Goal: Task Accomplishment & Management: Complete application form

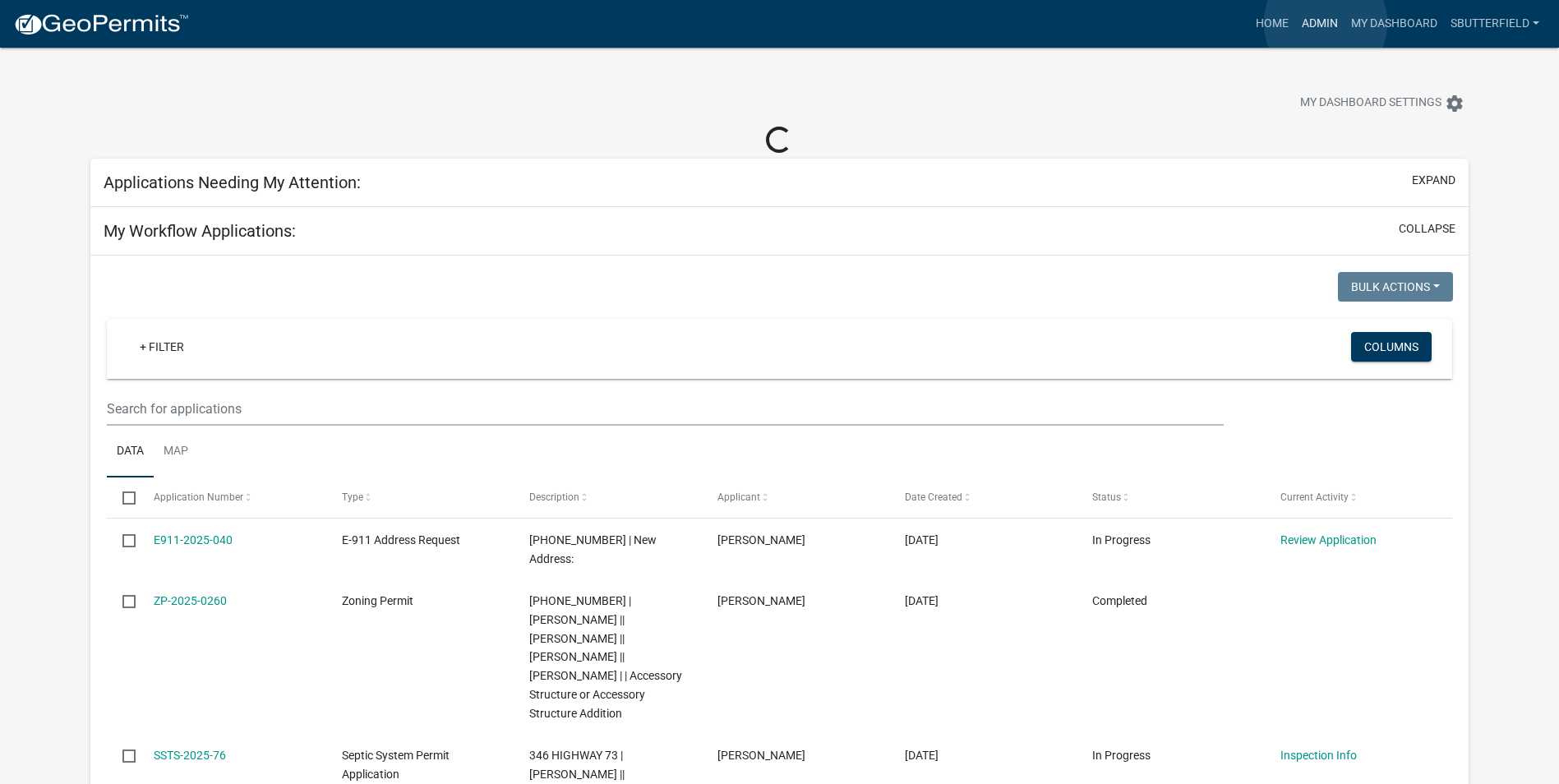
click at [1326, 23] on link "Admin" at bounding box center [1320, 24] width 49 height 31
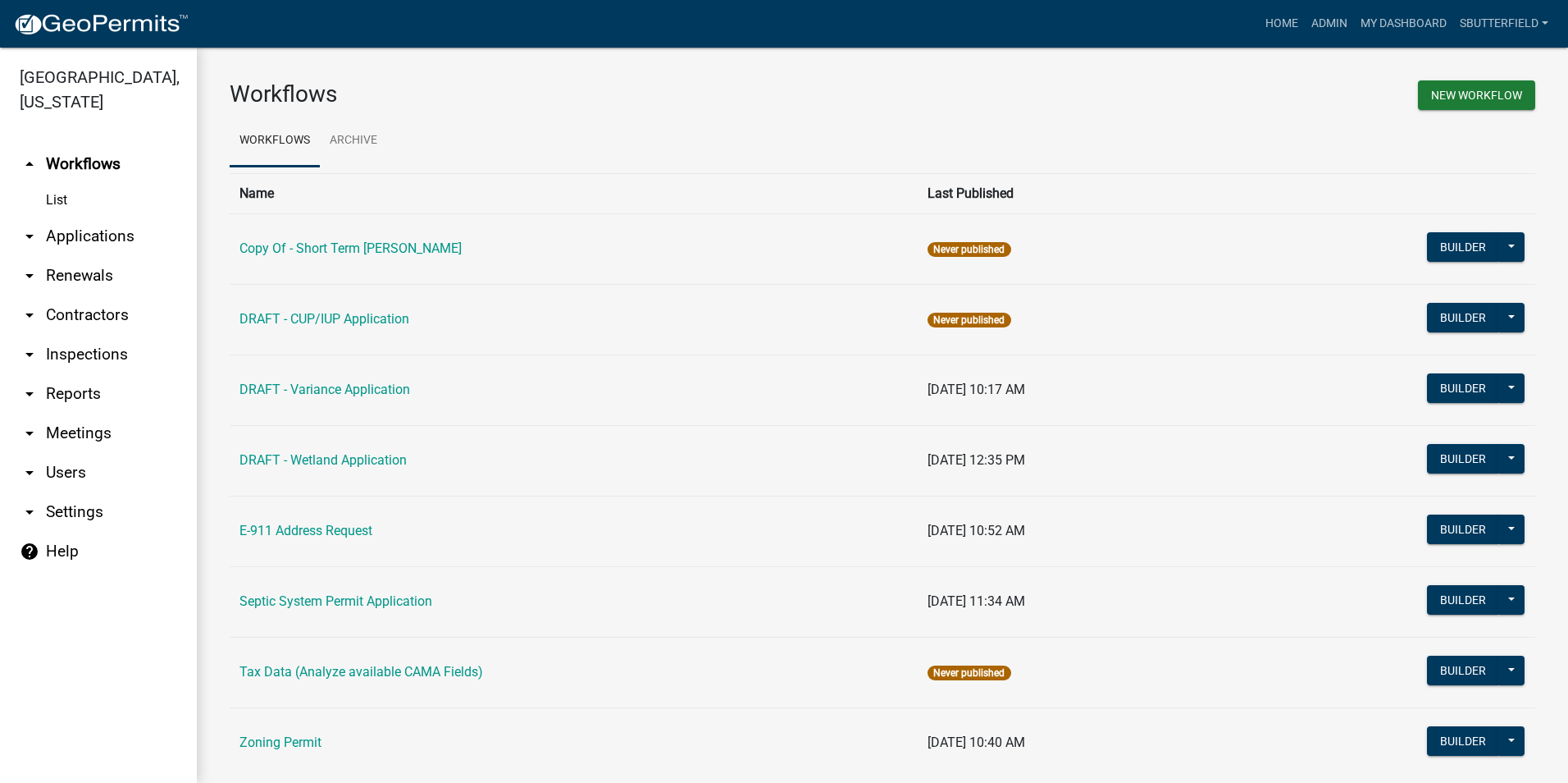
click at [97, 232] on link "arrow_drop_down Applications" at bounding box center [98, 236] width 196 height 39
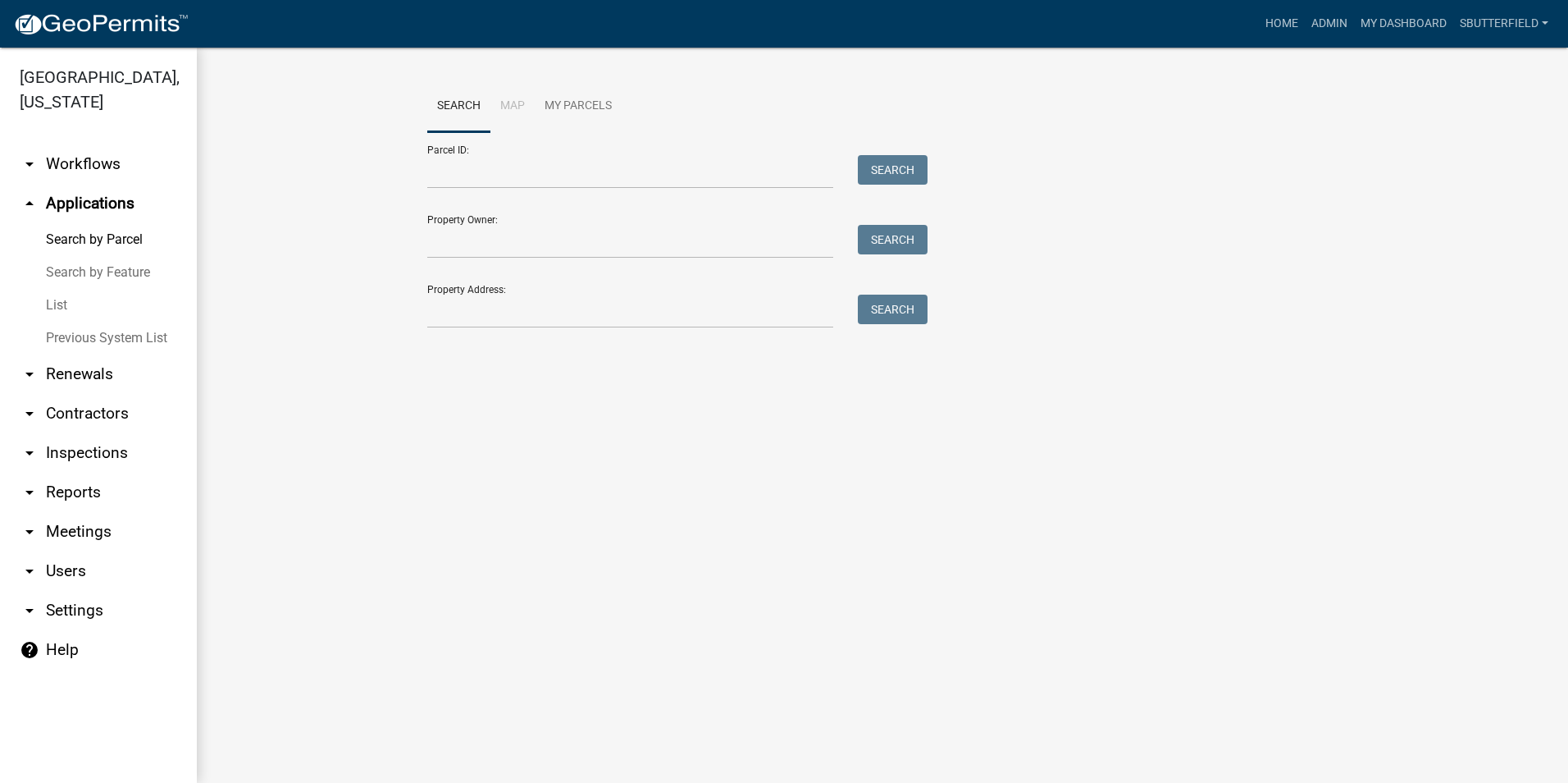
click at [67, 309] on link "List" at bounding box center [98, 305] width 196 height 32
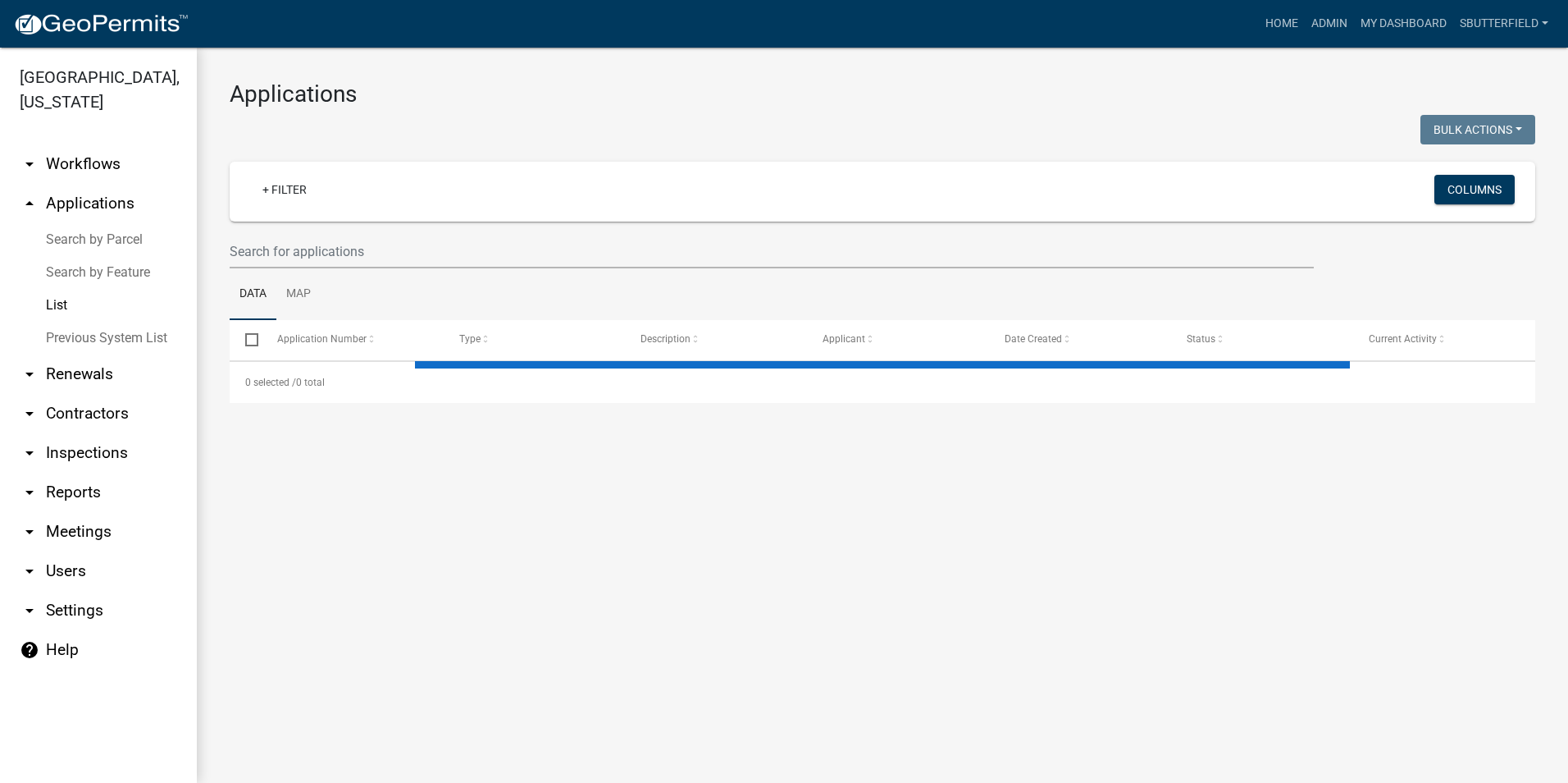
select select "1: 25"
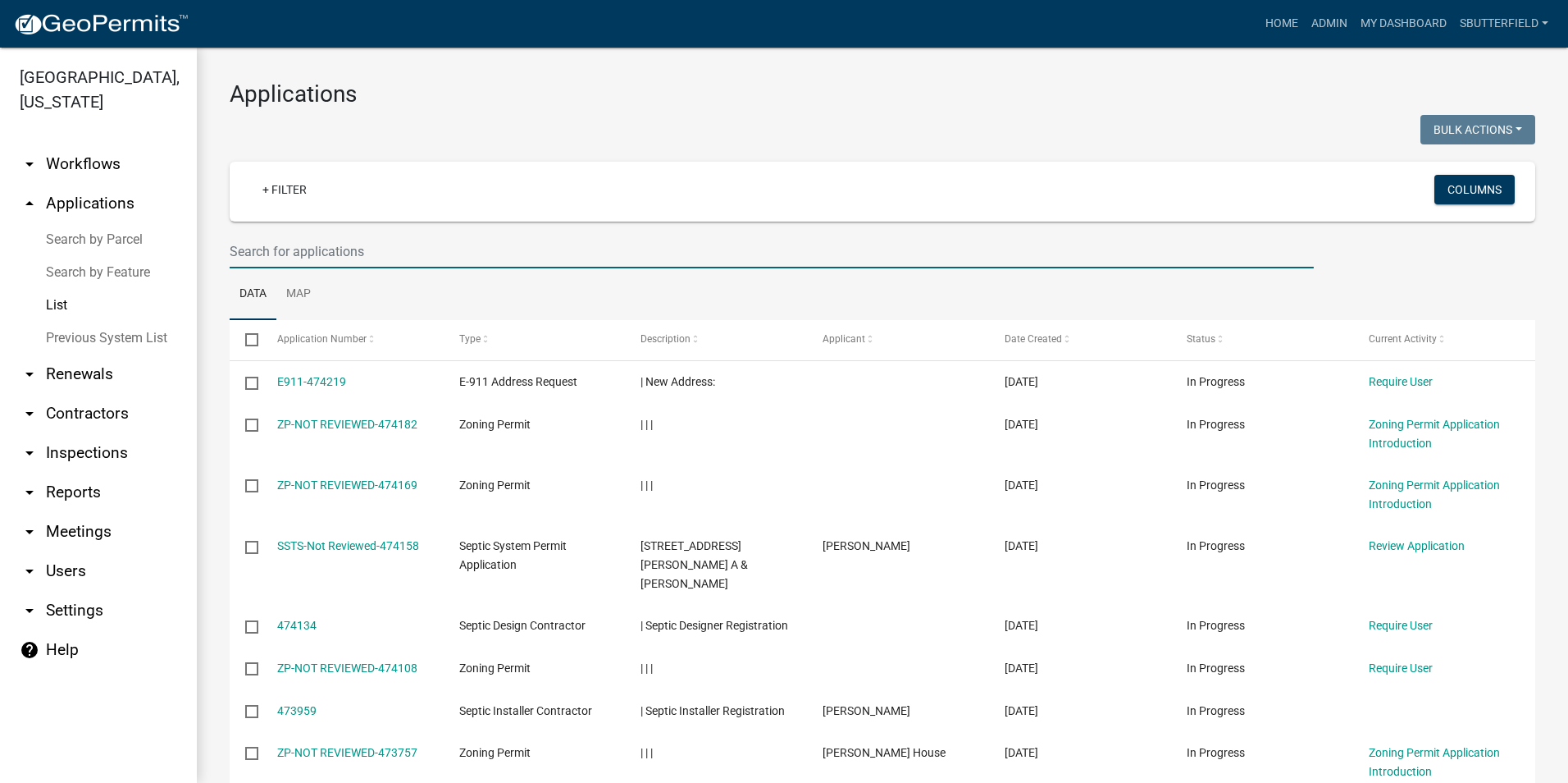
click at [330, 247] on input "text" at bounding box center [772, 252] width 1084 height 33
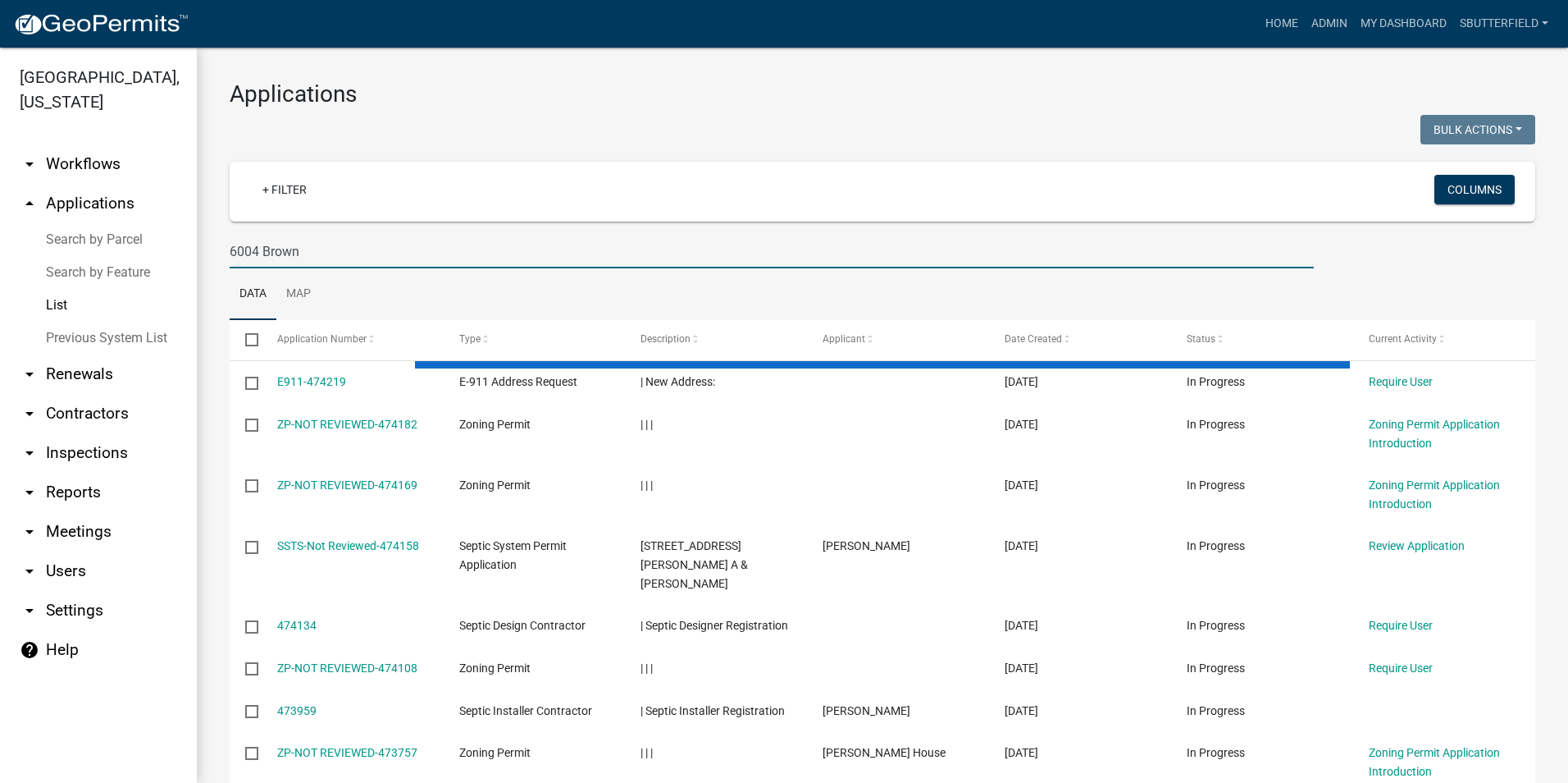
type input "6004 Brown"
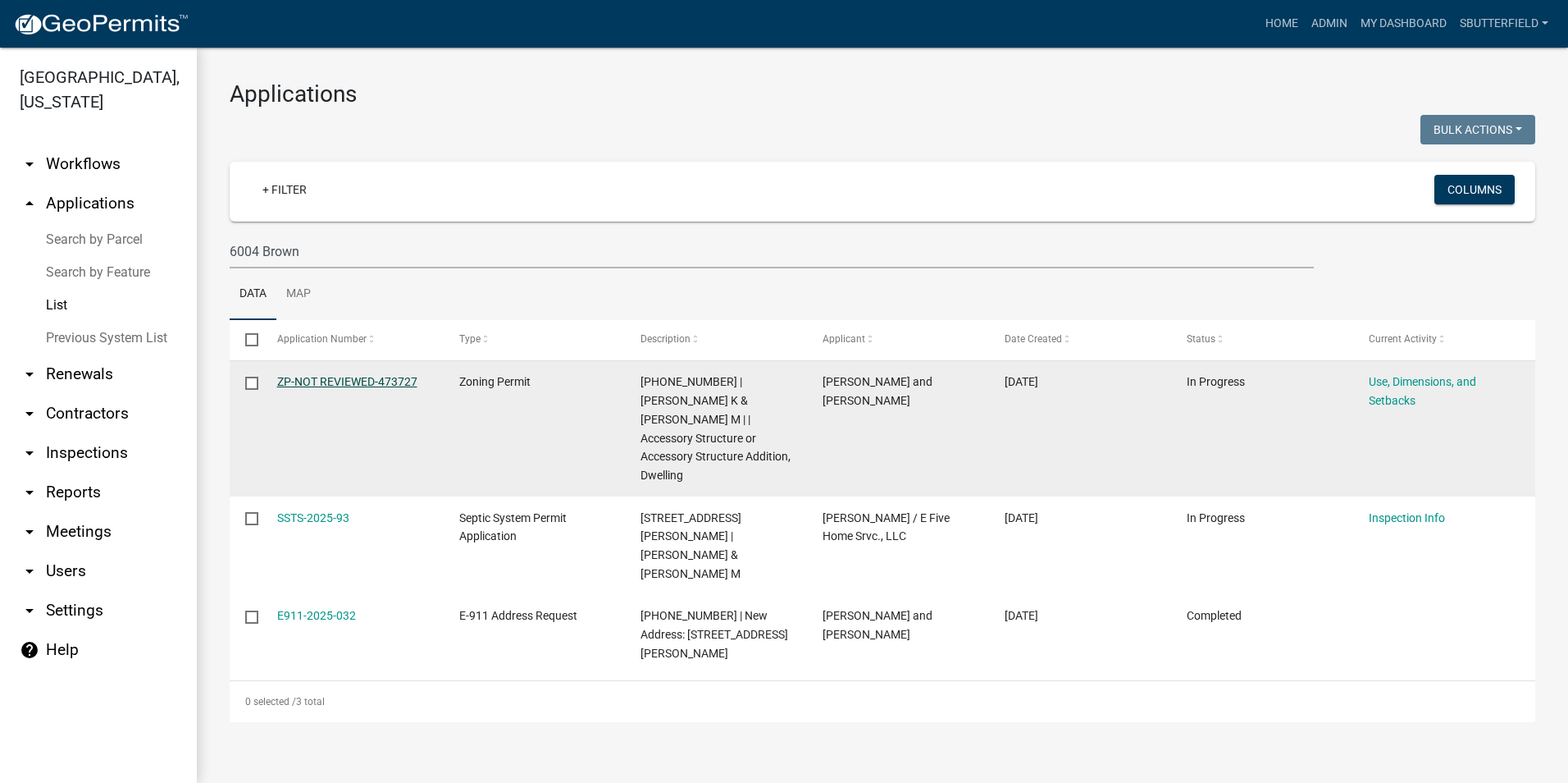
click at [385, 377] on link "ZP-NOT REVIEWED-473727" at bounding box center [347, 381] width 140 height 13
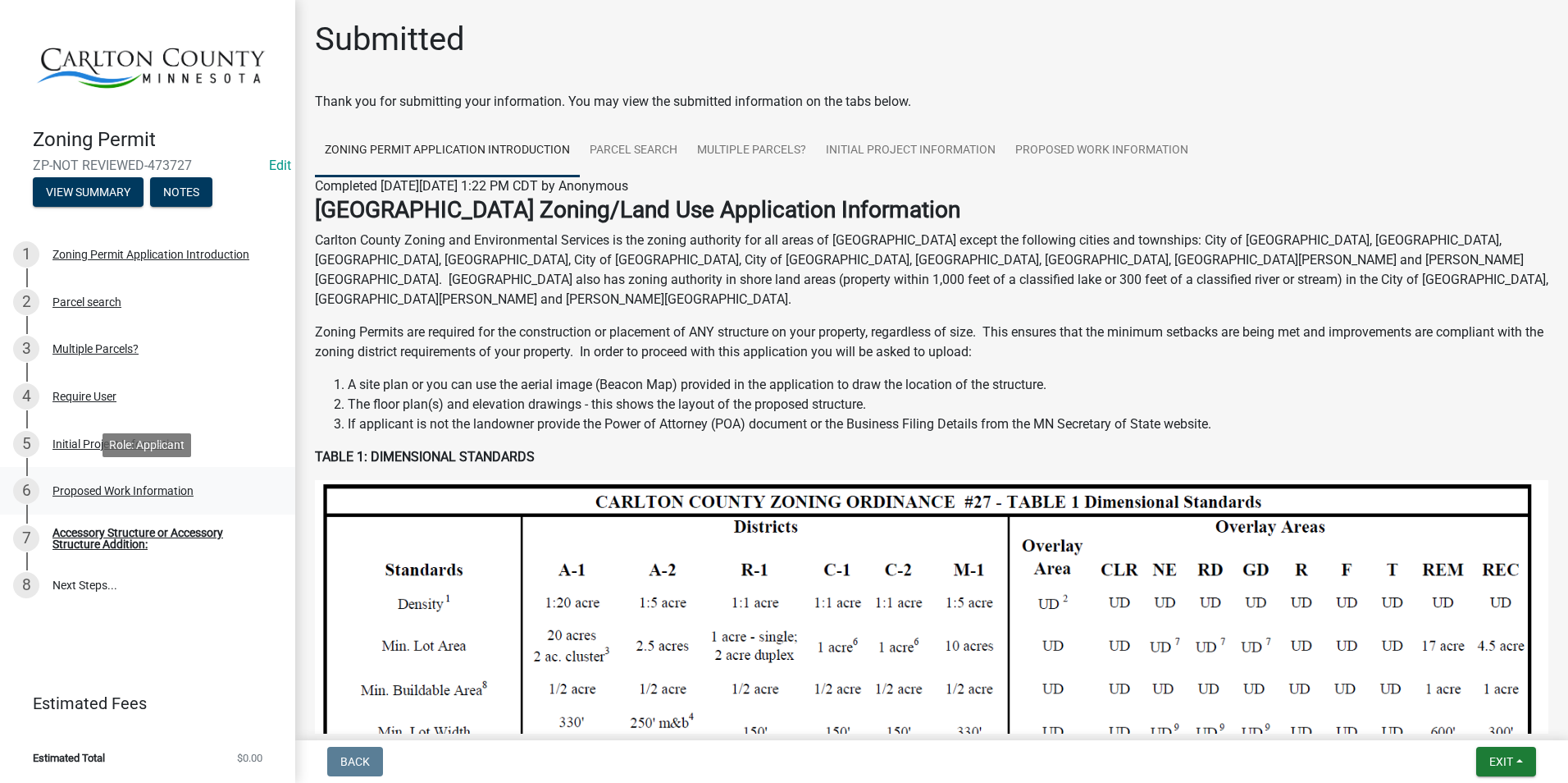
click at [160, 485] on div "Proposed Work Information" at bounding box center [123, 491] width 141 height 12
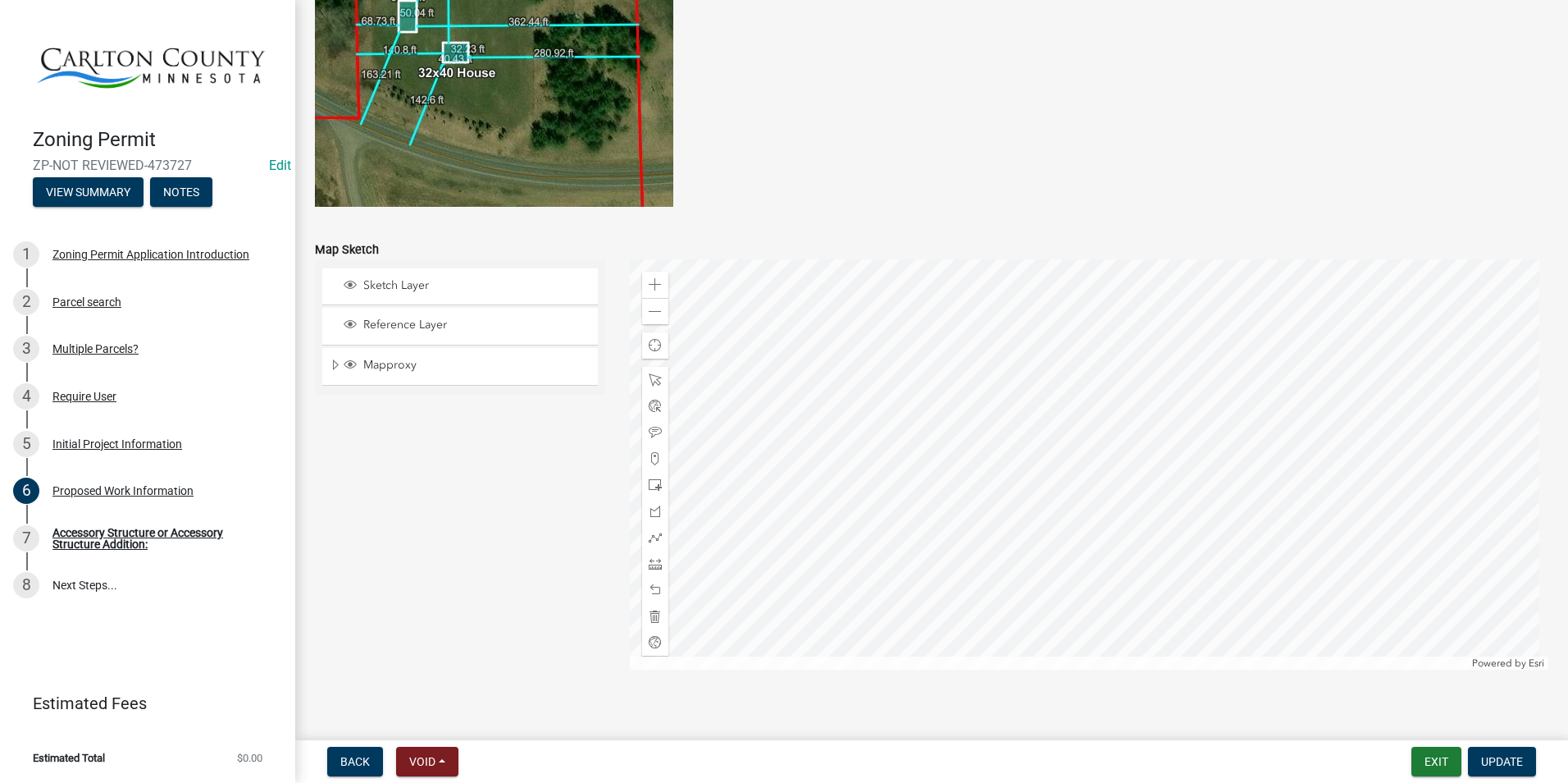
scroll to position [3303, 0]
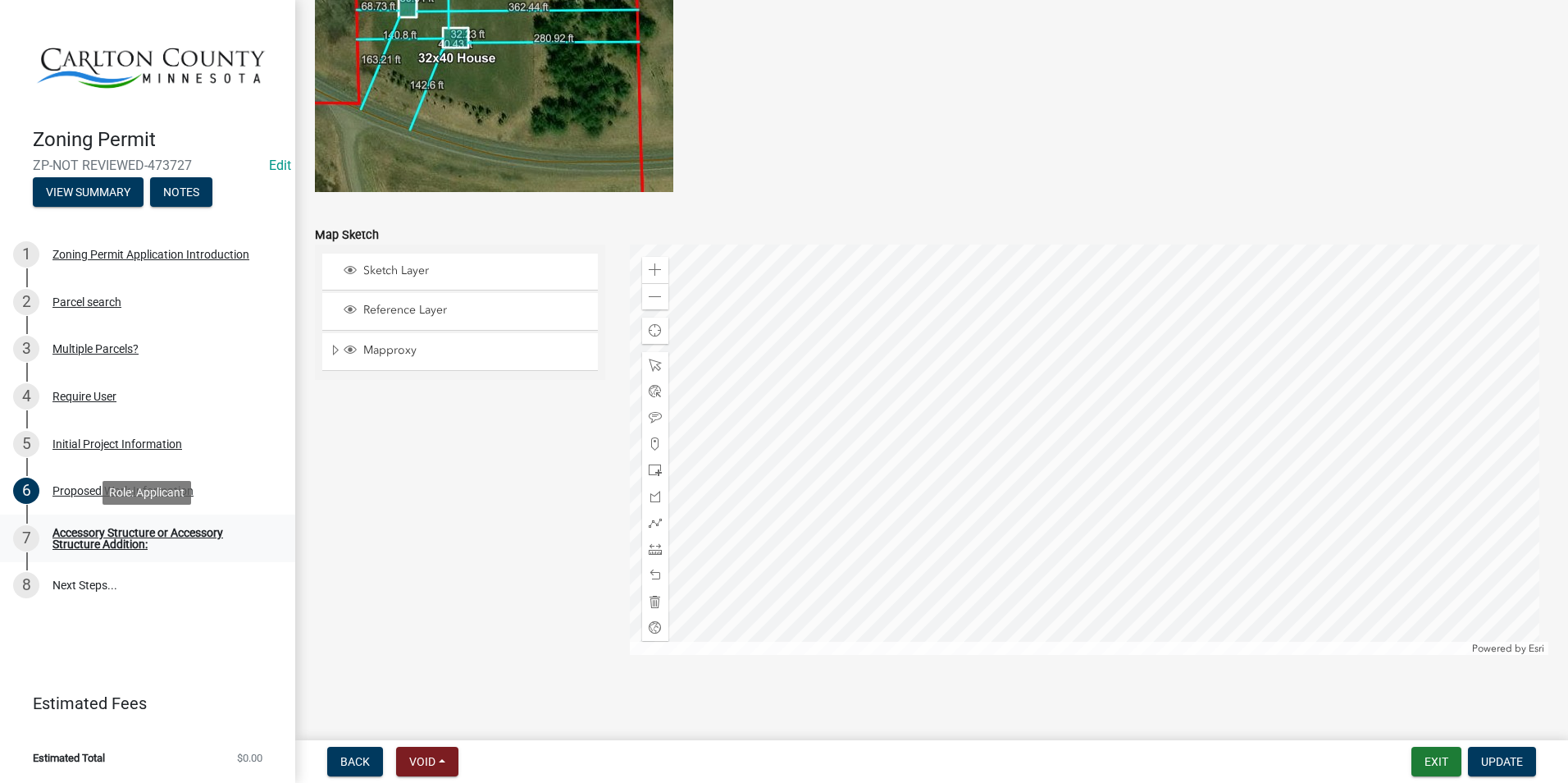
click at [97, 534] on div "Accessory Structure or Accessory Structure Addition:" at bounding box center [160, 537] width 216 height 23
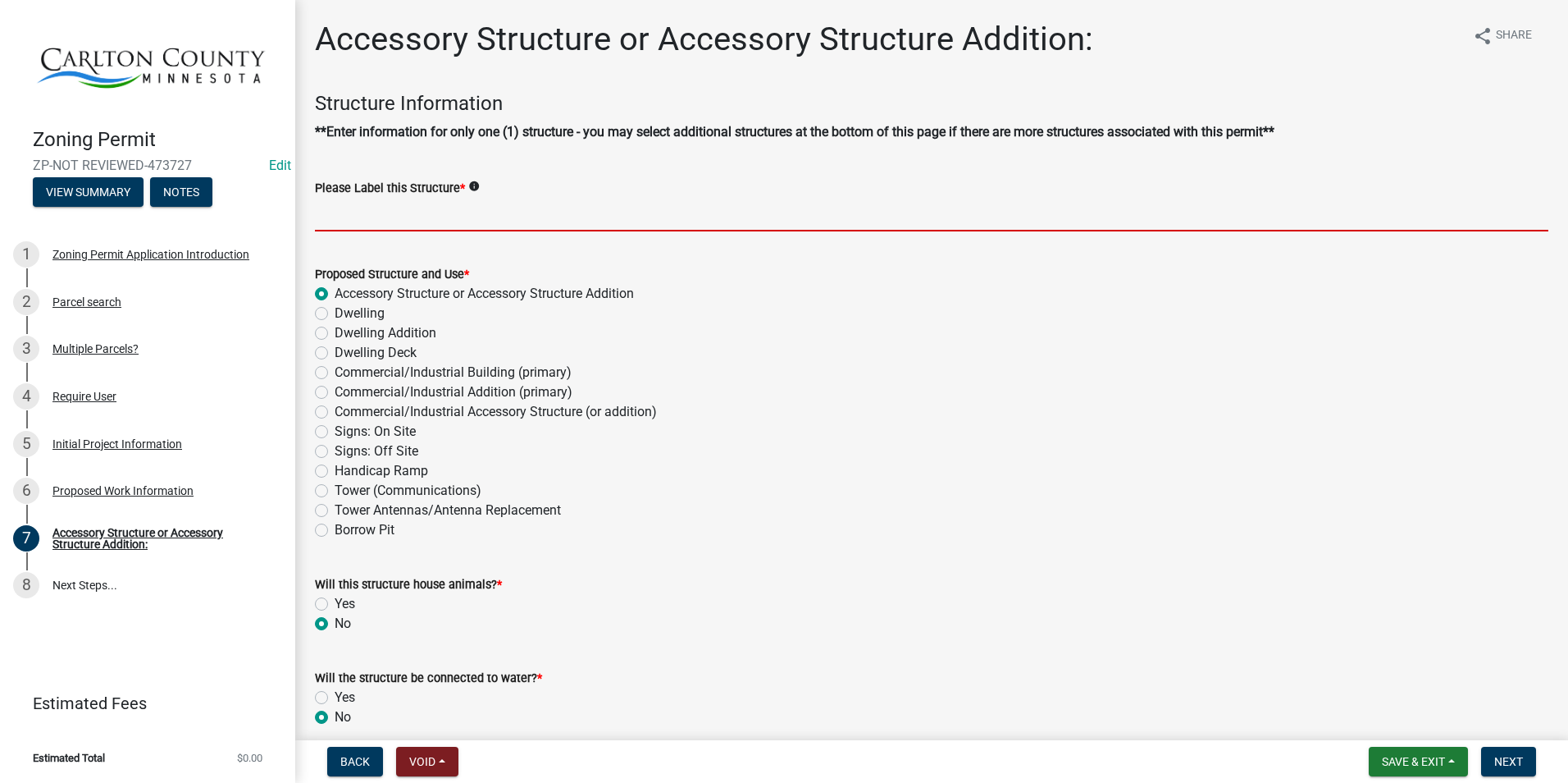
click at [449, 206] on input "Please Label this Structure *" at bounding box center [932, 214] width 1233 height 33
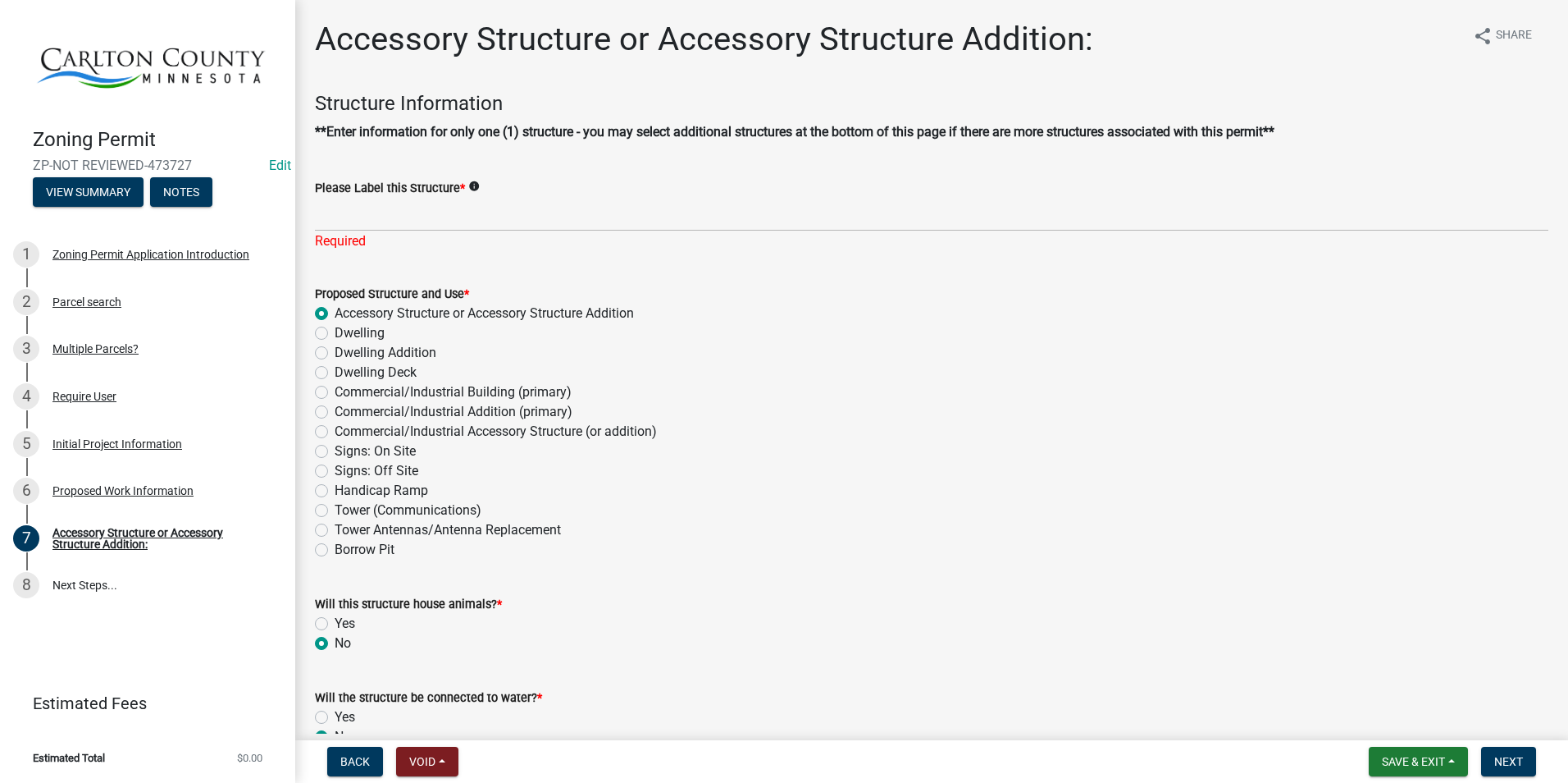
click at [1202, 342] on div "Proposed Structure and Use * Accessory Structure or Accessory Structure Additio…" at bounding box center [932, 421] width 1233 height 276
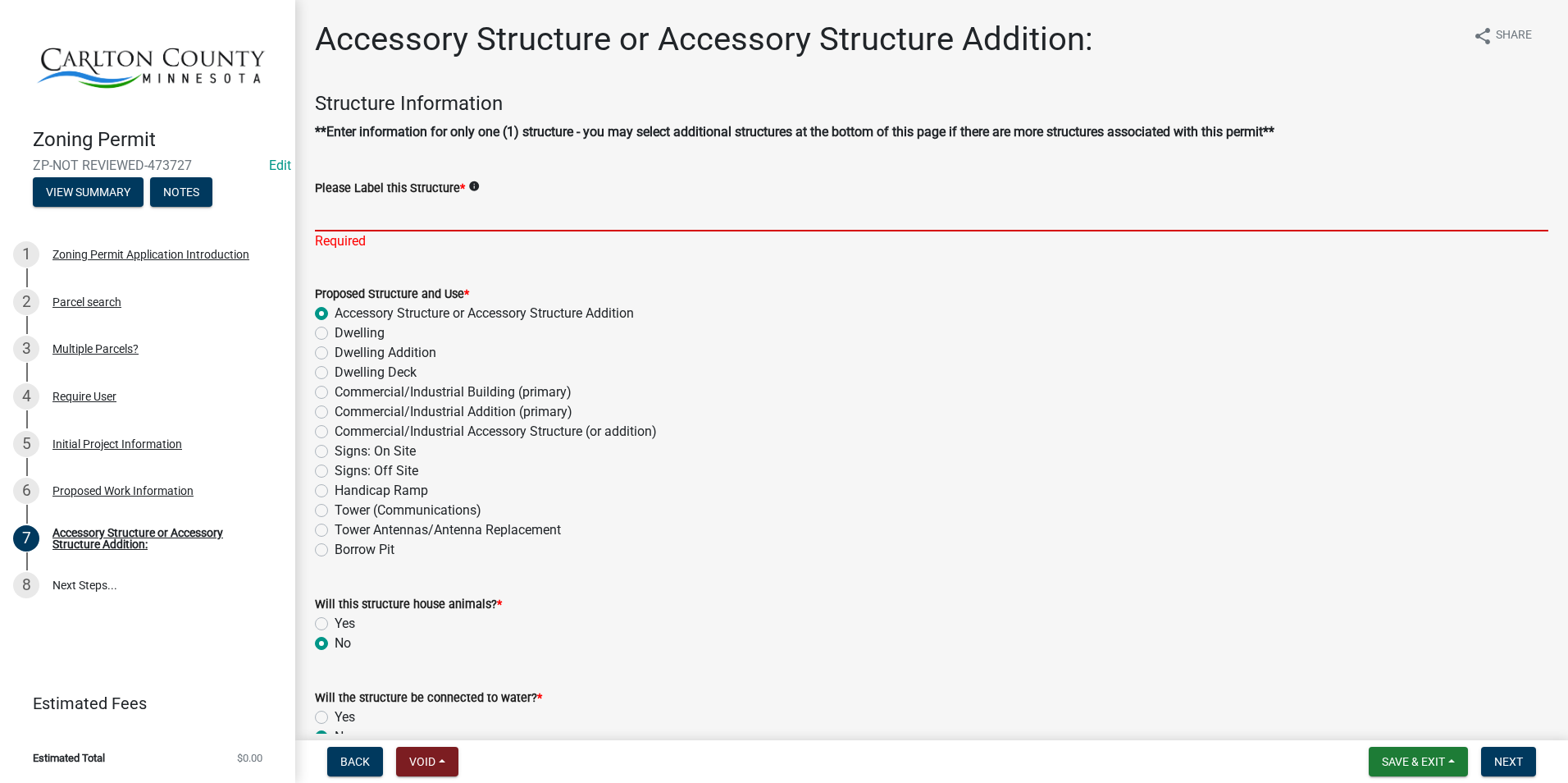
click at [443, 209] on input "Please Label this Structure *" at bounding box center [932, 214] width 1233 height 33
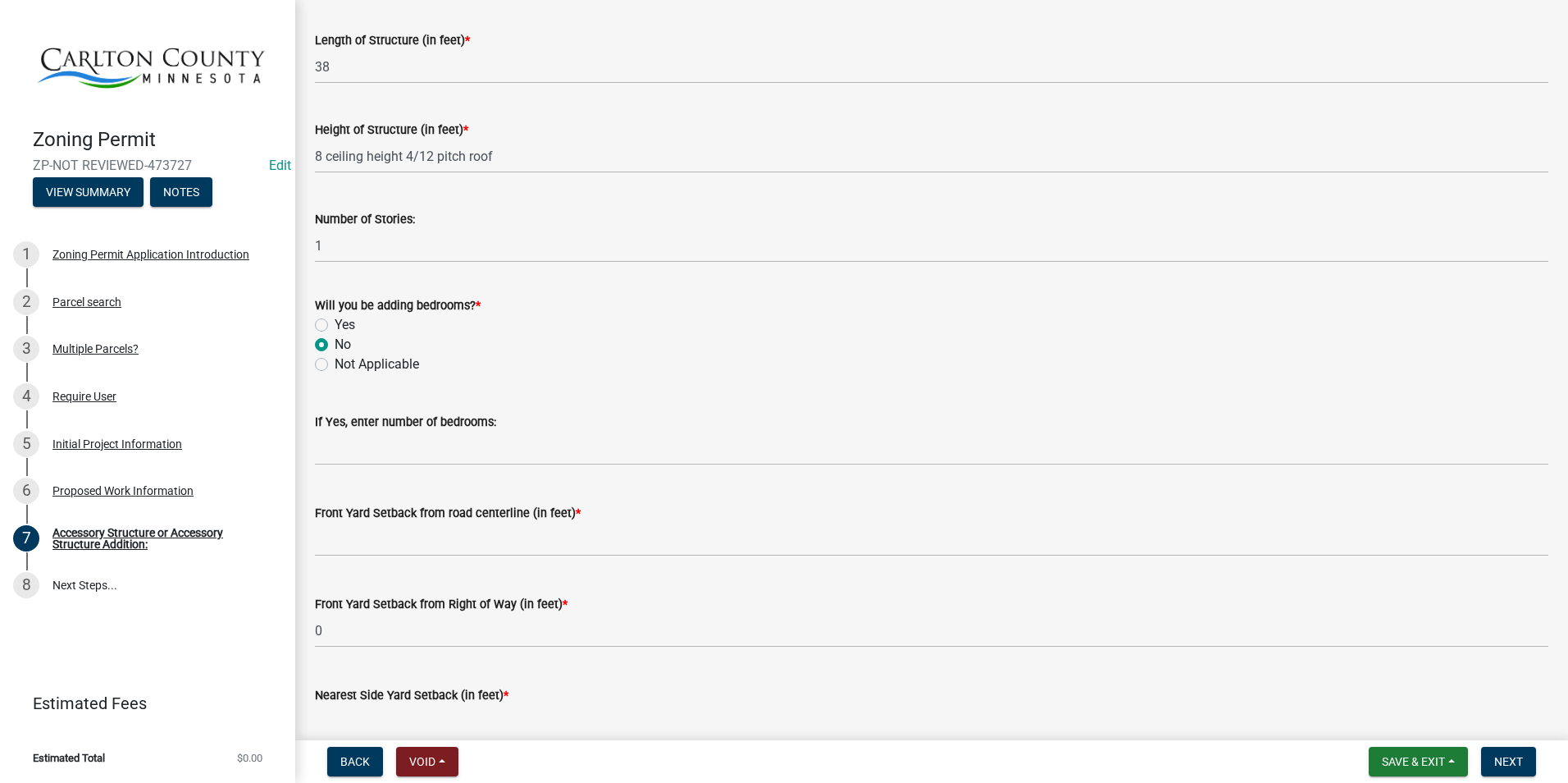
scroll to position [903, 0]
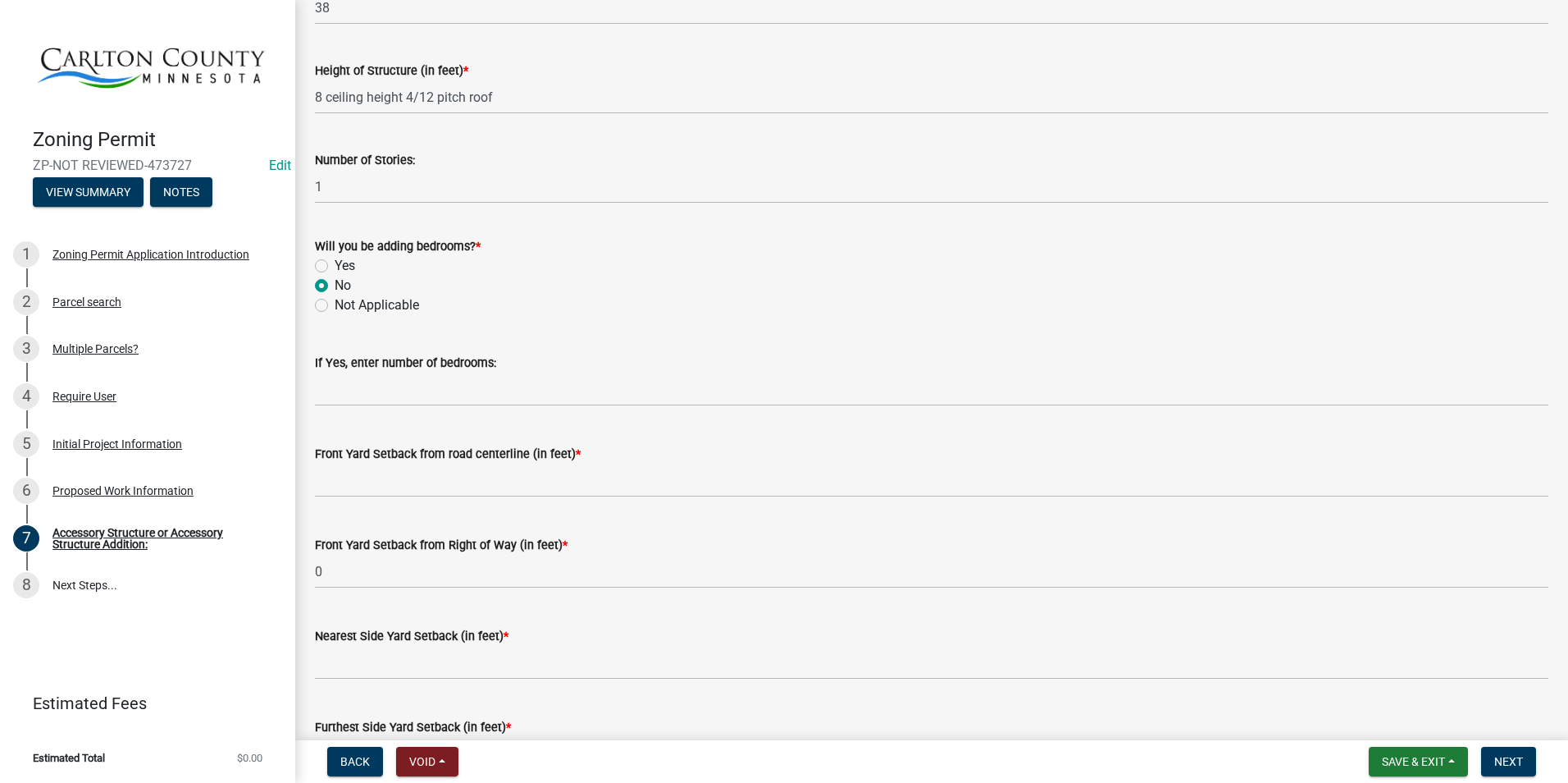
type input "Garage"
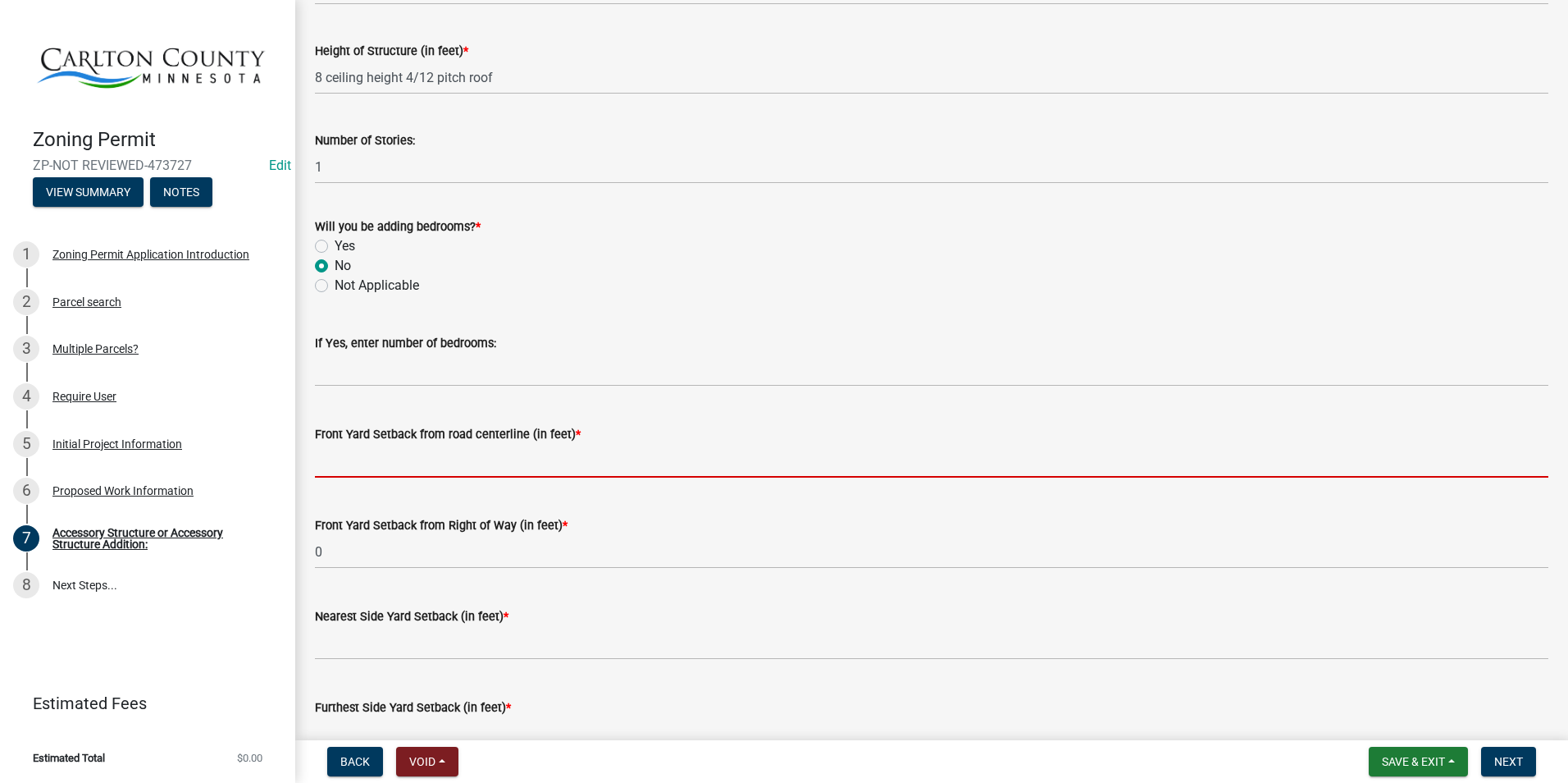
scroll to position [883, 0]
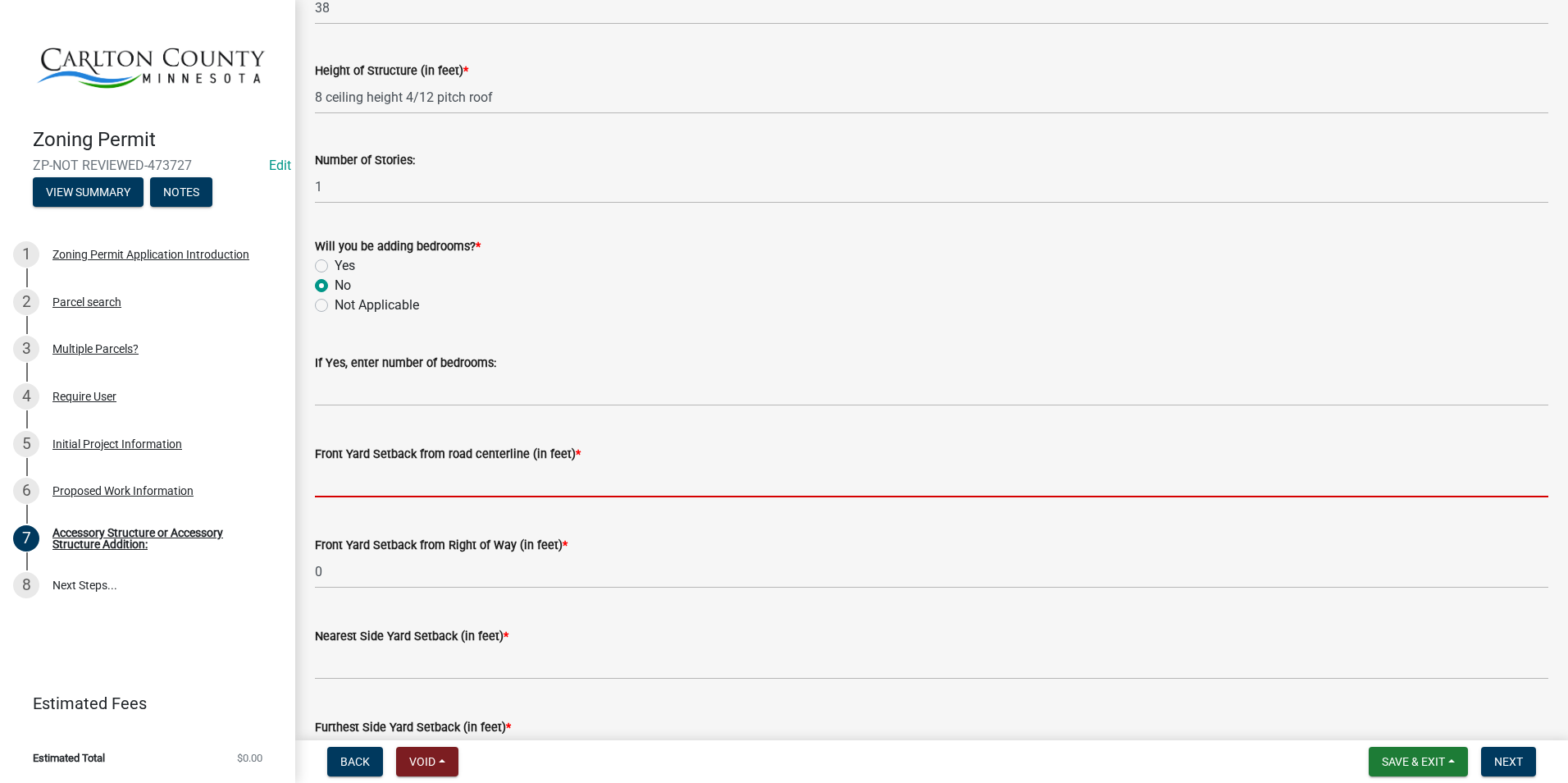
click at [429, 480] on input "text" at bounding box center [932, 480] width 1233 height 33
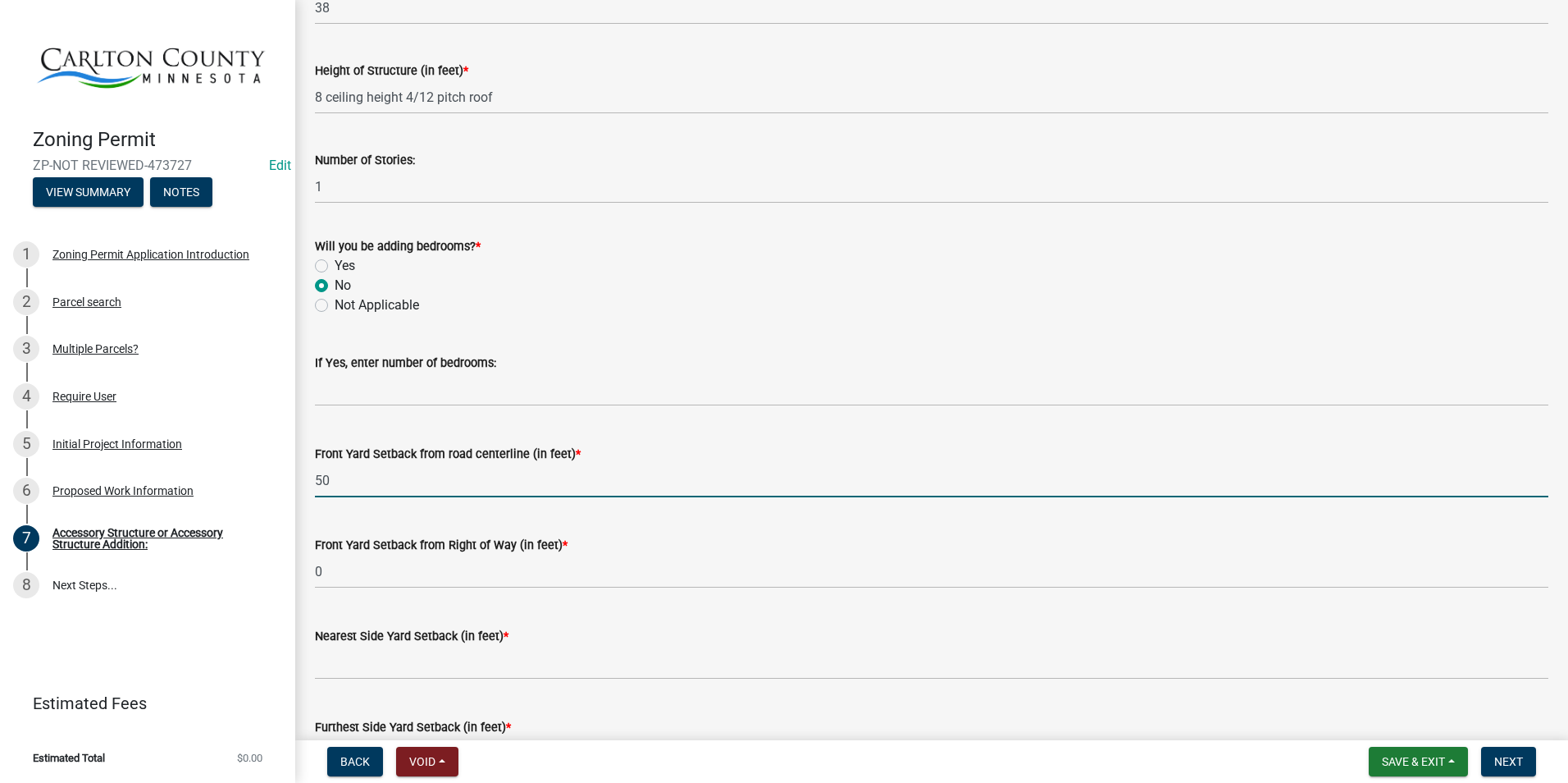
drag, startPoint x: 362, startPoint y: 492, endPoint x: 312, endPoint y: 480, distance: 51.4
click at [312, 480] on div "Front Yard Setback from road centerline (in feet) * 50" at bounding box center [931, 459] width 1258 height 77
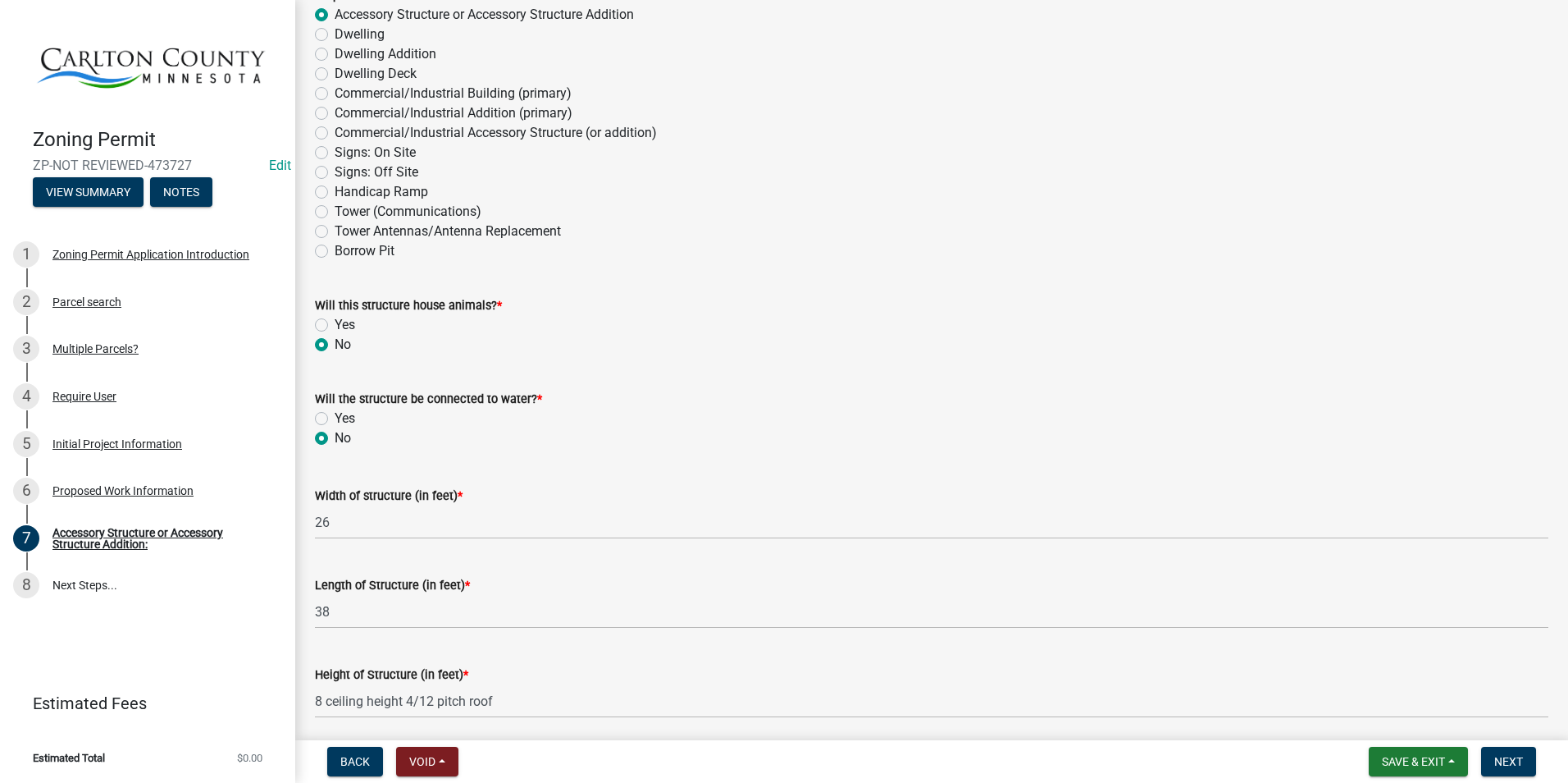
scroll to position [0, 0]
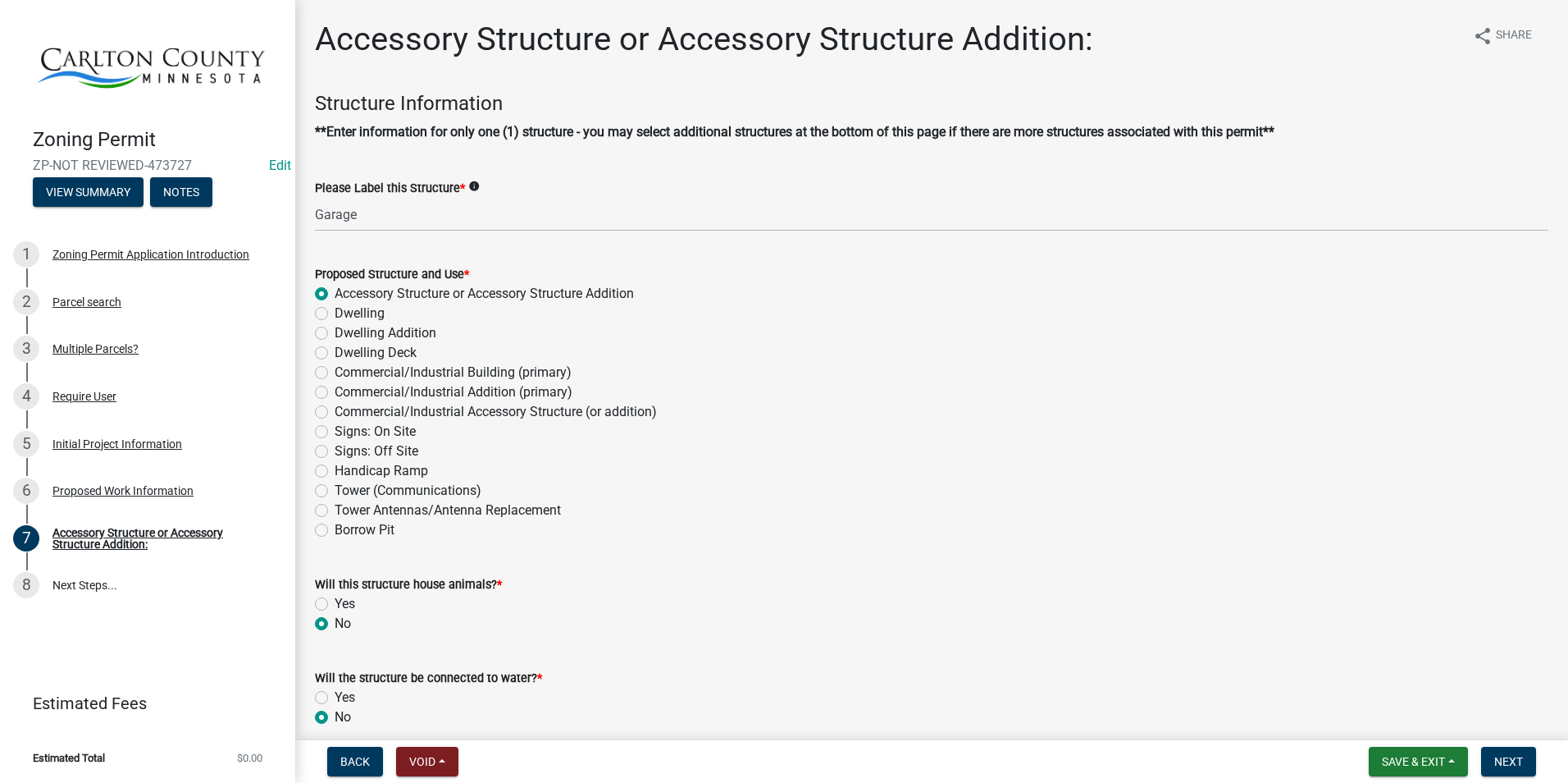
type input "50"
click at [119, 493] on div "Proposed Work Information" at bounding box center [123, 491] width 141 height 12
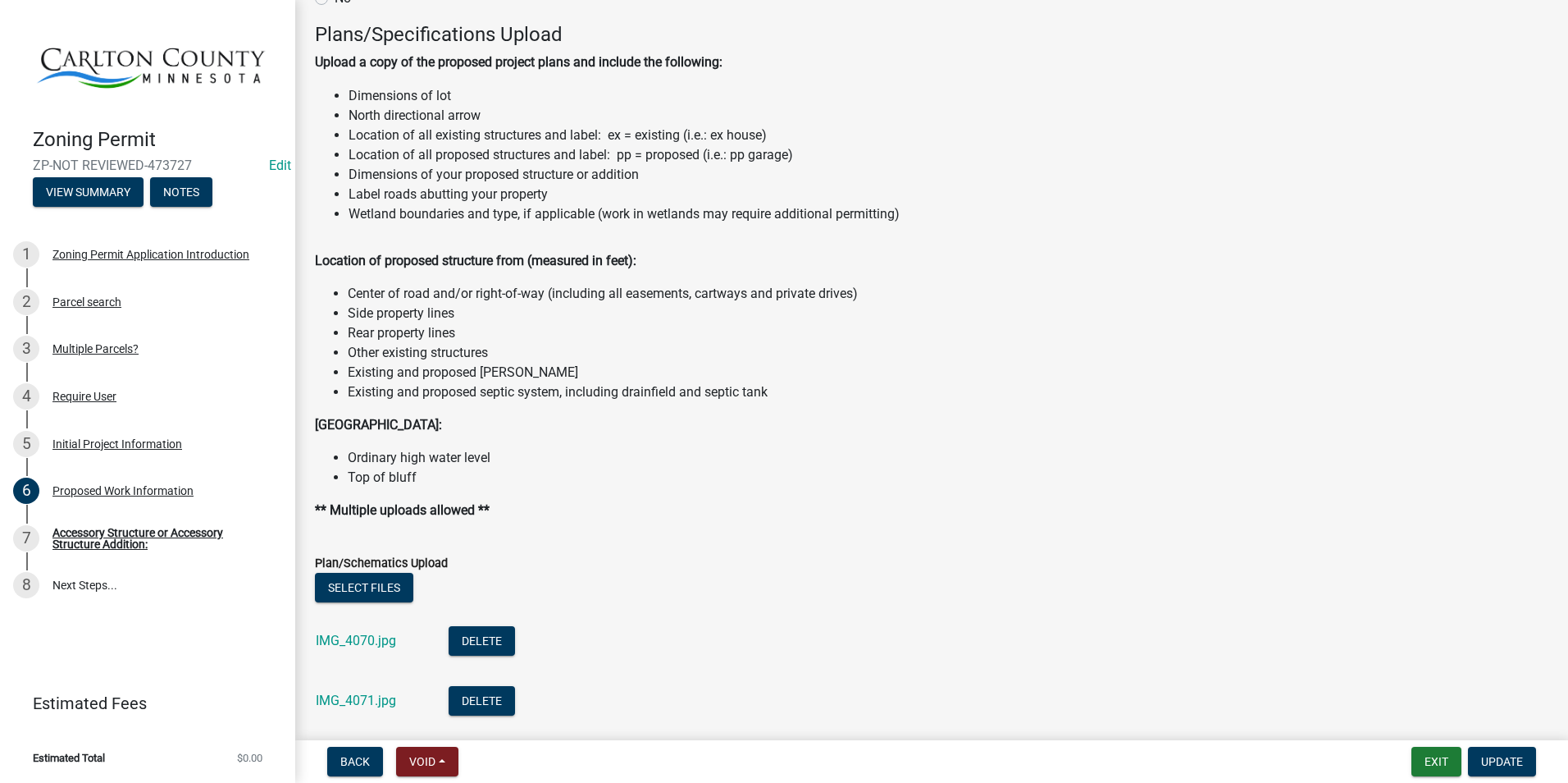
scroll to position [1803, 0]
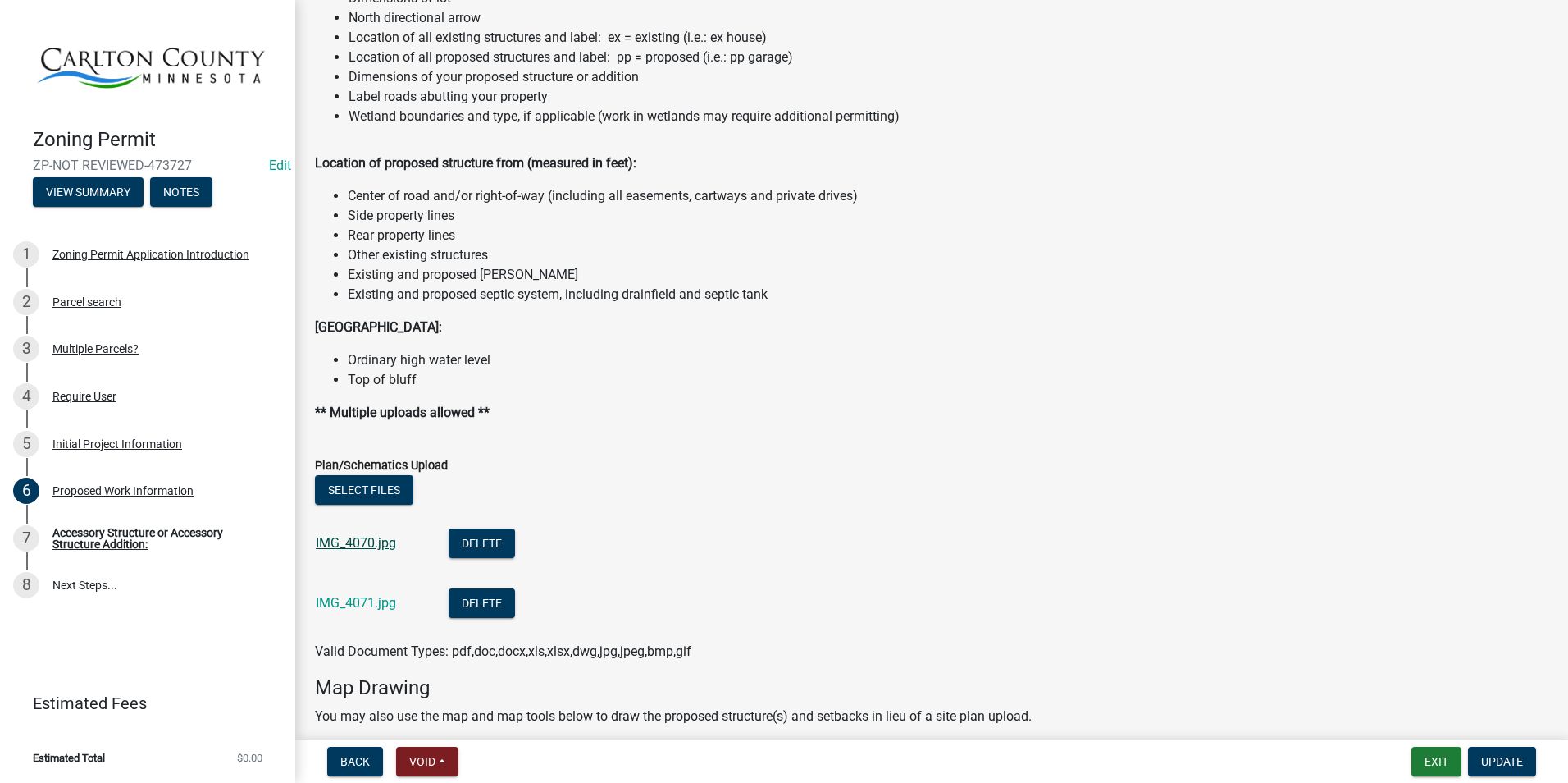
click at [351, 542] on link "IMG_4070.jpg" at bounding box center [356, 542] width 81 height 16
click at [363, 594] on link "IMG_4071.jpg" at bounding box center [356, 602] width 81 height 16
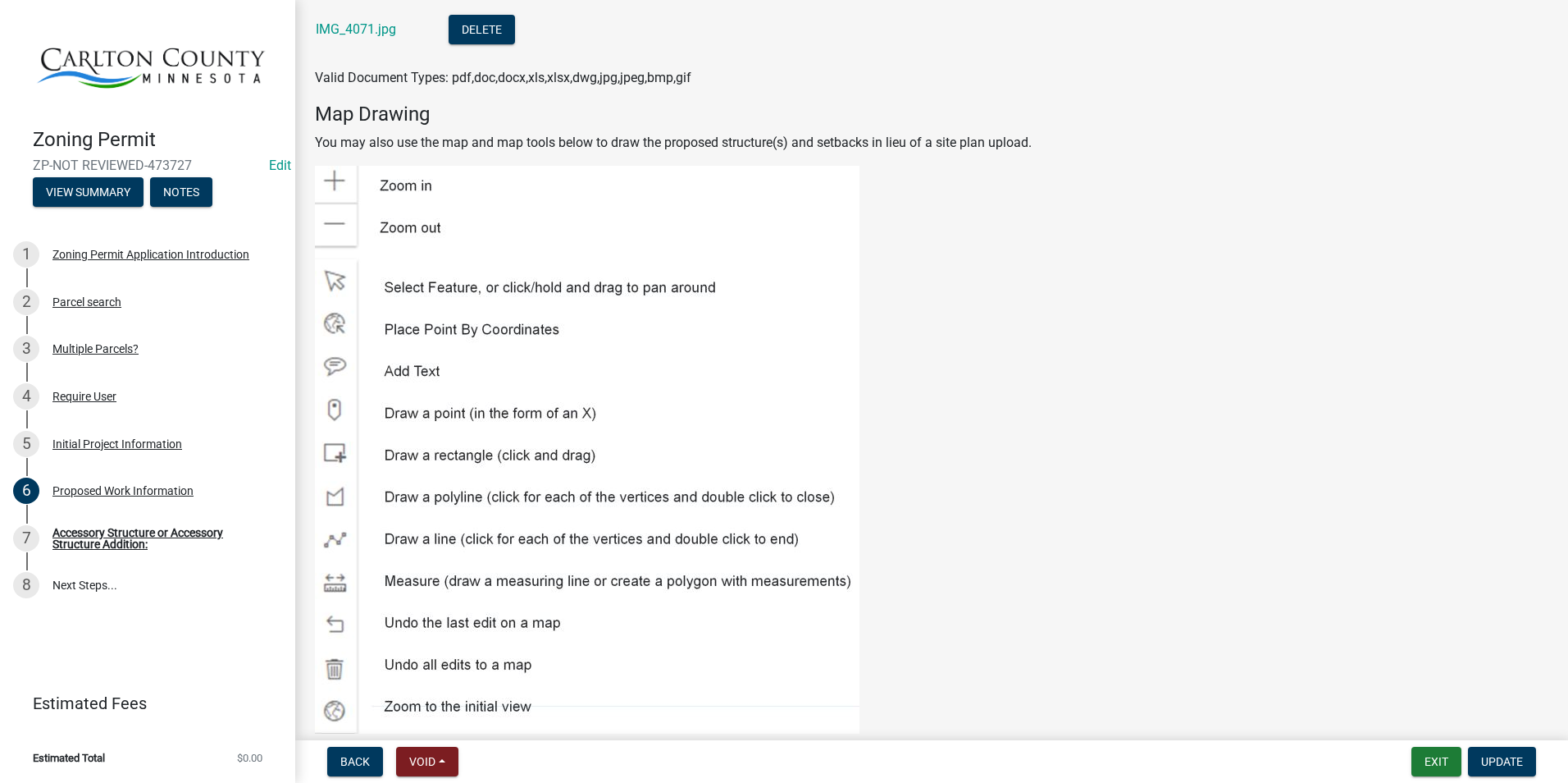
scroll to position [2377, 0]
click at [113, 486] on div "Proposed Work Information" at bounding box center [123, 491] width 141 height 12
click at [91, 439] on div "Initial Project Information" at bounding box center [117, 444] width 130 height 12
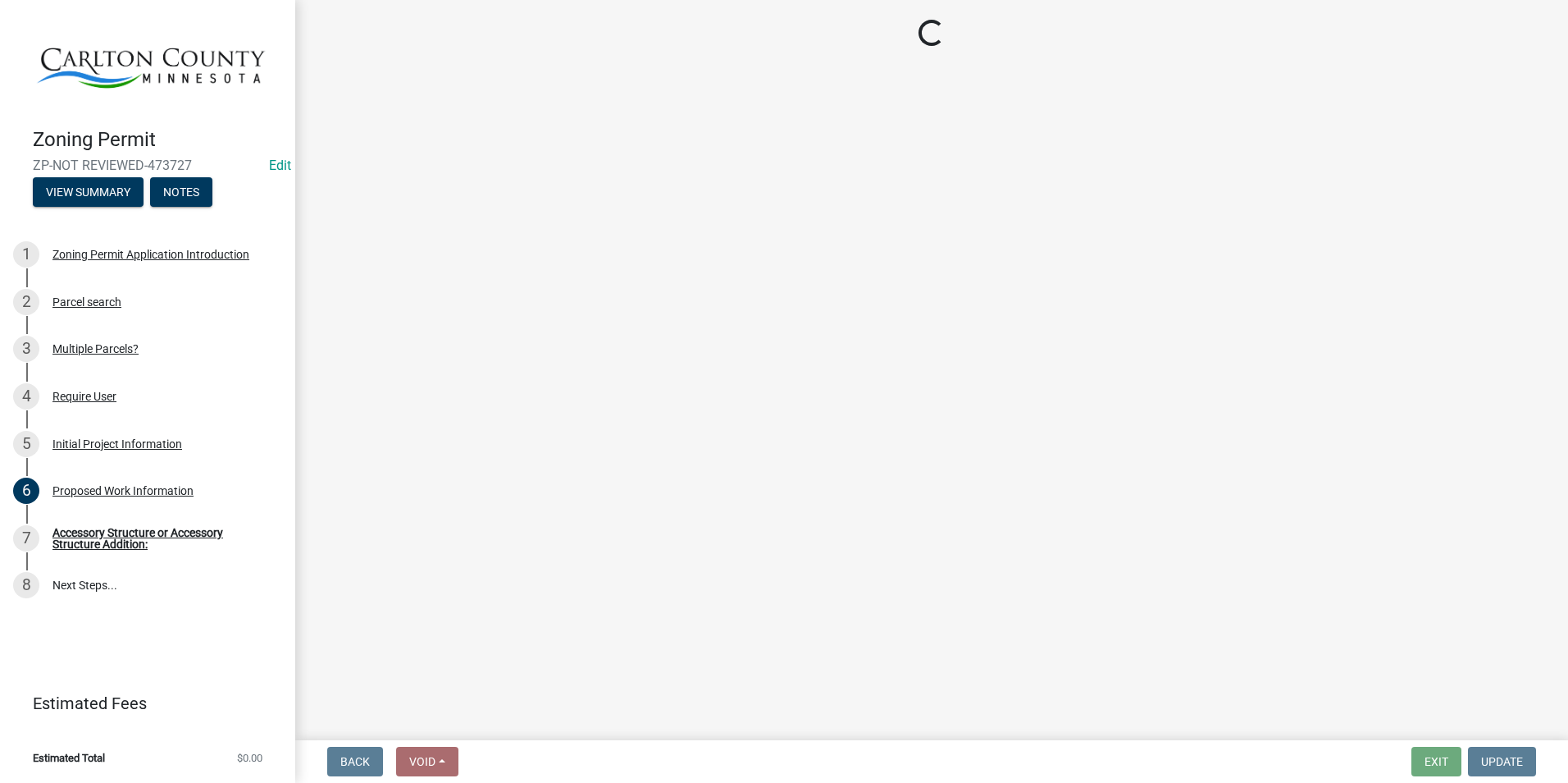
select select "33d21d3a-ebb3-419e-8315-ef7213d04586"
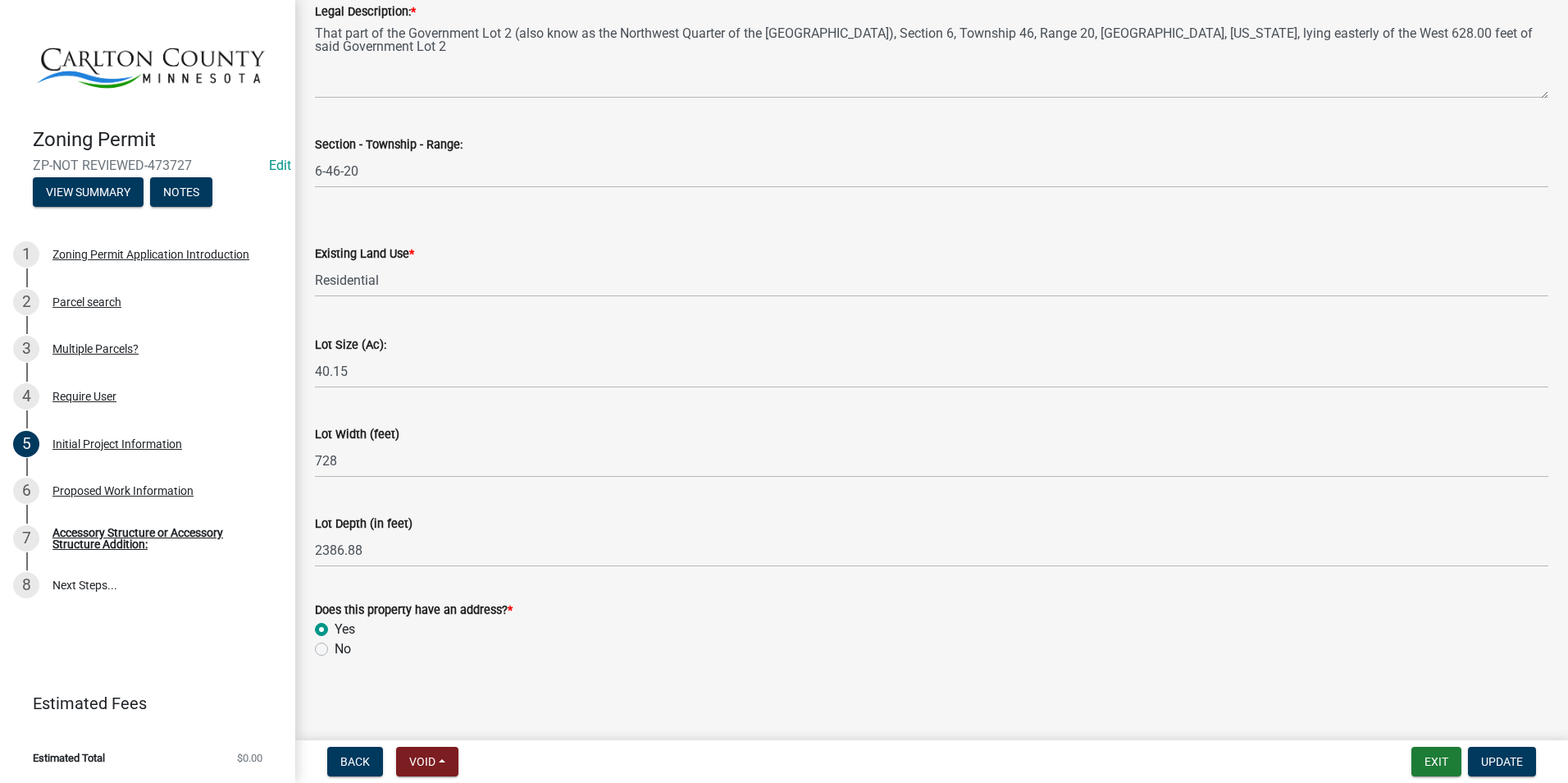
scroll to position [2068, 0]
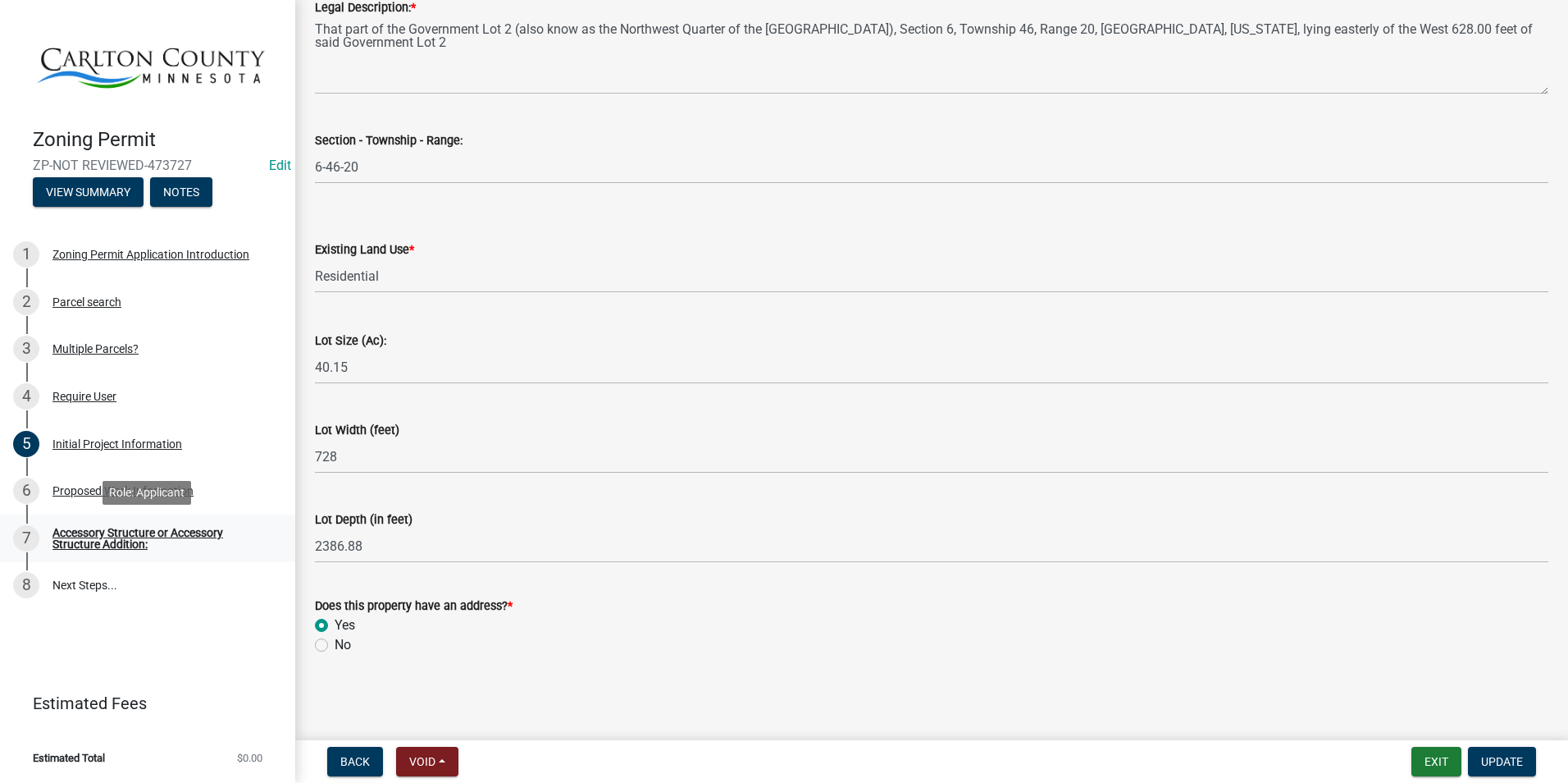
click at [132, 533] on div "Accessory Structure or Accessory Structure Addition:" at bounding box center [160, 537] width 216 height 23
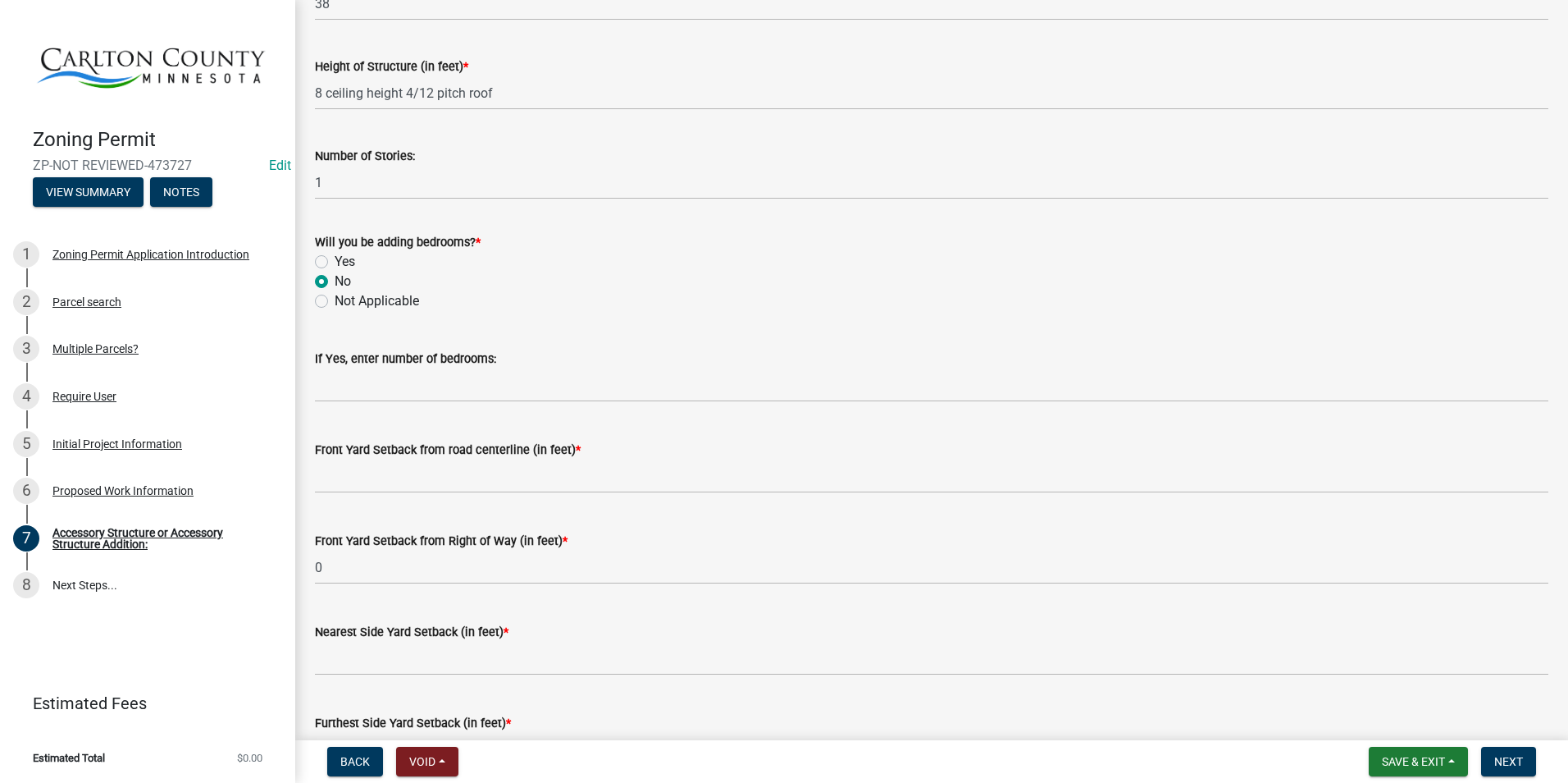
scroll to position [903, 0]
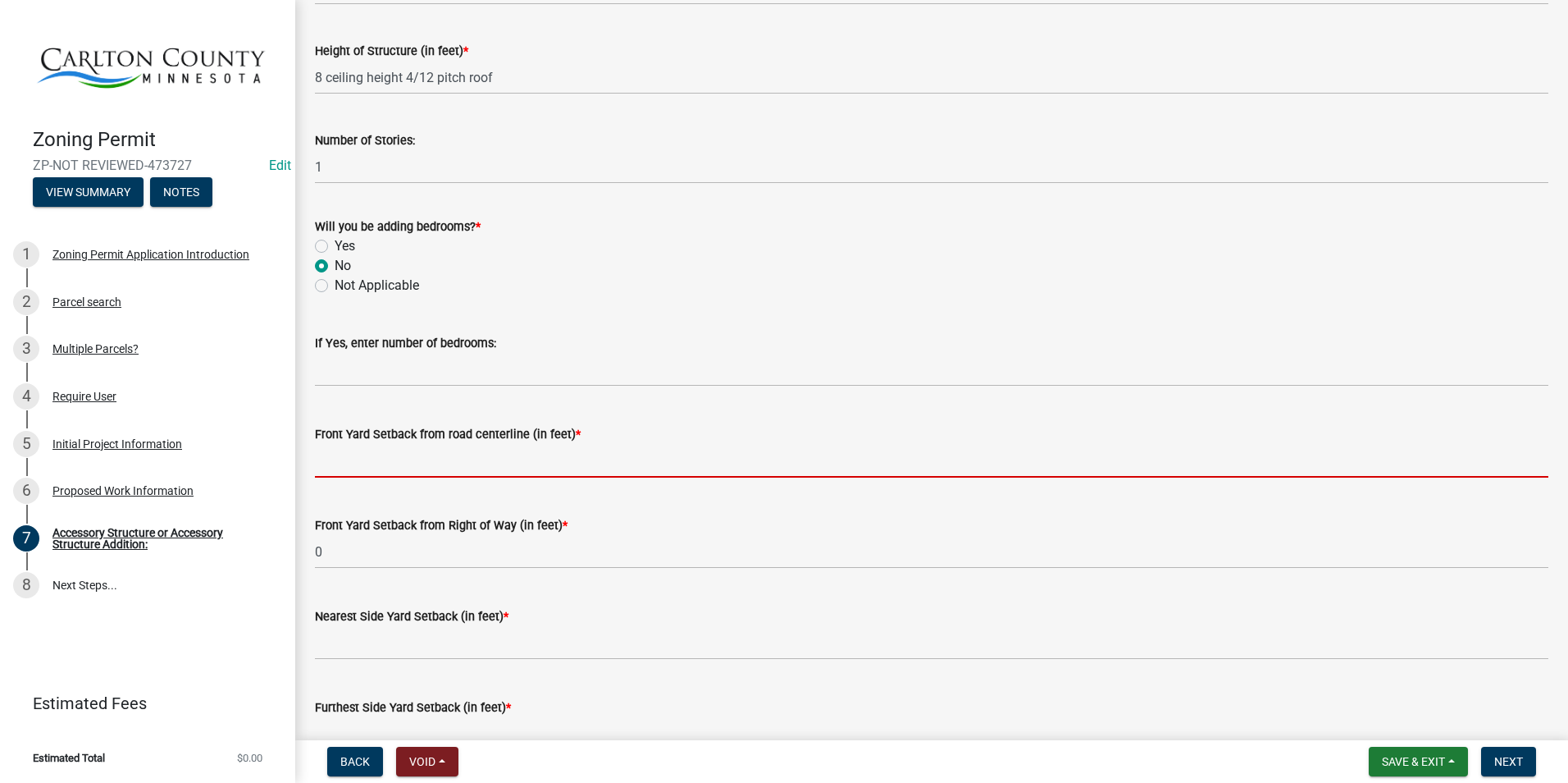
click at [456, 465] on input "text" at bounding box center [932, 461] width 1233 height 33
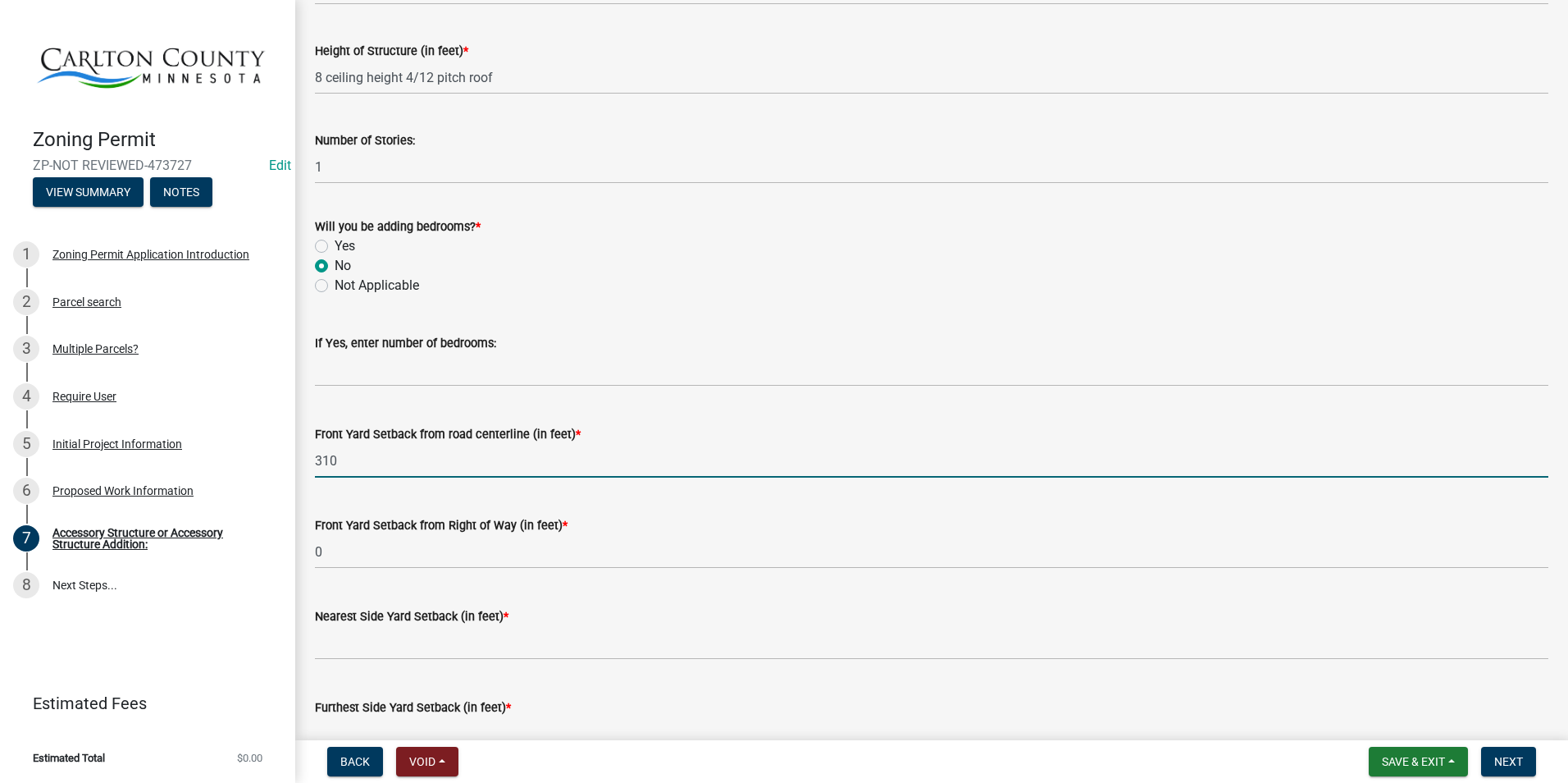
type input "310"
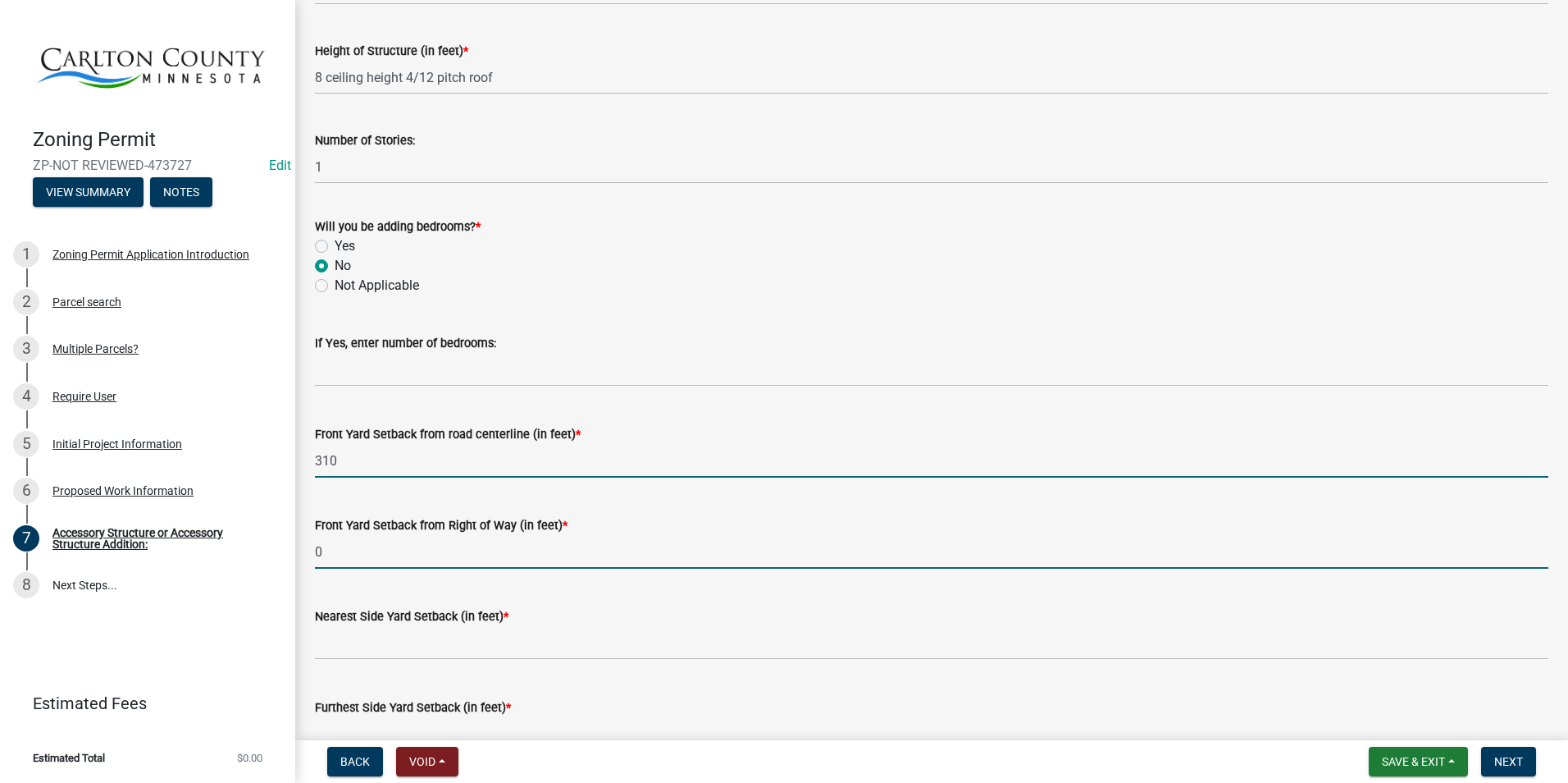
click at [445, 558] on input "0" at bounding box center [932, 551] width 1233 height 33
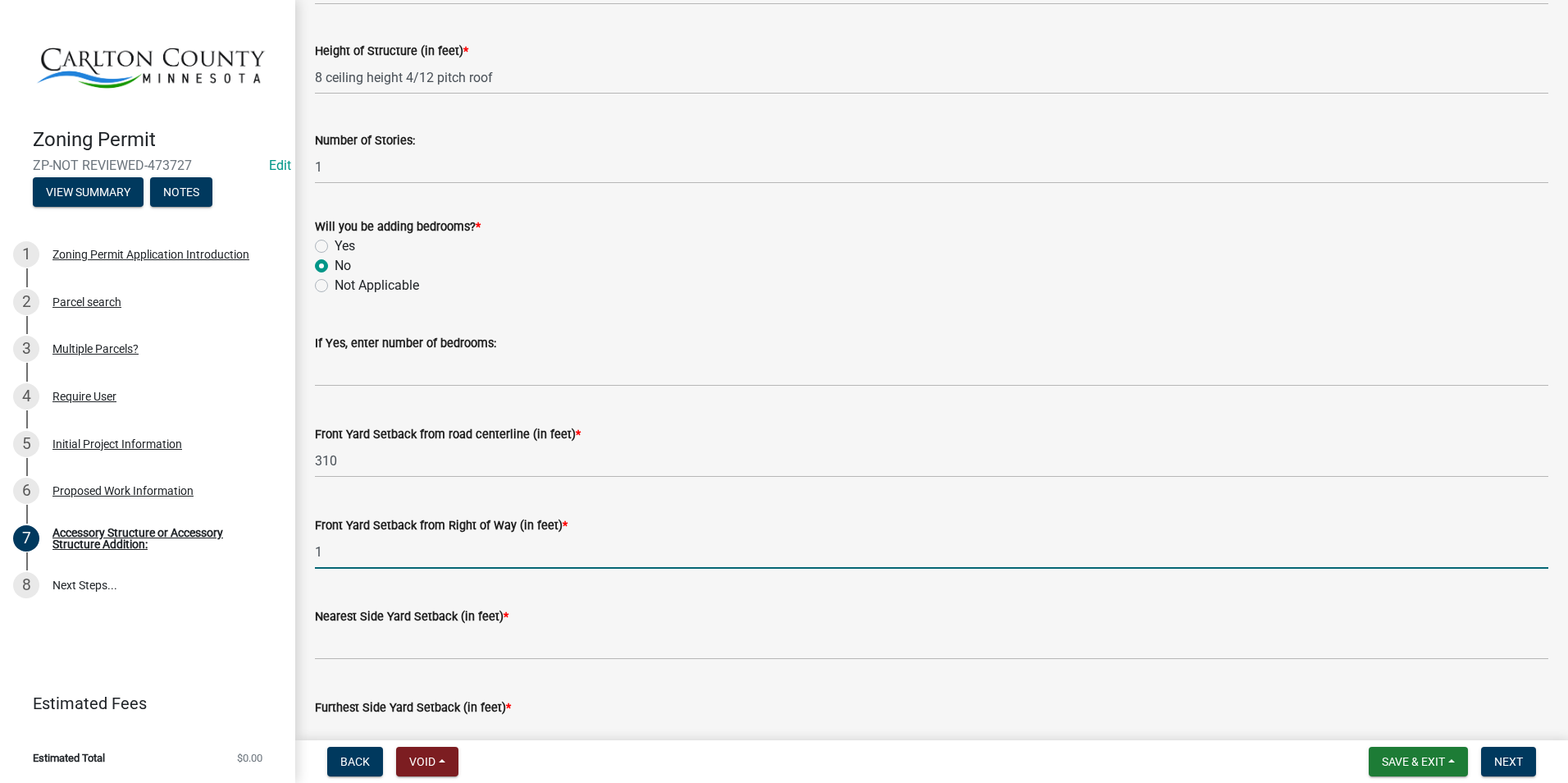
type input "1"
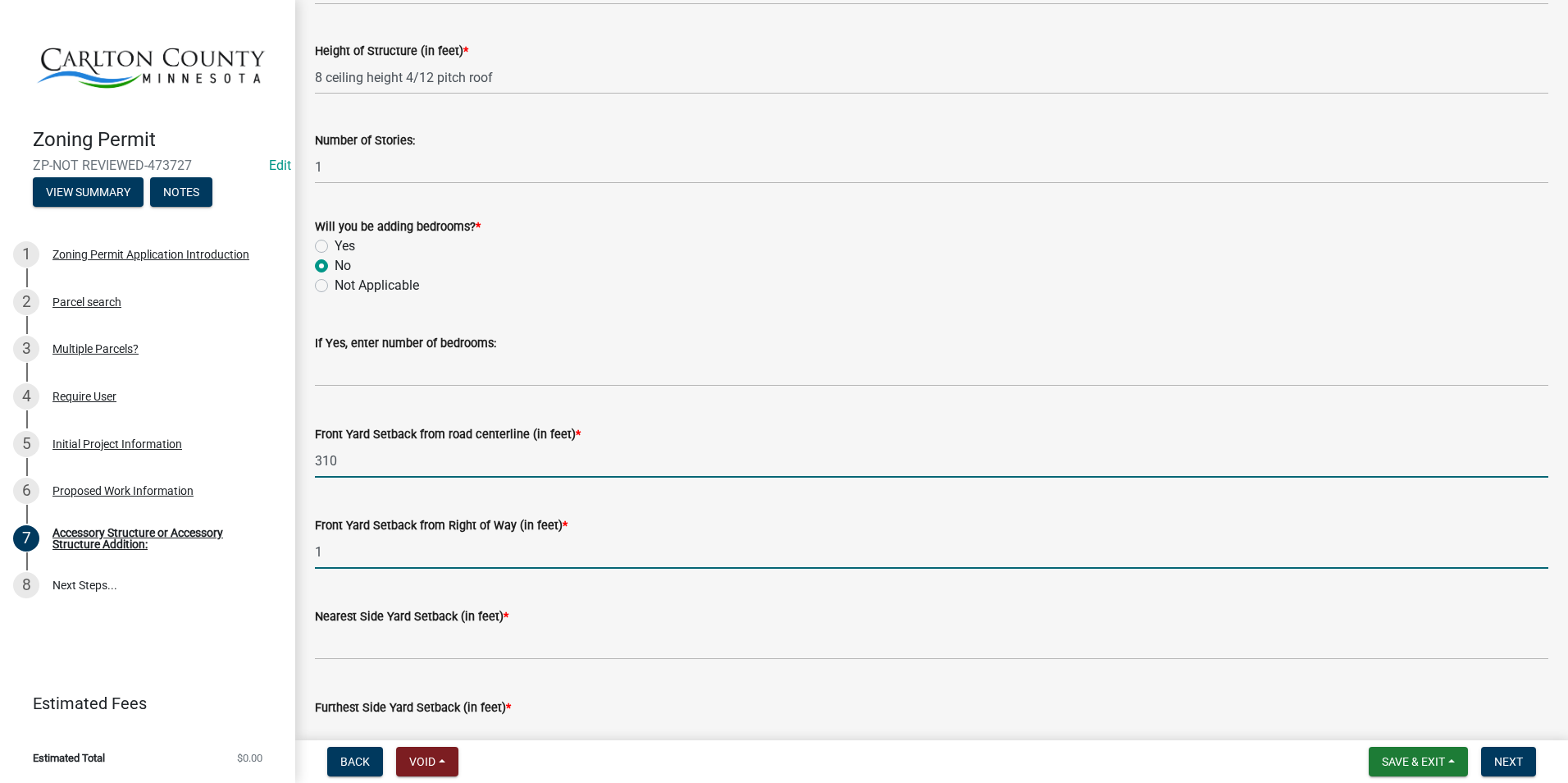
click at [408, 460] on input "310" at bounding box center [932, 461] width 1233 height 33
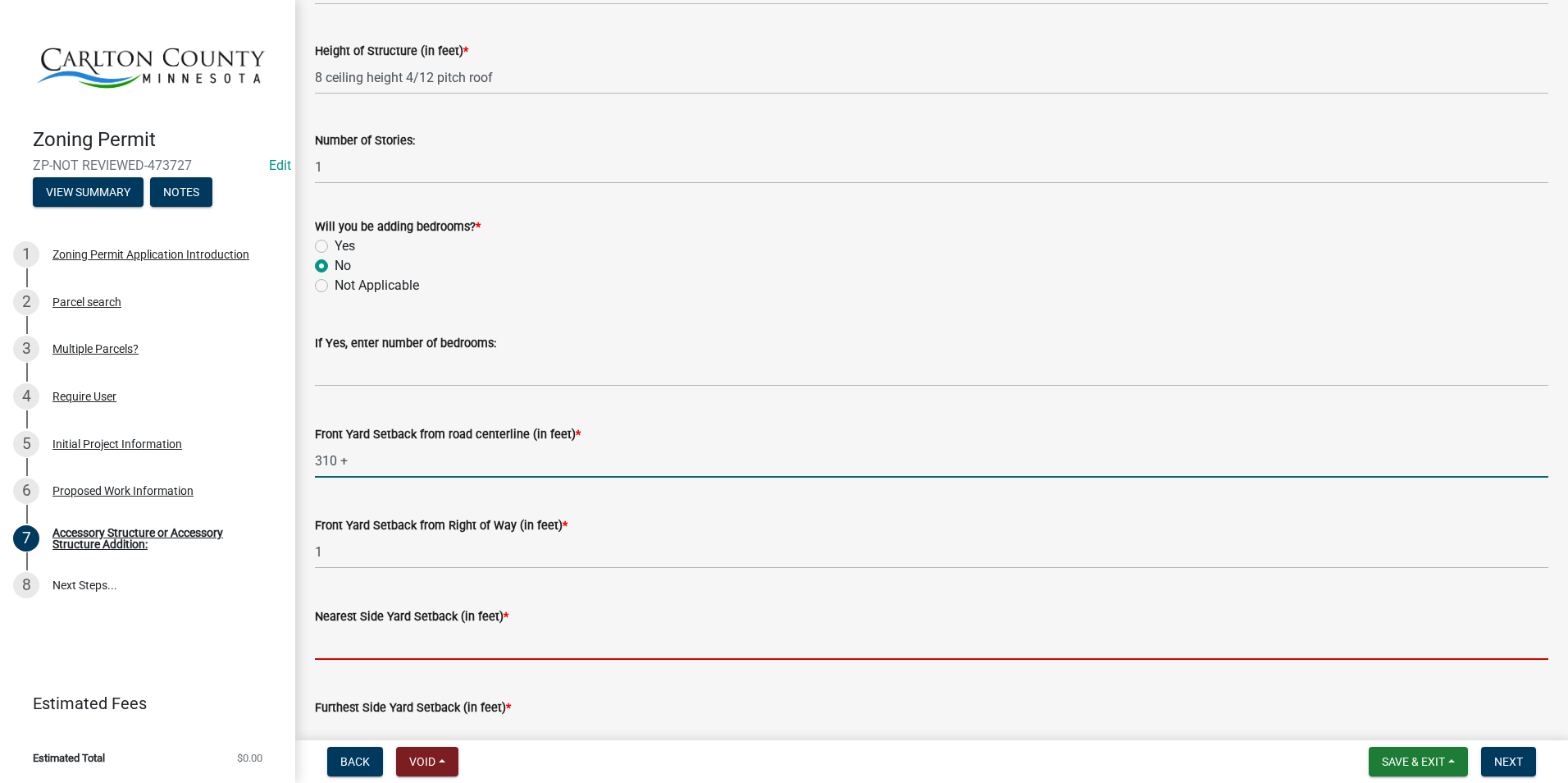
type input "310"
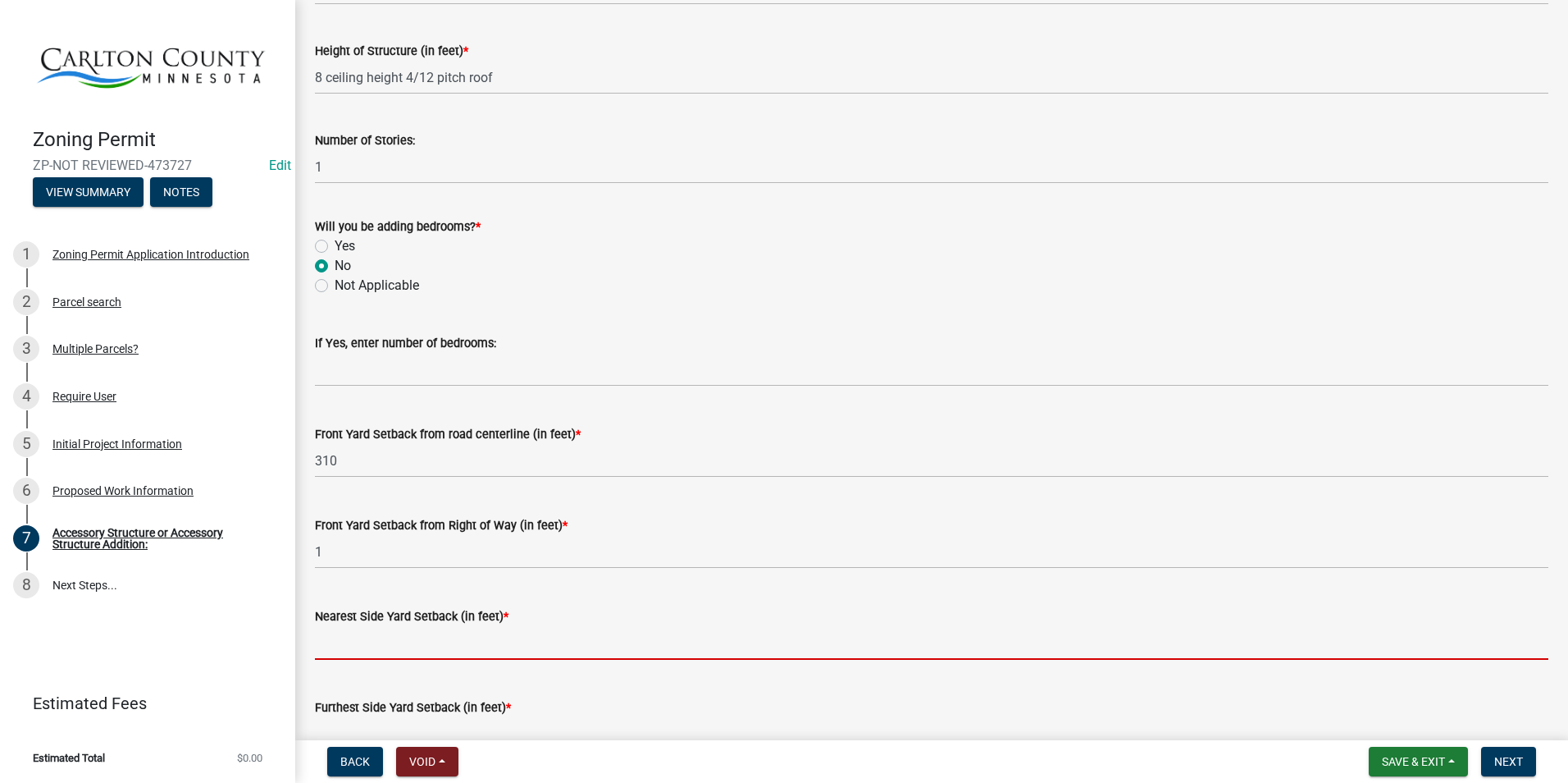
click at [355, 638] on input "text" at bounding box center [932, 643] width 1233 height 33
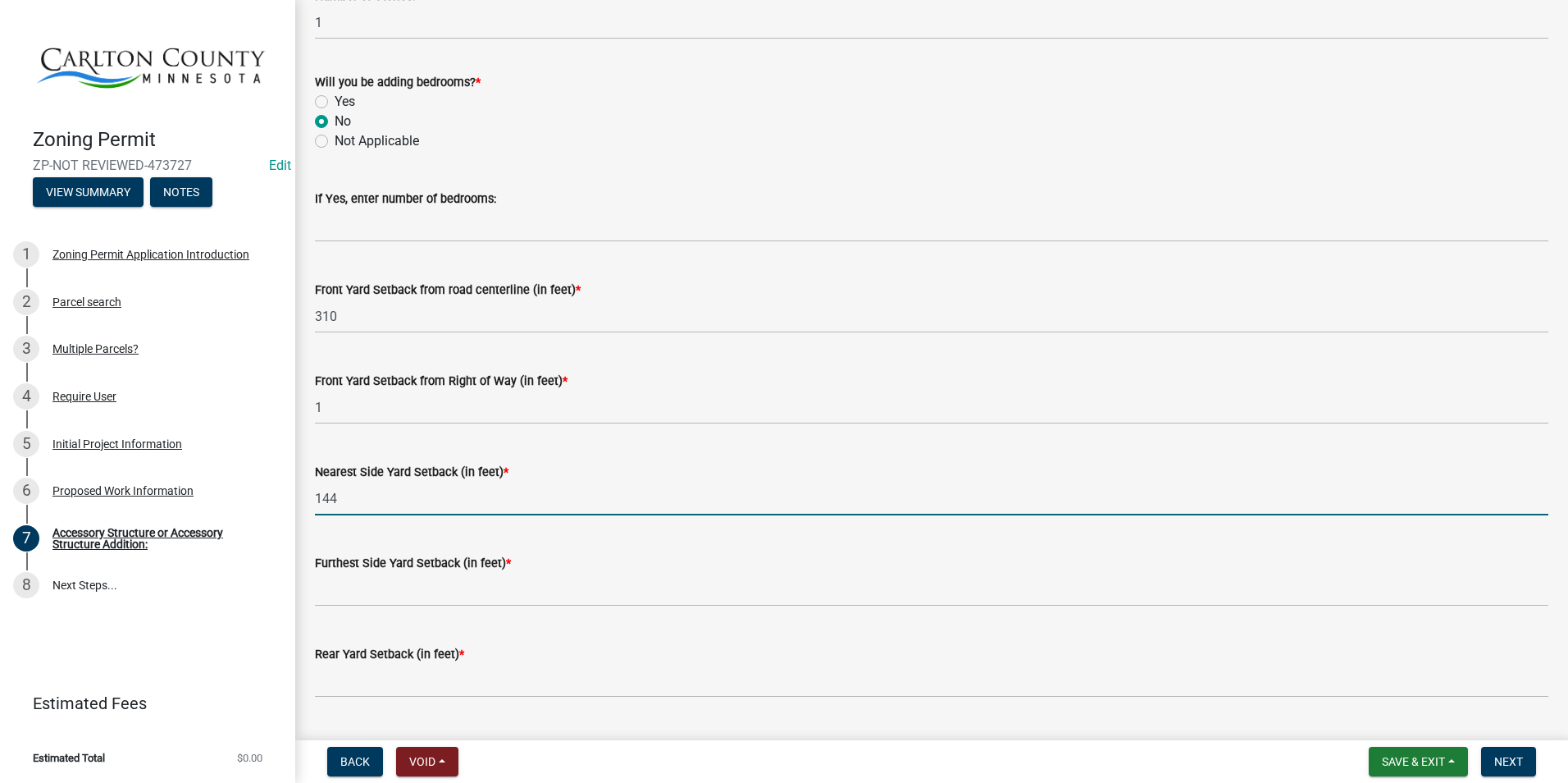
scroll to position [1067, 0]
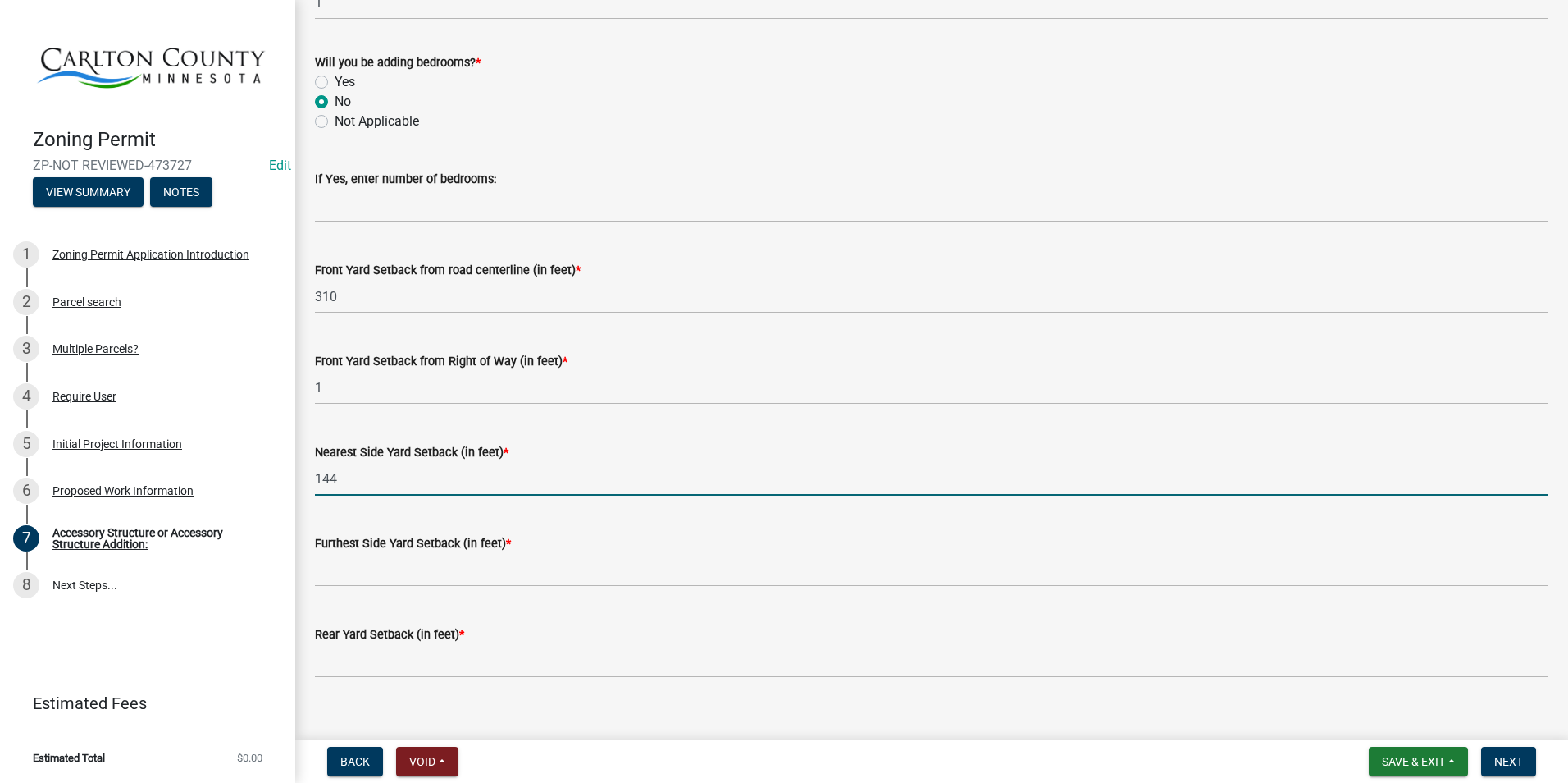
type input "144"
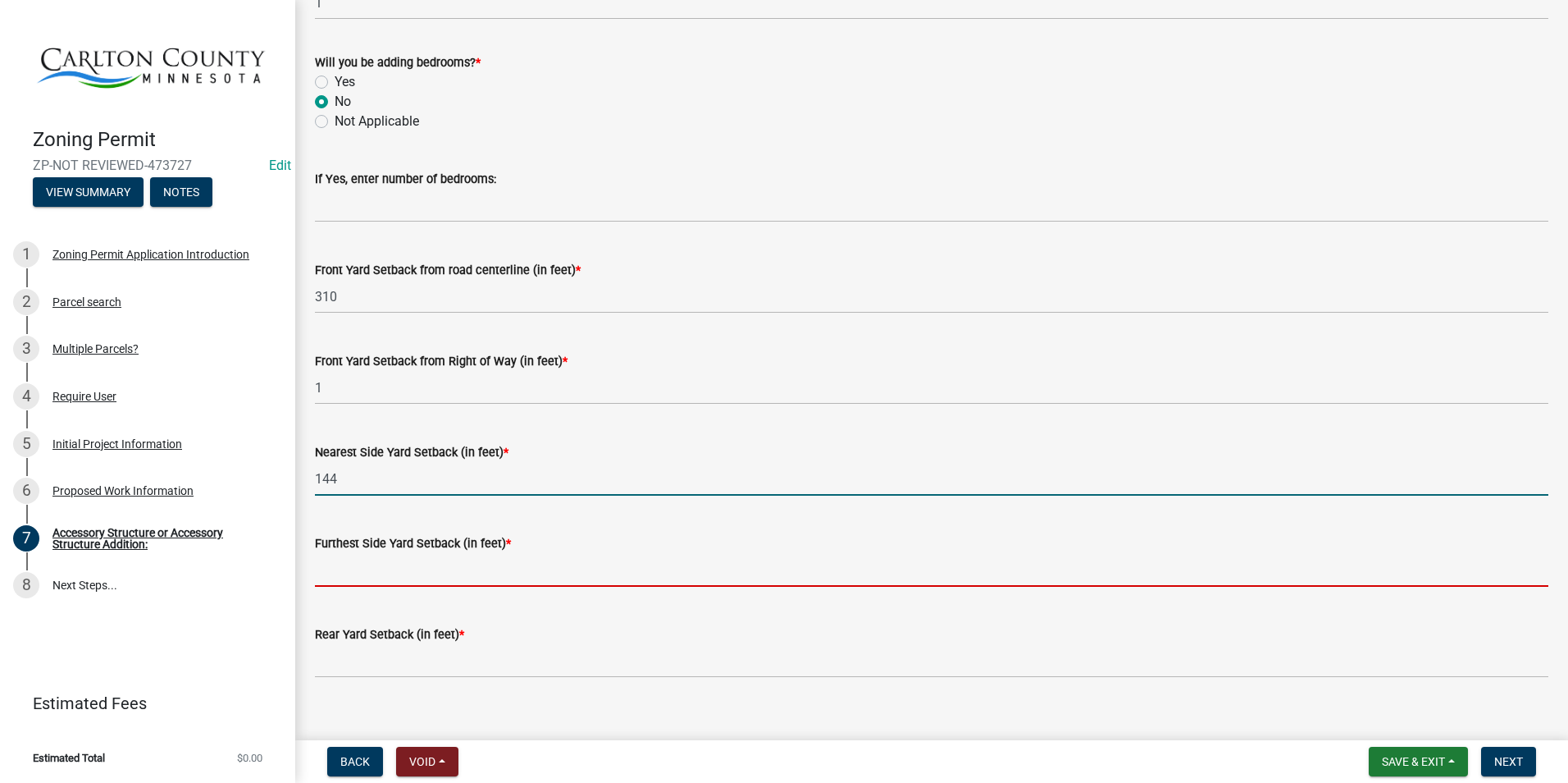
click at [373, 571] on input "text" at bounding box center [932, 570] width 1233 height 33
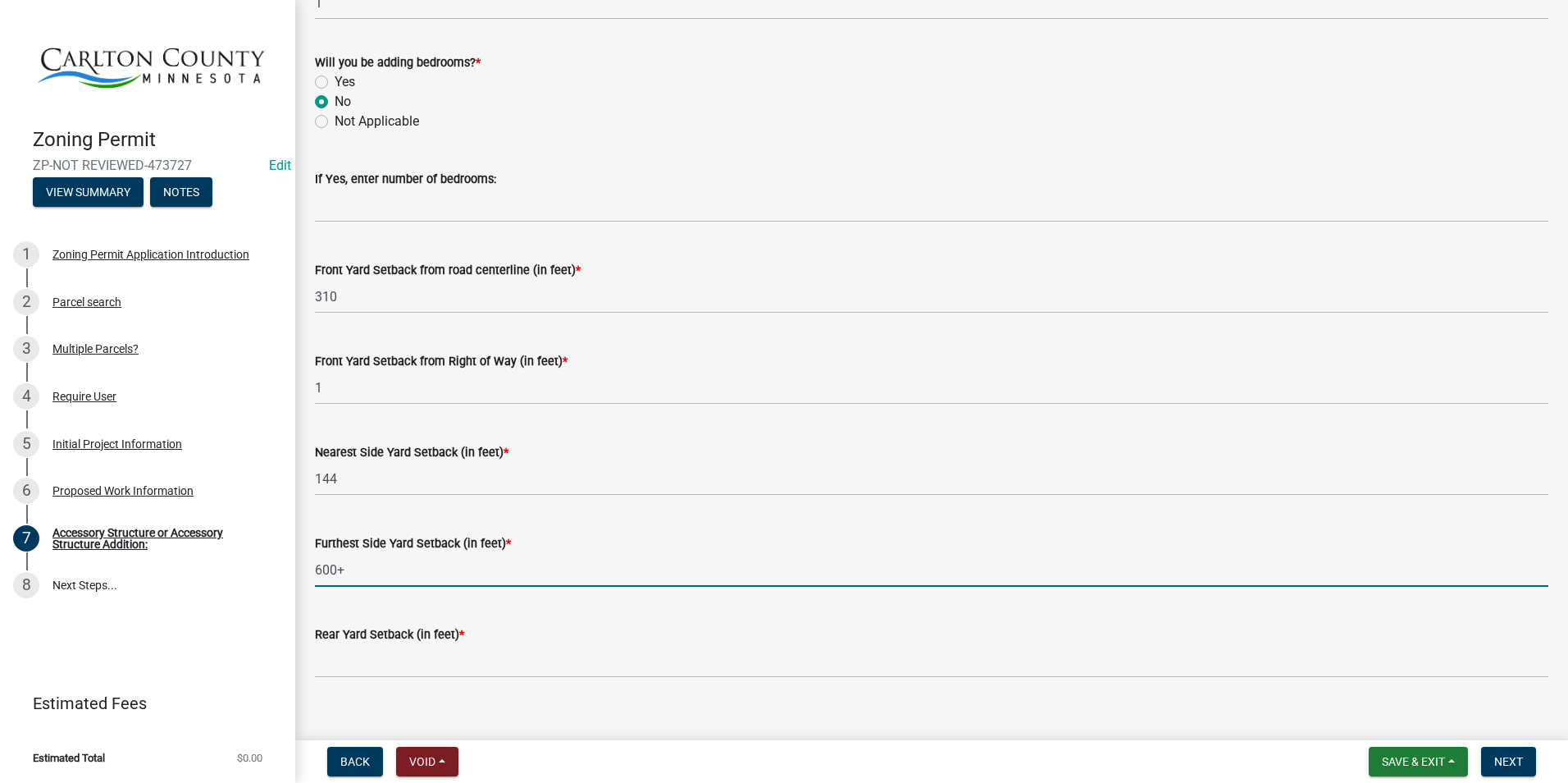
type input "600"
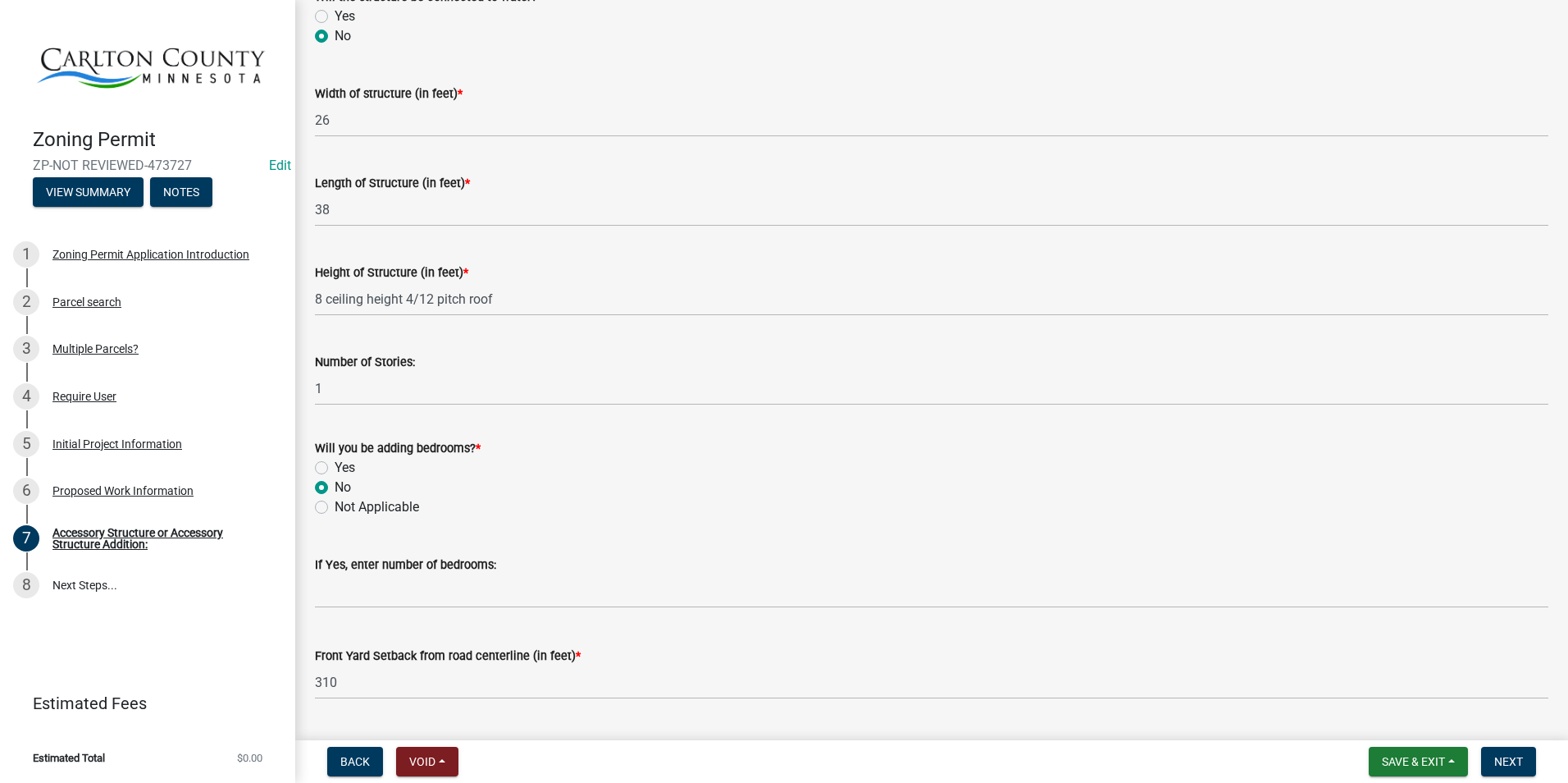
scroll to position [575, 0]
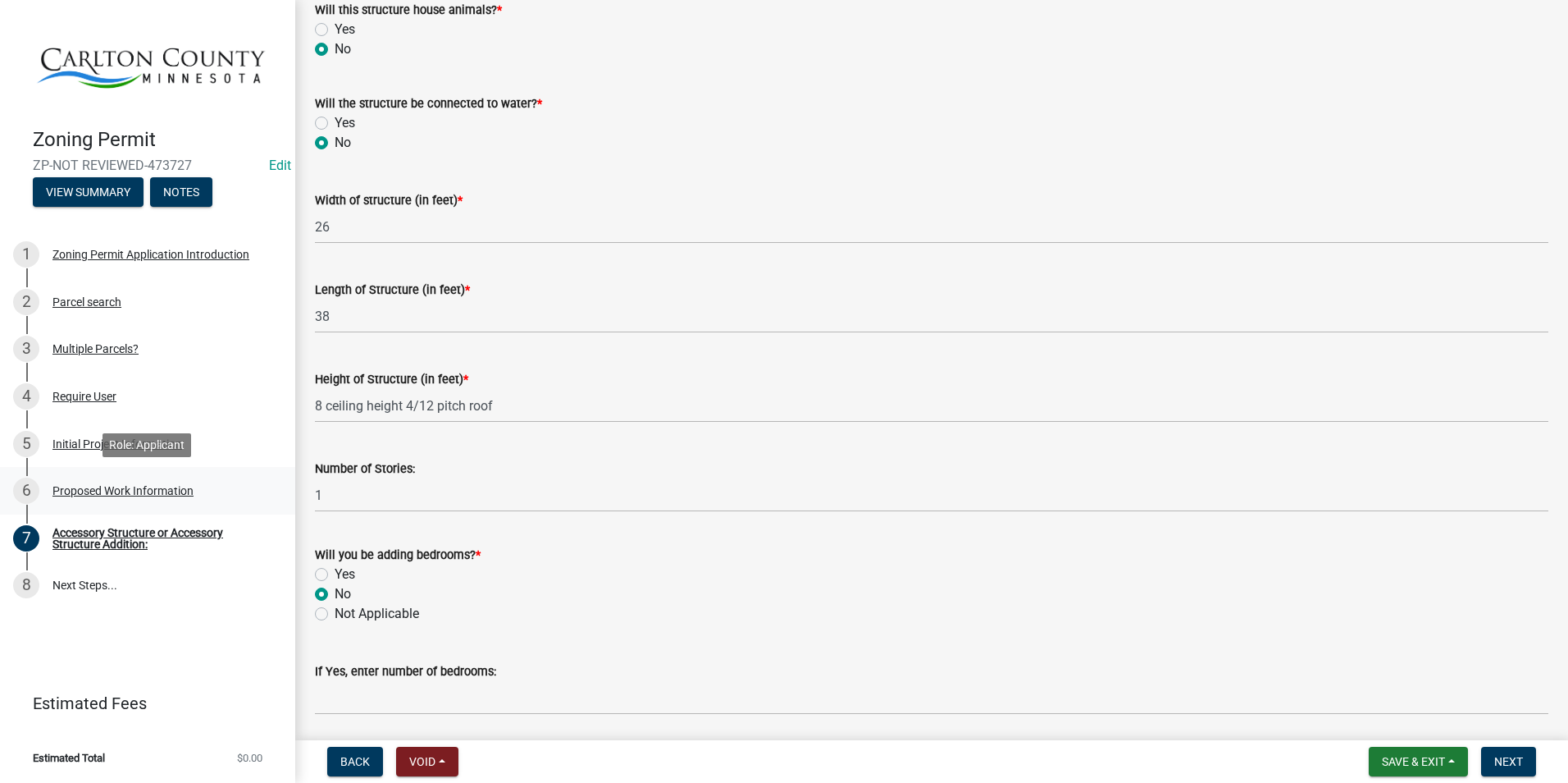
click at [162, 486] on div "Proposed Work Information" at bounding box center [123, 491] width 141 height 12
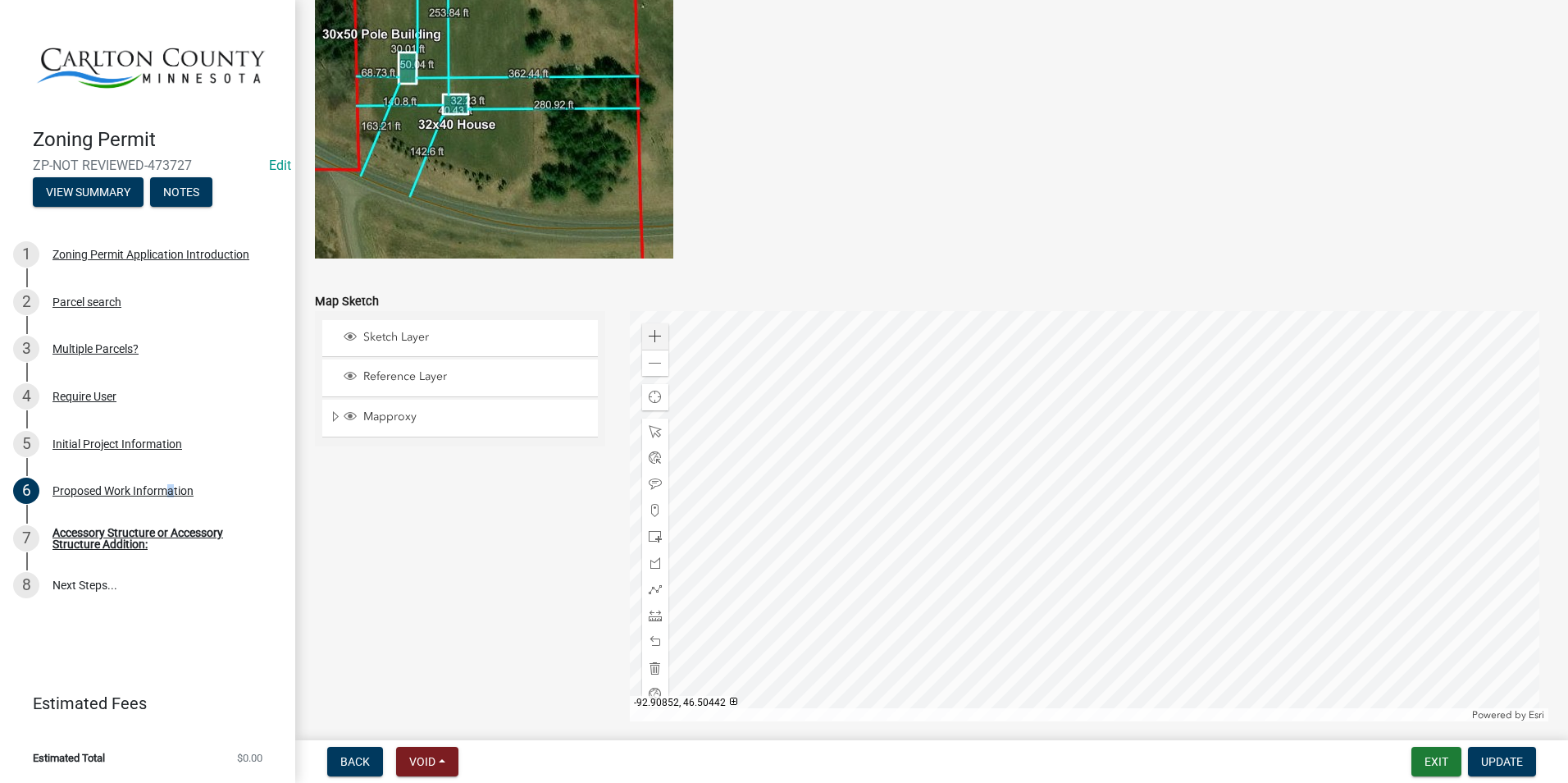
scroll to position [3281, 0]
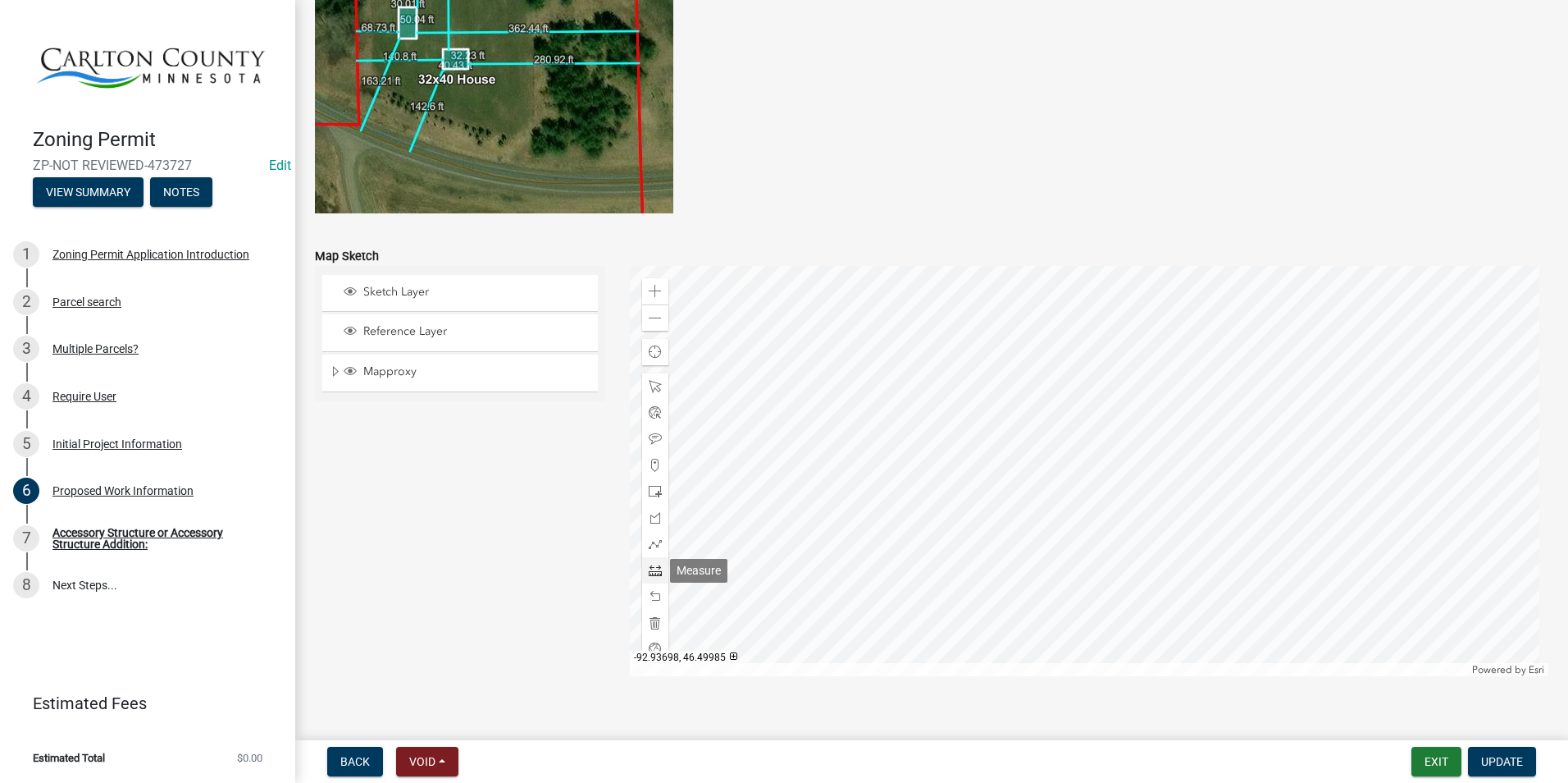
click at [654, 573] on span at bounding box center [655, 570] width 13 height 13
click at [1050, 508] on div at bounding box center [1089, 472] width 919 height 411
click at [1048, 506] on div at bounding box center [1089, 472] width 919 height 411
click at [1095, 501] on div at bounding box center [1089, 472] width 919 height 411
click at [1099, 502] on div at bounding box center [1089, 472] width 919 height 411
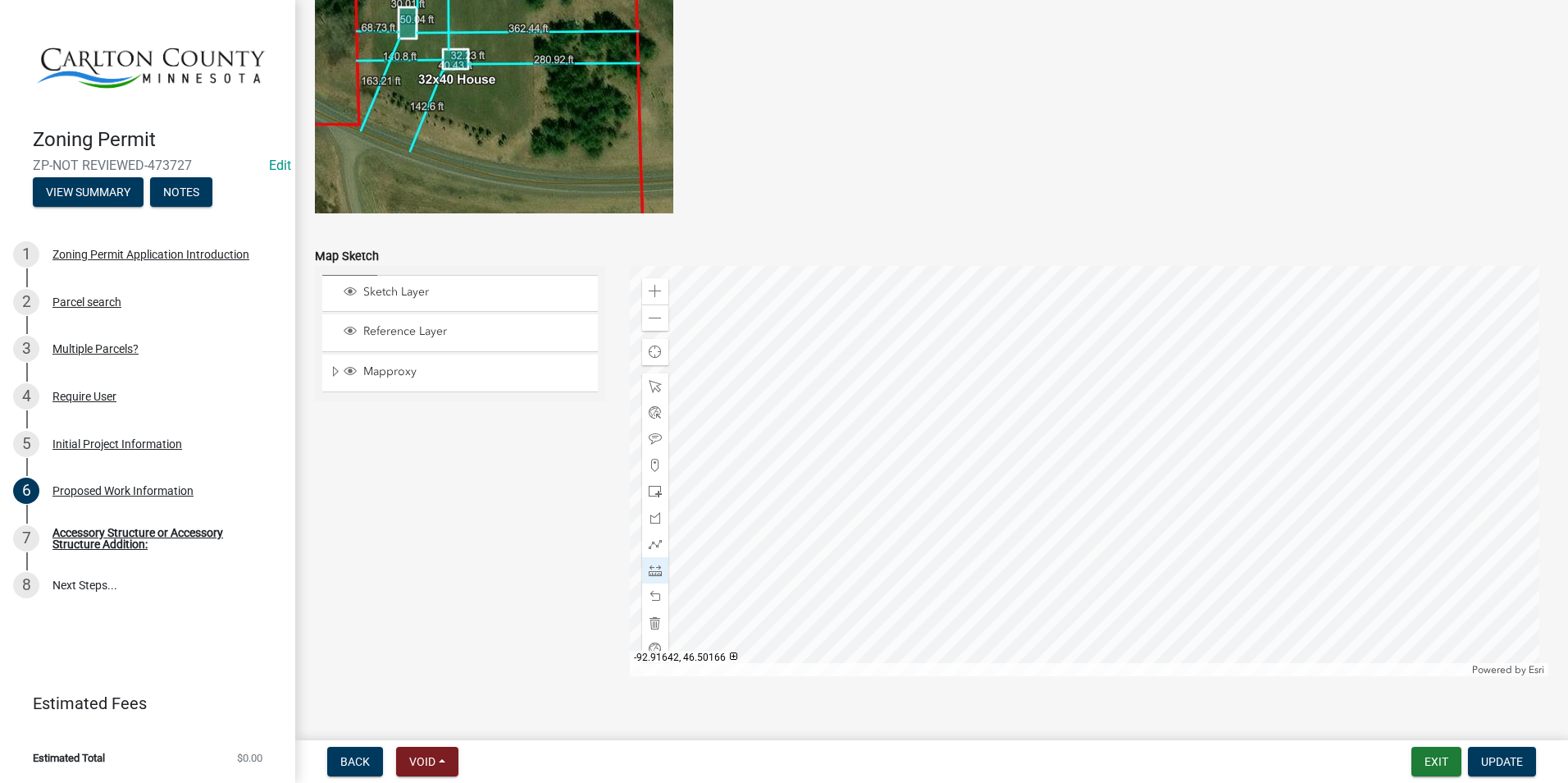
click at [1099, 502] on div at bounding box center [1089, 472] width 919 height 411
click at [1153, 502] on div at bounding box center [1089, 472] width 919 height 411
click at [1141, 505] on div at bounding box center [1089, 472] width 919 height 411
click at [1143, 505] on div at bounding box center [1089, 472] width 919 height 411
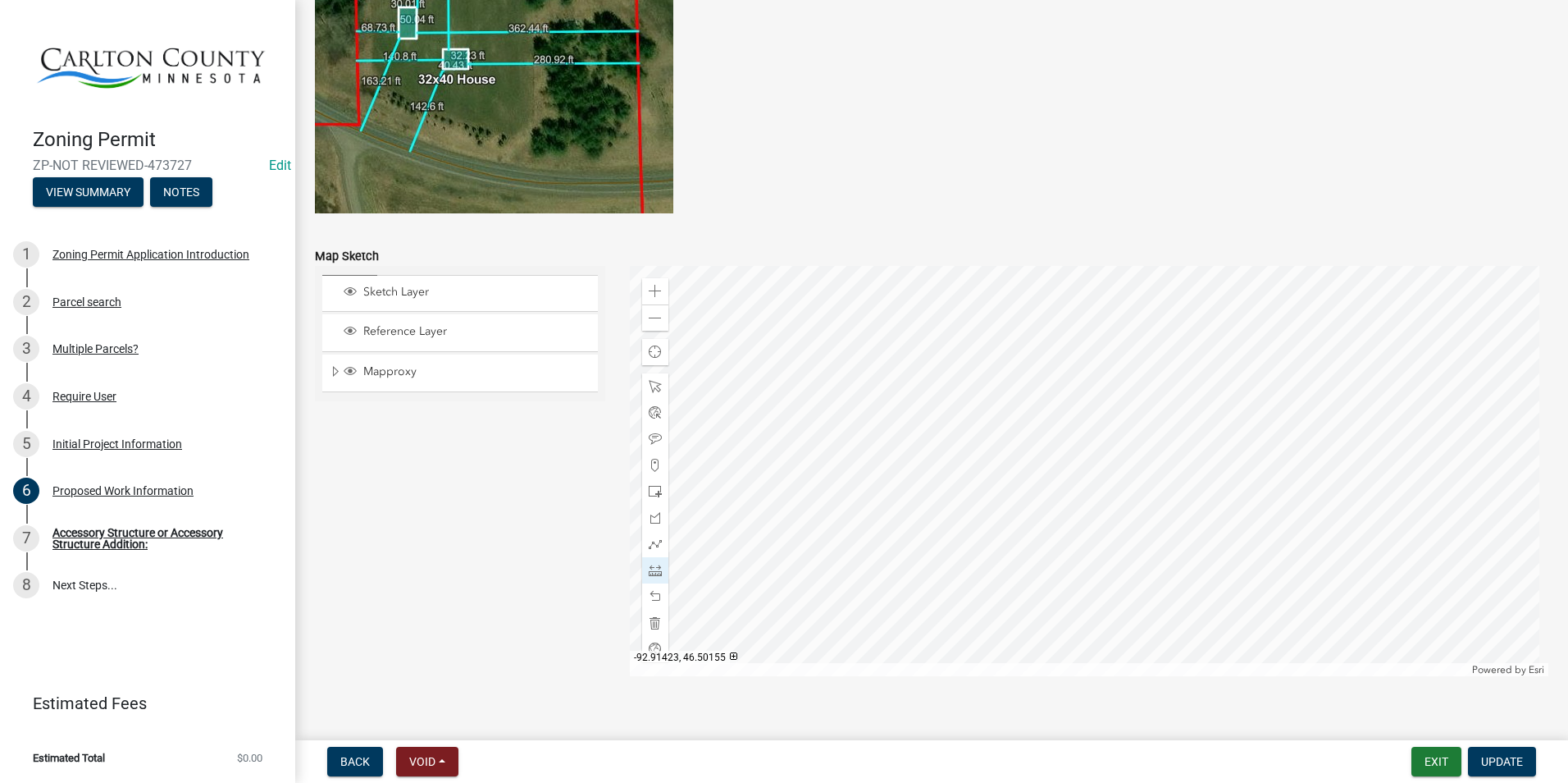
click at [1143, 505] on div at bounding box center [1089, 472] width 919 height 411
click at [1153, 504] on div at bounding box center [1089, 472] width 919 height 411
click at [654, 626] on span at bounding box center [655, 622] width 13 height 13
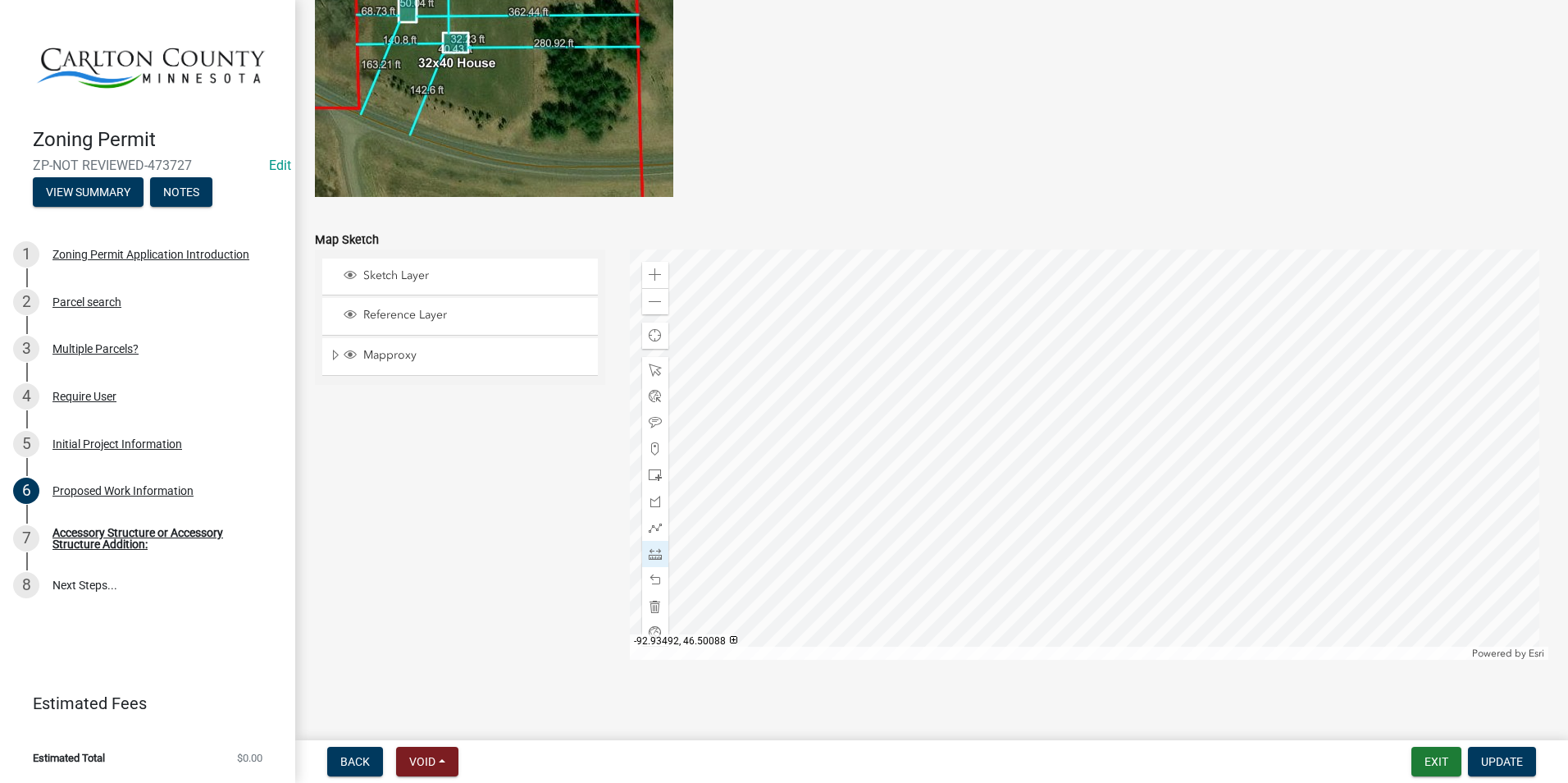
scroll to position [3303, 0]
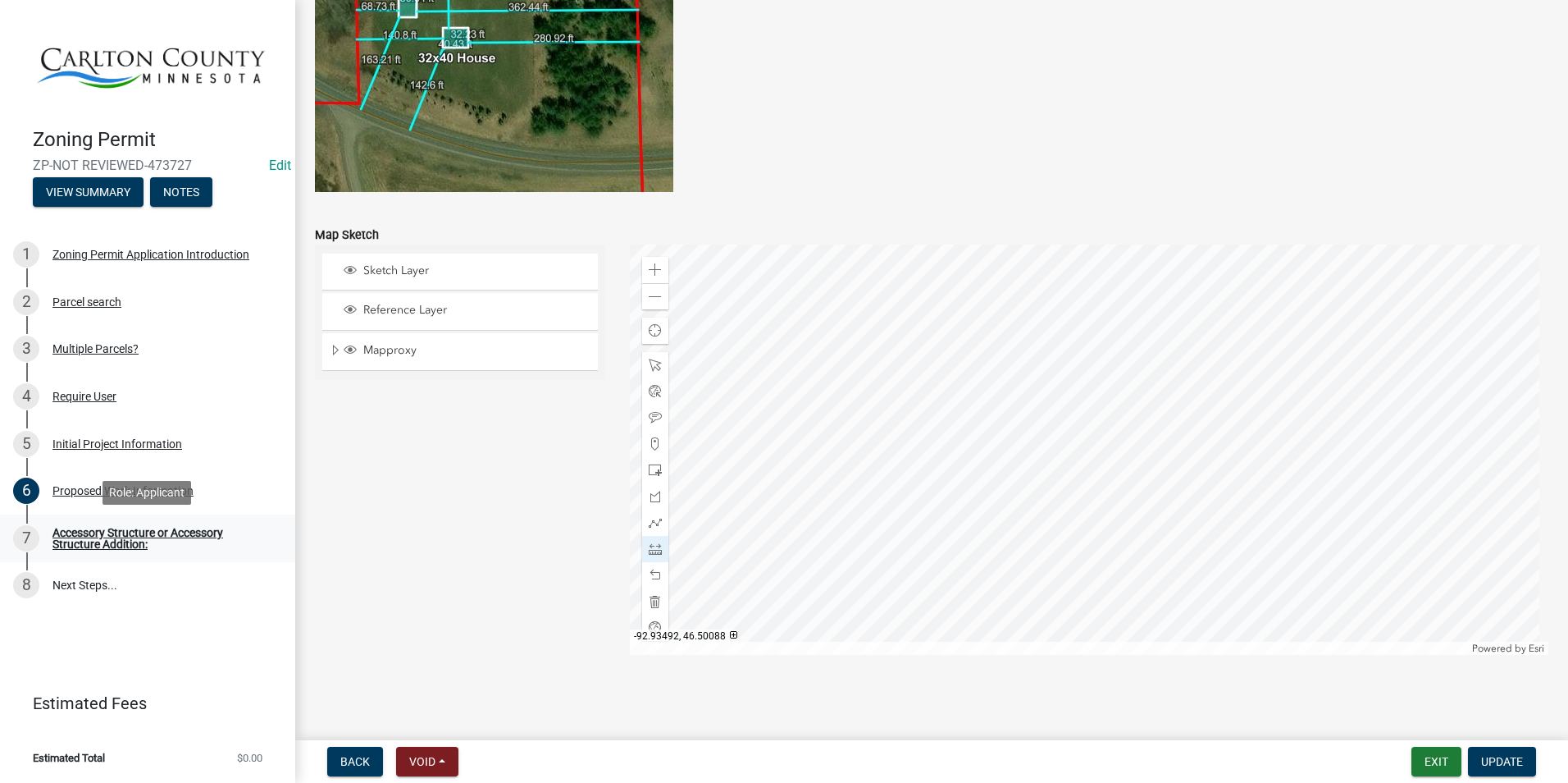
click at [163, 530] on div "Accessory Structure or Accessory Structure Addition:" at bounding box center [160, 537] width 216 height 23
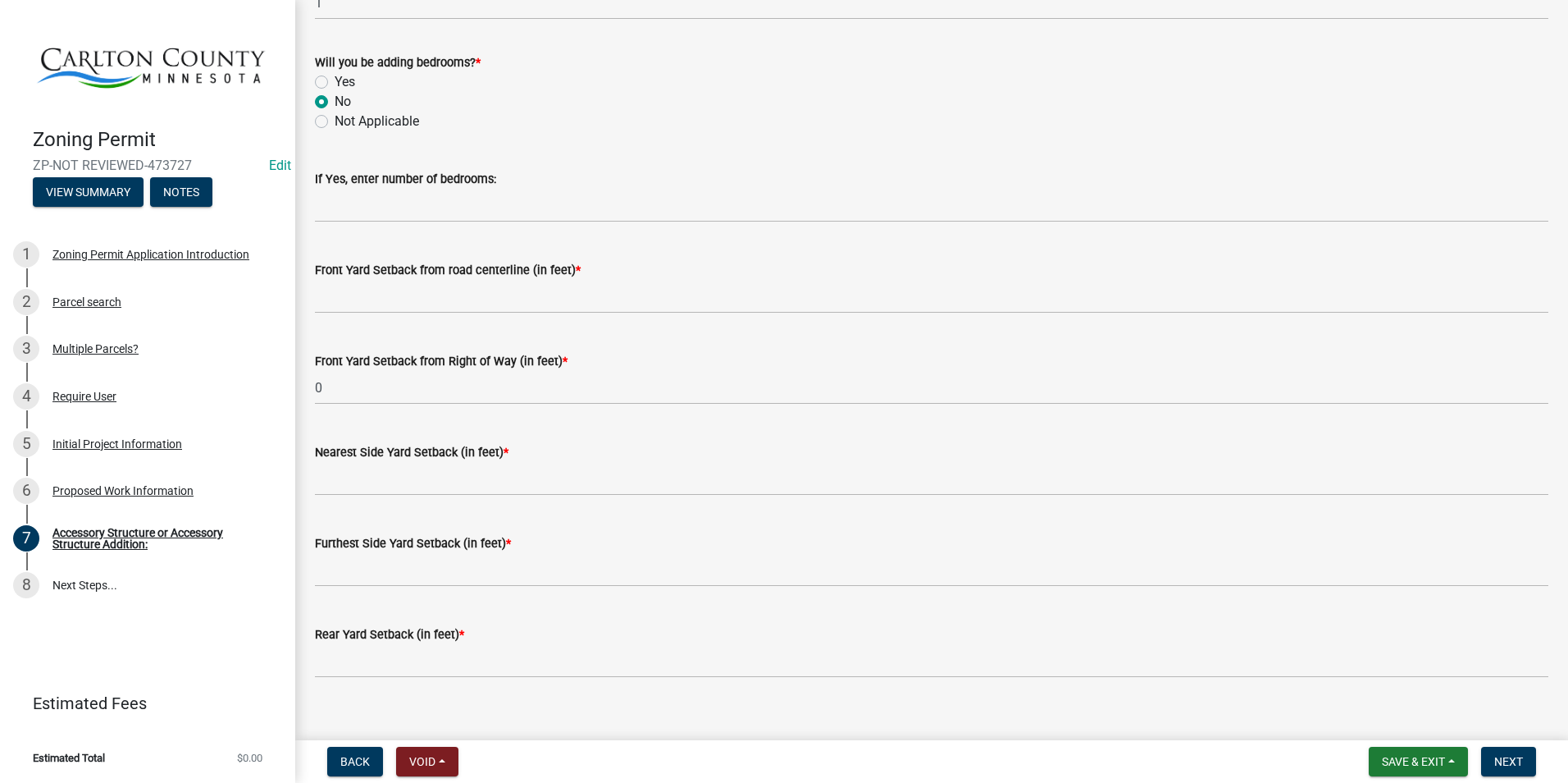
scroll to position [1148, 0]
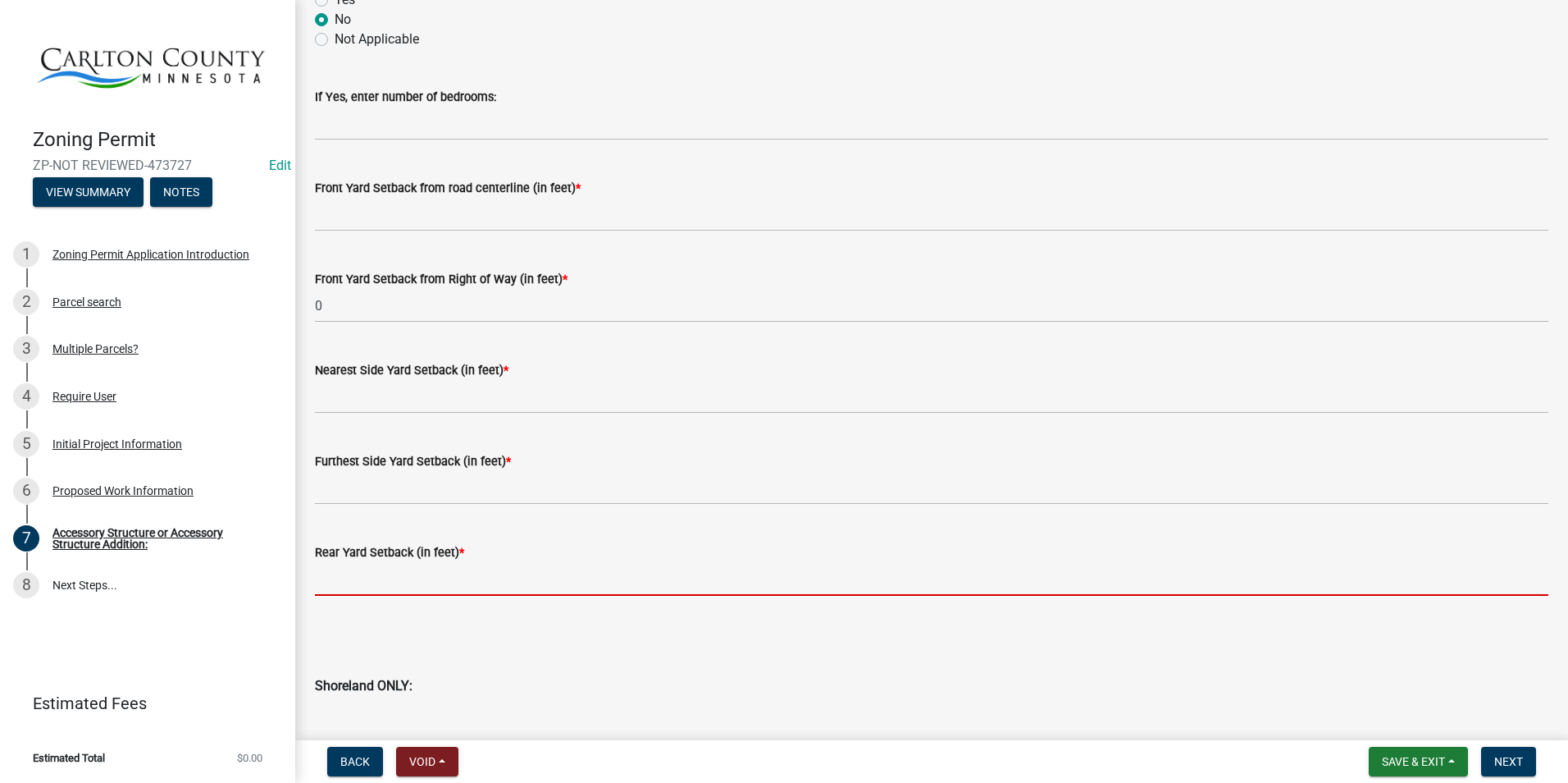
click at [363, 579] on input "text" at bounding box center [932, 579] width 1233 height 33
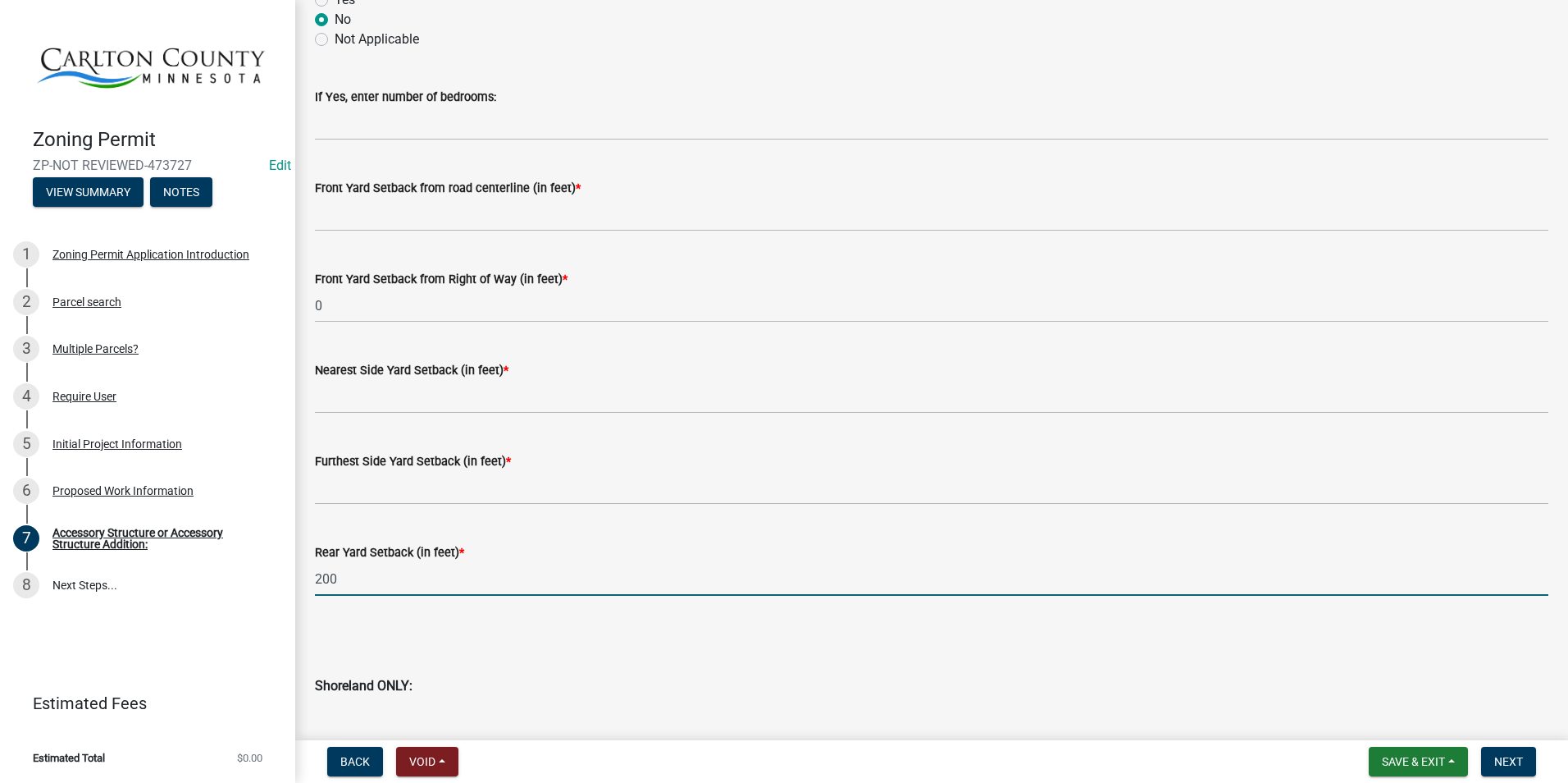
type input "2000"
drag, startPoint x: 370, startPoint y: 573, endPoint x: 271, endPoint y: 564, distance: 99.4
click at [271, 564] on div "Zoning Permit ZP-NOT REVIEWED-473727 Edit View Summary Notes 1 Zoning Permit Ap…" at bounding box center [784, 391] width 1568 height 783
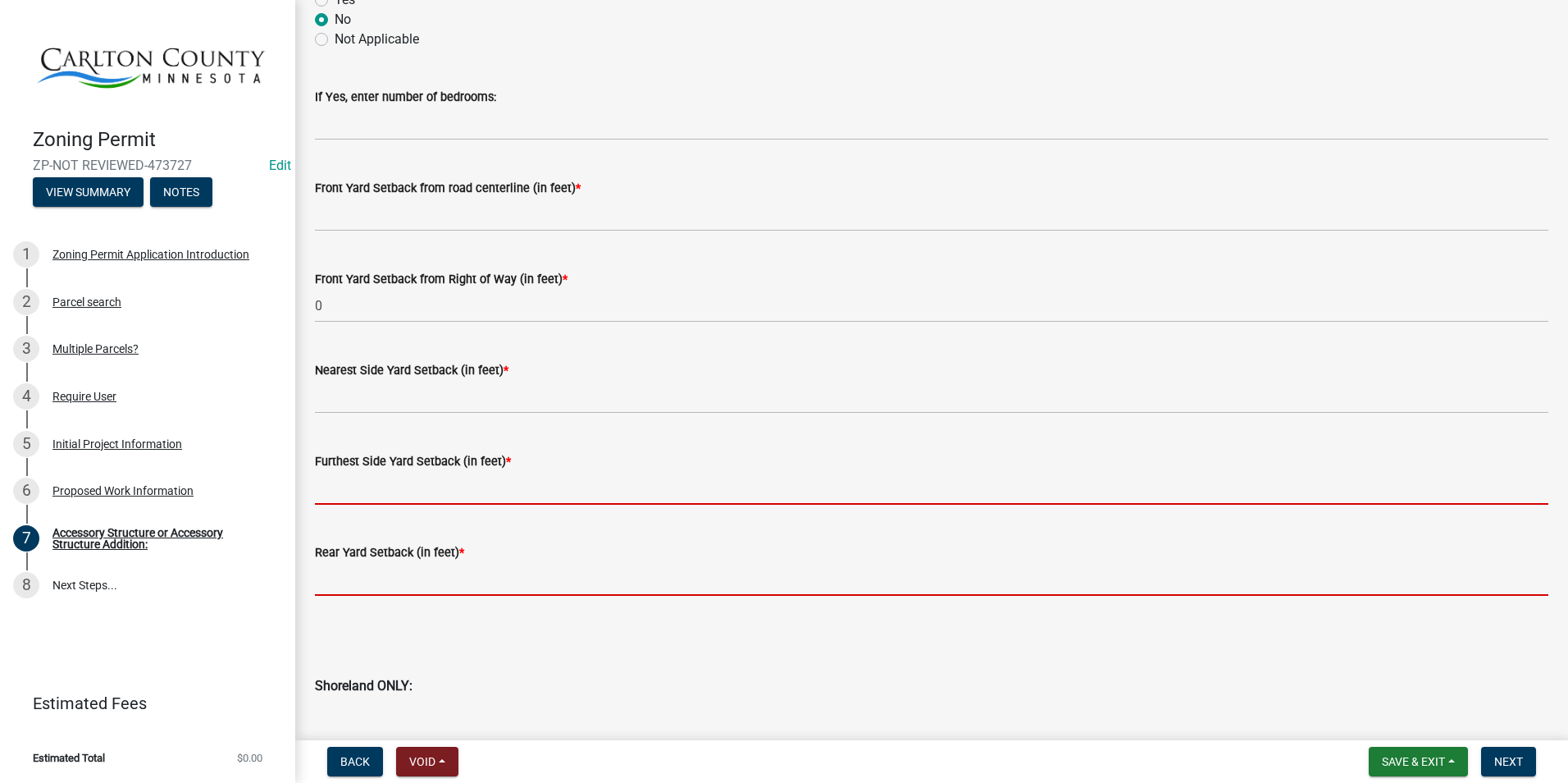
click at [393, 480] on input "text" at bounding box center [932, 487] width 1233 height 33
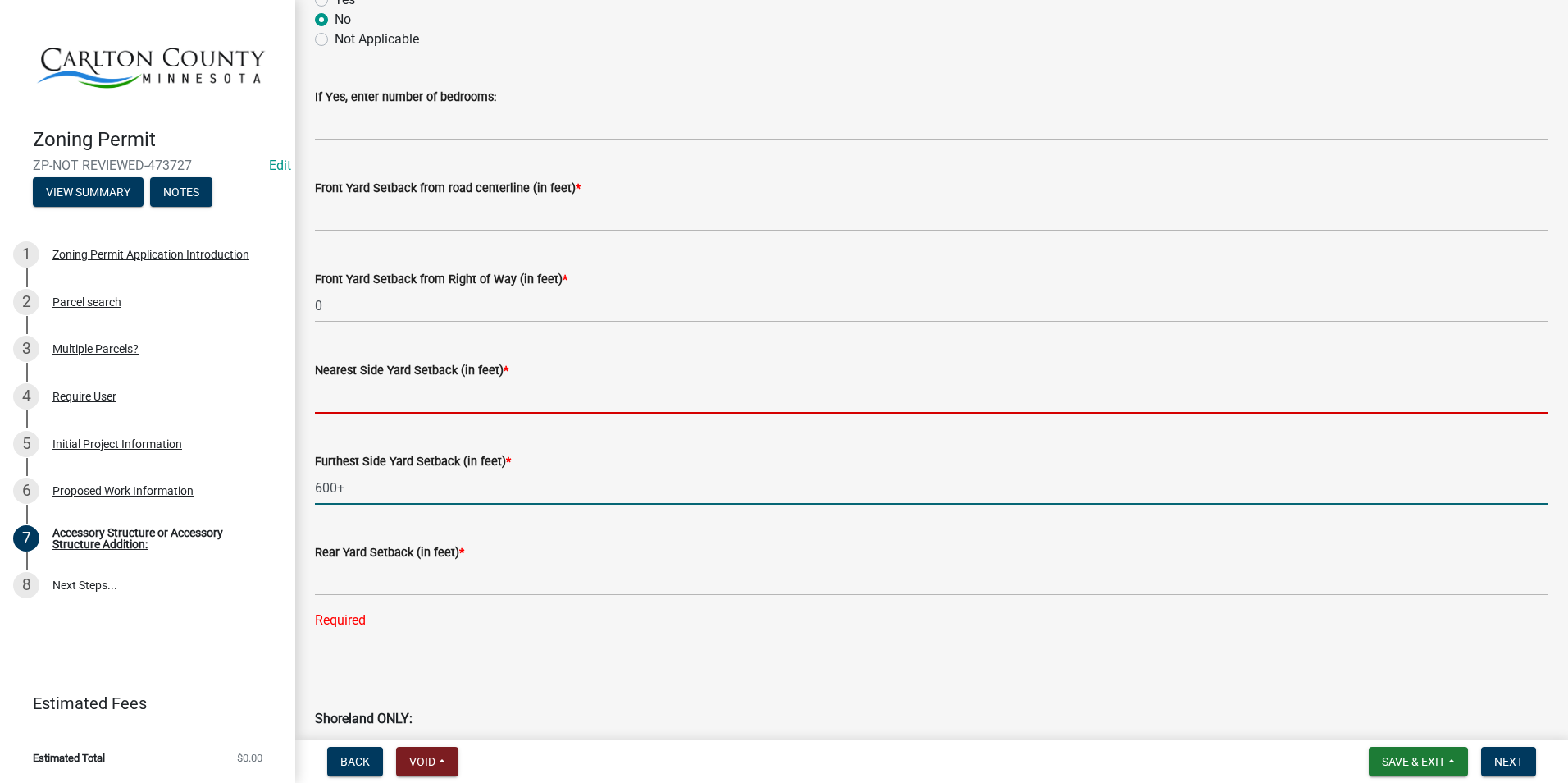
type input "600"
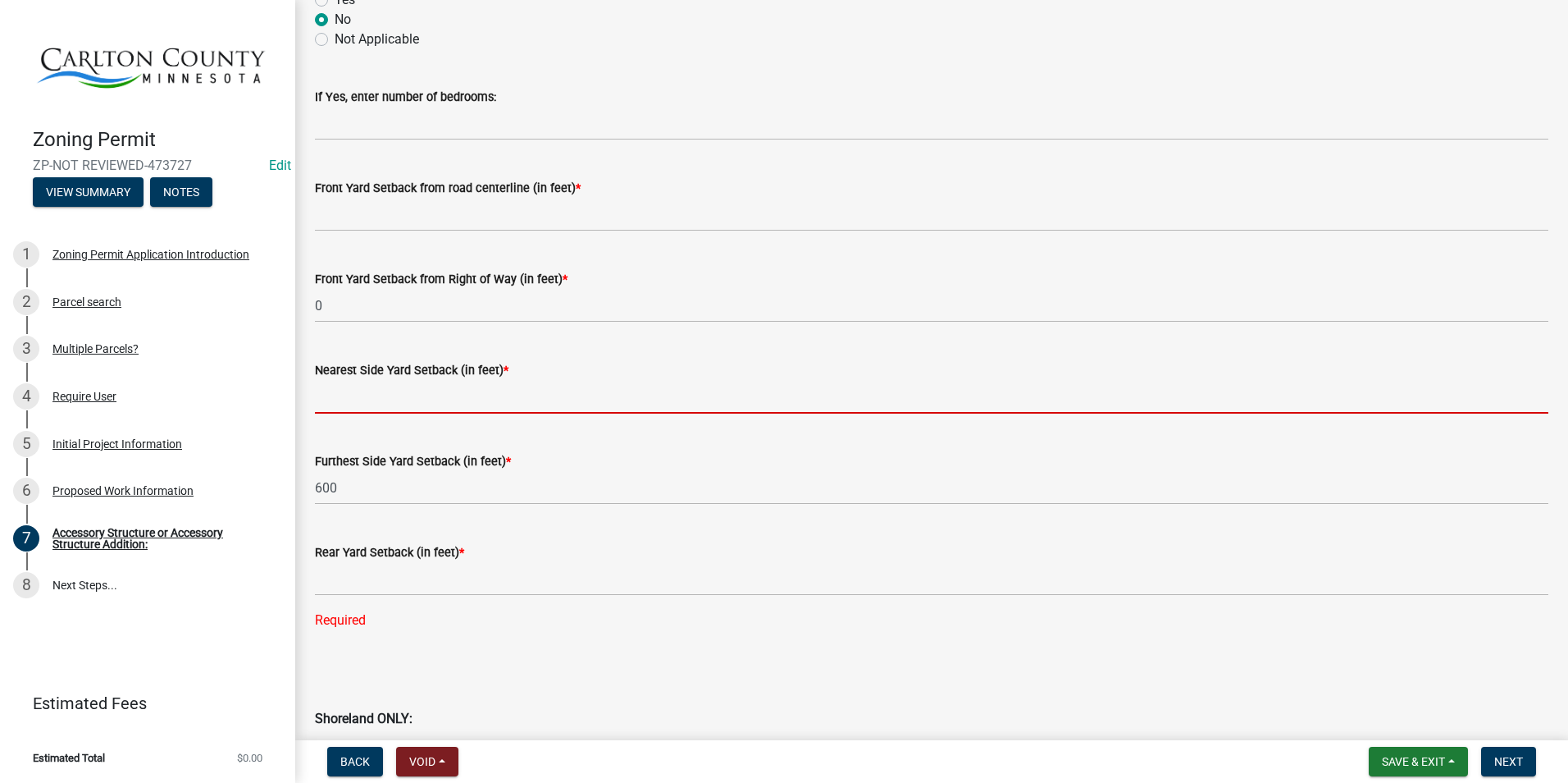
click at [401, 396] on input "text" at bounding box center [932, 397] width 1233 height 33
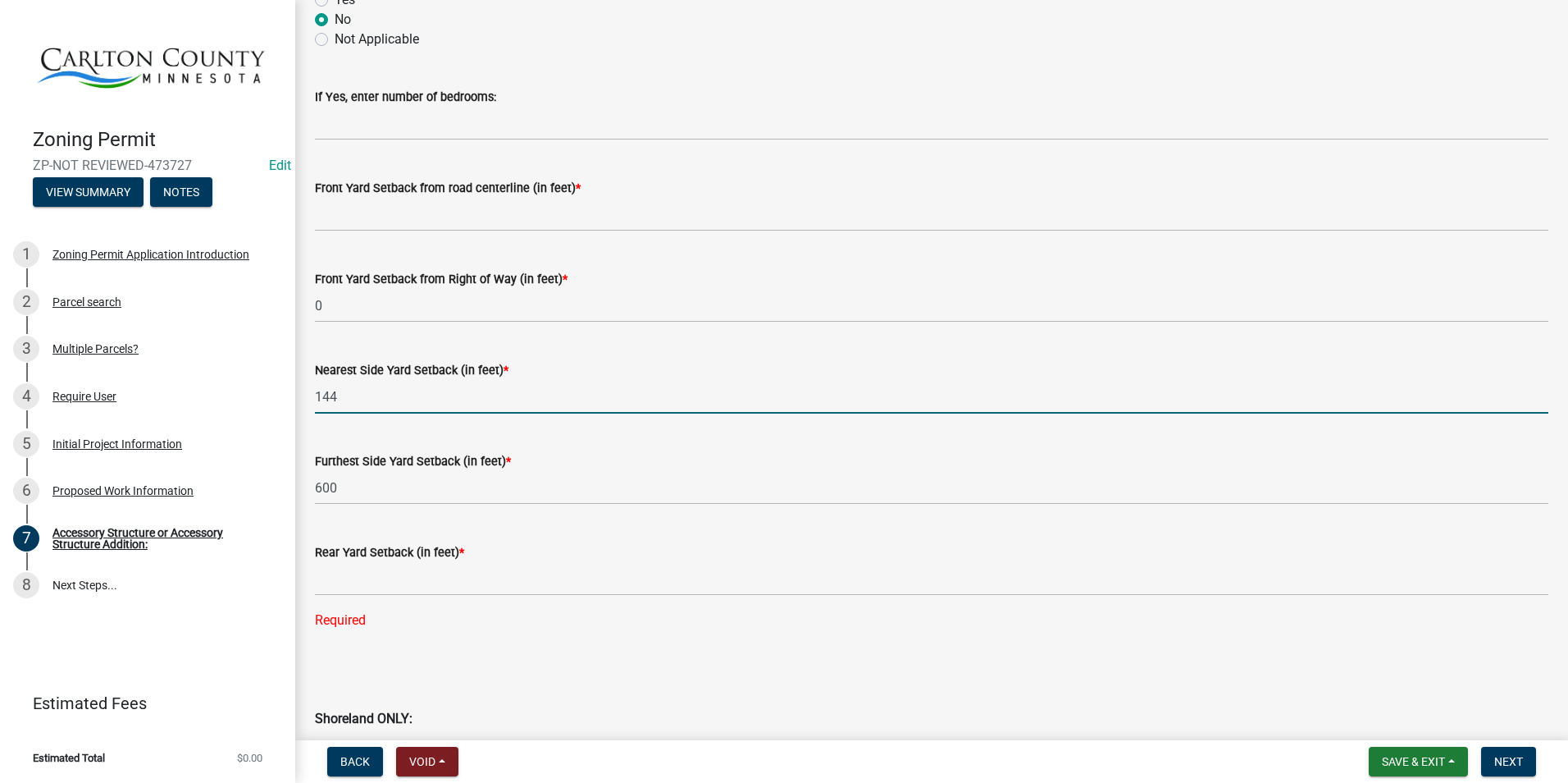
type input "144"
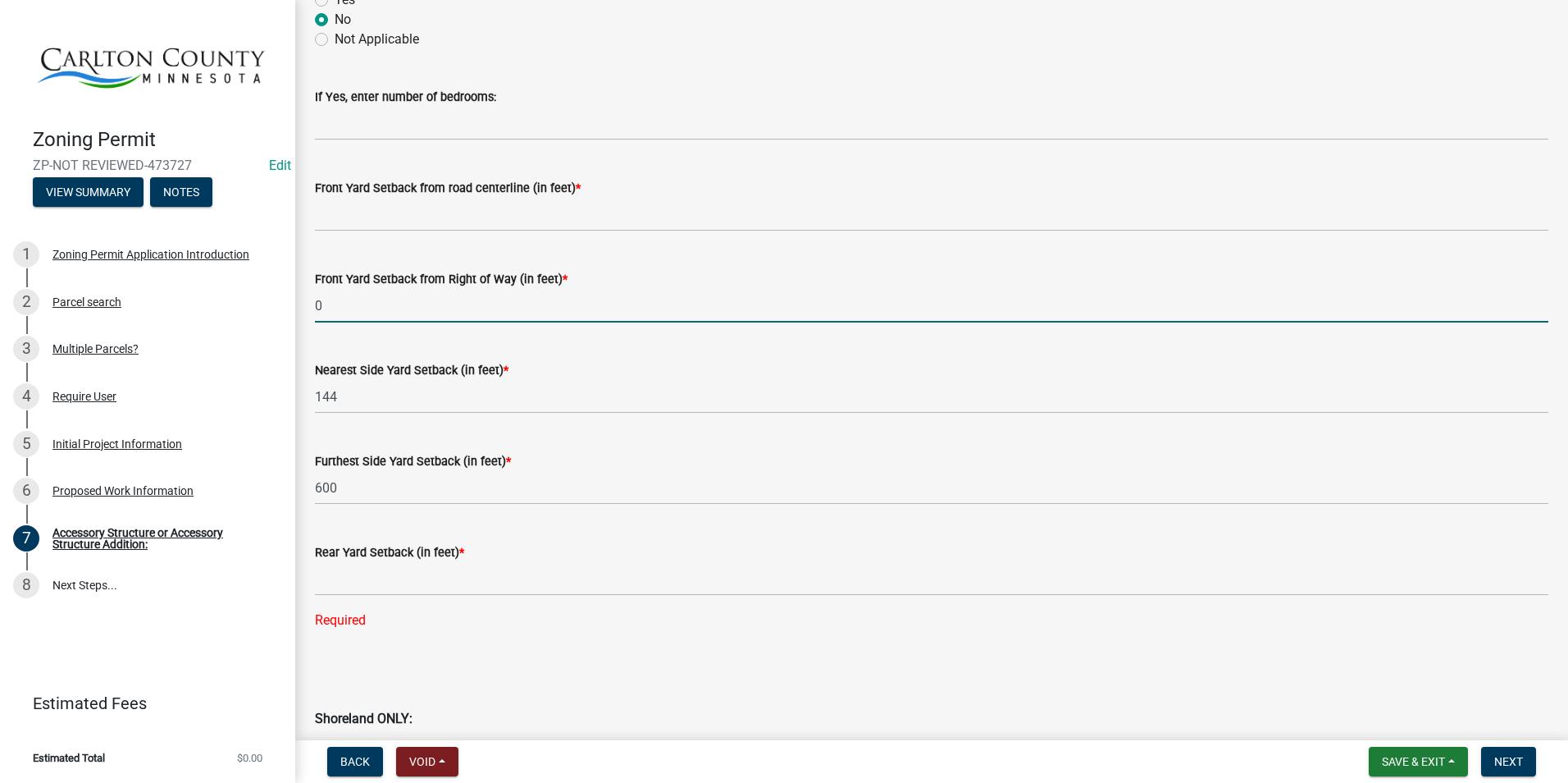
drag, startPoint x: 334, startPoint y: 301, endPoint x: 302, endPoint y: 302, distance: 32.0
click at [302, 302] on div "Front Yard Setback from Right of Way (in feet) * 0" at bounding box center [931, 285] width 1258 height 77
type input "1"
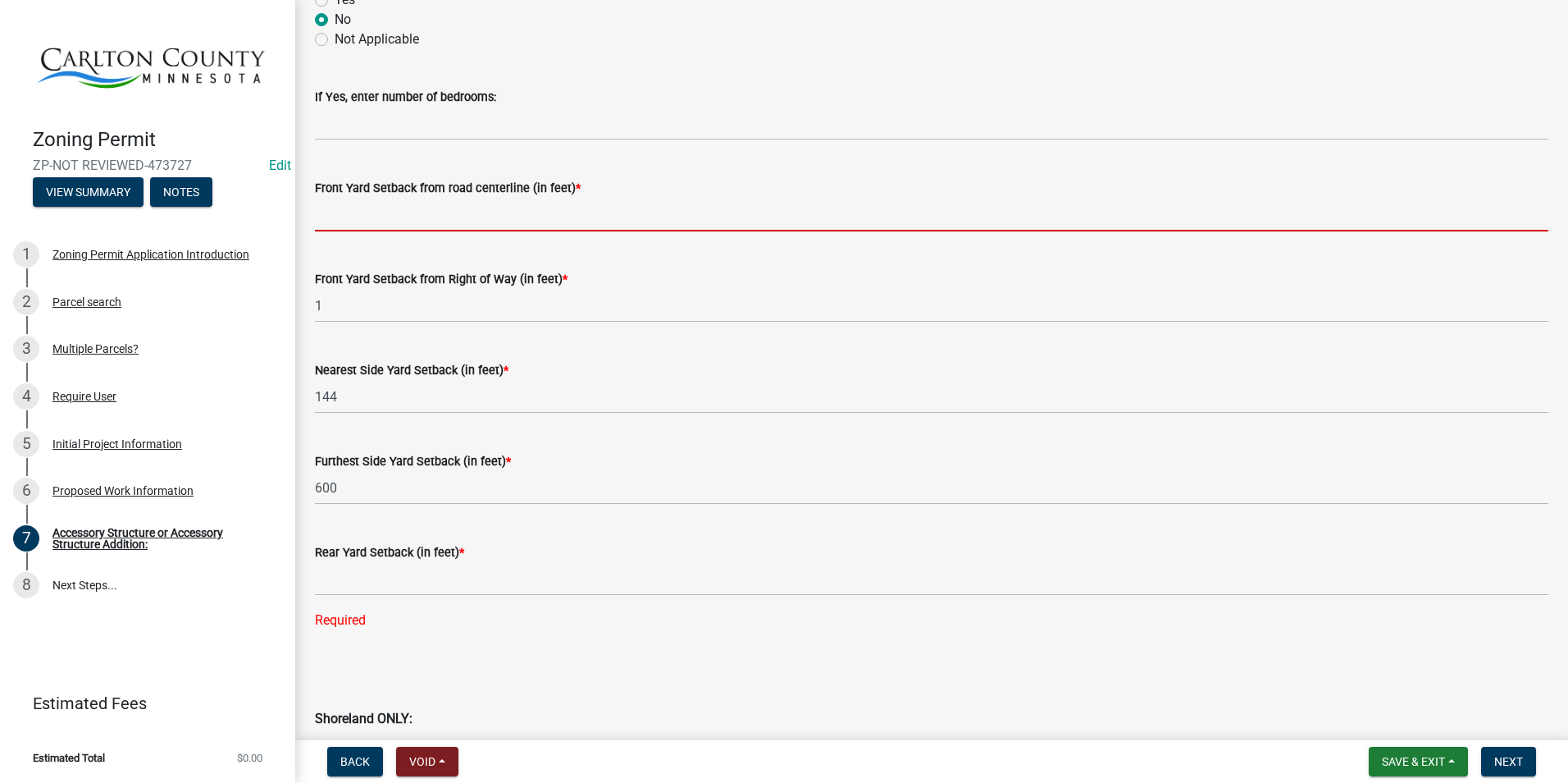
click at [352, 206] on input "text" at bounding box center [932, 214] width 1233 height 33
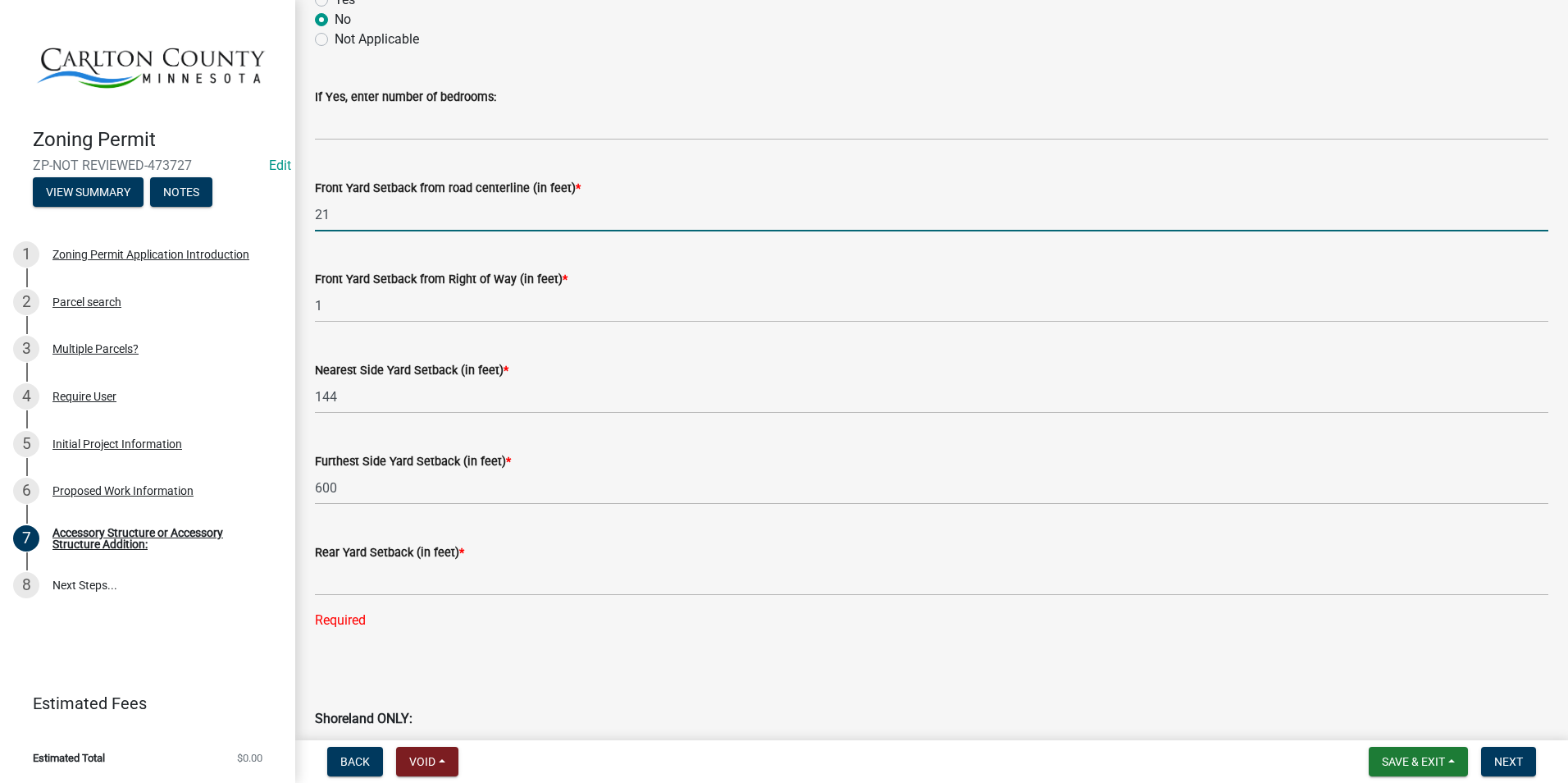
type input "2"
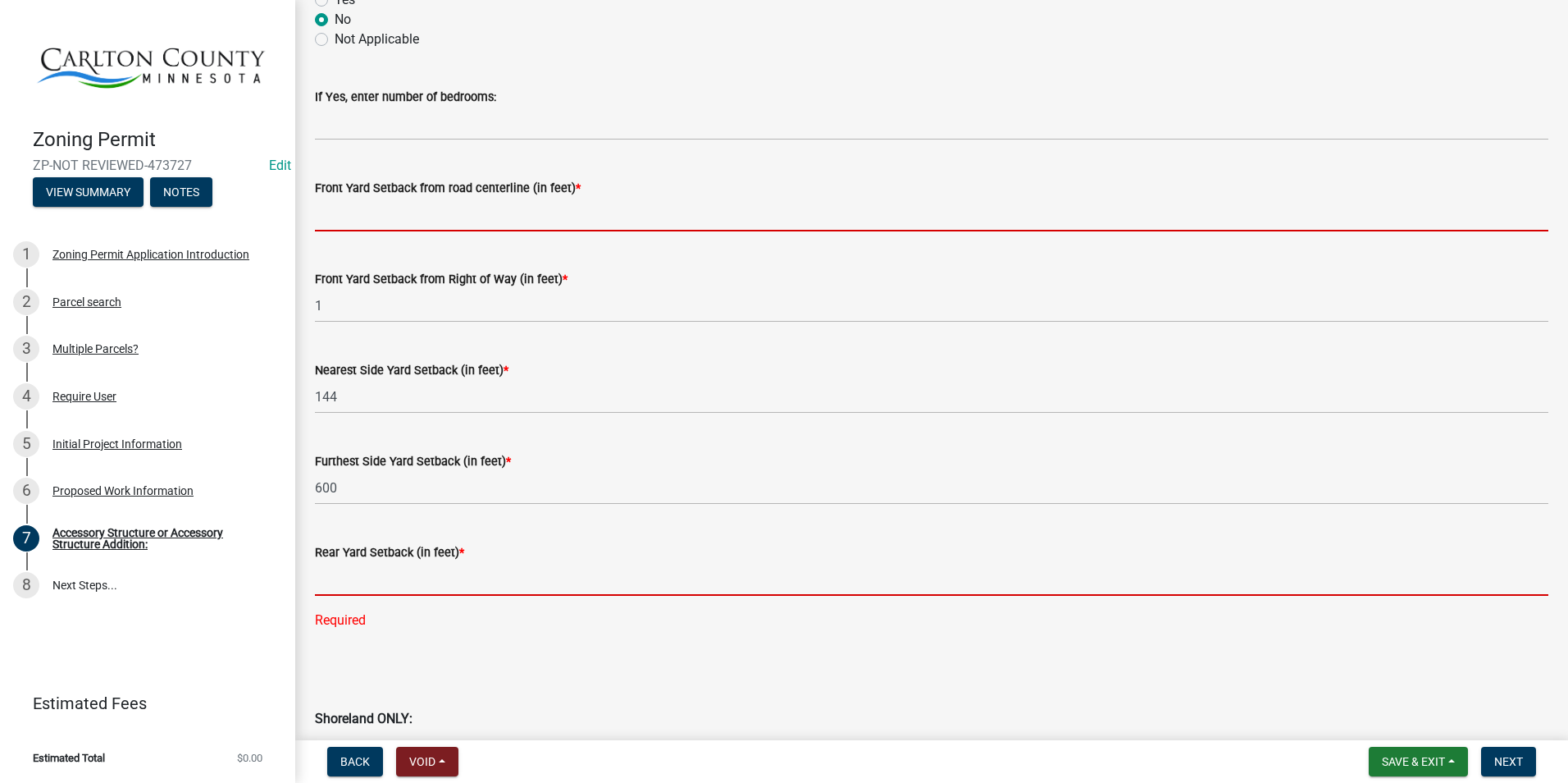
click at [357, 571] on div "Rear Yard Setback (in feet) * Required" at bounding box center [932, 575] width 1233 height 111
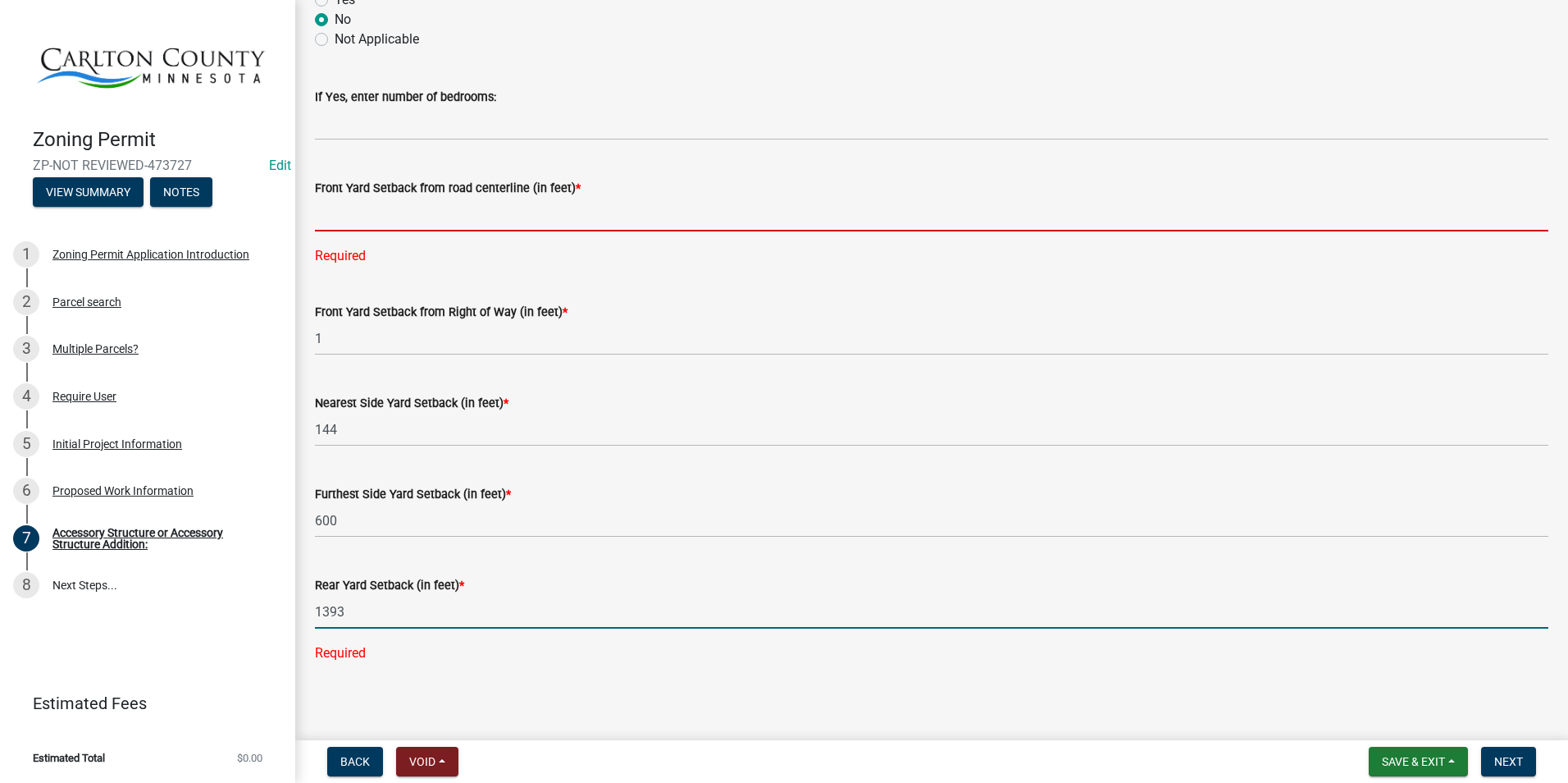
click at [351, 217] on input "text" at bounding box center [932, 214] width 1233 height 33
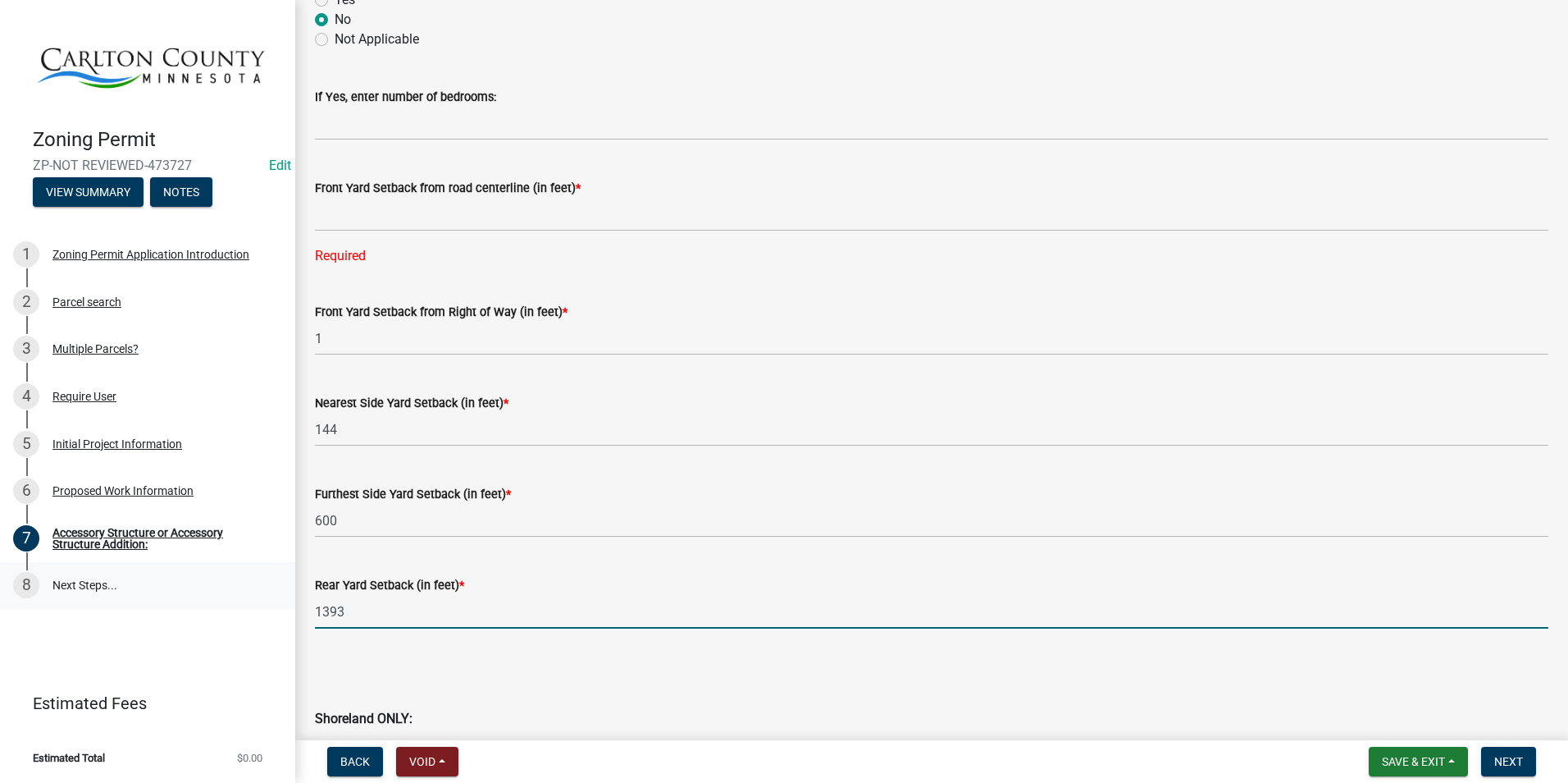
drag, startPoint x: 356, startPoint y: 608, endPoint x: 293, endPoint y: 602, distance: 63.3
click at [294, 605] on div "Zoning Permit ZP-NOT REVIEWED-473727 Edit View Summary Notes 1 Zoning Permit Ap…" at bounding box center [784, 391] width 1568 height 783
type input "1953"
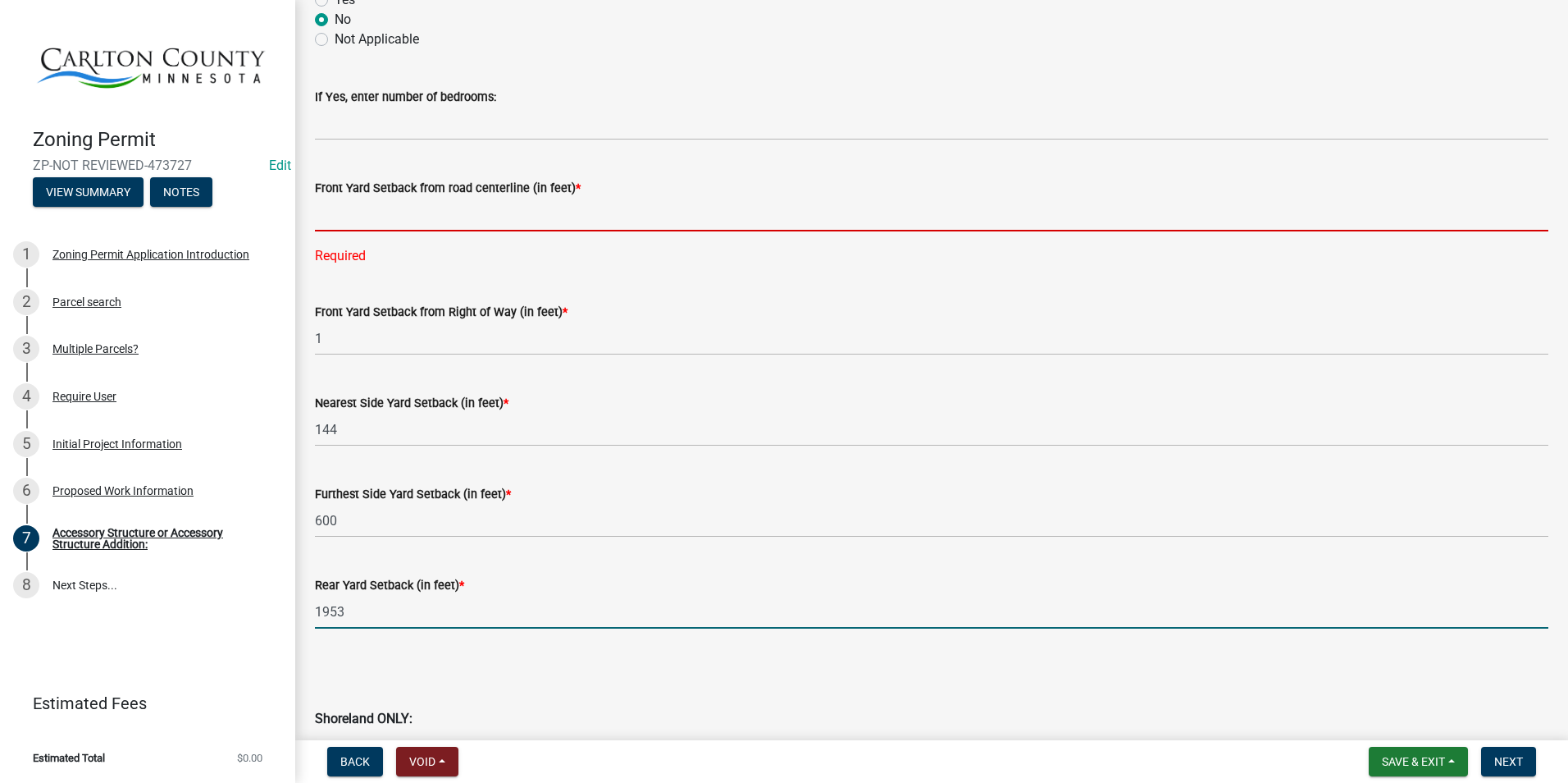
click at [385, 216] on input "text" at bounding box center [932, 214] width 1233 height 33
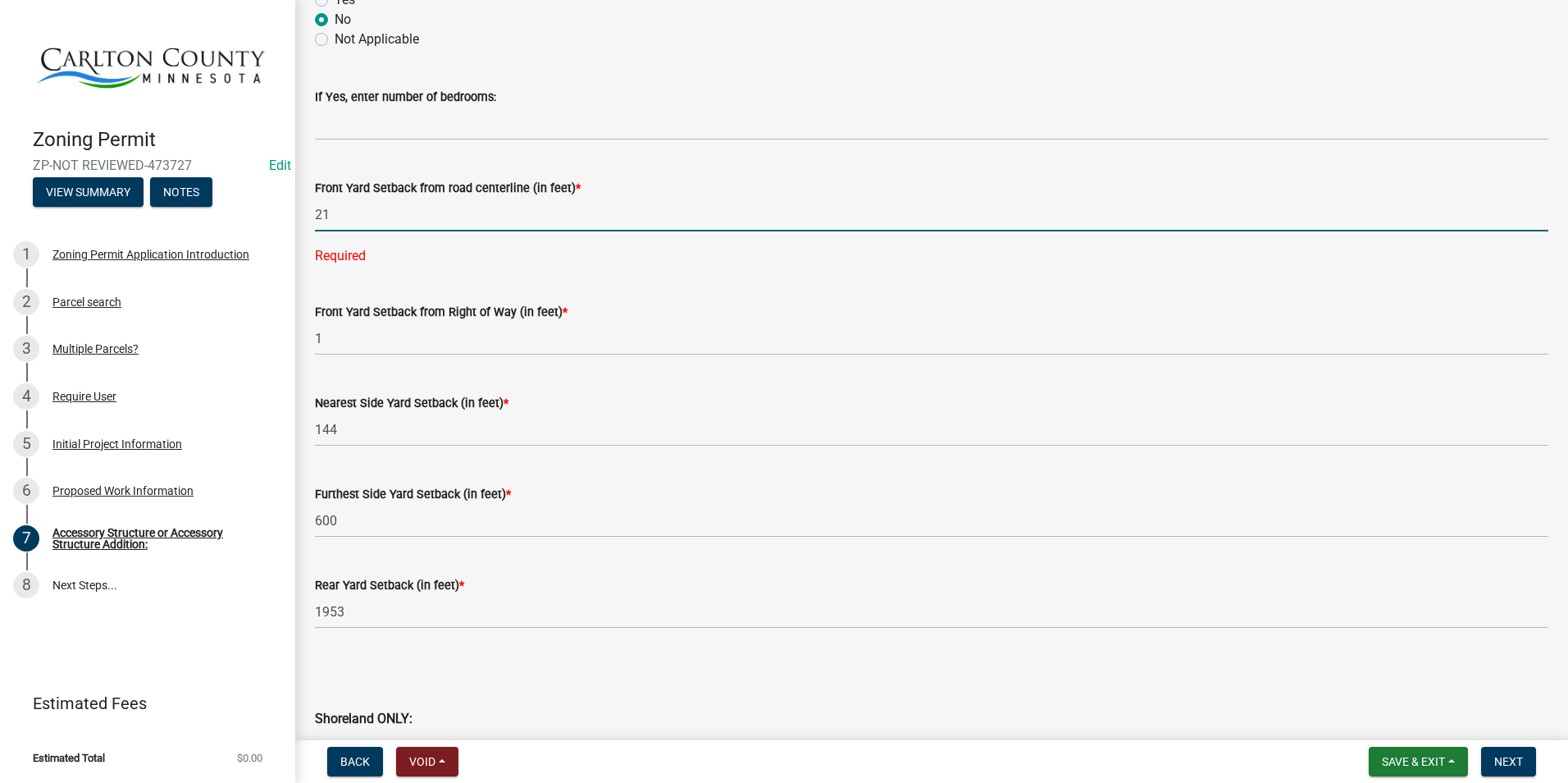
type input "2"
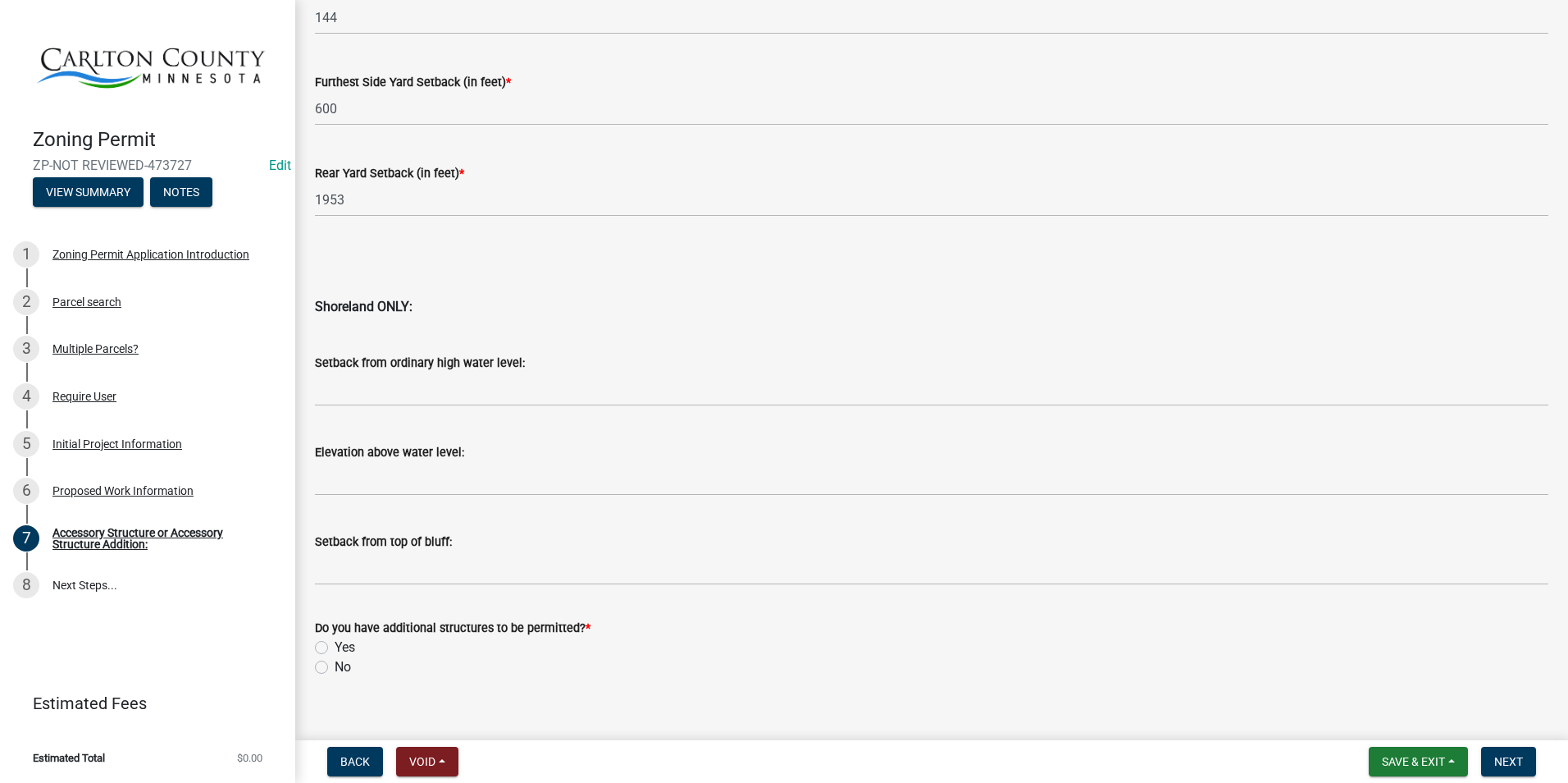
scroll to position [1583, 0]
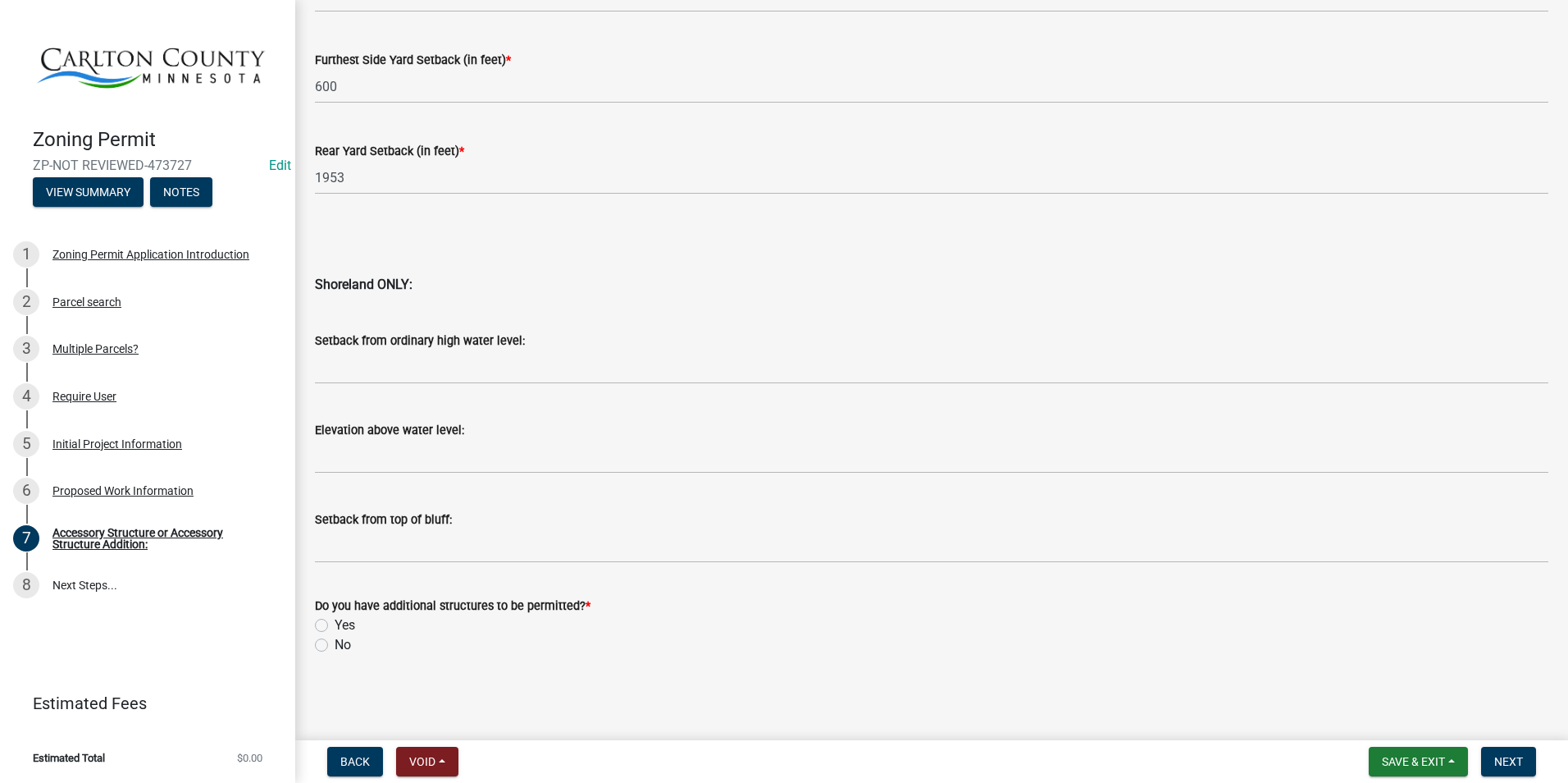
type input "310"
click at [335, 624] on label "Yes" at bounding box center [345, 625] width 21 height 20
click at [335, 624] on input "Yes" at bounding box center [340, 620] width 11 height 11
radio input "true"
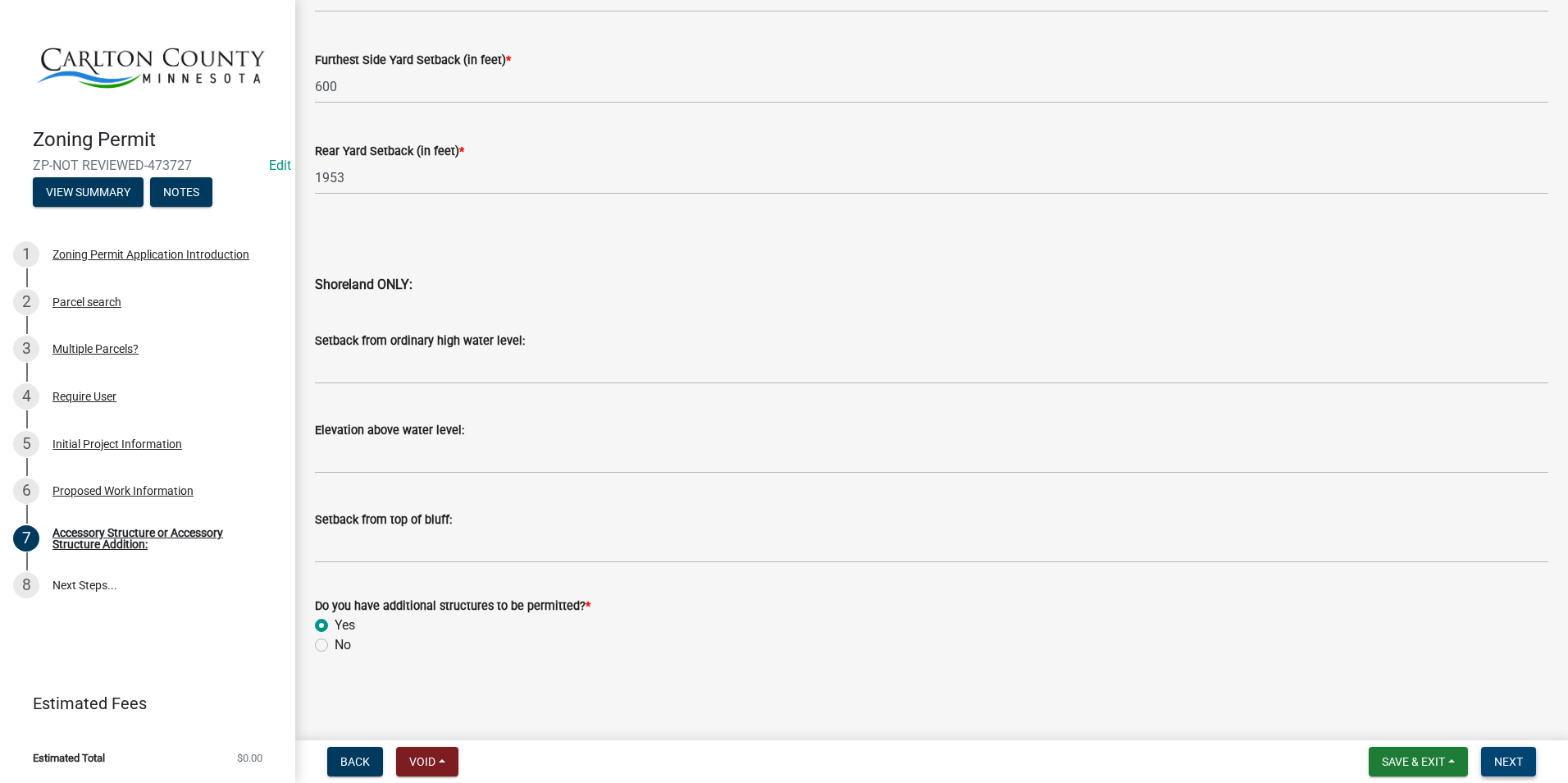
click at [1514, 761] on span "Next" at bounding box center [1508, 760] width 28 height 13
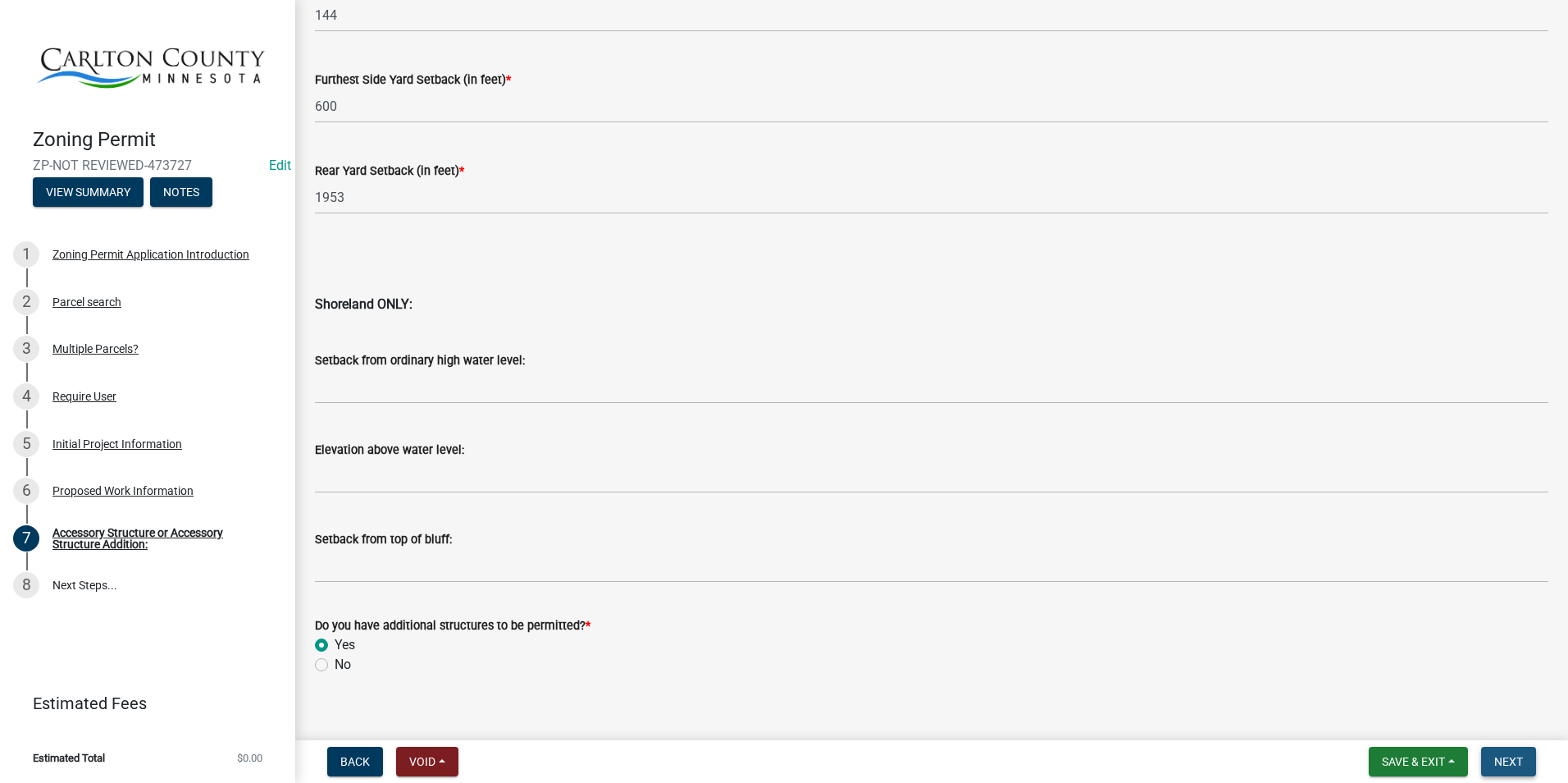
scroll to position [1570, 0]
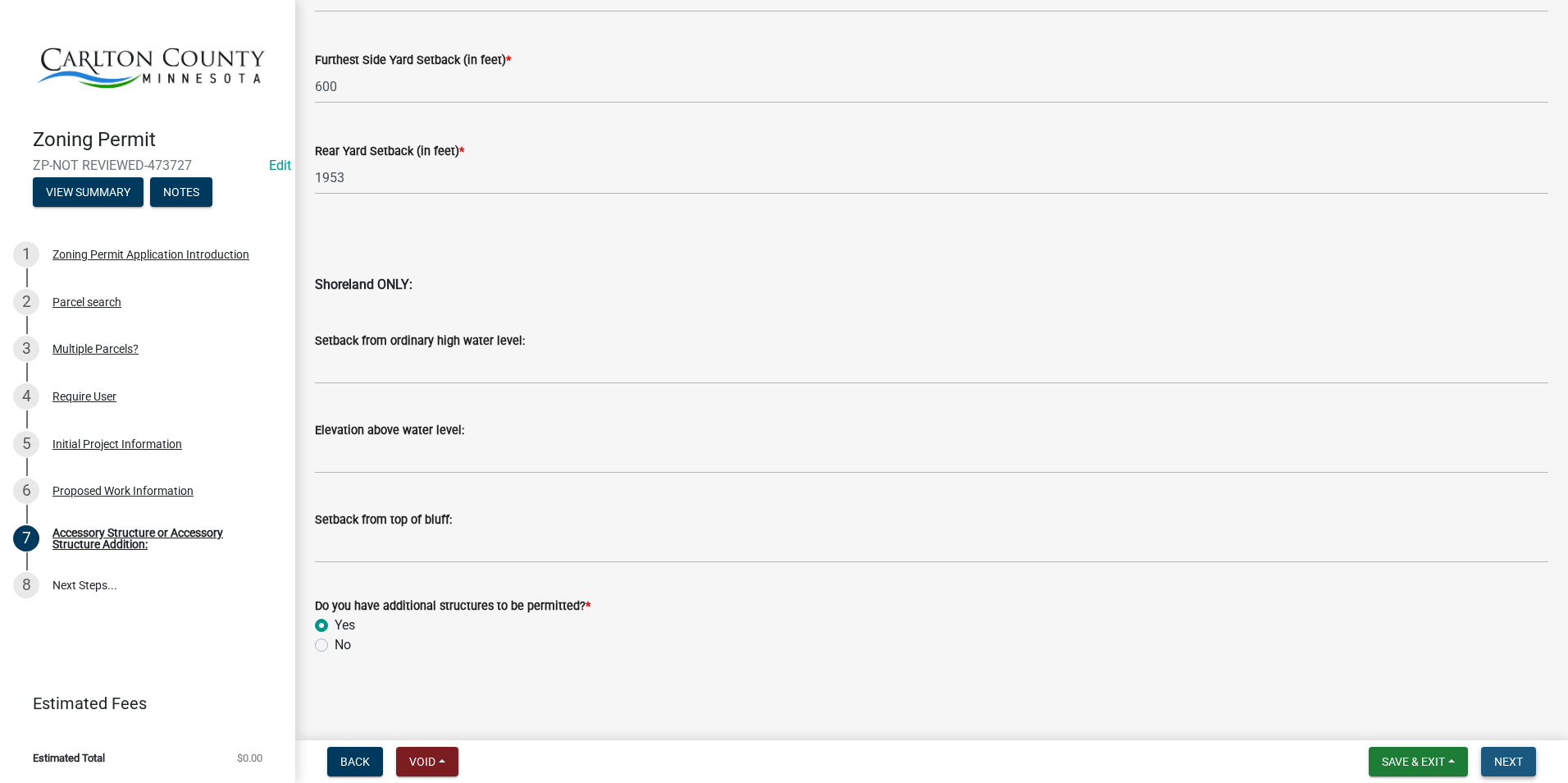
click at [1519, 755] on span "Next" at bounding box center [1508, 760] width 28 height 13
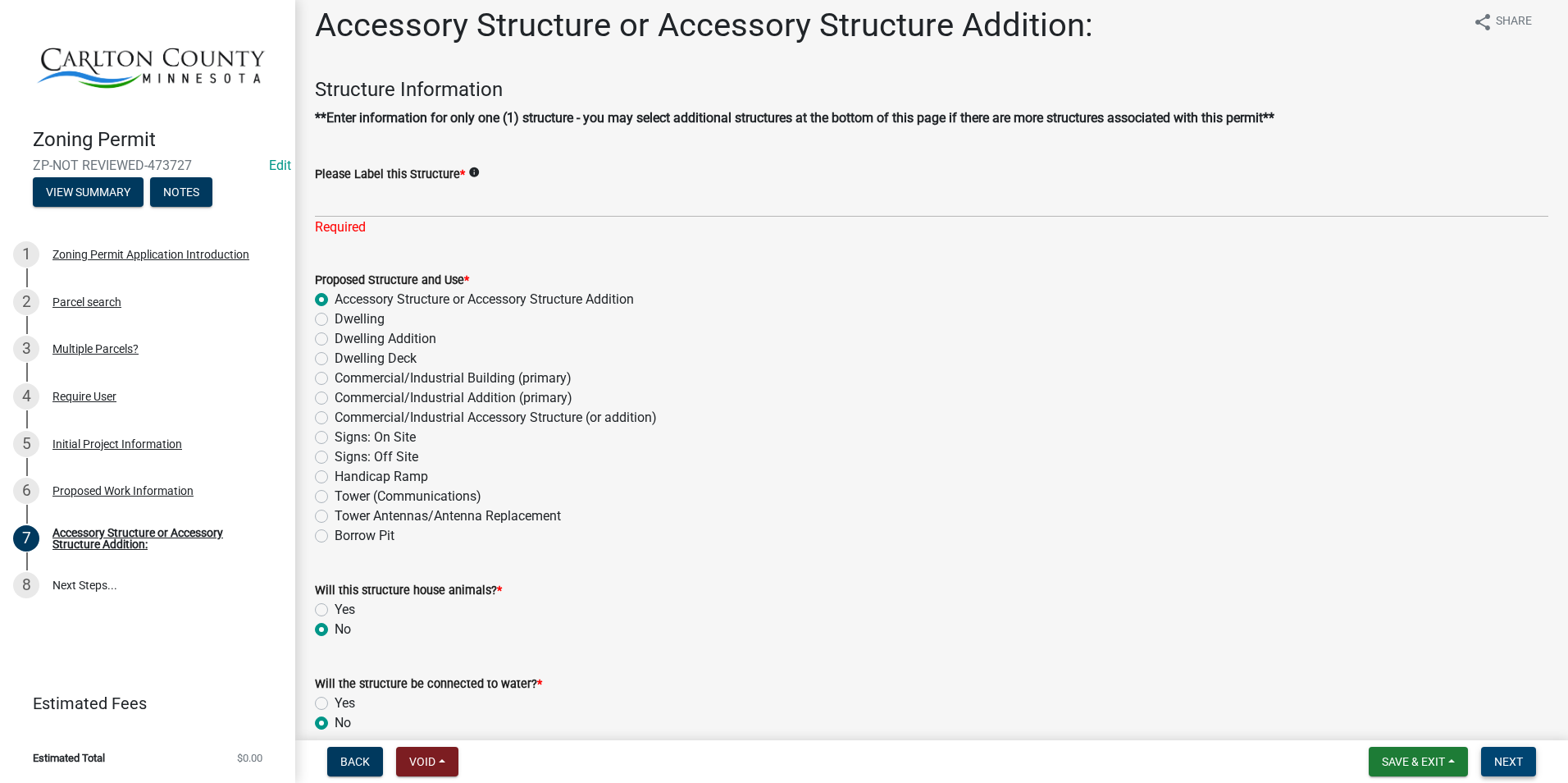
scroll to position [11, 0]
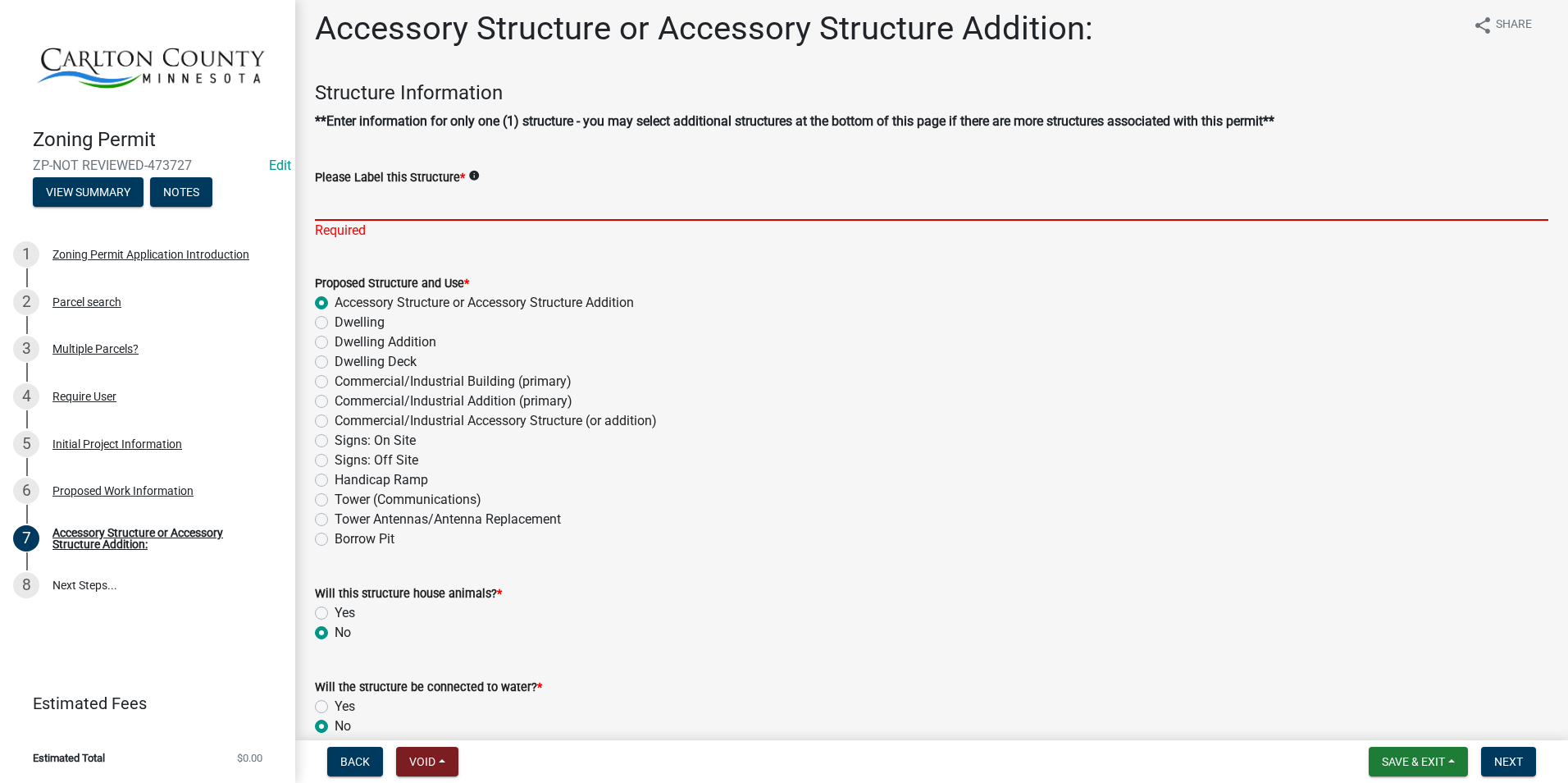
click at [338, 201] on input "Please Label this Structure *" at bounding box center [932, 203] width 1233 height 33
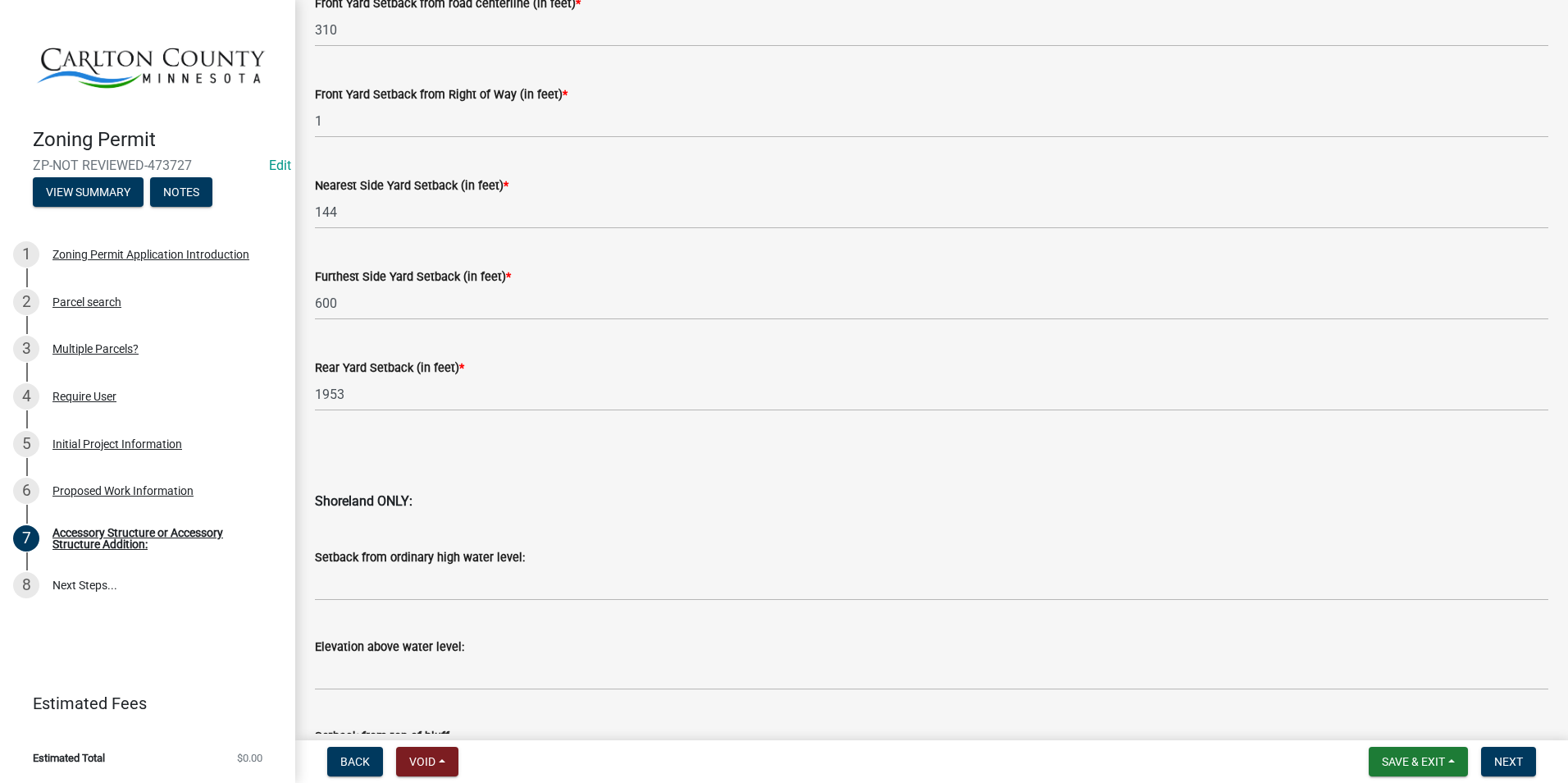
scroll to position [1570, 0]
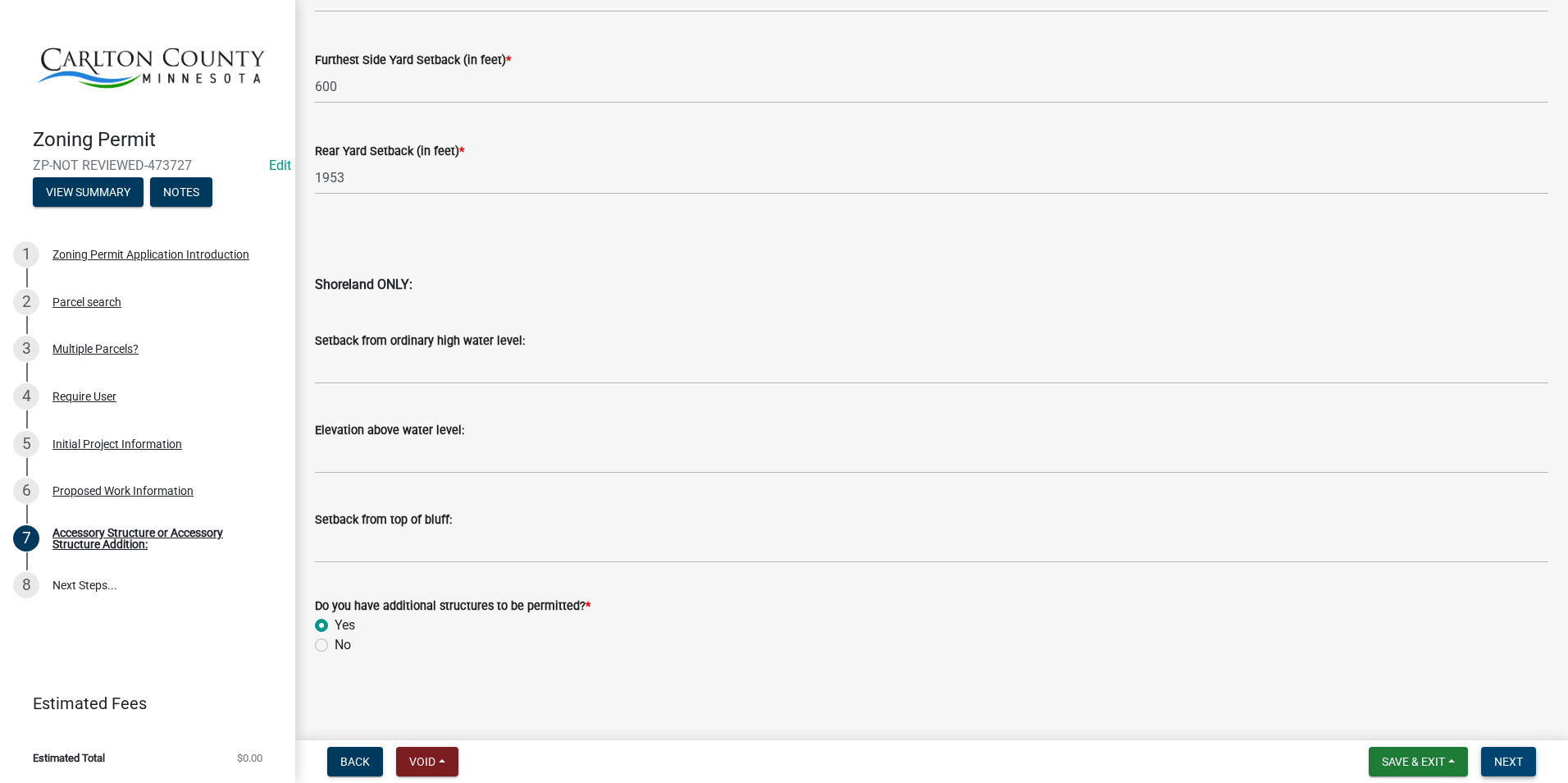
type input "Garage"
click at [1514, 758] on span "Next" at bounding box center [1508, 760] width 28 height 13
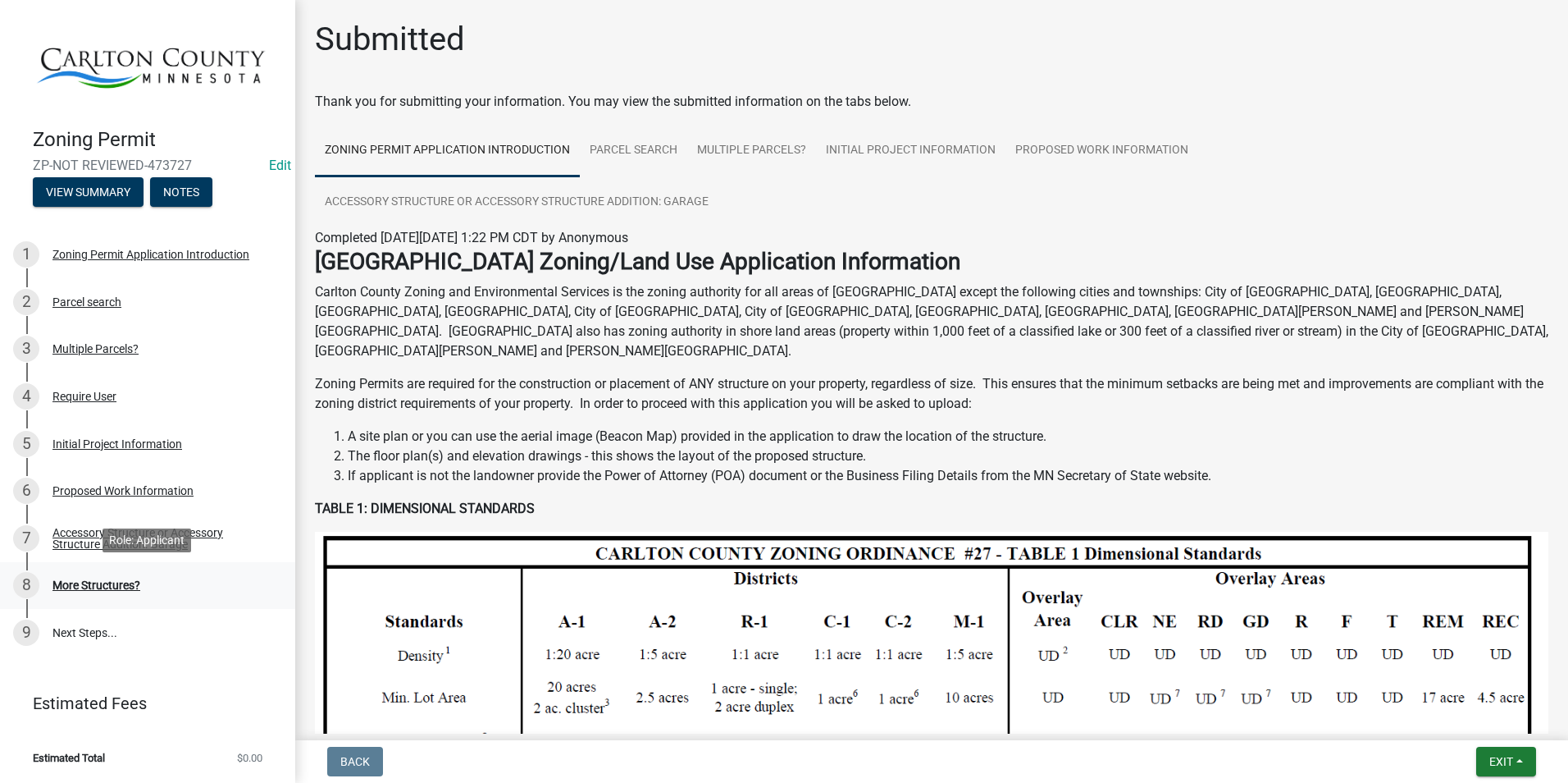
click at [105, 577] on div "8 More Structures?" at bounding box center [140, 585] width 256 height 27
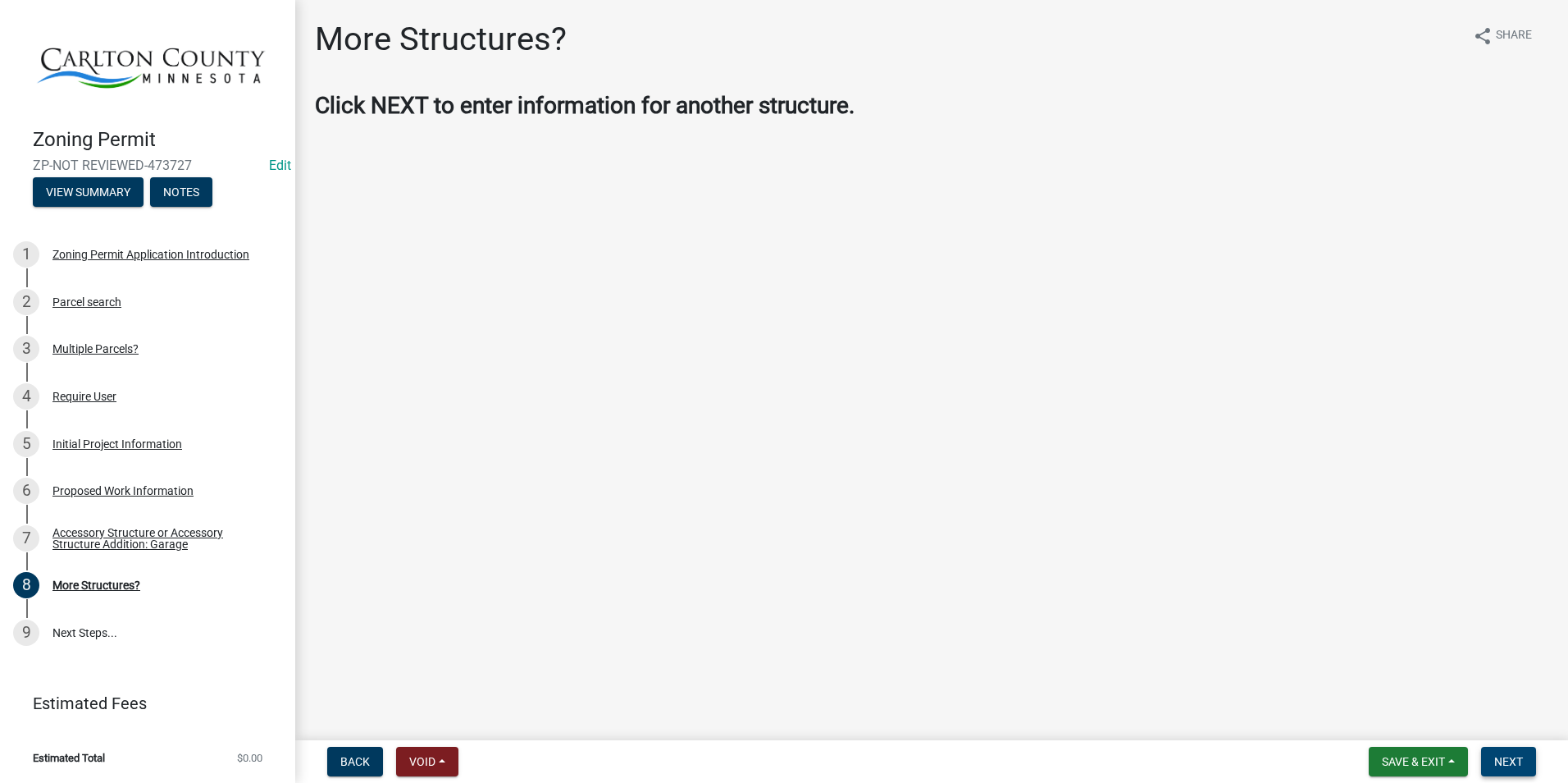
click at [1523, 758] on span "Next" at bounding box center [1508, 760] width 28 height 13
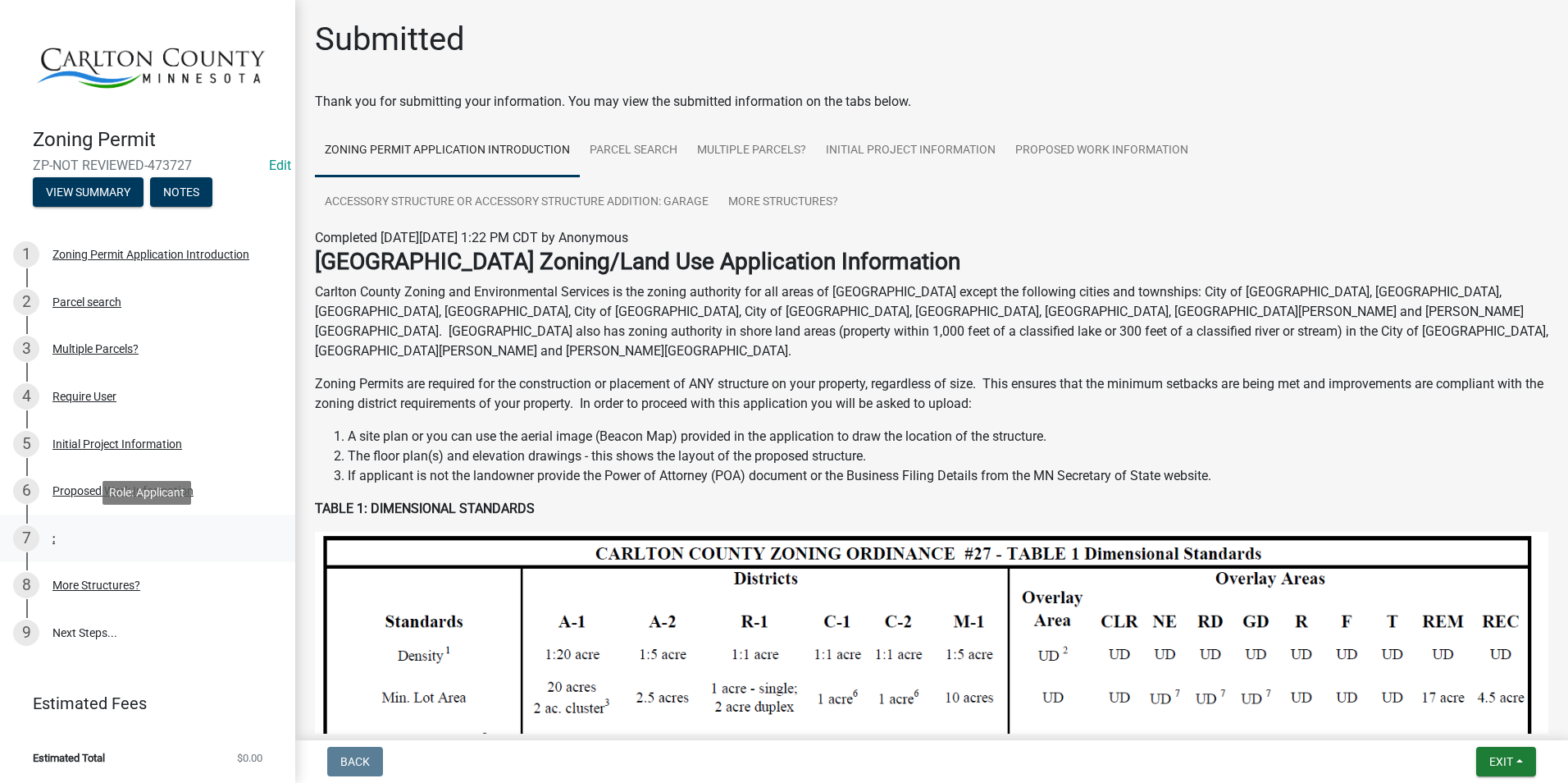
click at [67, 526] on div "7 :" at bounding box center [140, 537] width 256 height 27
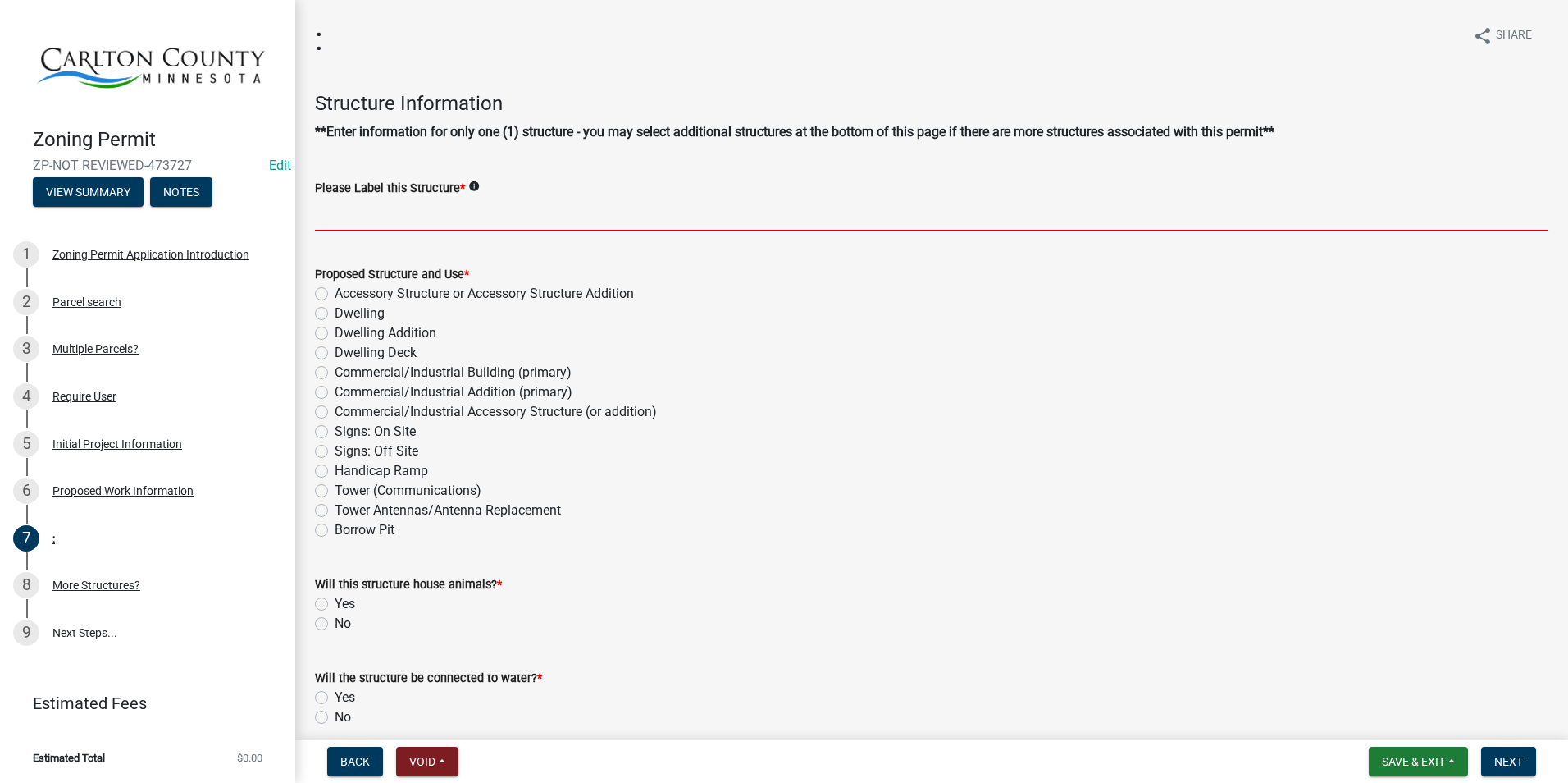
click at [400, 210] on input "Please Label this Structure *" at bounding box center [932, 214] width 1233 height 33
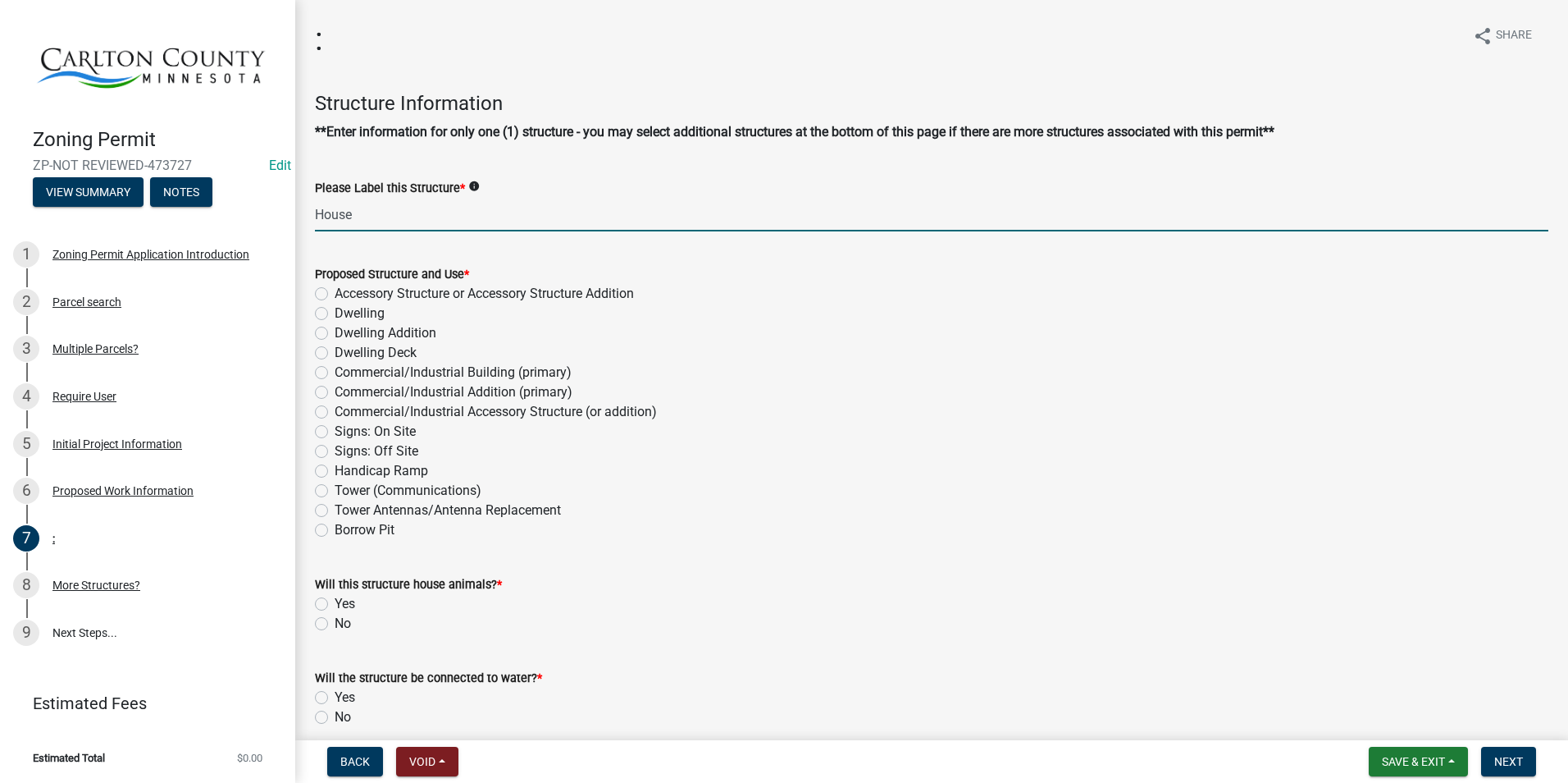
type input "House"
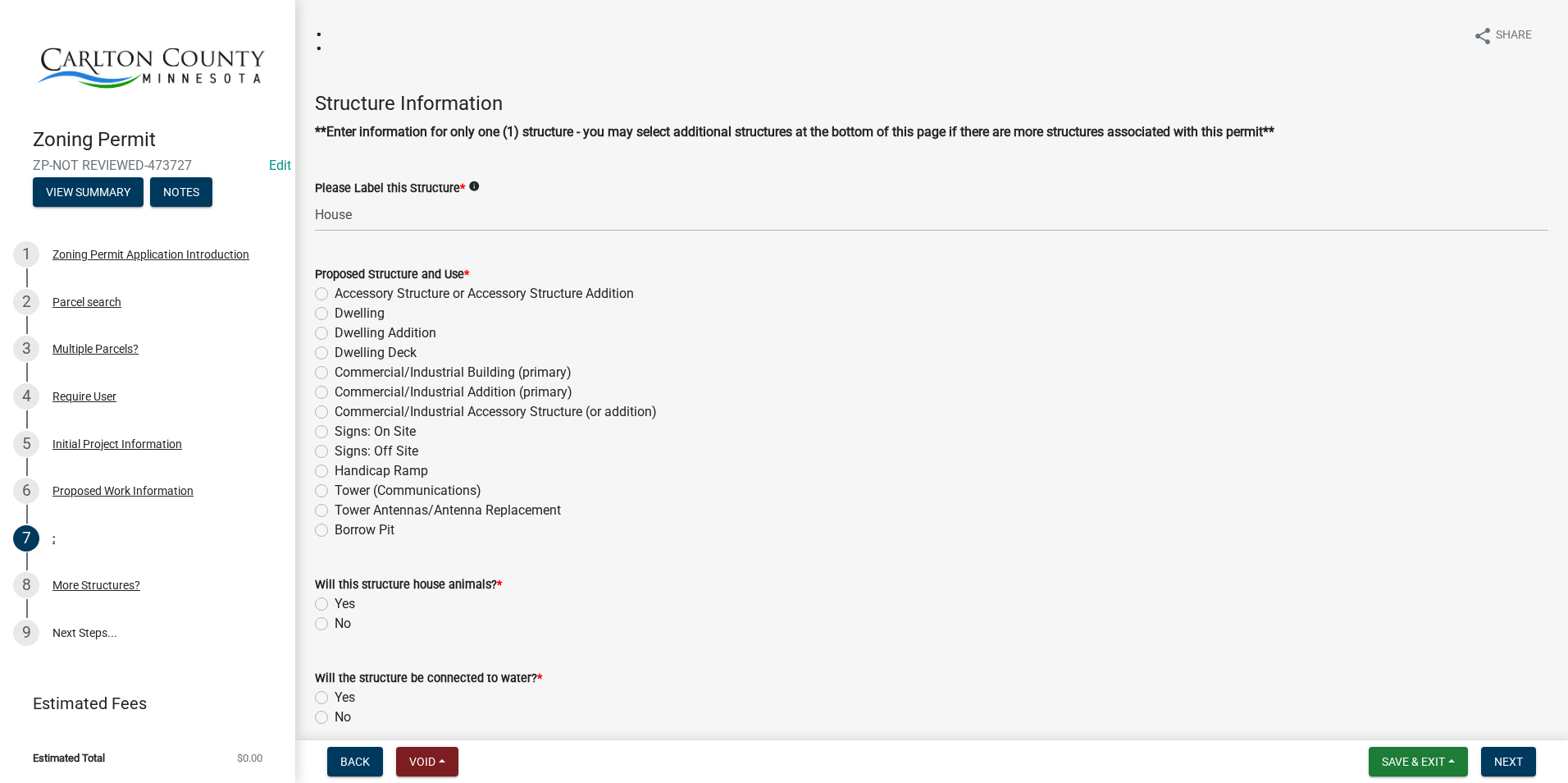
click at [331, 315] on div "Dwelling" at bounding box center [932, 313] width 1233 height 20
click at [335, 311] on label "Dwelling" at bounding box center [359, 313] width 50 height 20
click at [335, 311] on input "Dwelling" at bounding box center [340, 308] width 11 height 11
radio input "true"
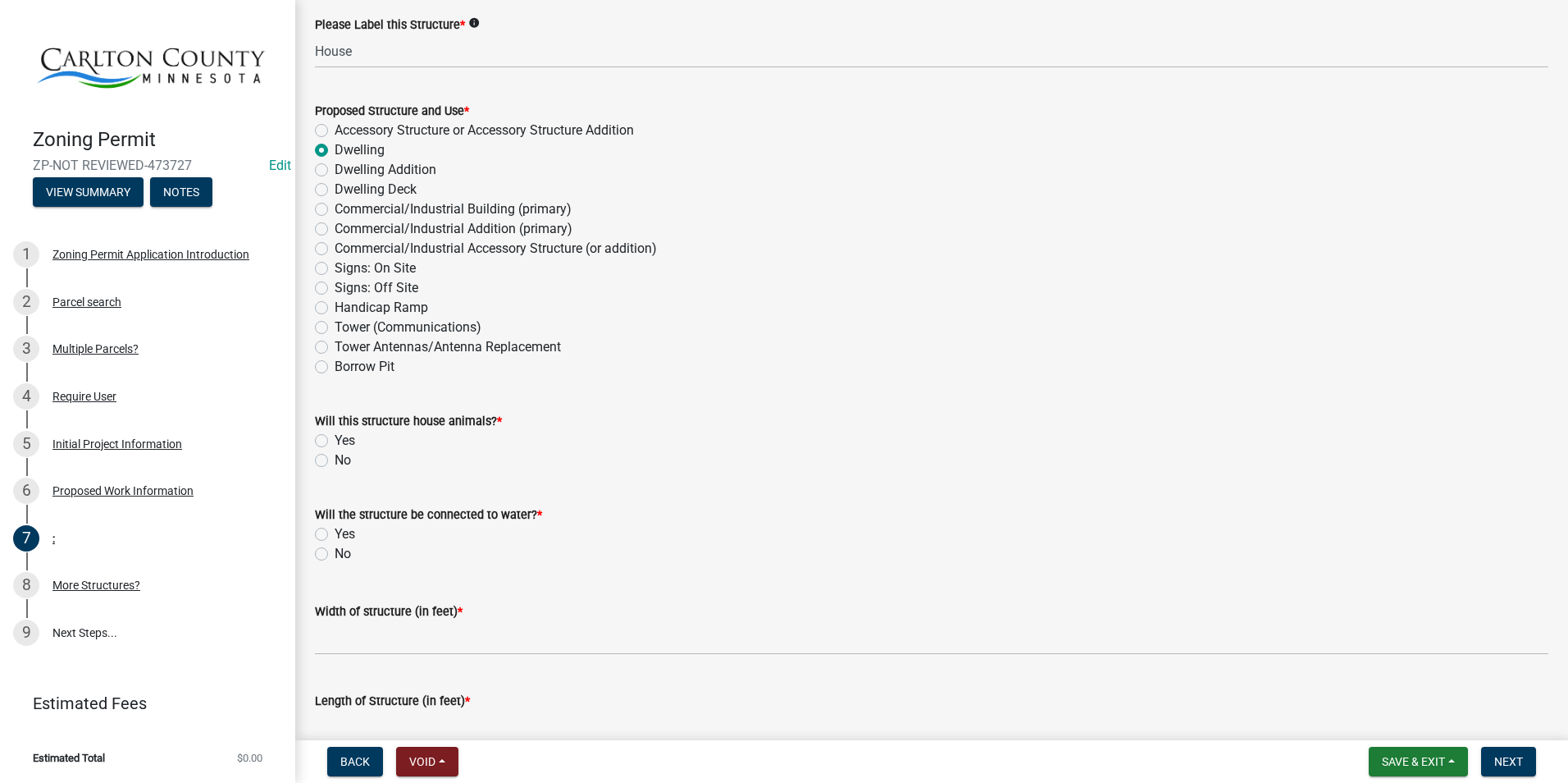
scroll to position [164, 0]
click at [335, 458] on label "No" at bounding box center [343, 460] width 17 height 20
click at [335, 458] on input "No" at bounding box center [340, 455] width 11 height 11
radio input "true"
click at [335, 533] on label "Yes" at bounding box center [345, 533] width 21 height 20
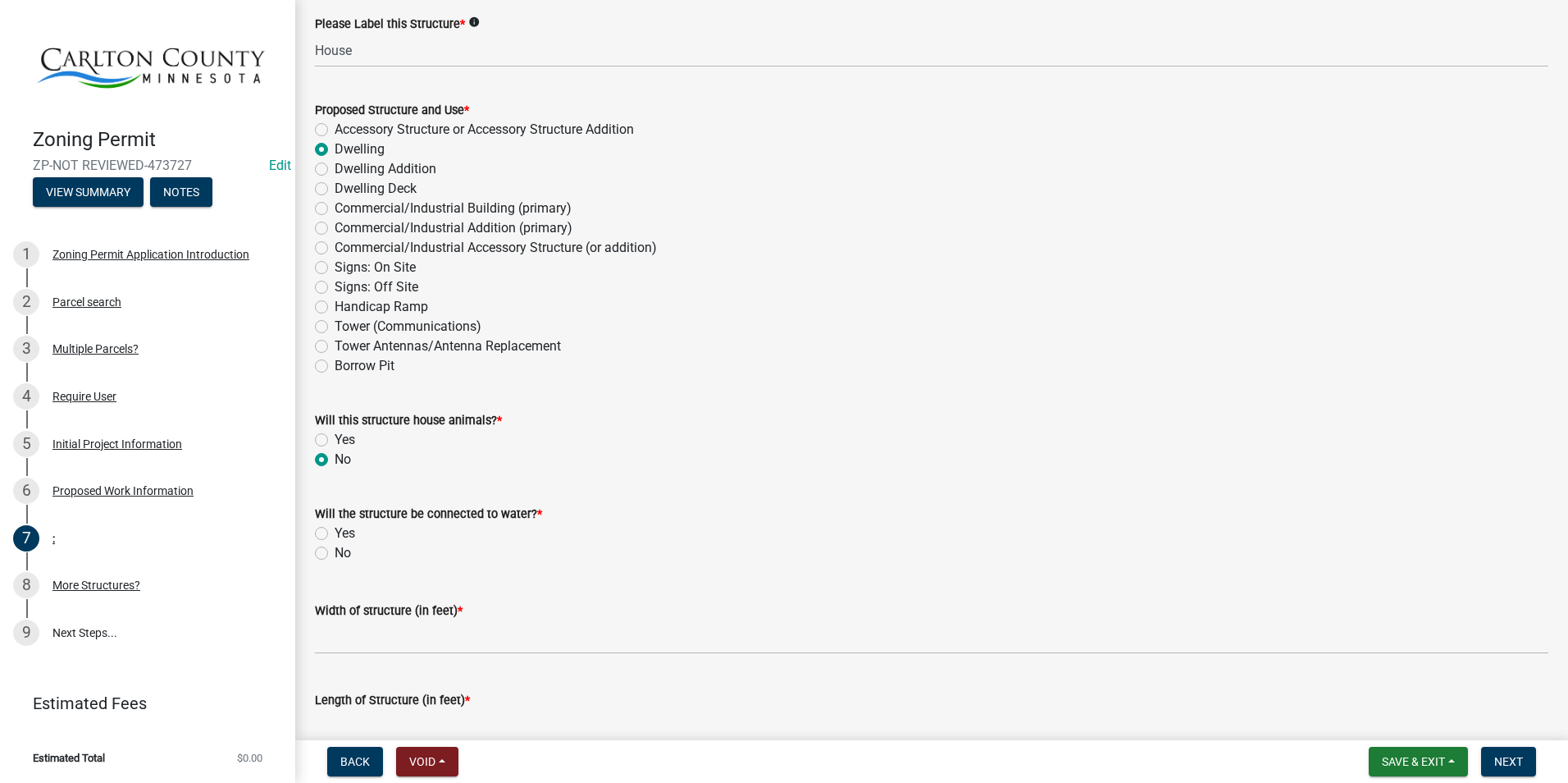
click at [335, 533] on input "Yes" at bounding box center [340, 529] width 11 height 11
radio input "true"
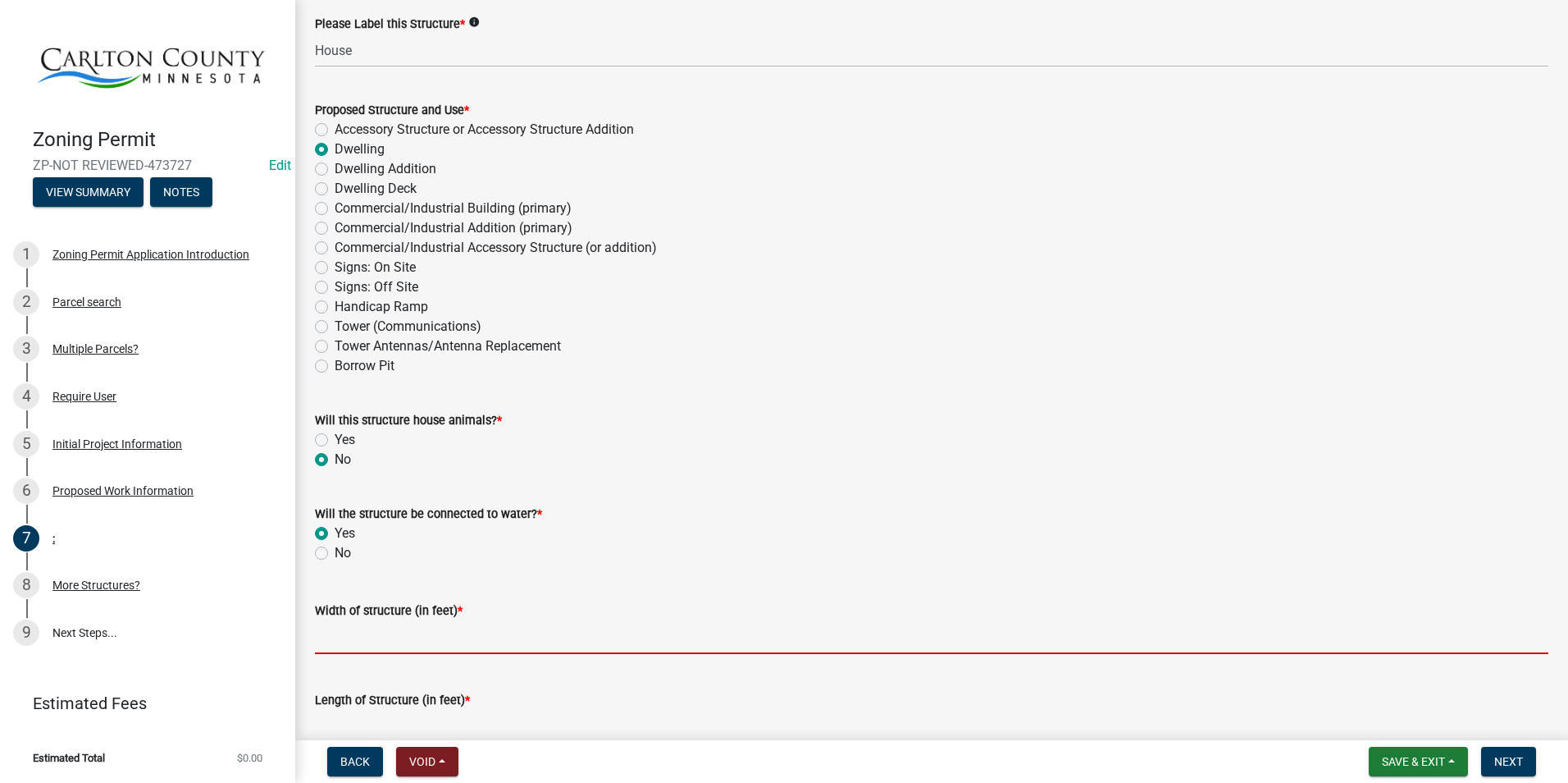
click at [358, 628] on input "Width of structure (in feet) *" at bounding box center [932, 637] width 1233 height 33
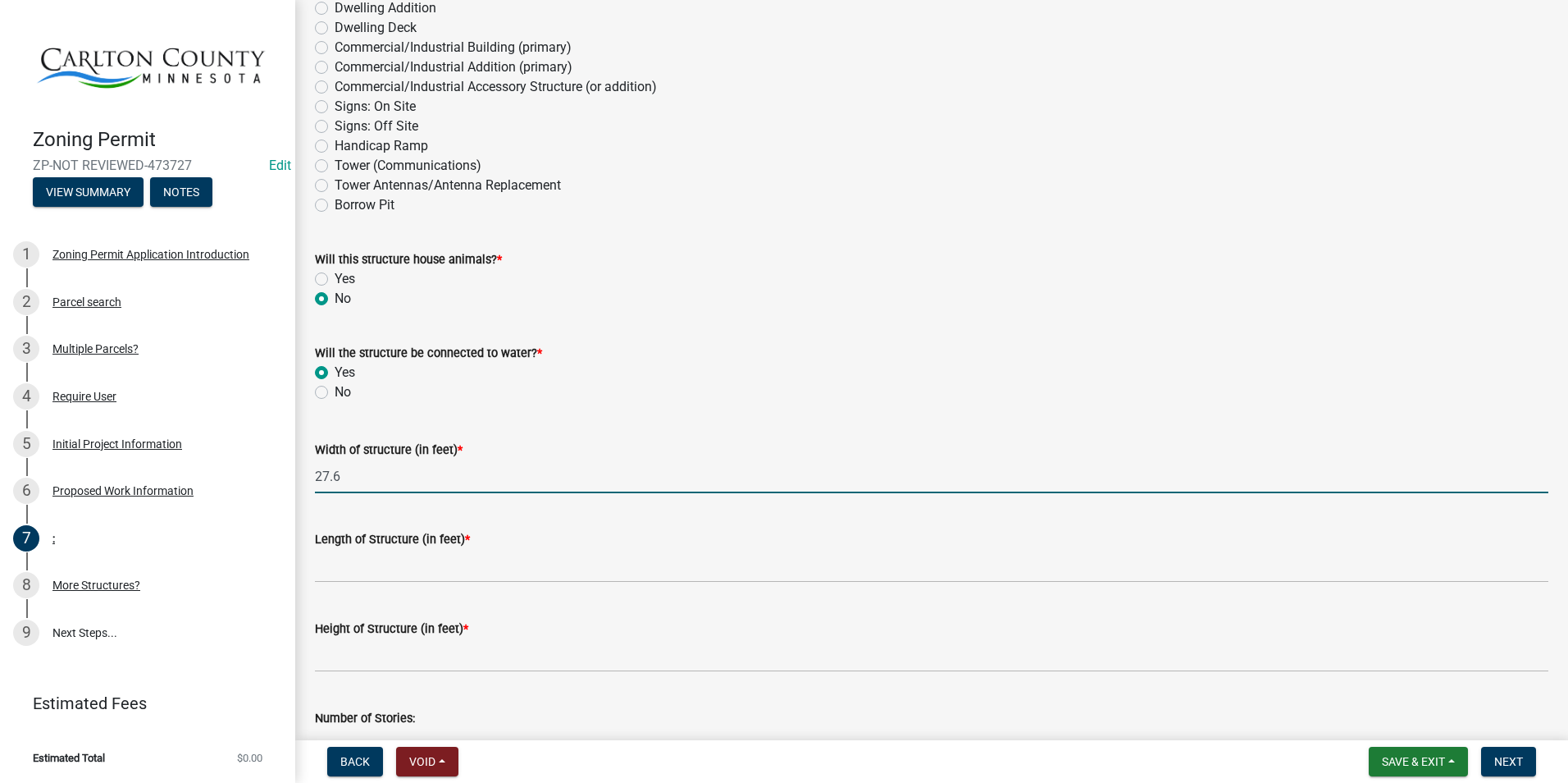
scroll to position [328, 0]
type input "27.6"
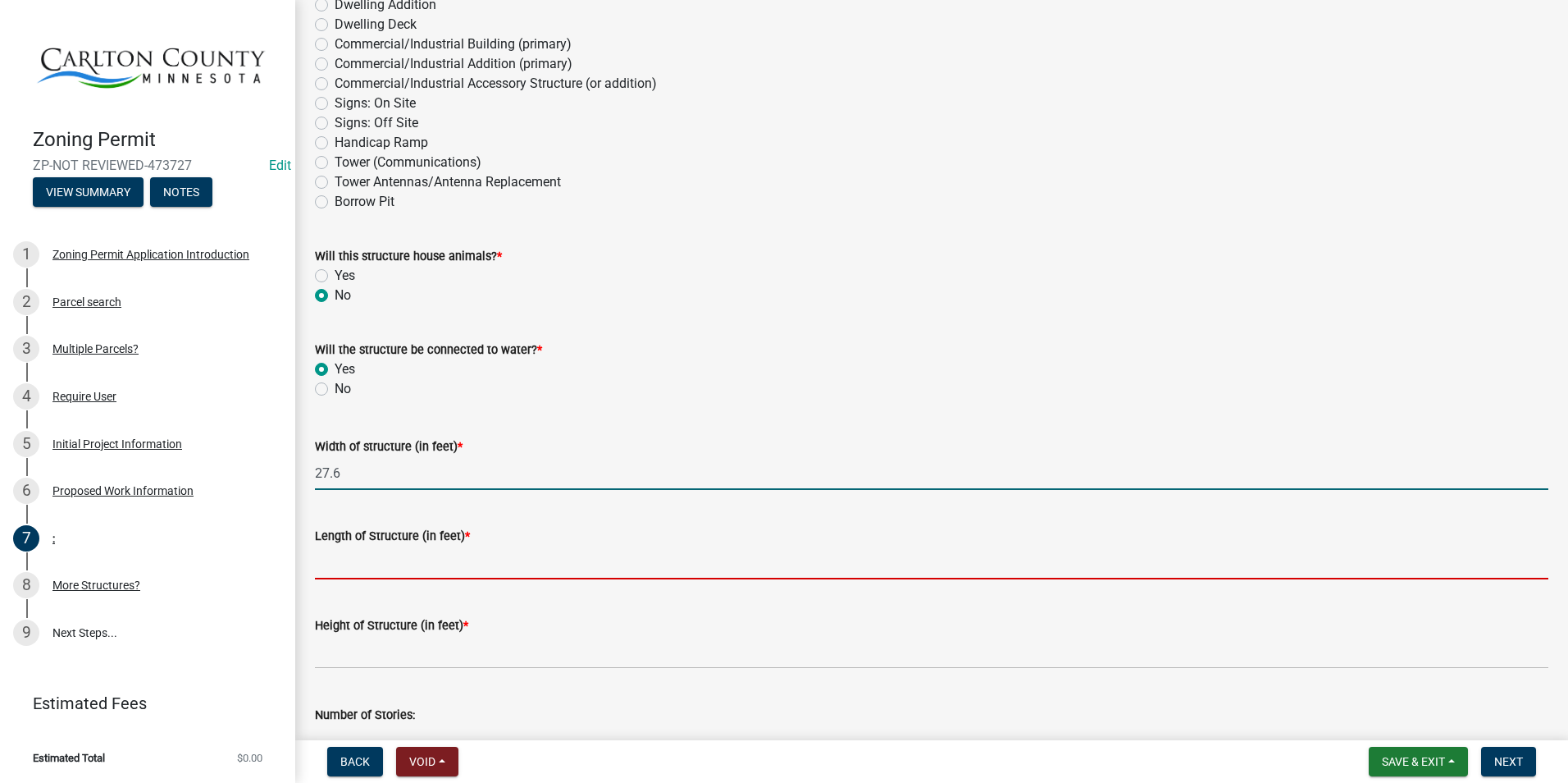
click at [372, 565] on input "Length of Structure (in feet) *" at bounding box center [932, 562] width 1233 height 33
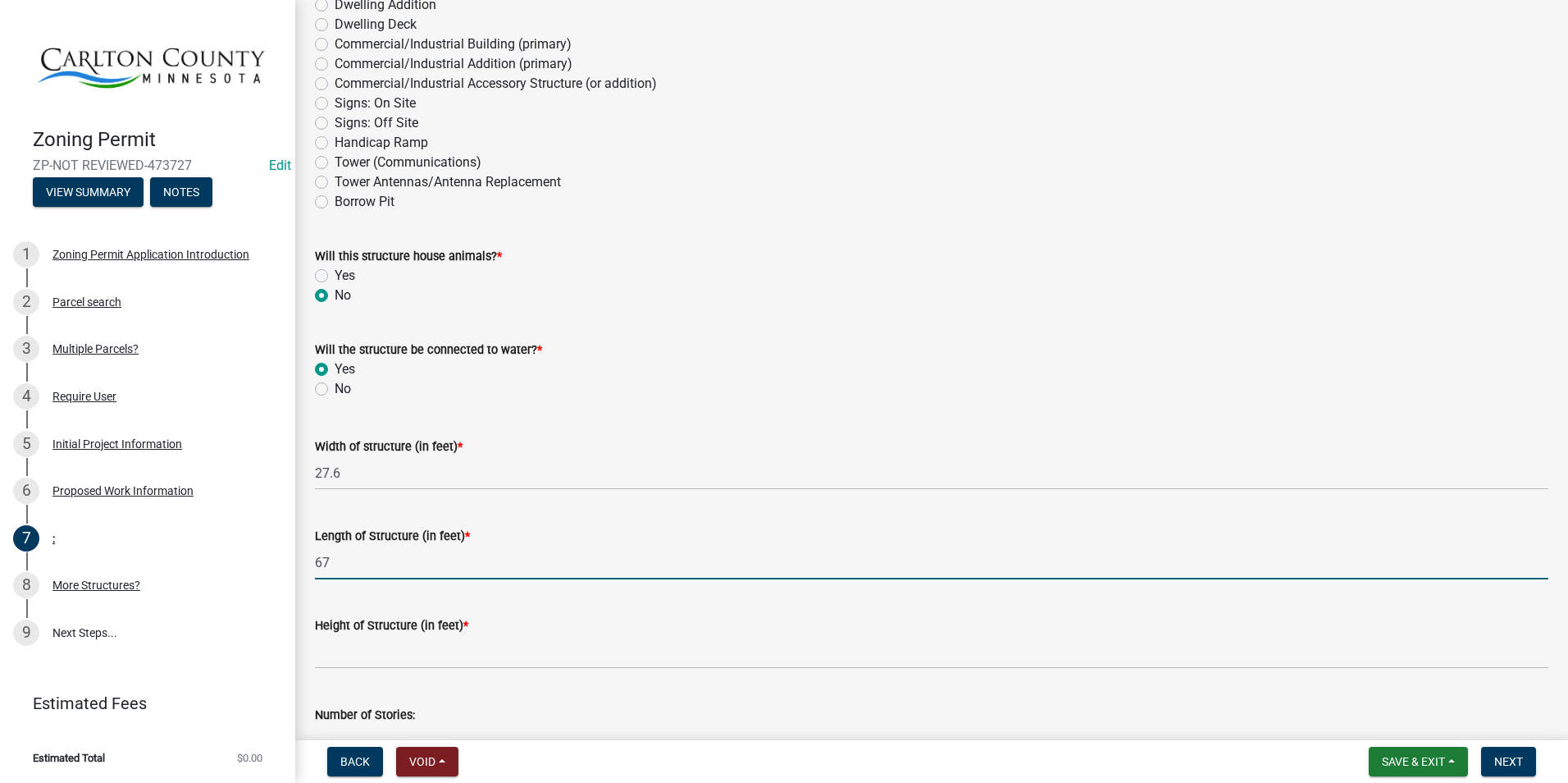
type input "67"
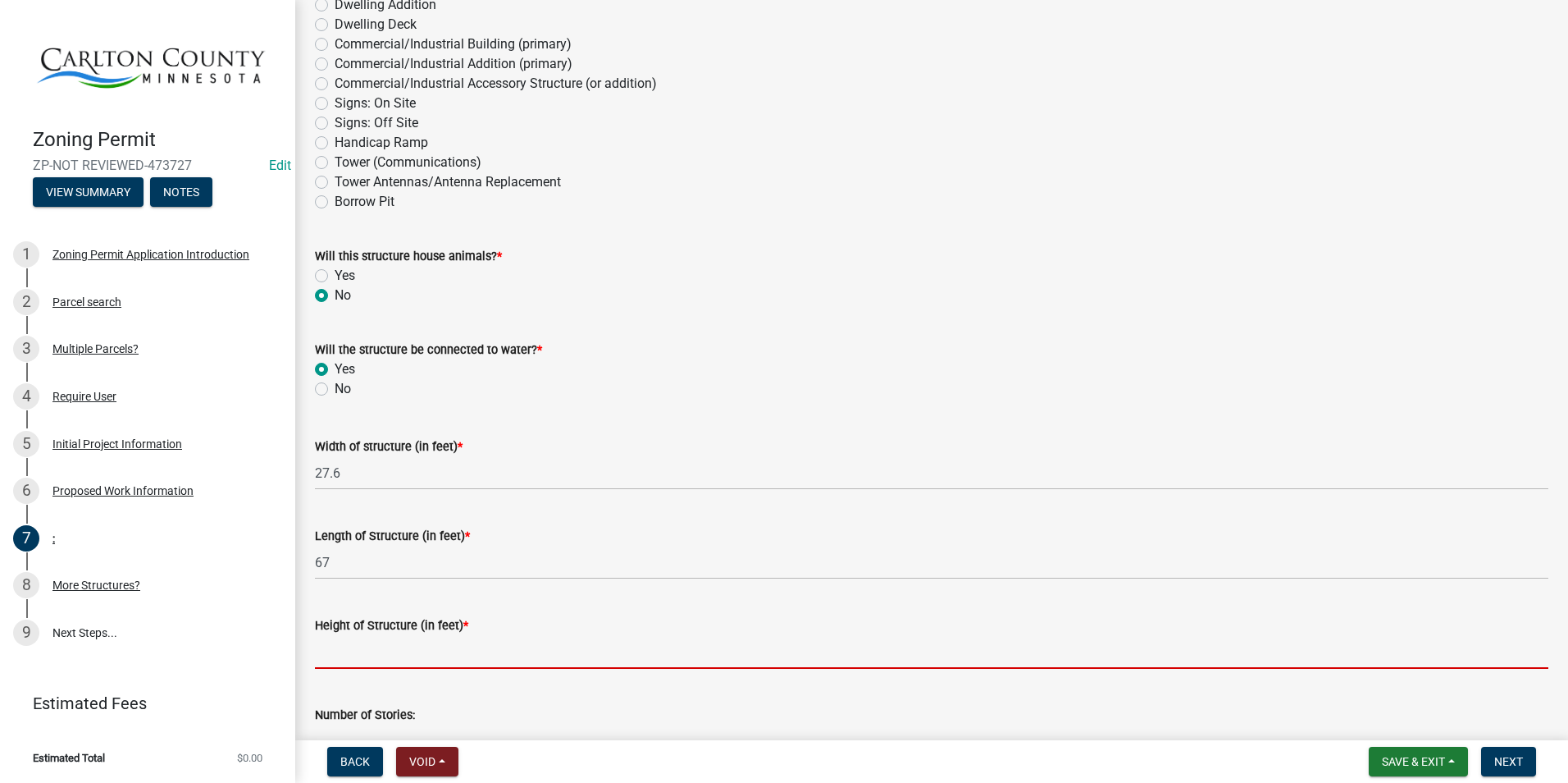
click at [353, 637] on input "Height of Structure (in feet) *" at bounding box center [932, 651] width 1233 height 33
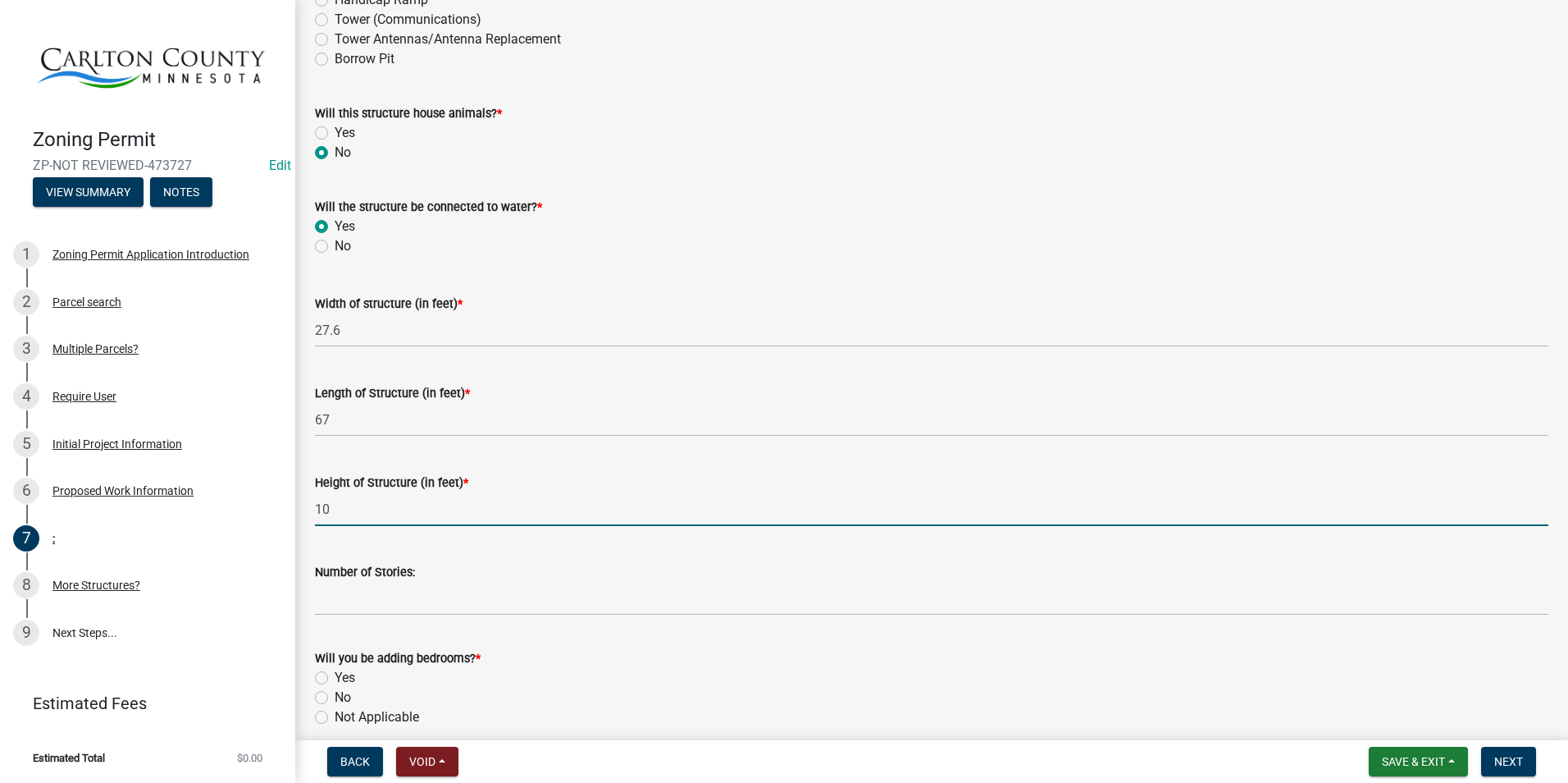
scroll to position [492, 0]
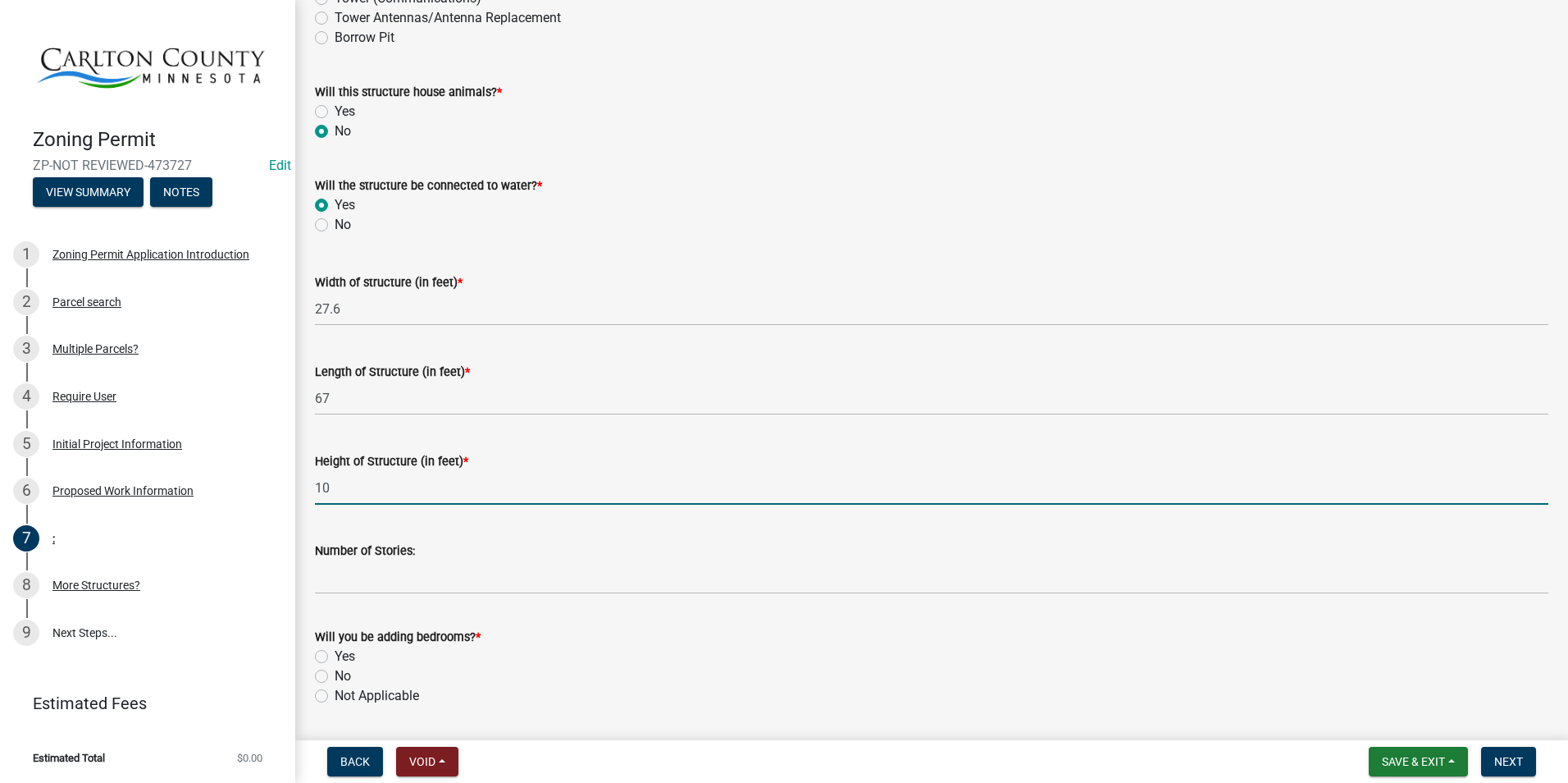
type input "10"
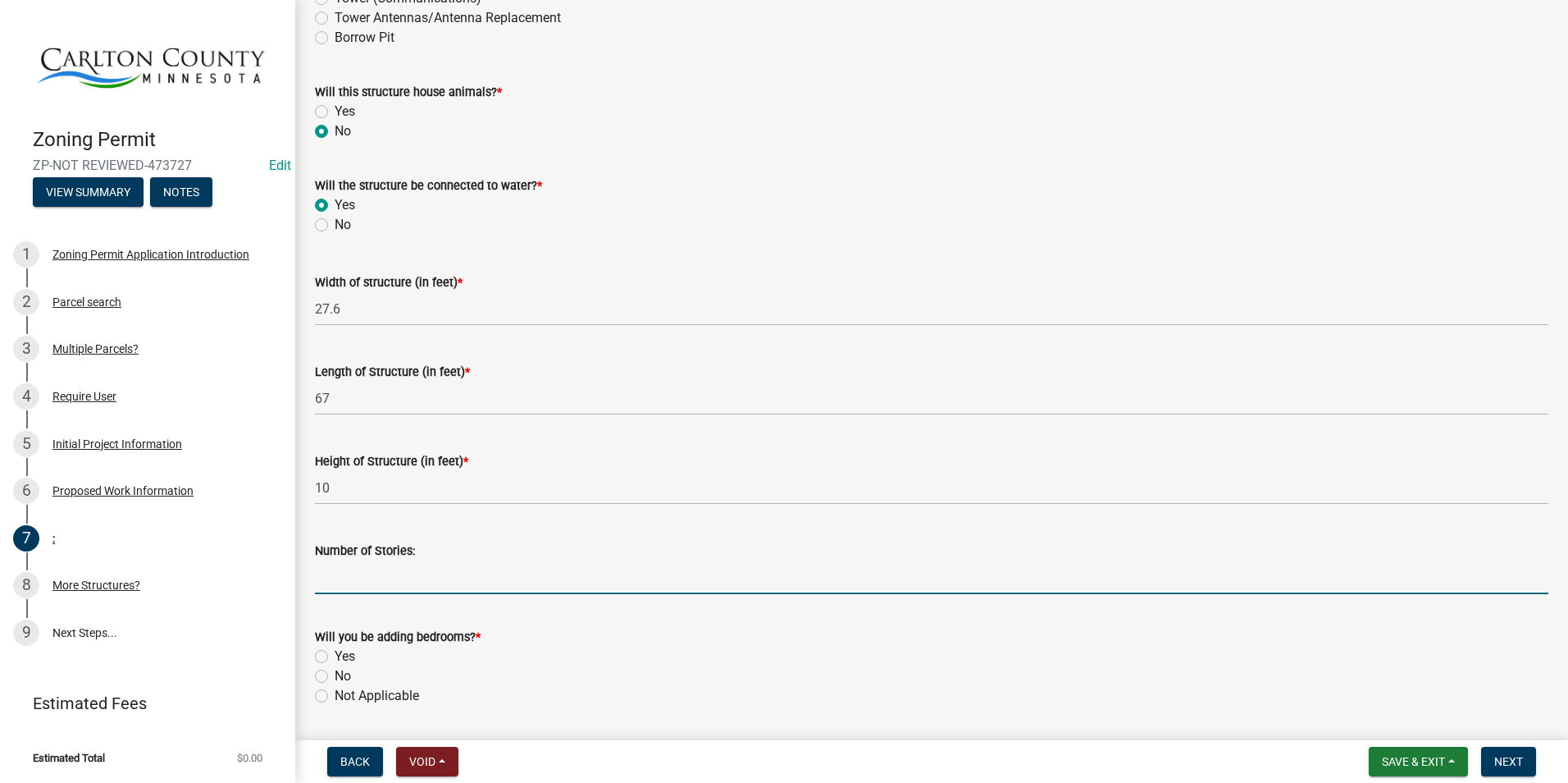
click at [354, 578] on input "Number of Stories:" at bounding box center [932, 577] width 1233 height 33
type input "1"
click at [335, 651] on label "Yes" at bounding box center [345, 656] width 21 height 20
click at [335, 651] on input "Yes" at bounding box center [340, 651] width 11 height 11
radio input "true"
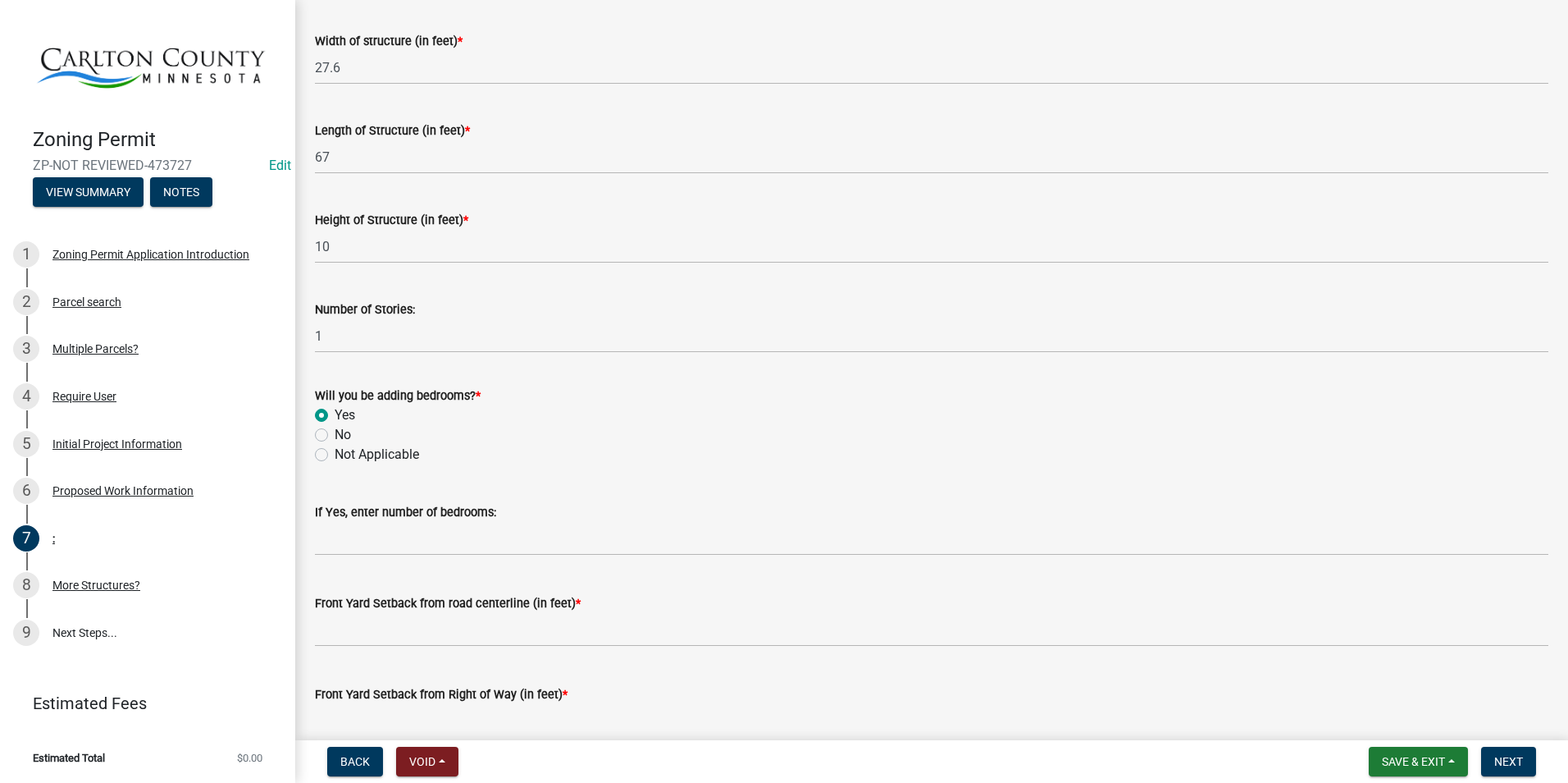
scroll to position [739, 0]
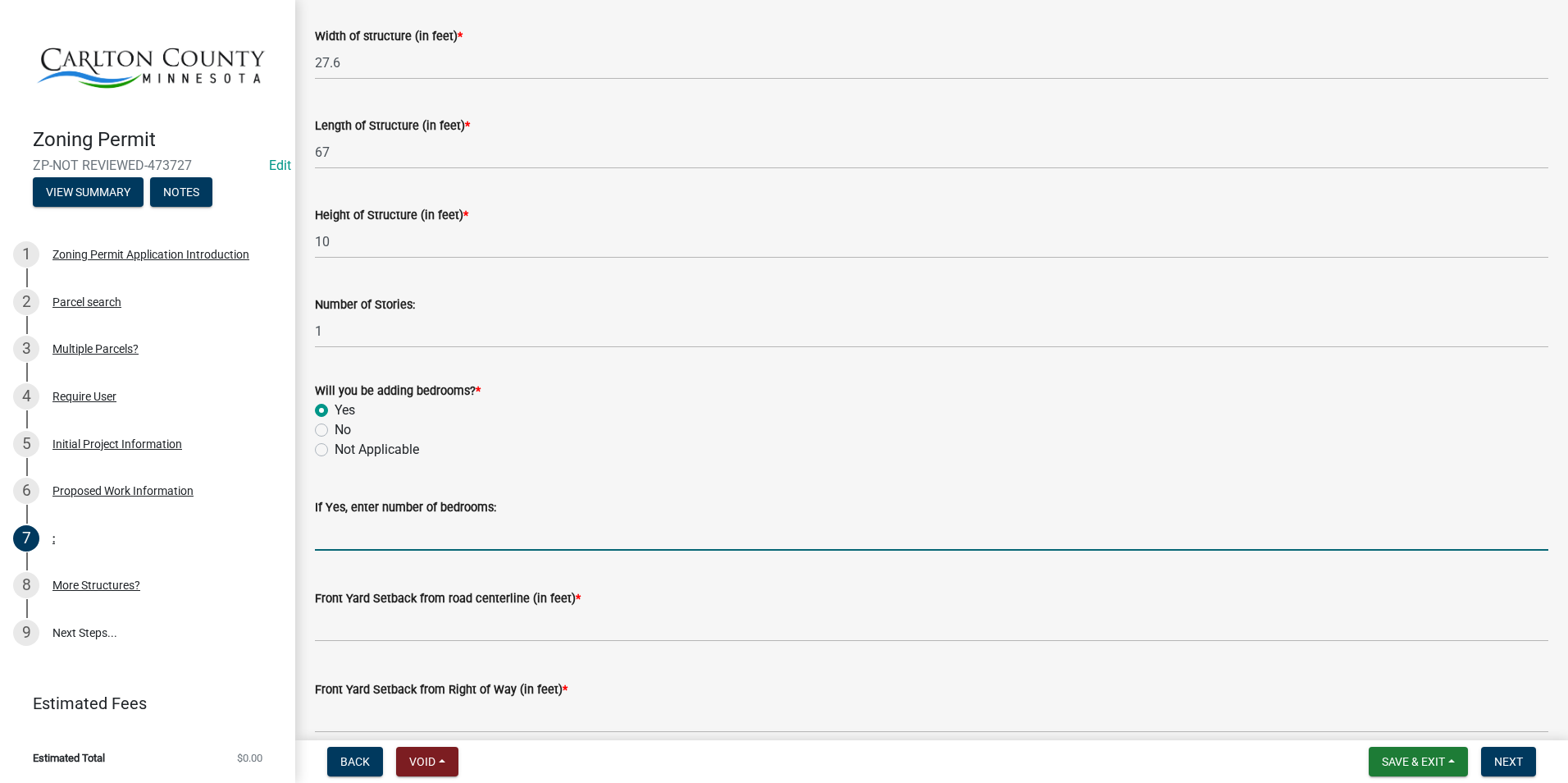
click at [420, 531] on input "text" at bounding box center [932, 533] width 1233 height 33
type input "4"
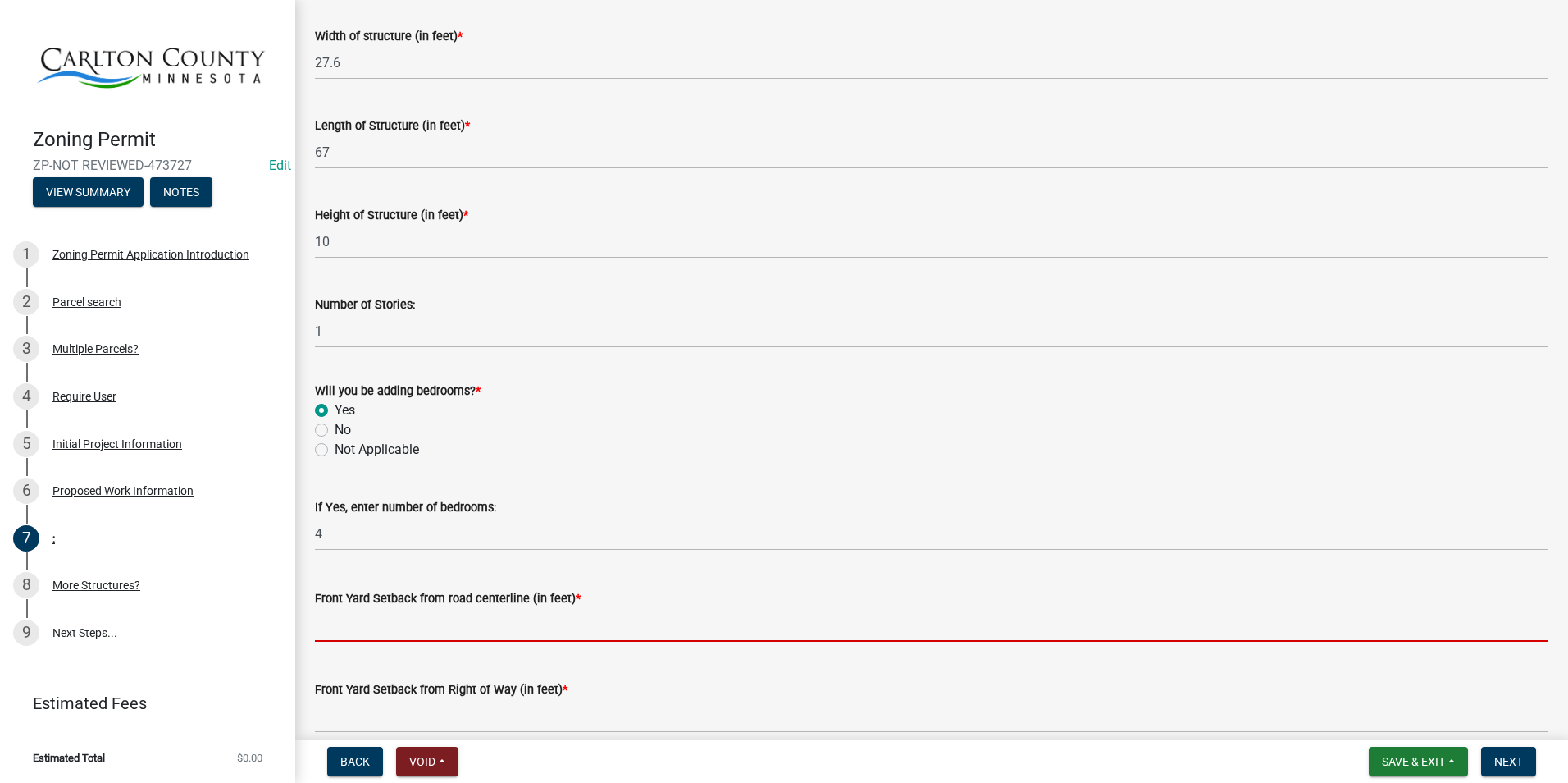
click at [395, 616] on input "text" at bounding box center [932, 625] width 1233 height 33
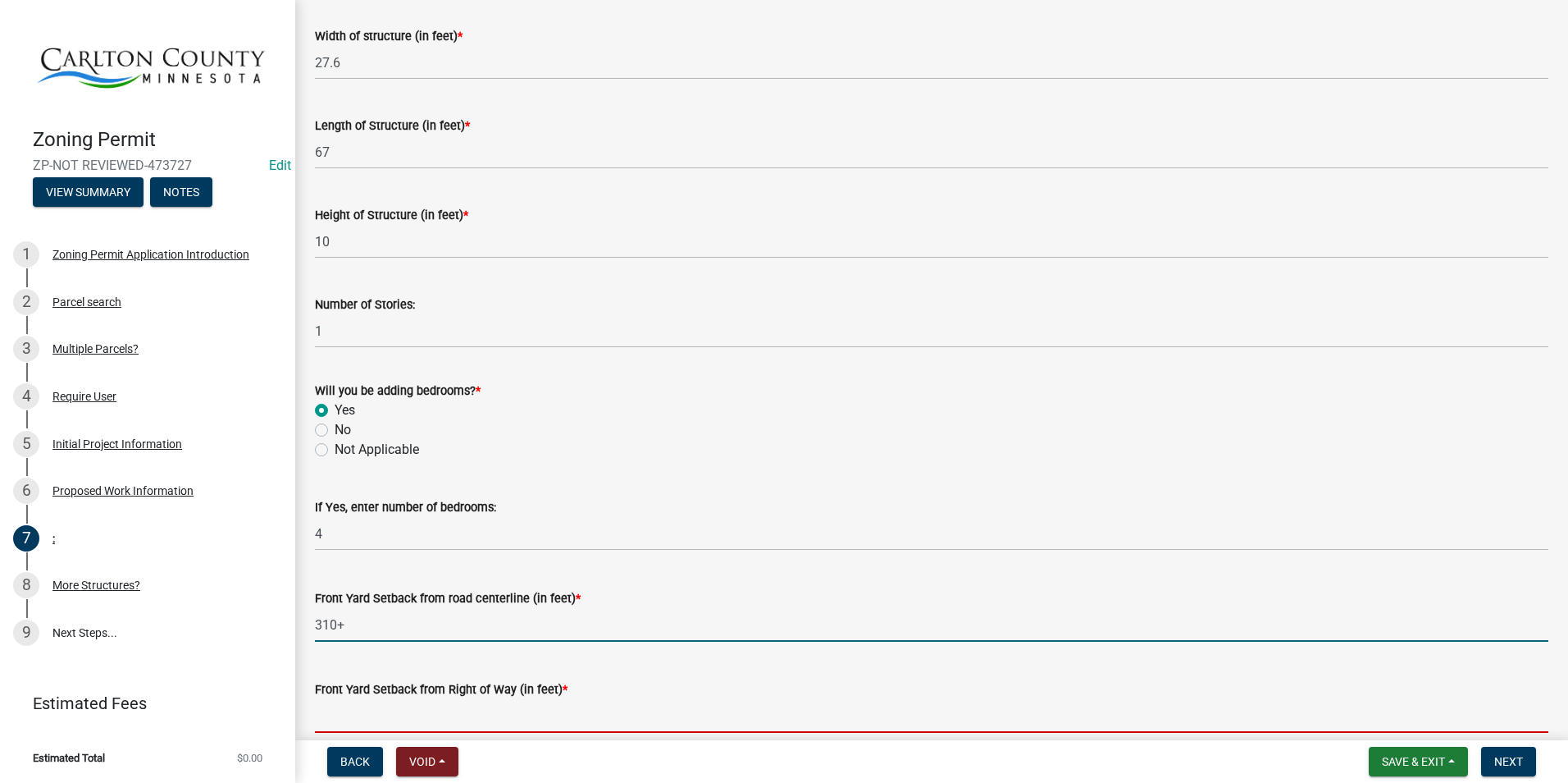
type input "310"
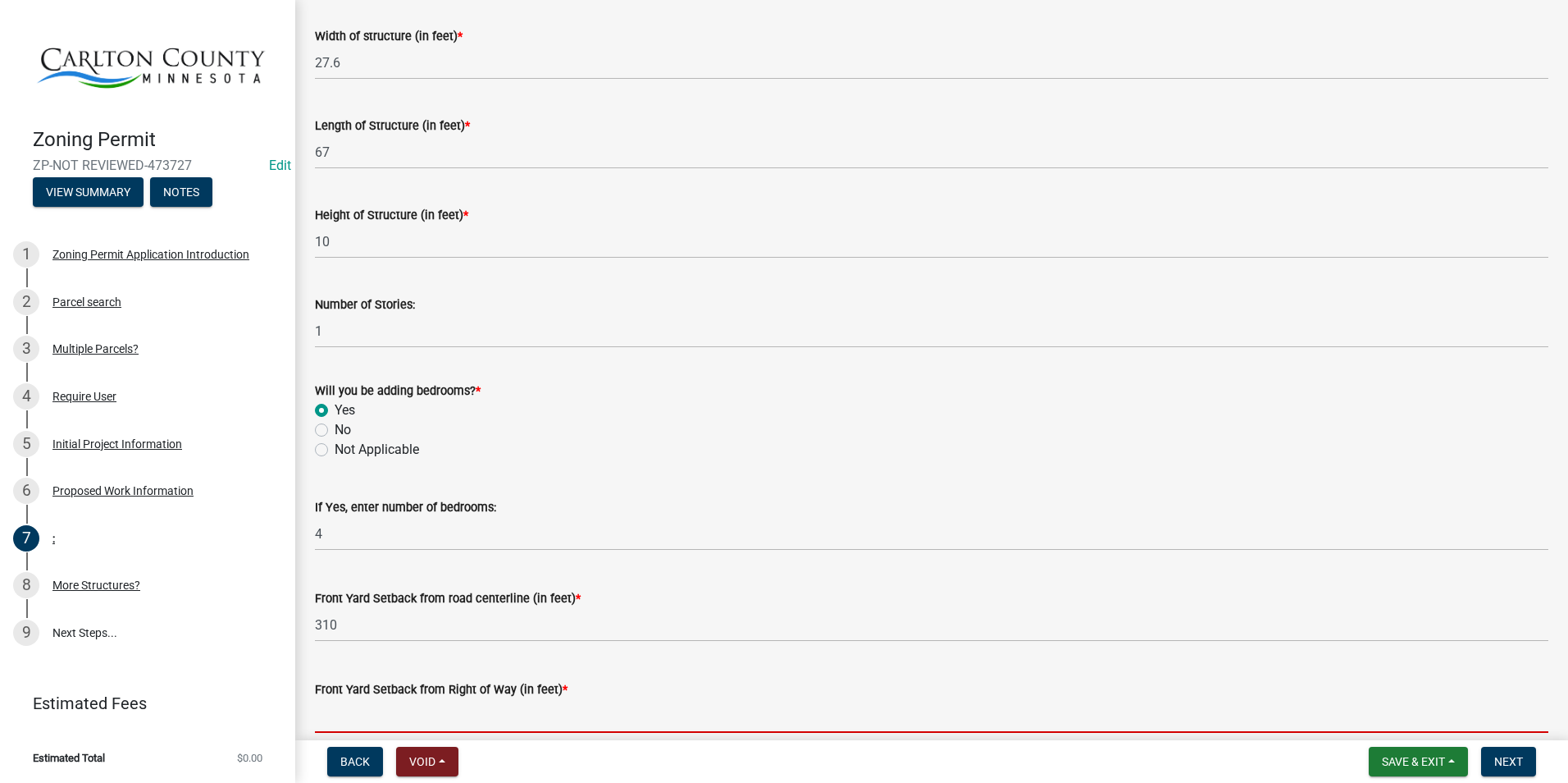
click at [430, 709] on input "text" at bounding box center [932, 715] width 1233 height 33
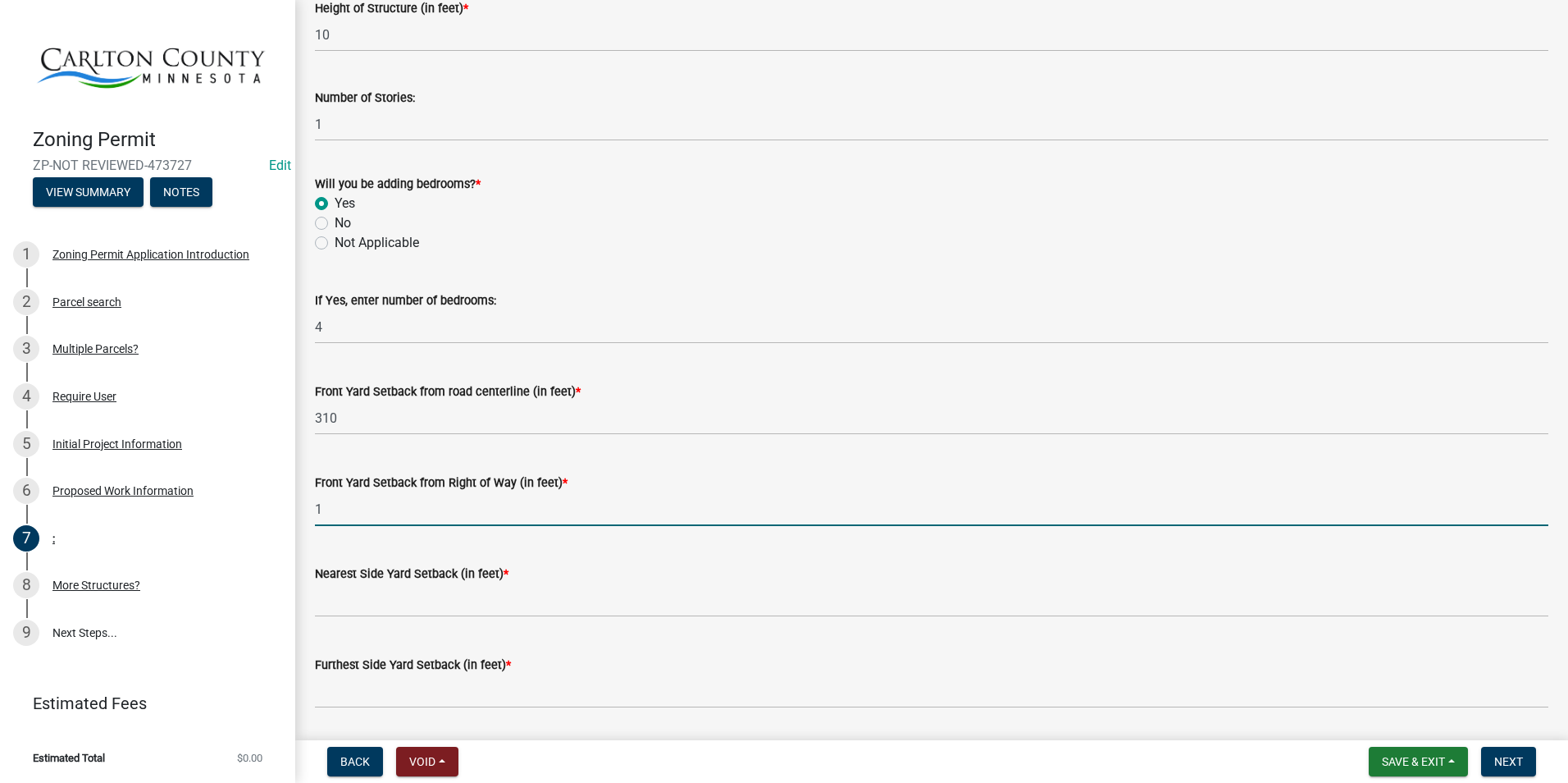
scroll to position [1067, 0]
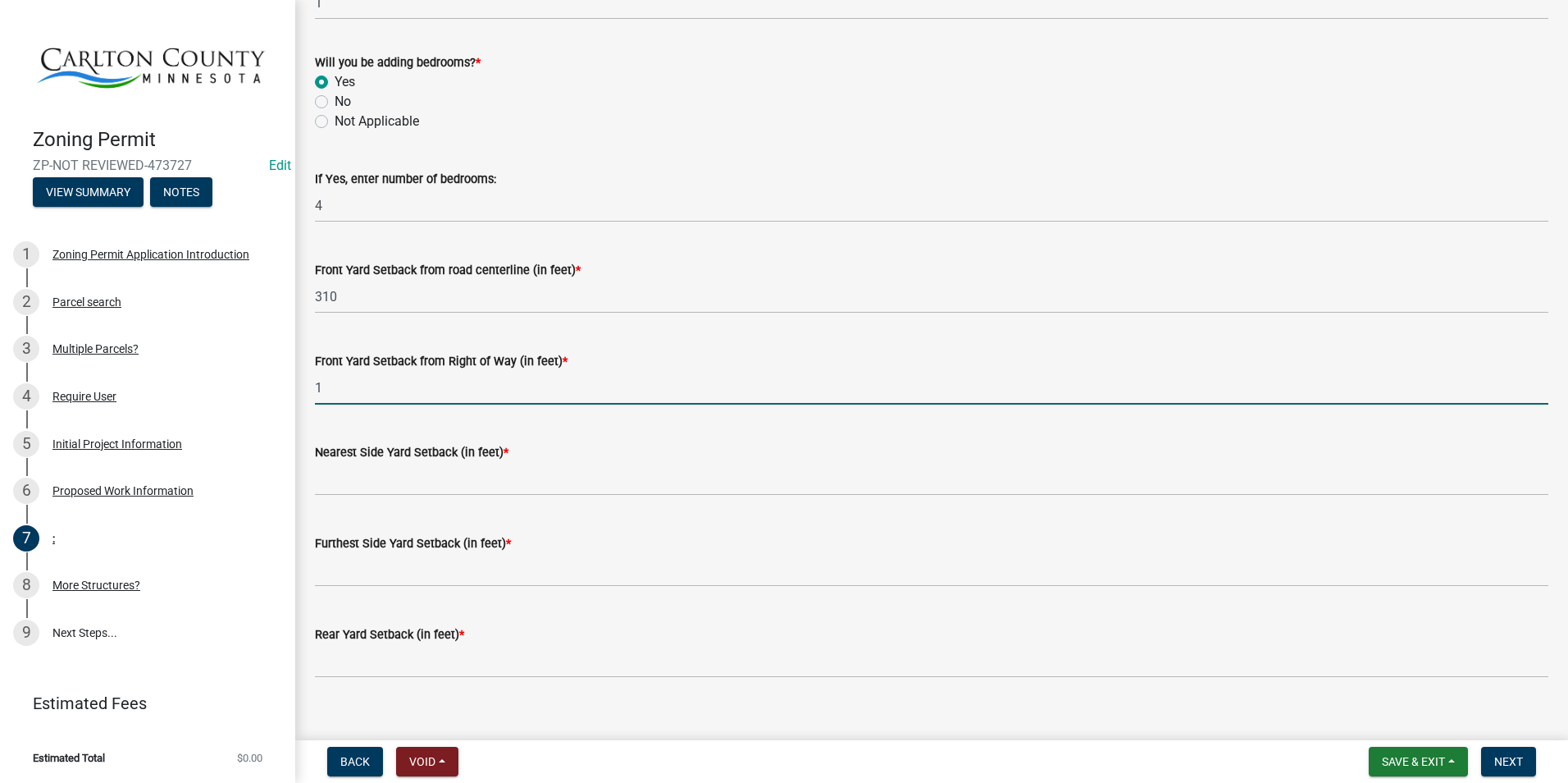
type input "1"
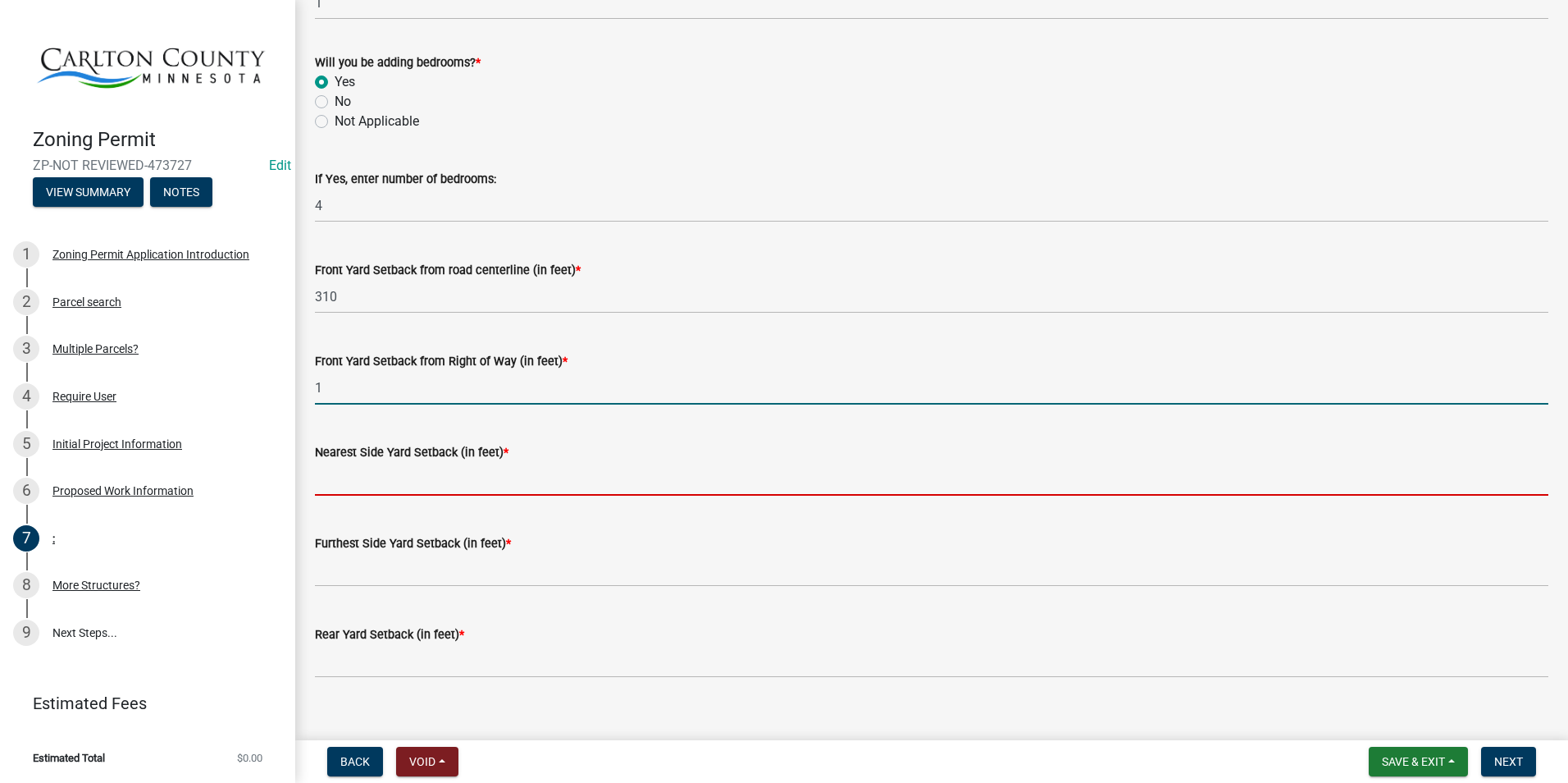
click at [382, 472] on input "text" at bounding box center [932, 478] width 1233 height 33
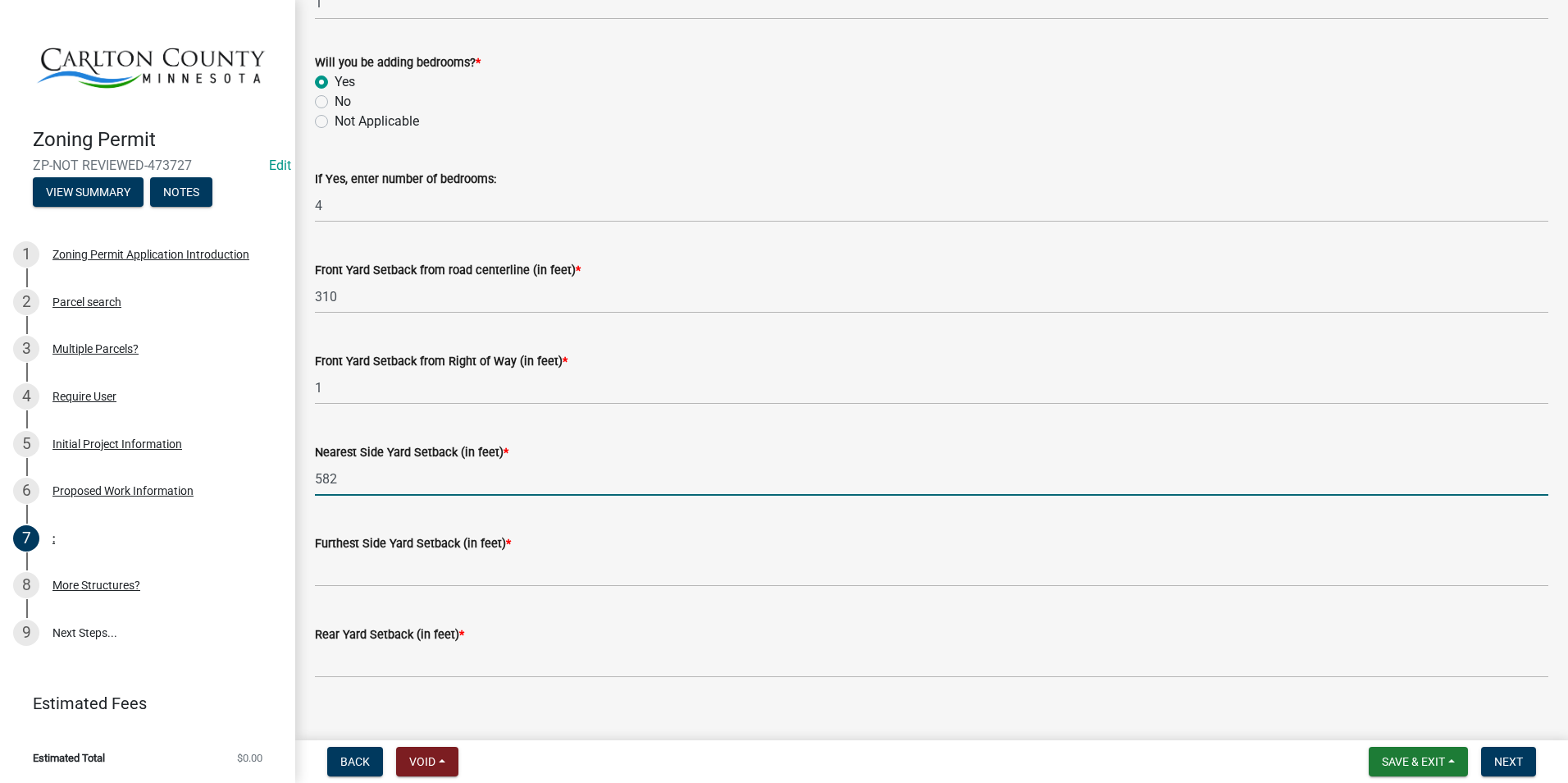
drag, startPoint x: 360, startPoint y: 478, endPoint x: 303, endPoint y: 475, distance: 57.1
click at [303, 475] on div "Nearest Side Yard Setback (in feet) * 582" at bounding box center [931, 458] width 1258 height 77
type input "582"
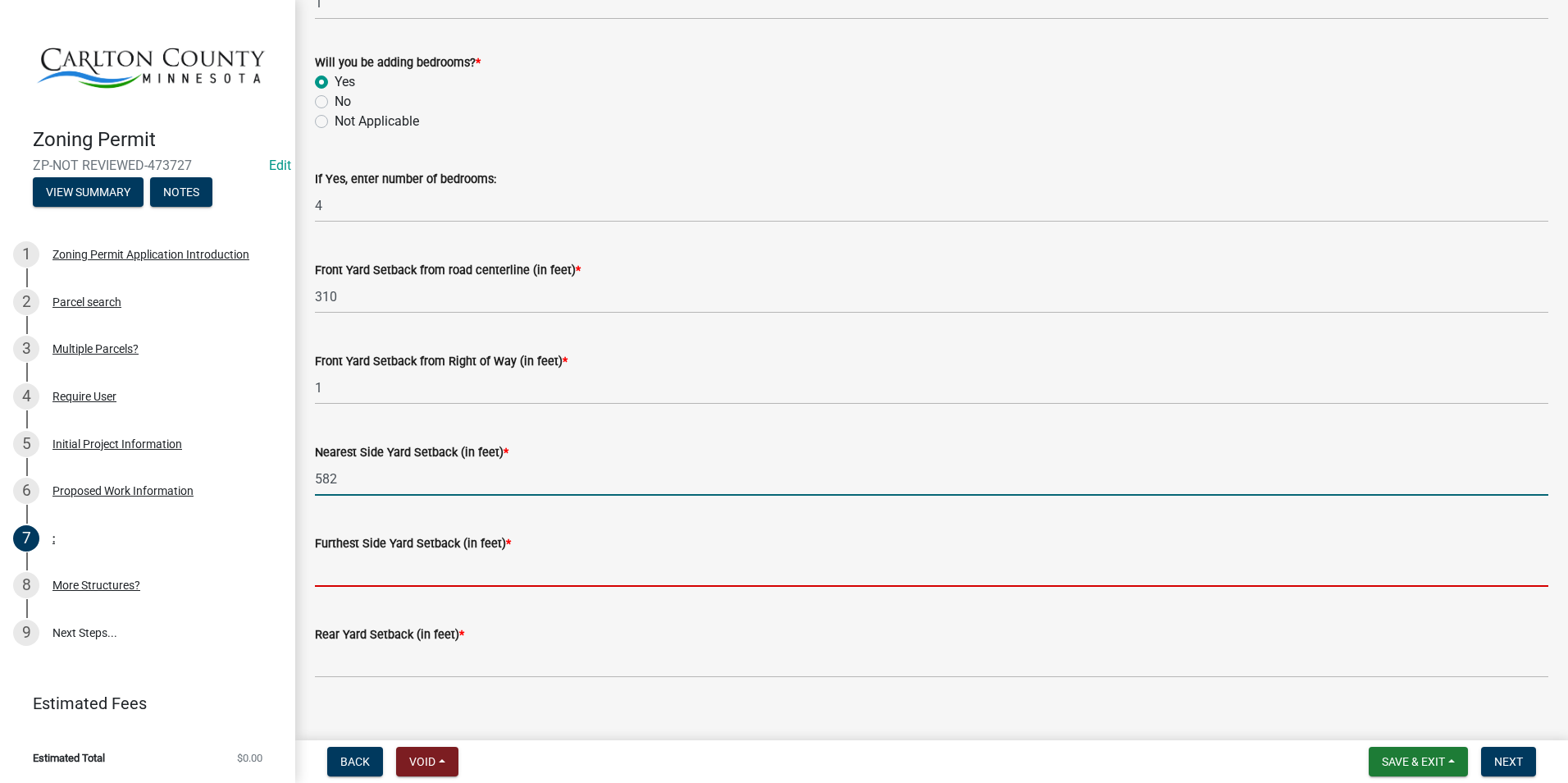
click at [341, 568] on input "text" at bounding box center [932, 570] width 1233 height 33
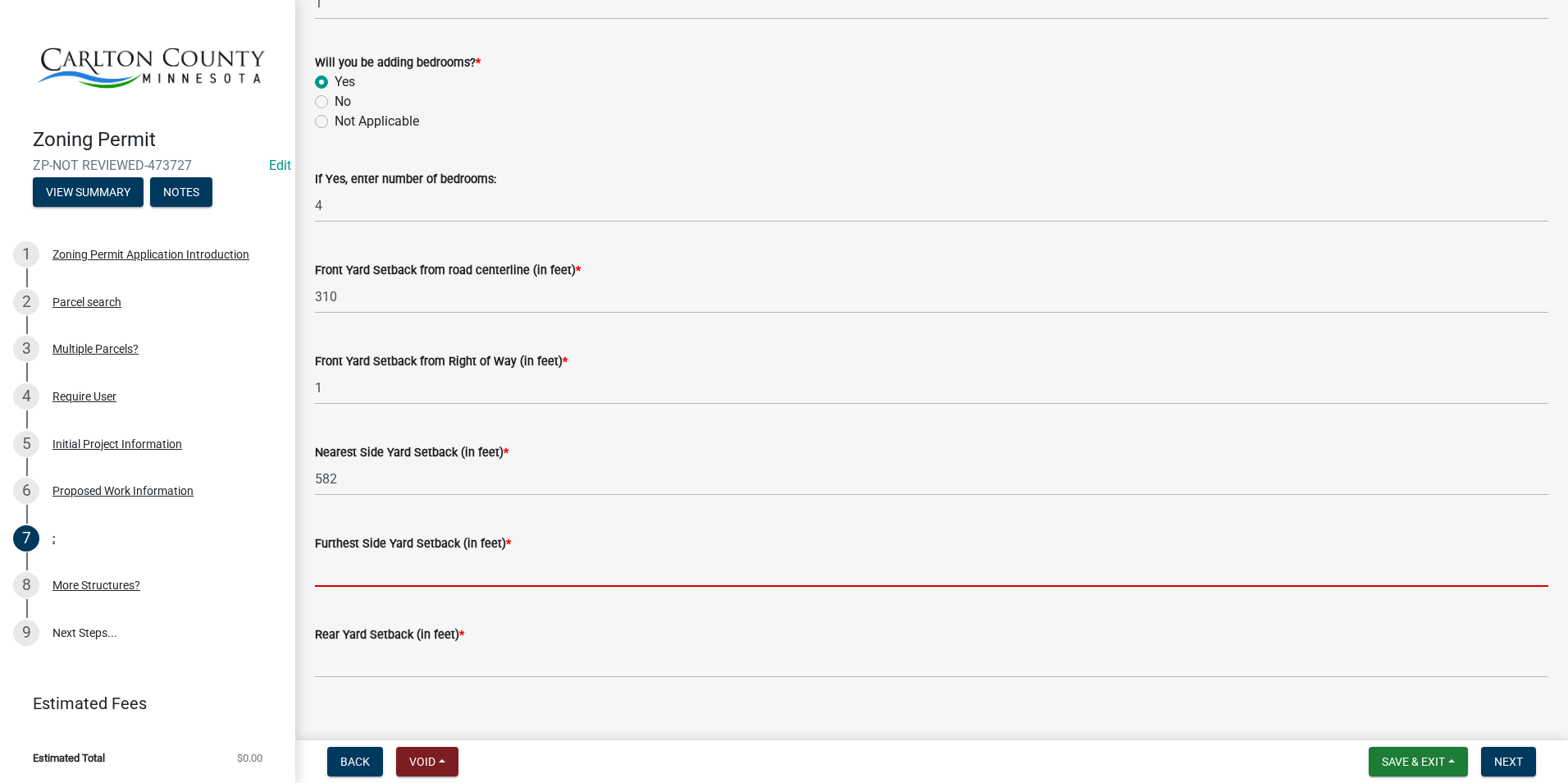
click at [738, 507] on wm-data-entity-input "Nearest Side Yard Setback (in feet) * 582" at bounding box center [932, 465] width 1233 height 91
click at [391, 562] on input "text" at bounding box center [932, 570] width 1233 height 33
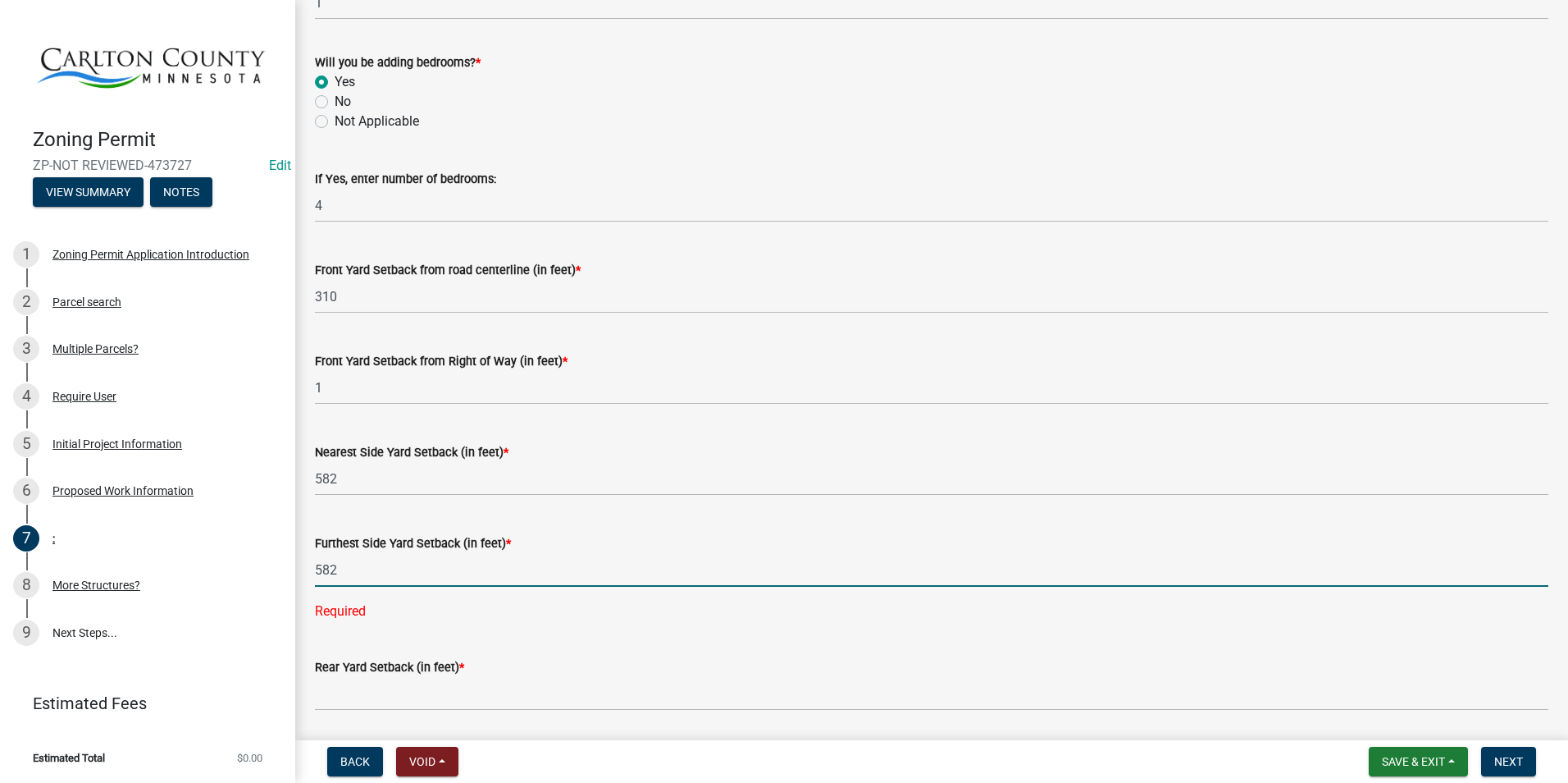
type input "582"
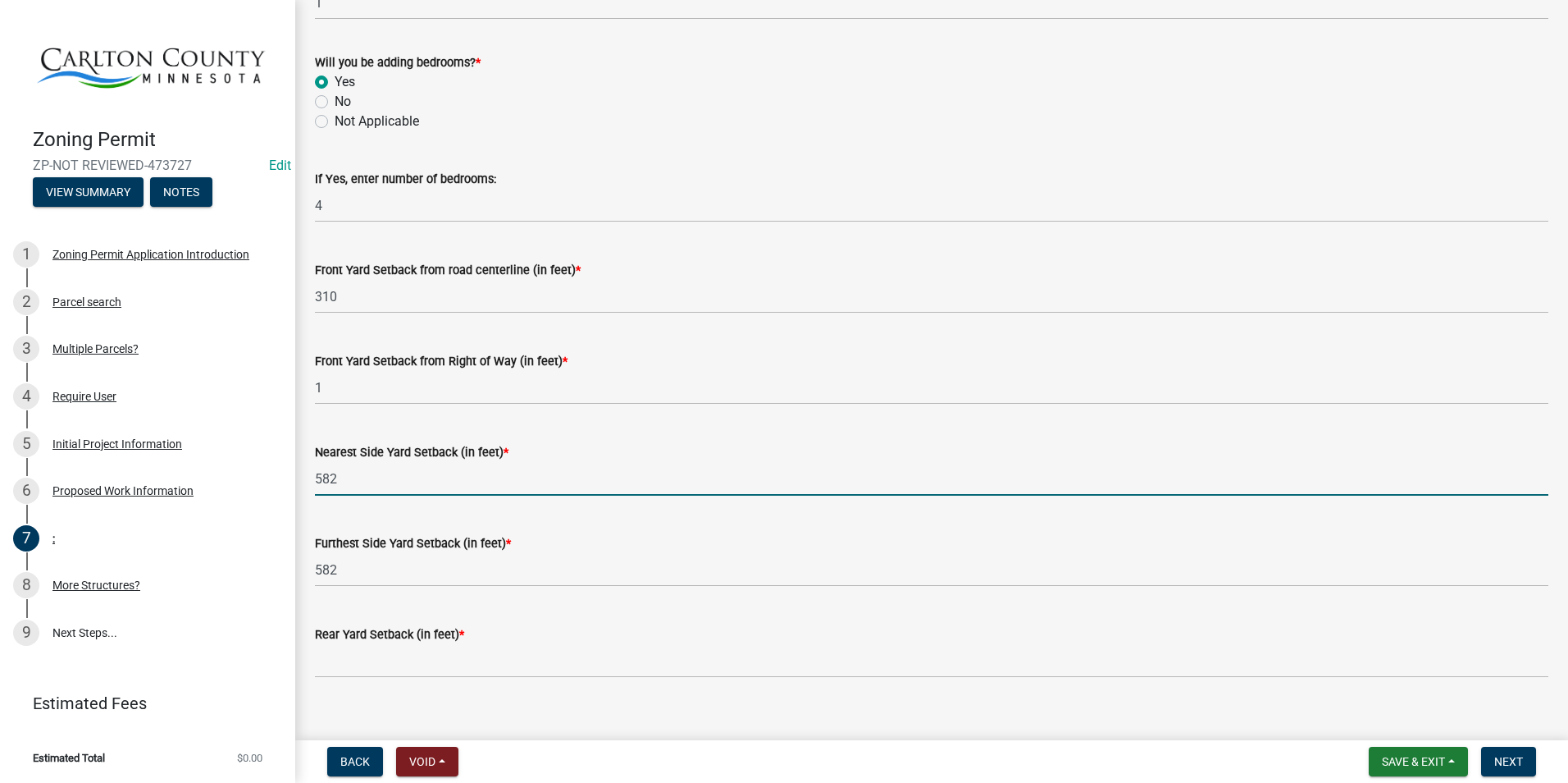
drag, startPoint x: 351, startPoint y: 484, endPoint x: 308, endPoint y: 482, distance: 43.0
click at [308, 482] on div "Nearest Side Yard Setback (in feet) * 582" at bounding box center [931, 458] width 1258 height 77
type input "184"
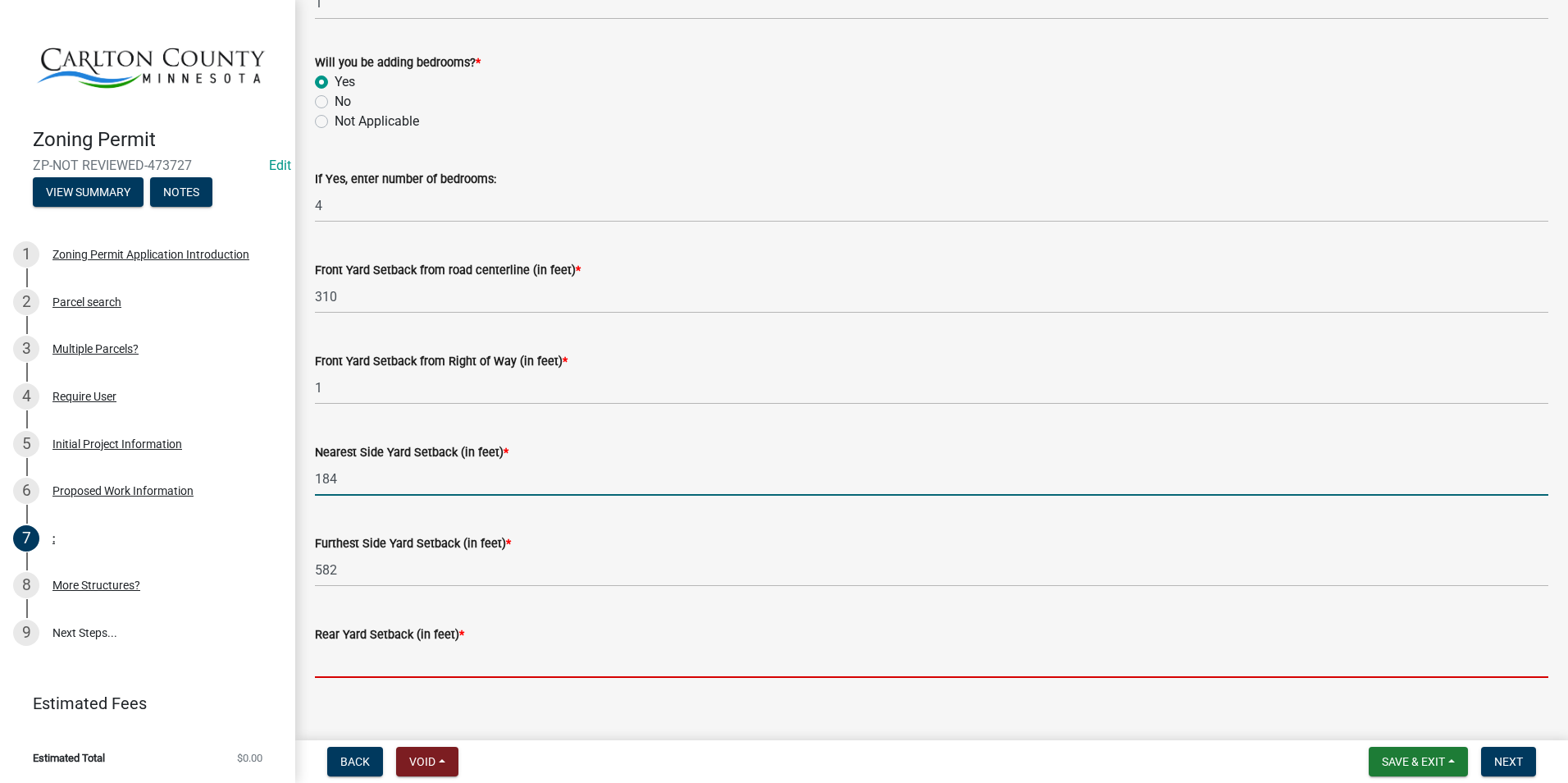
click at [339, 644] on input "text" at bounding box center [932, 661] width 1233 height 33
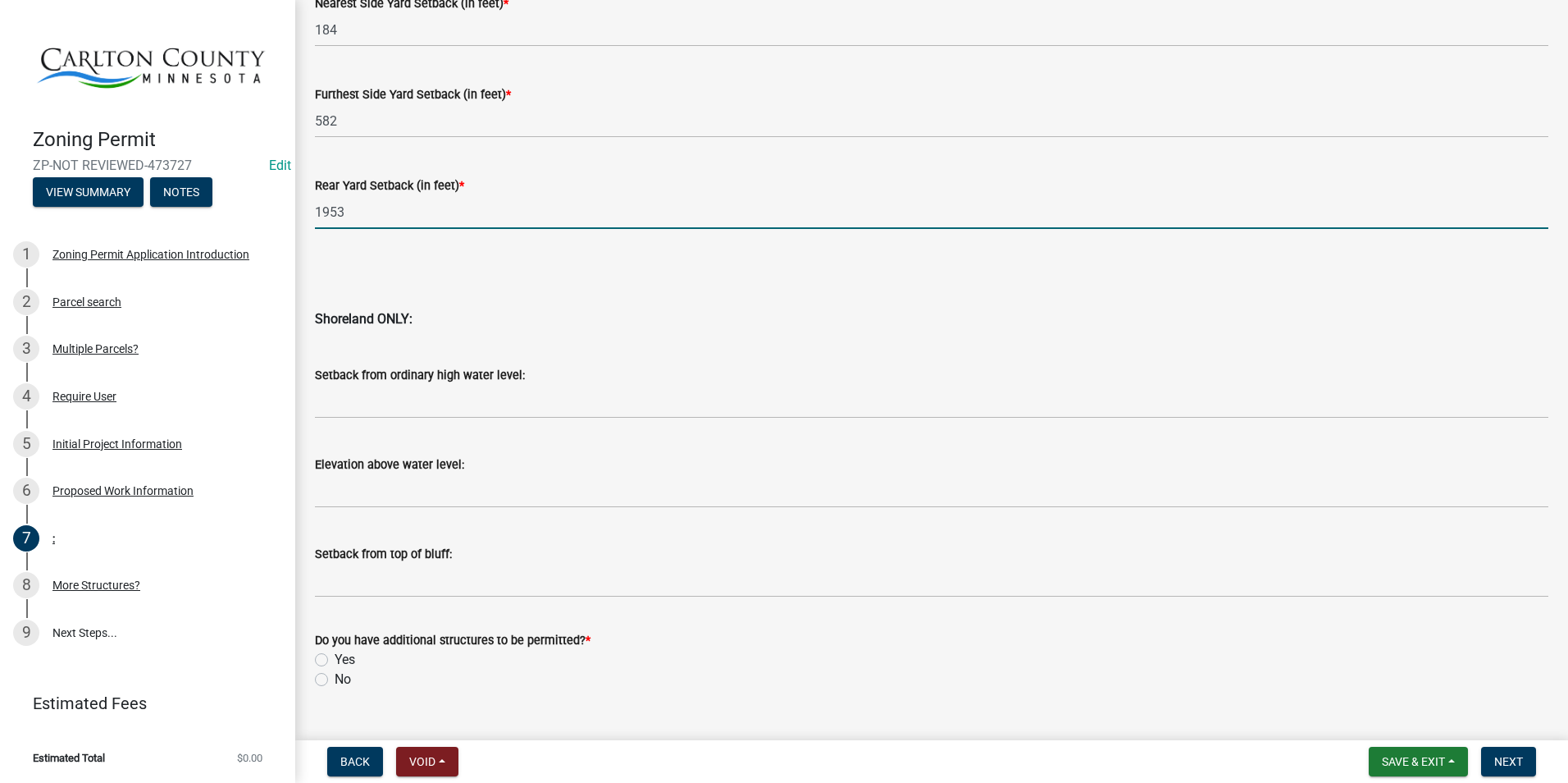
scroll to position [1549, 0]
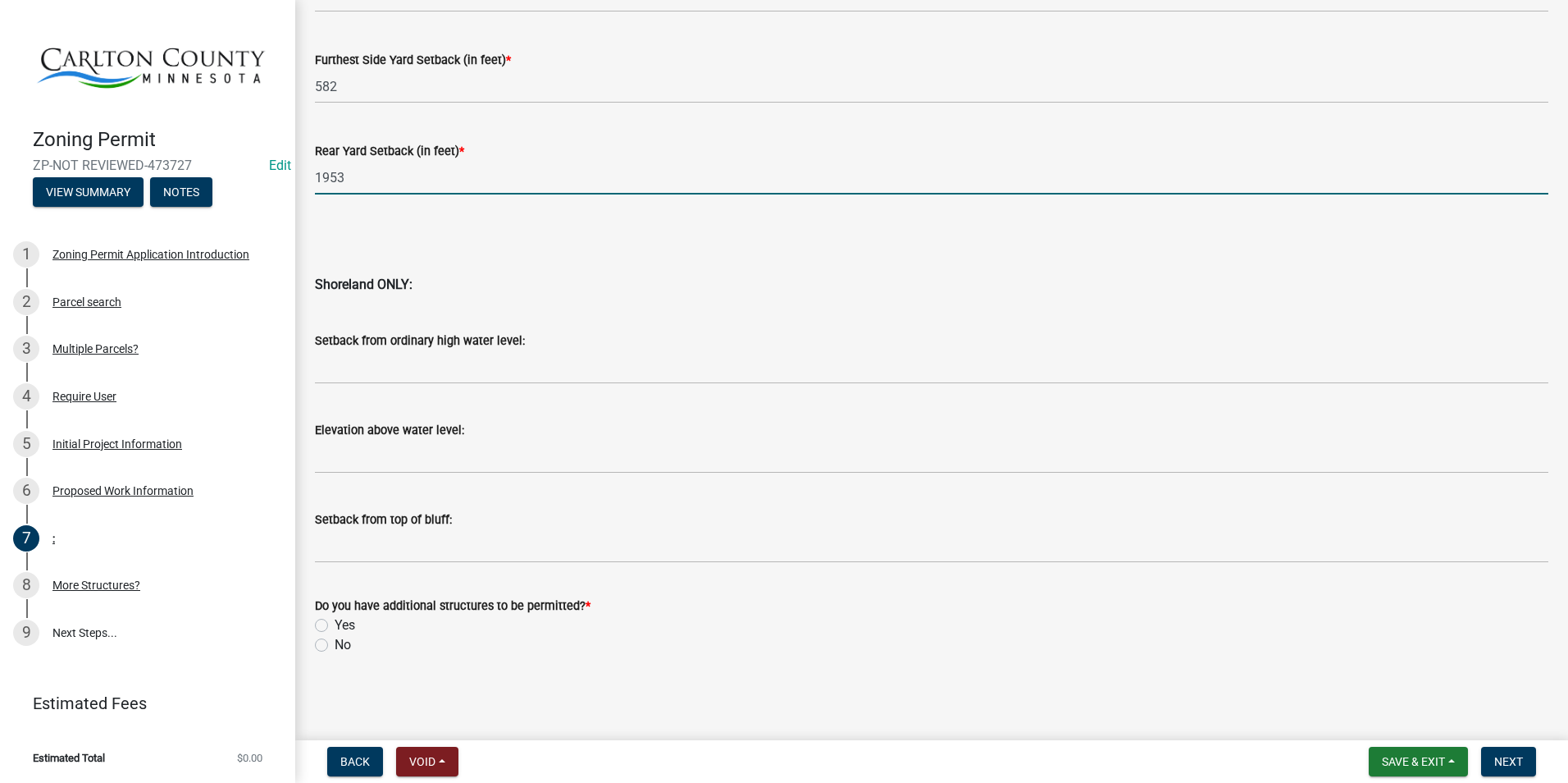
type input "1953"
click at [335, 647] on label "No" at bounding box center [343, 644] width 17 height 20
click at [335, 645] on input "No" at bounding box center [340, 640] width 11 height 11
radio input "true"
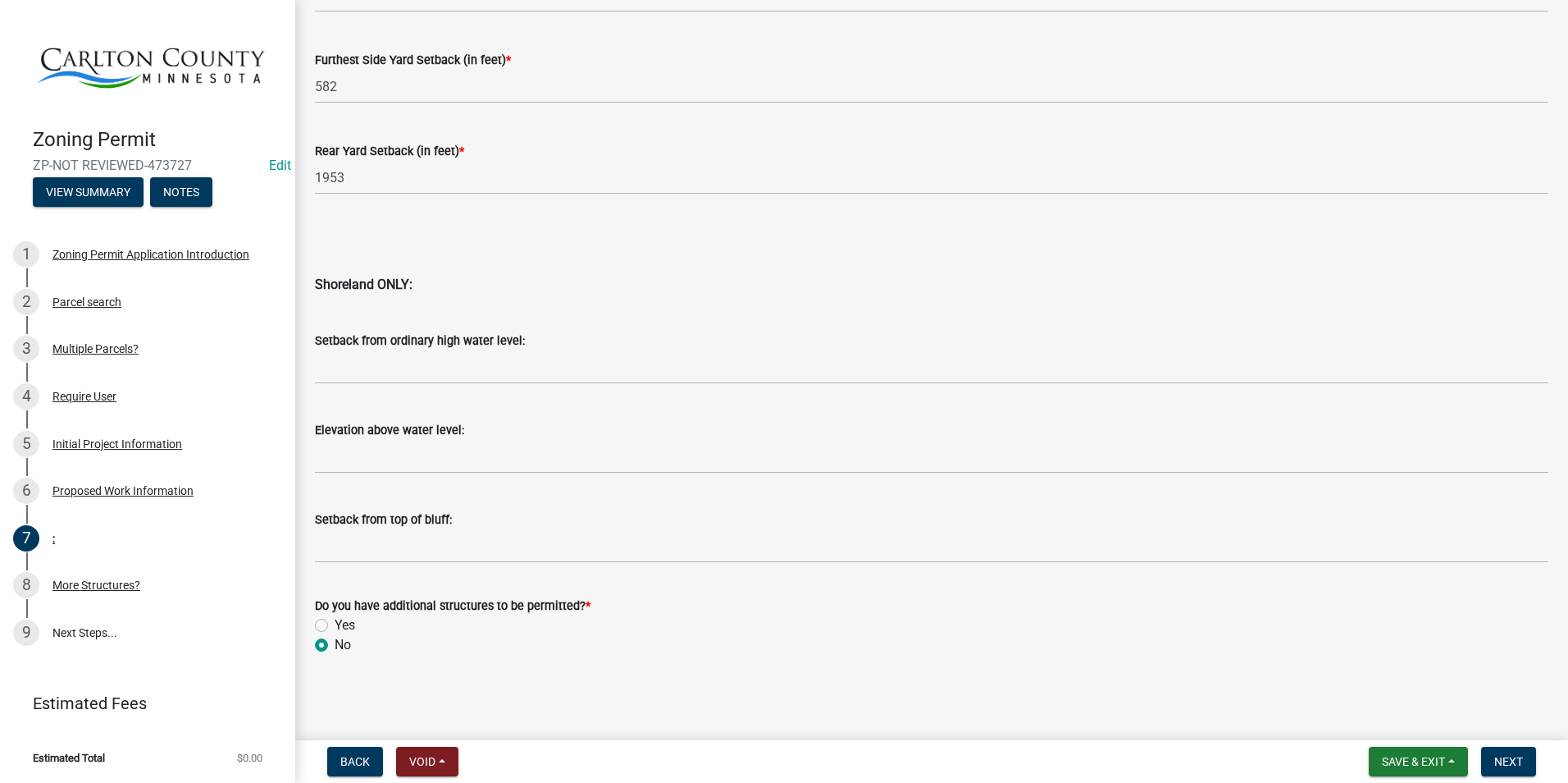
scroll to position [1385, 0]
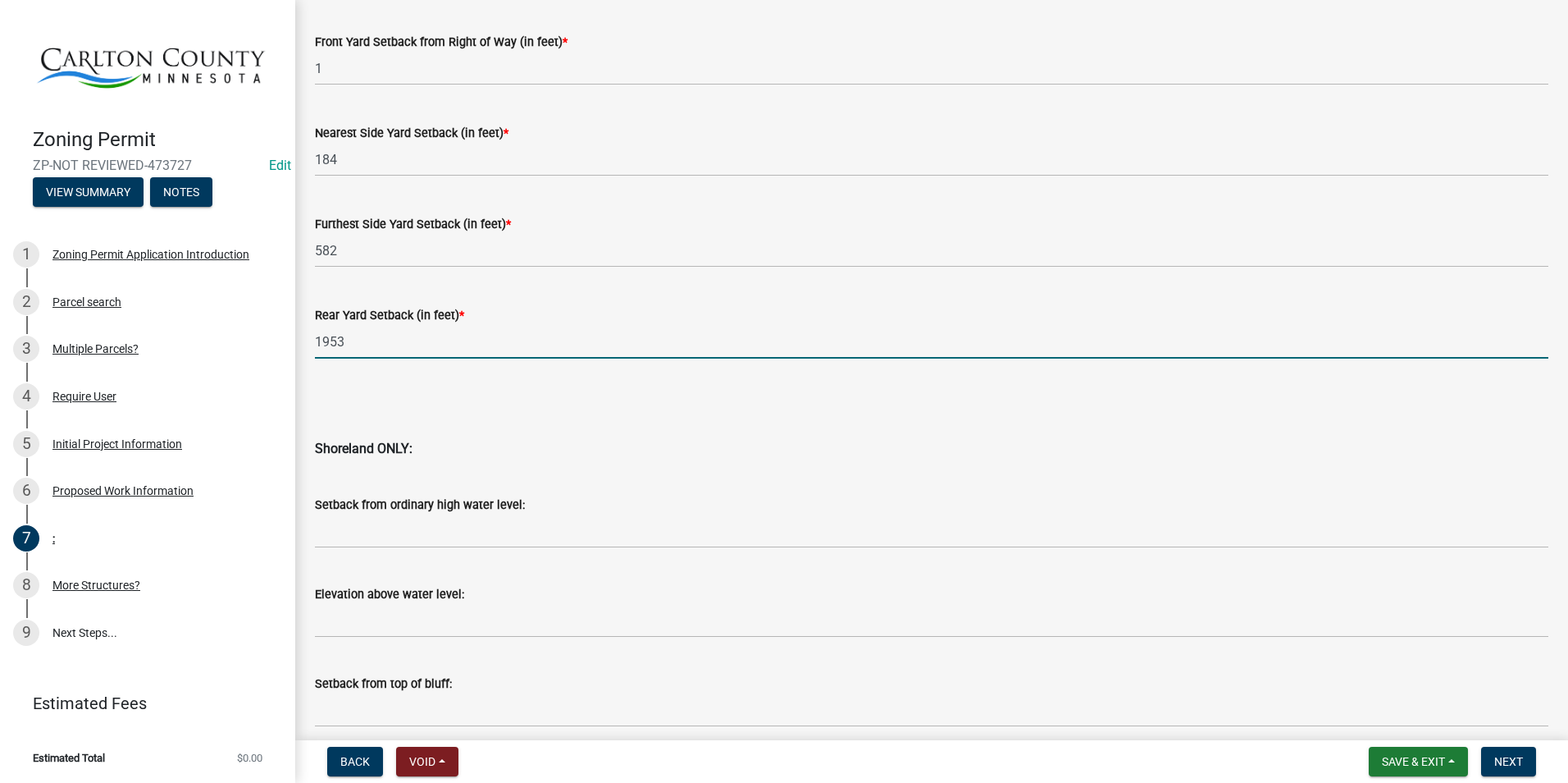
drag, startPoint x: 365, startPoint y: 348, endPoint x: 310, endPoint y: 345, distance: 55.1
click at [310, 345] on div "Rear Yard Setback (in feet) * 1953" at bounding box center [931, 320] width 1258 height 77
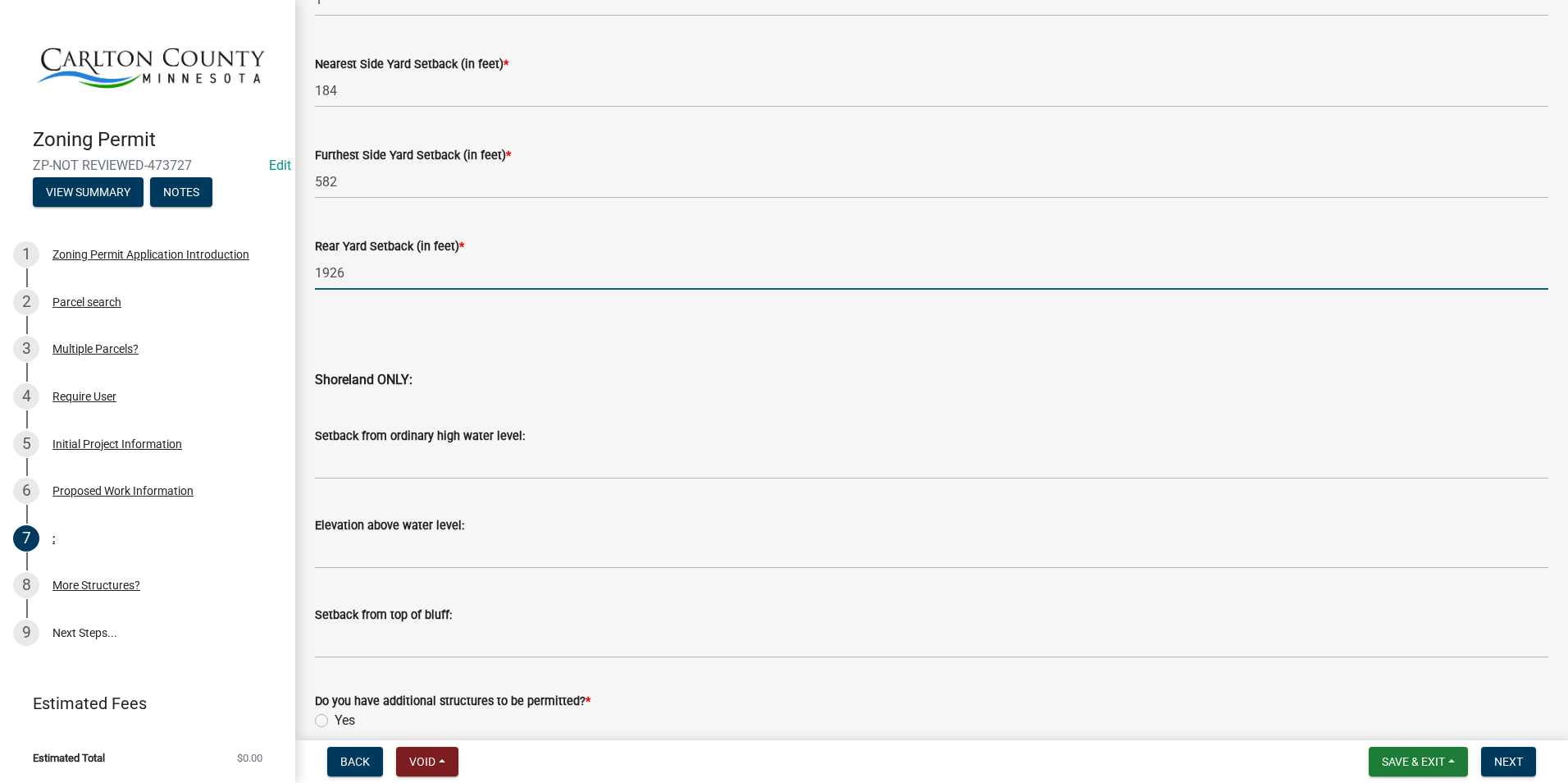
scroll to position [1549, 0]
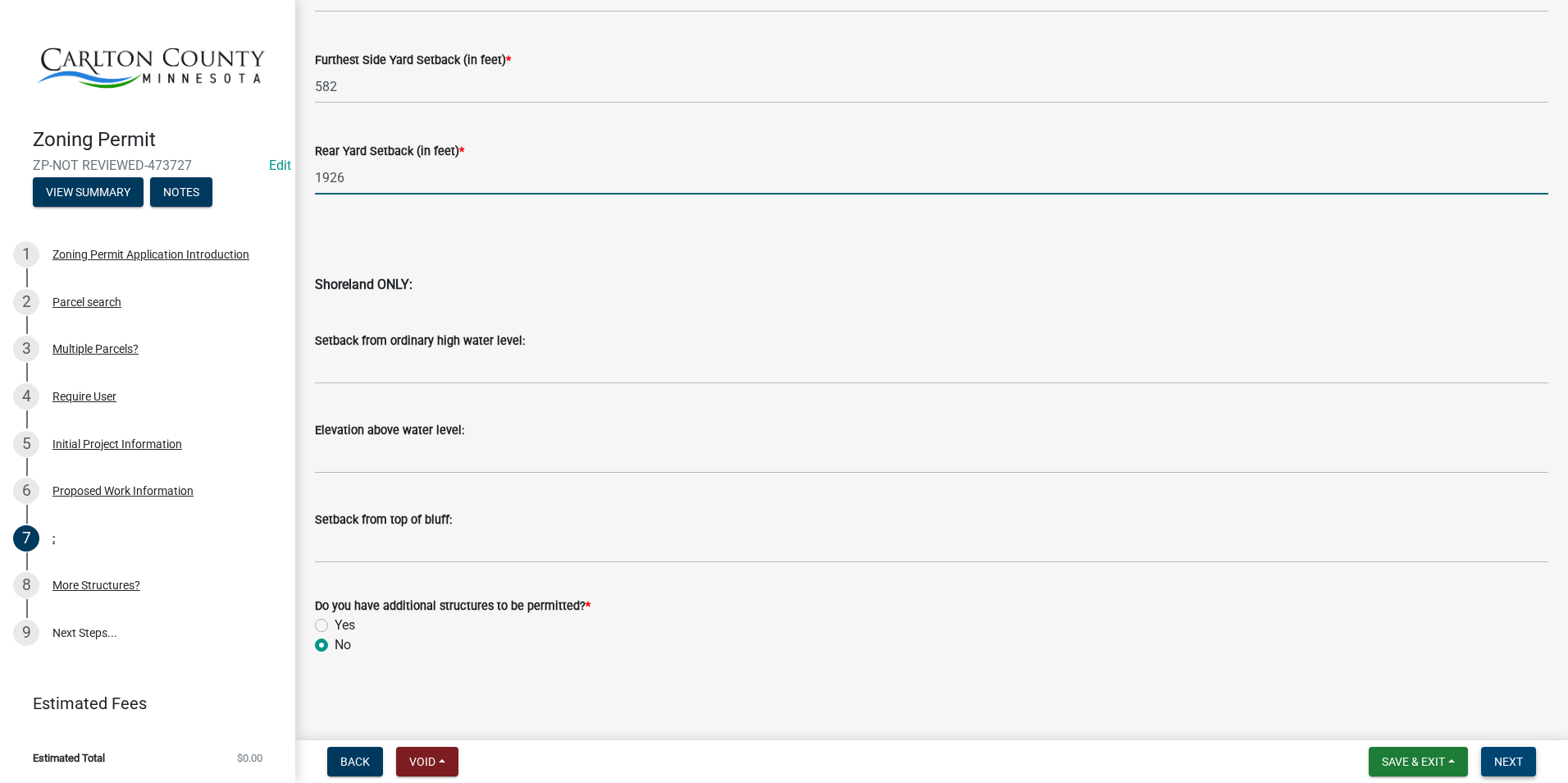
type input "1926"
click at [1509, 751] on button "Next" at bounding box center [1508, 761] width 55 height 29
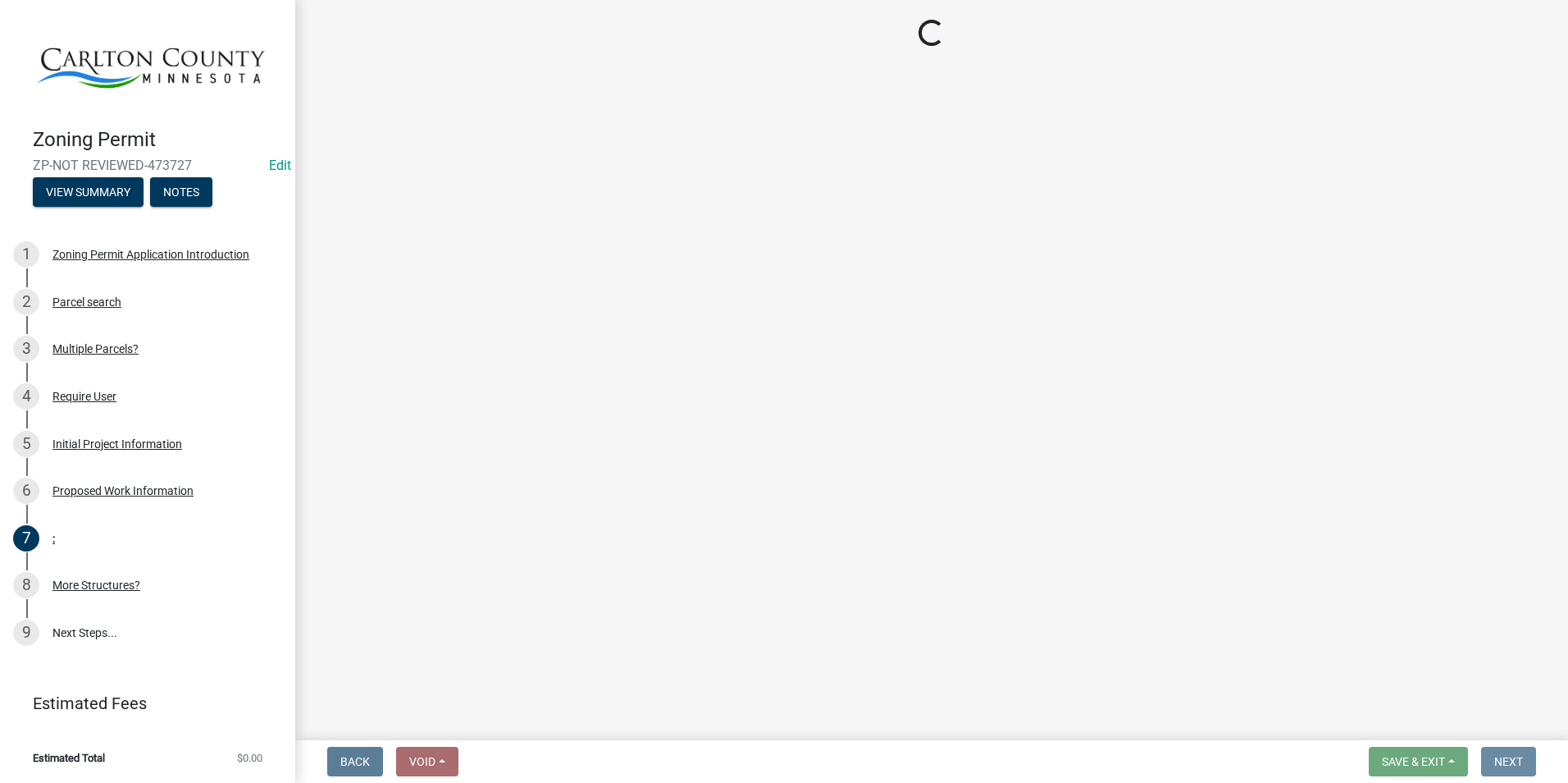
scroll to position [0, 0]
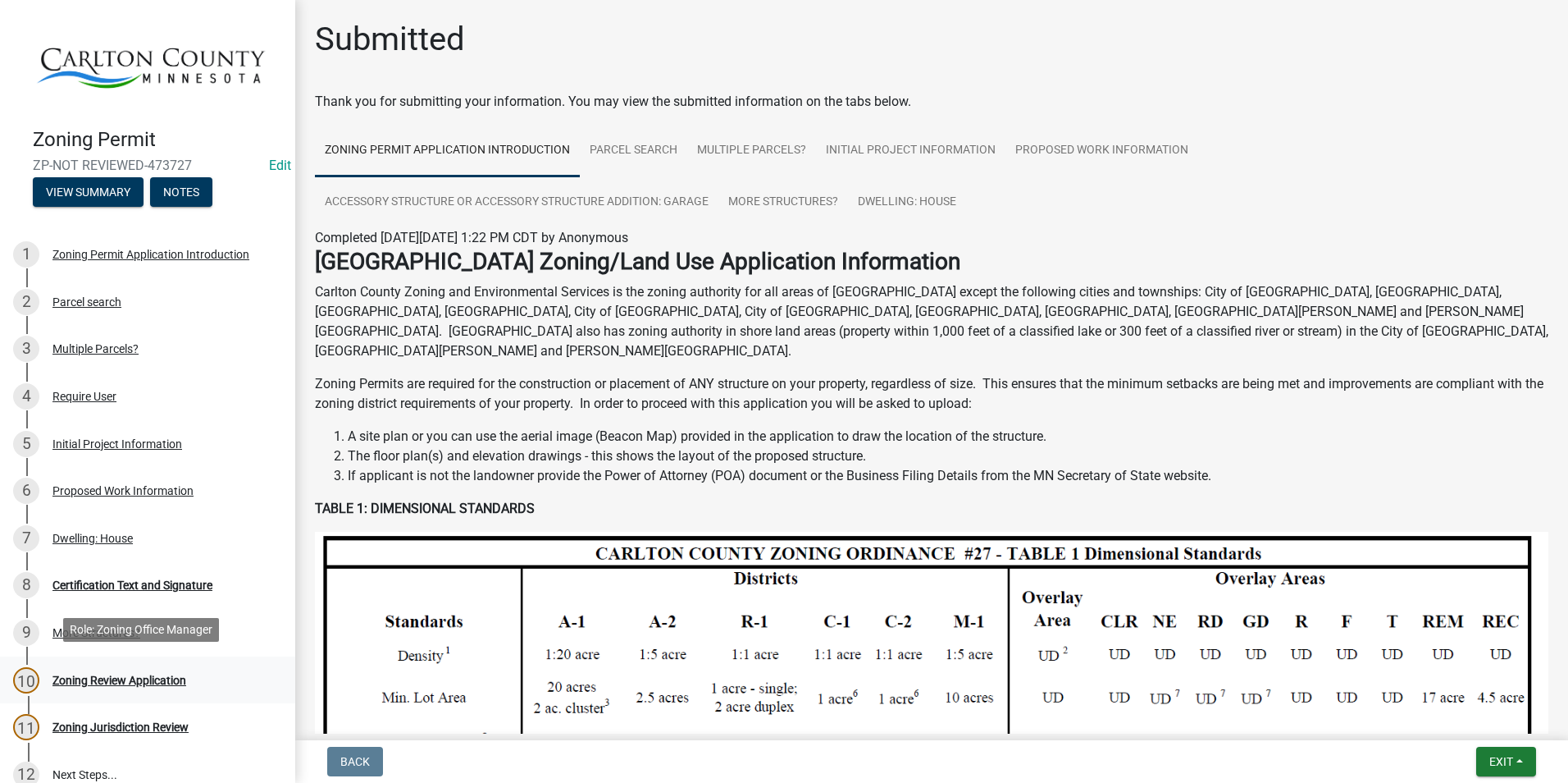
click at [154, 677] on div "Zoning Review Application" at bounding box center [119, 680] width 134 height 12
click at [167, 580] on div "Certification Text and Signature" at bounding box center [132, 586] width 160 height 12
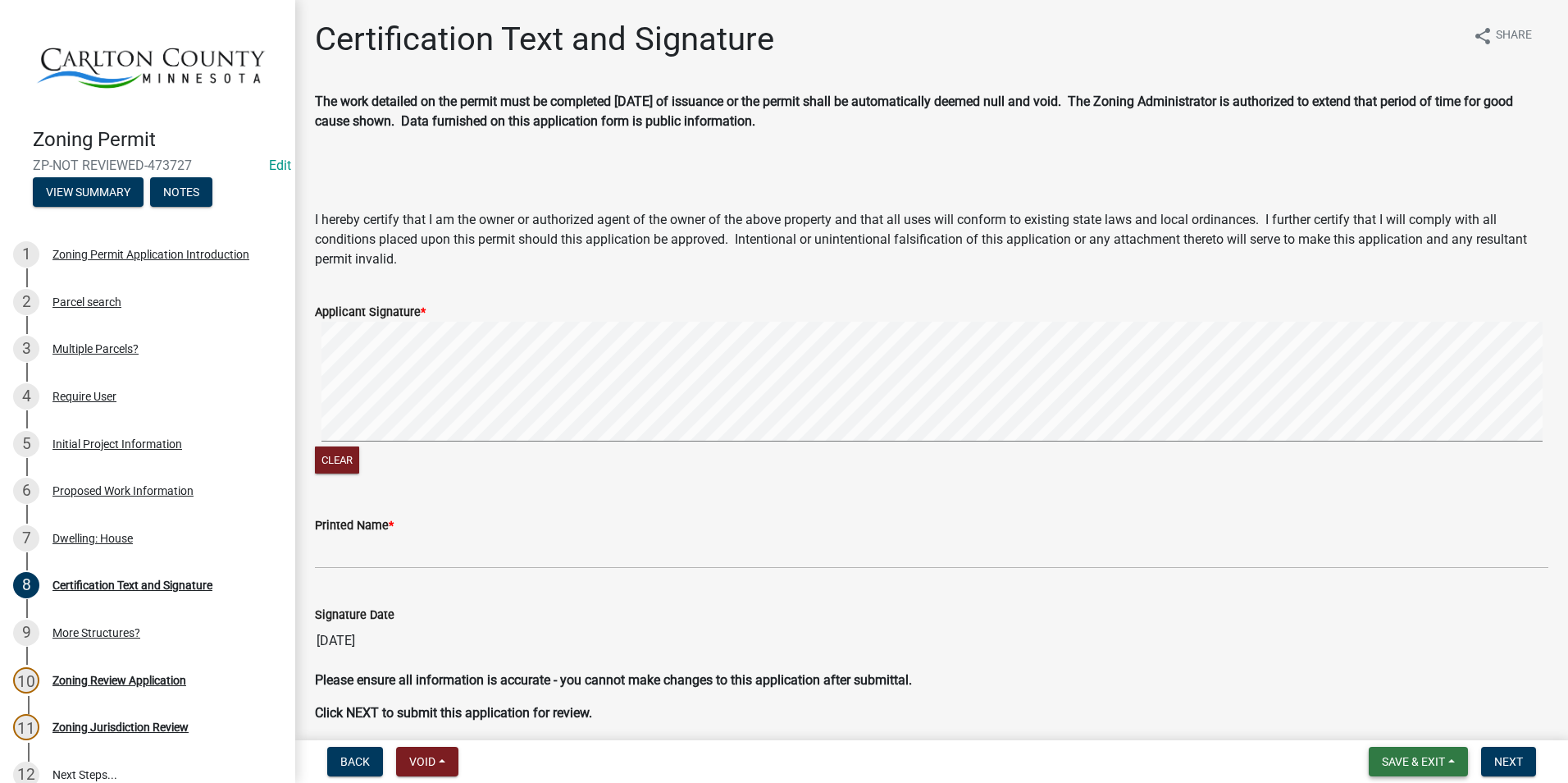
click at [1438, 758] on span "Save & Exit" at bounding box center [1413, 760] width 63 height 13
click at [1412, 716] on button "Save & Exit" at bounding box center [1402, 718] width 132 height 39
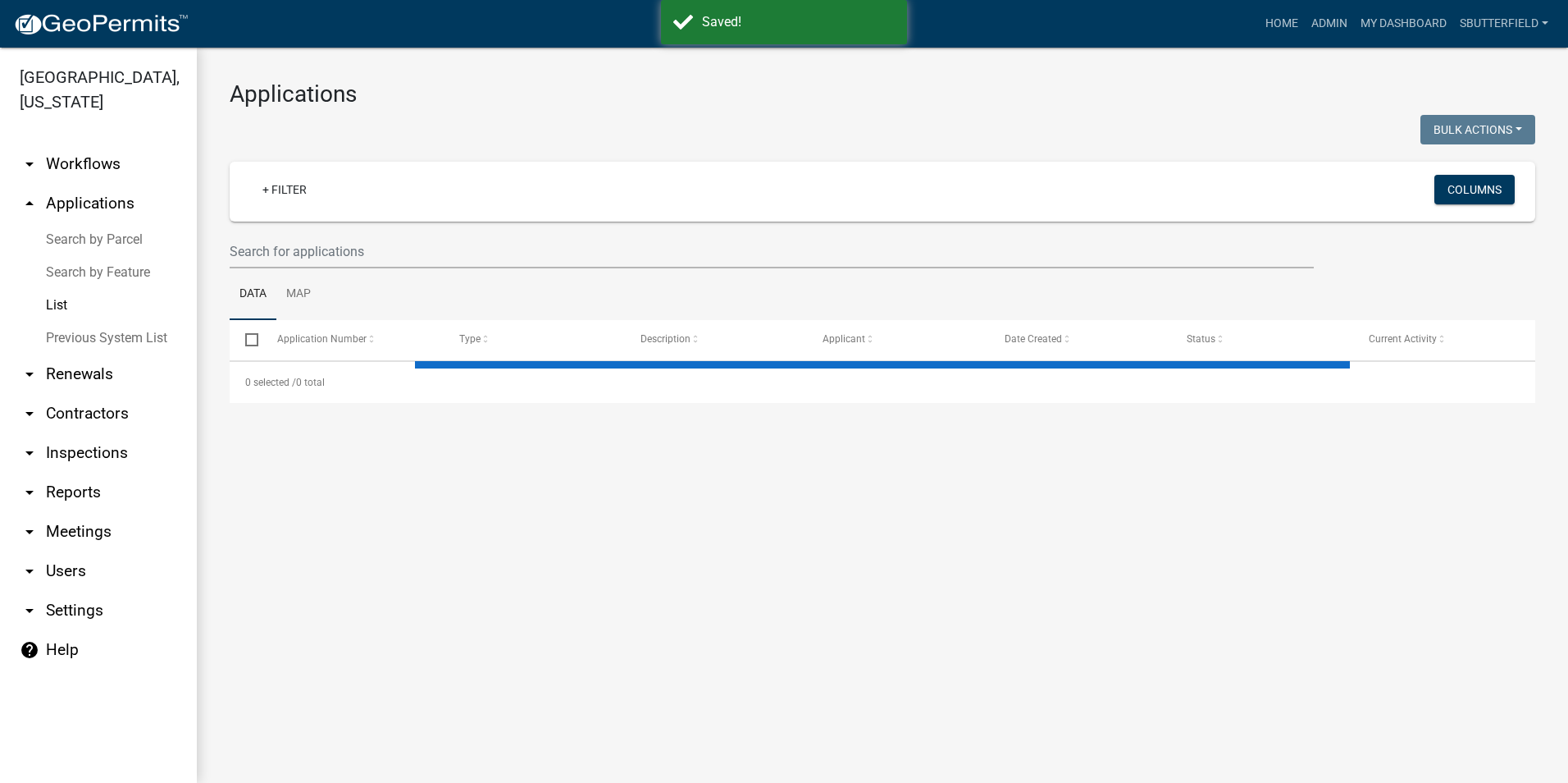
select select "1: 25"
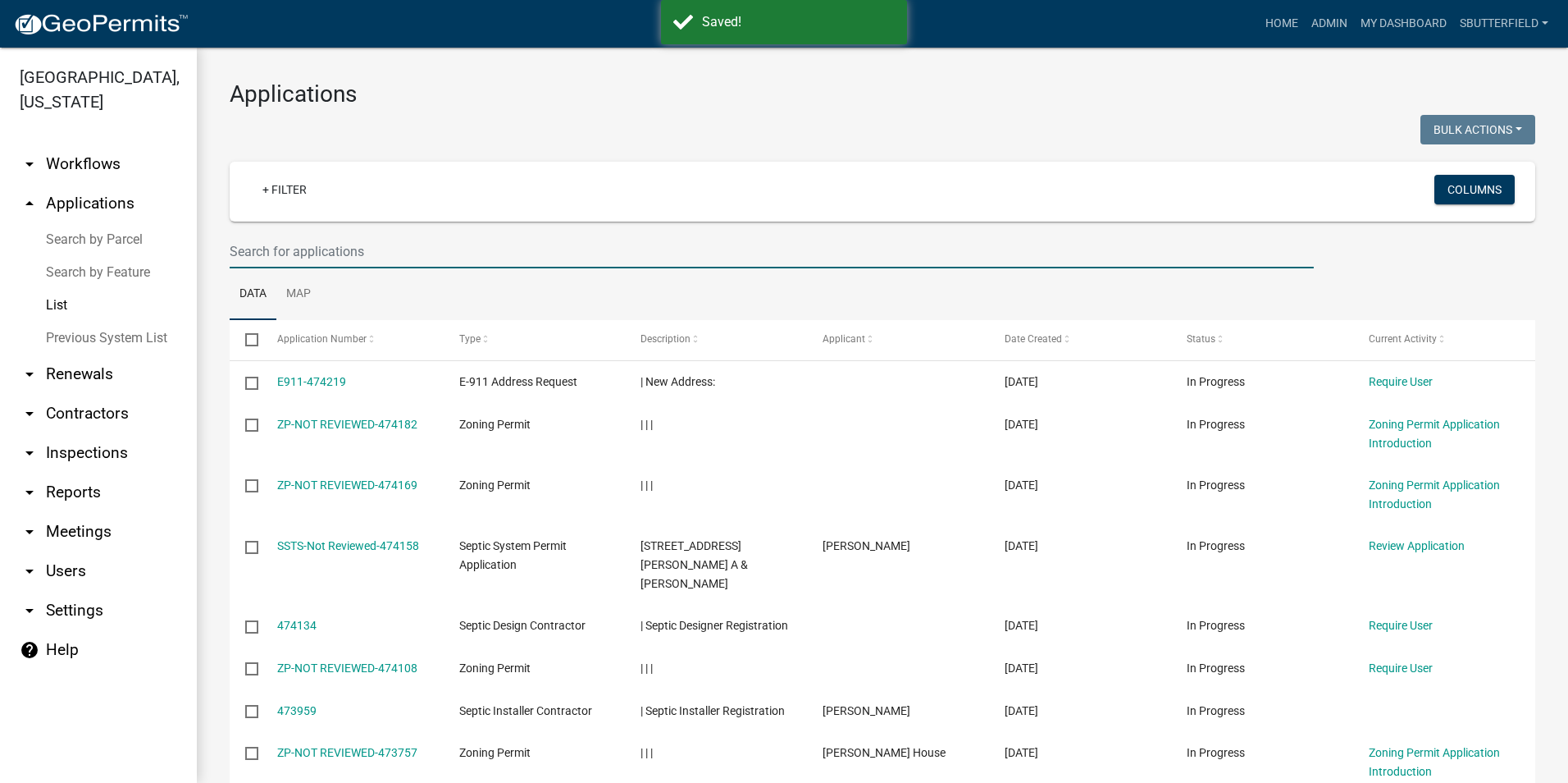
click at [336, 247] on input "text" at bounding box center [772, 252] width 1084 height 33
type input "6004 Brown"
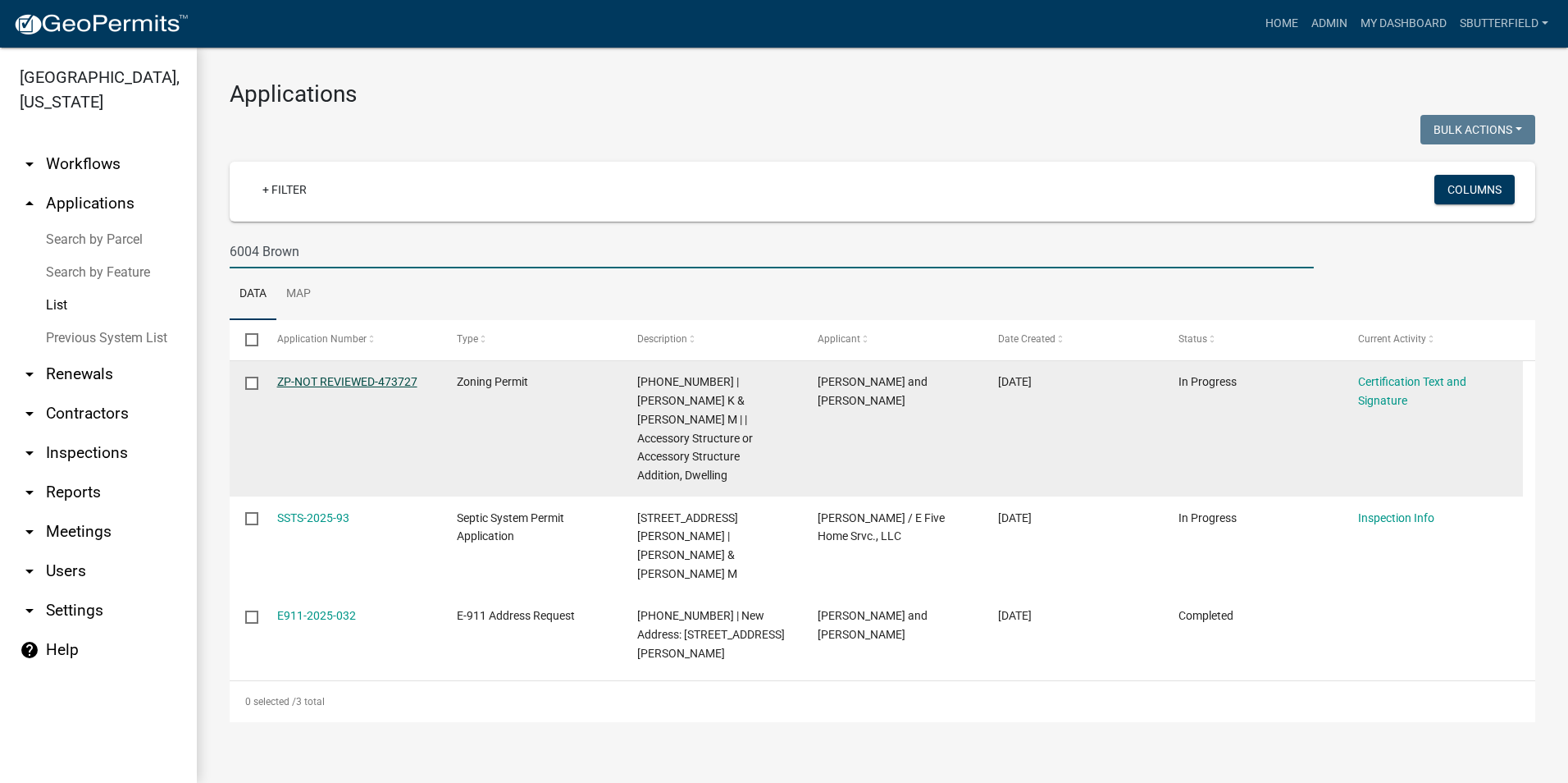
click at [391, 380] on link "ZP-NOT REVIEWED-473727" at bounding box center [347, 381] width 140 height 13
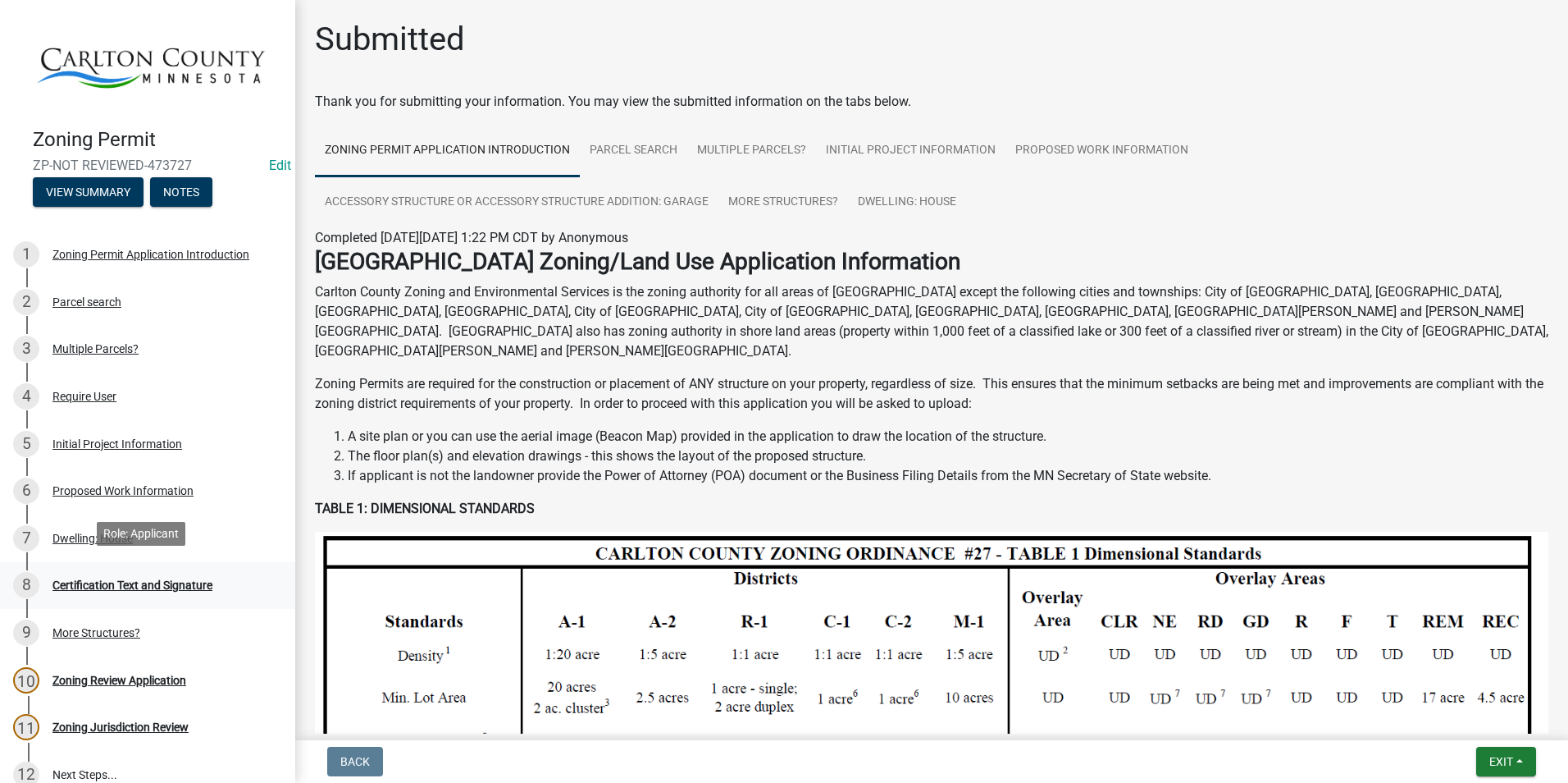
scroll to position [83, 0]
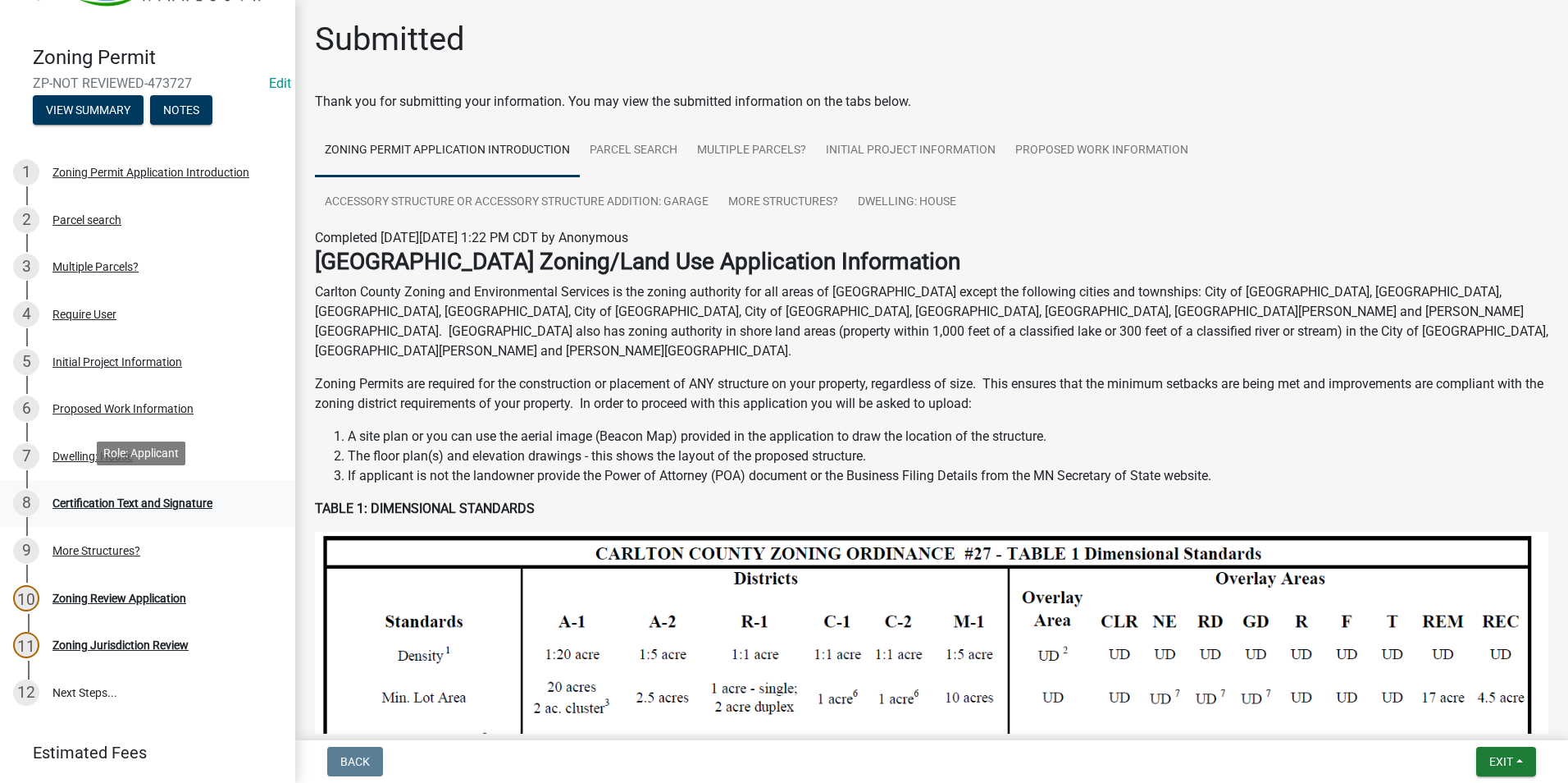
click at [110, 497] on div "Certification Text and Signature" at bounding box center [132, 503] width 160 height 12
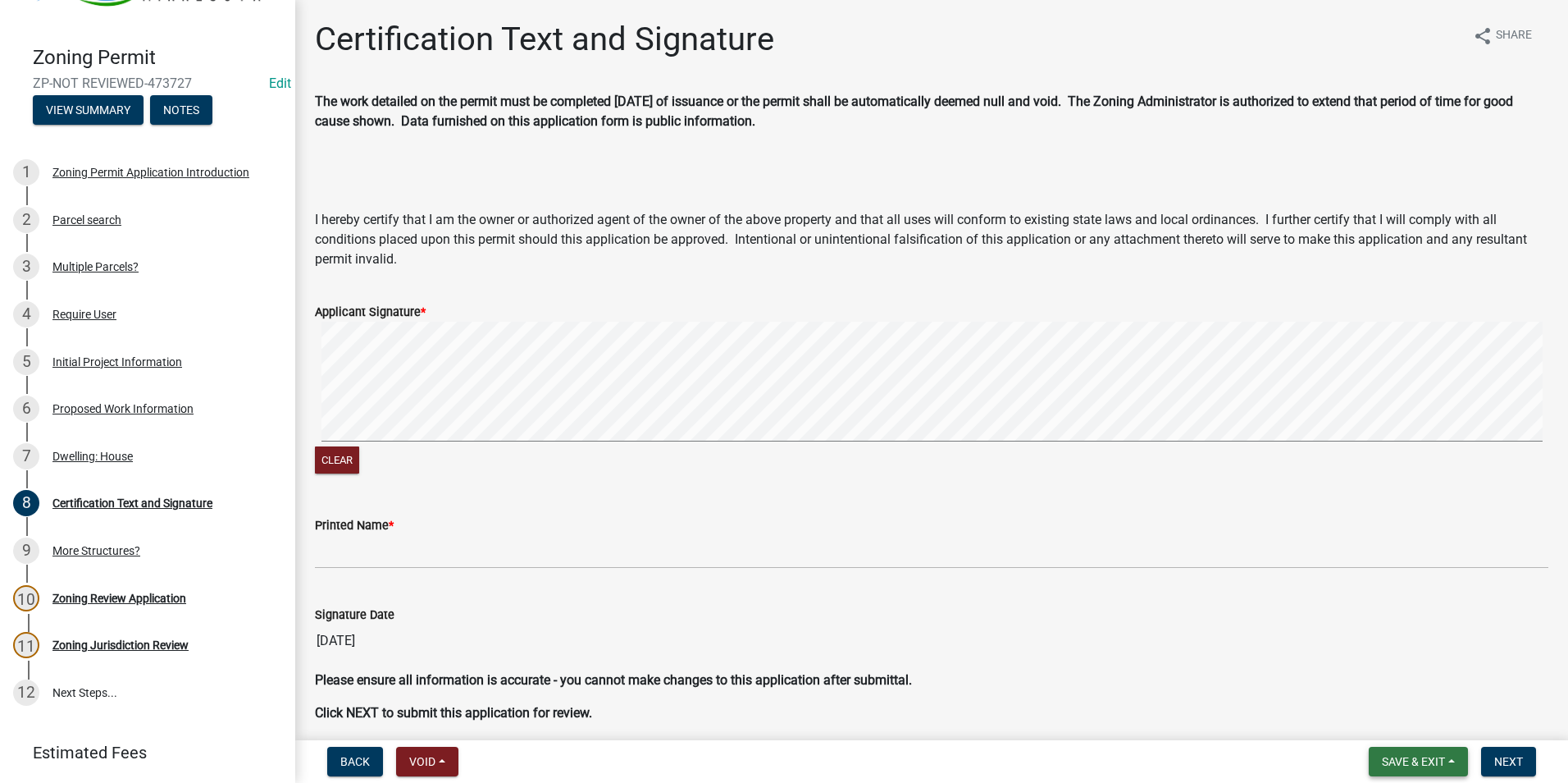
click at [1423, 758] on span "Save & Exit" at bounding box center [1413, 760] width 63 height 13
click at [1410, 716] on button "Save & Exit" at bounding box center [1402, 718] width 132 height 39
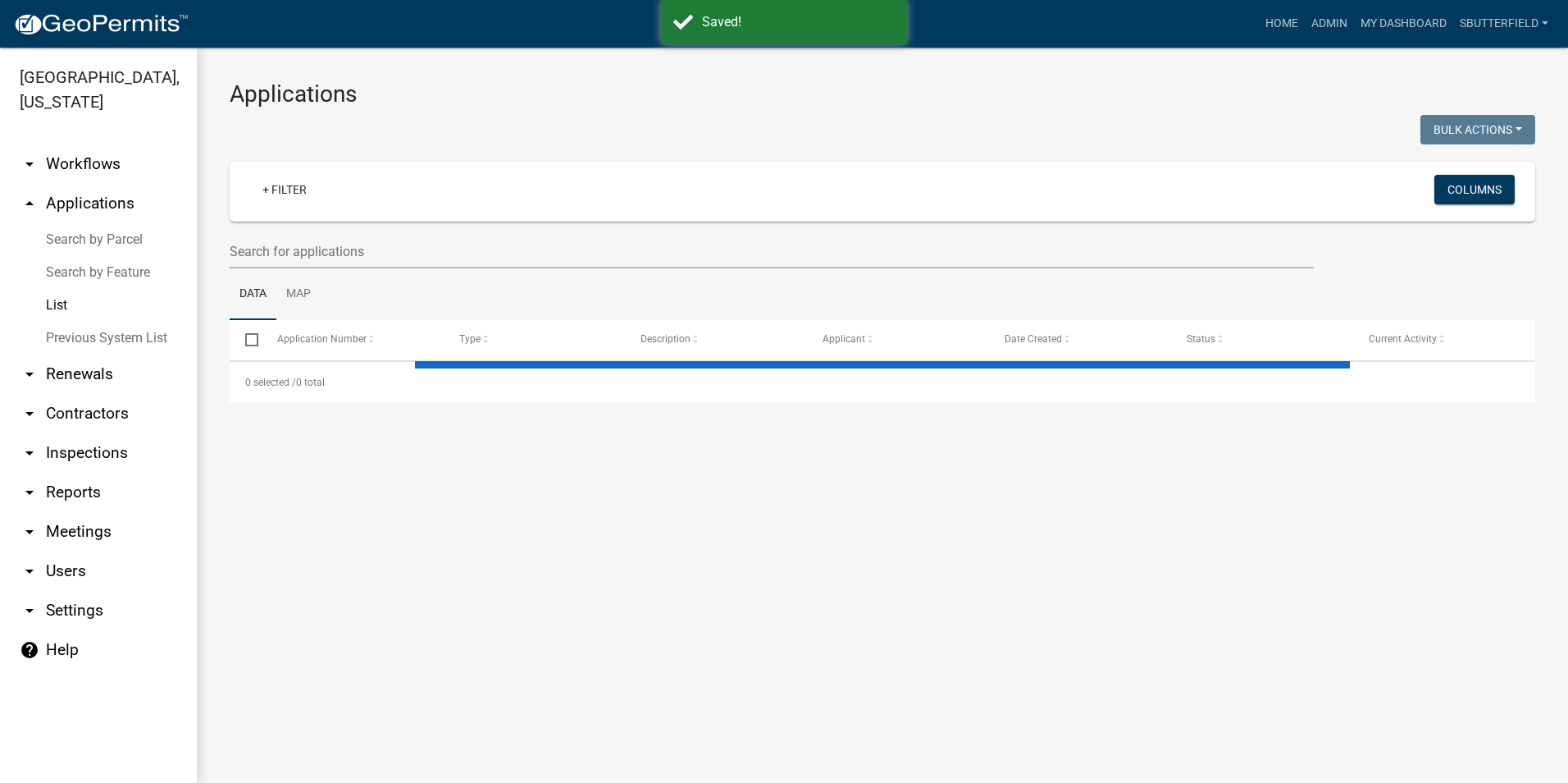
select select "1: 25"
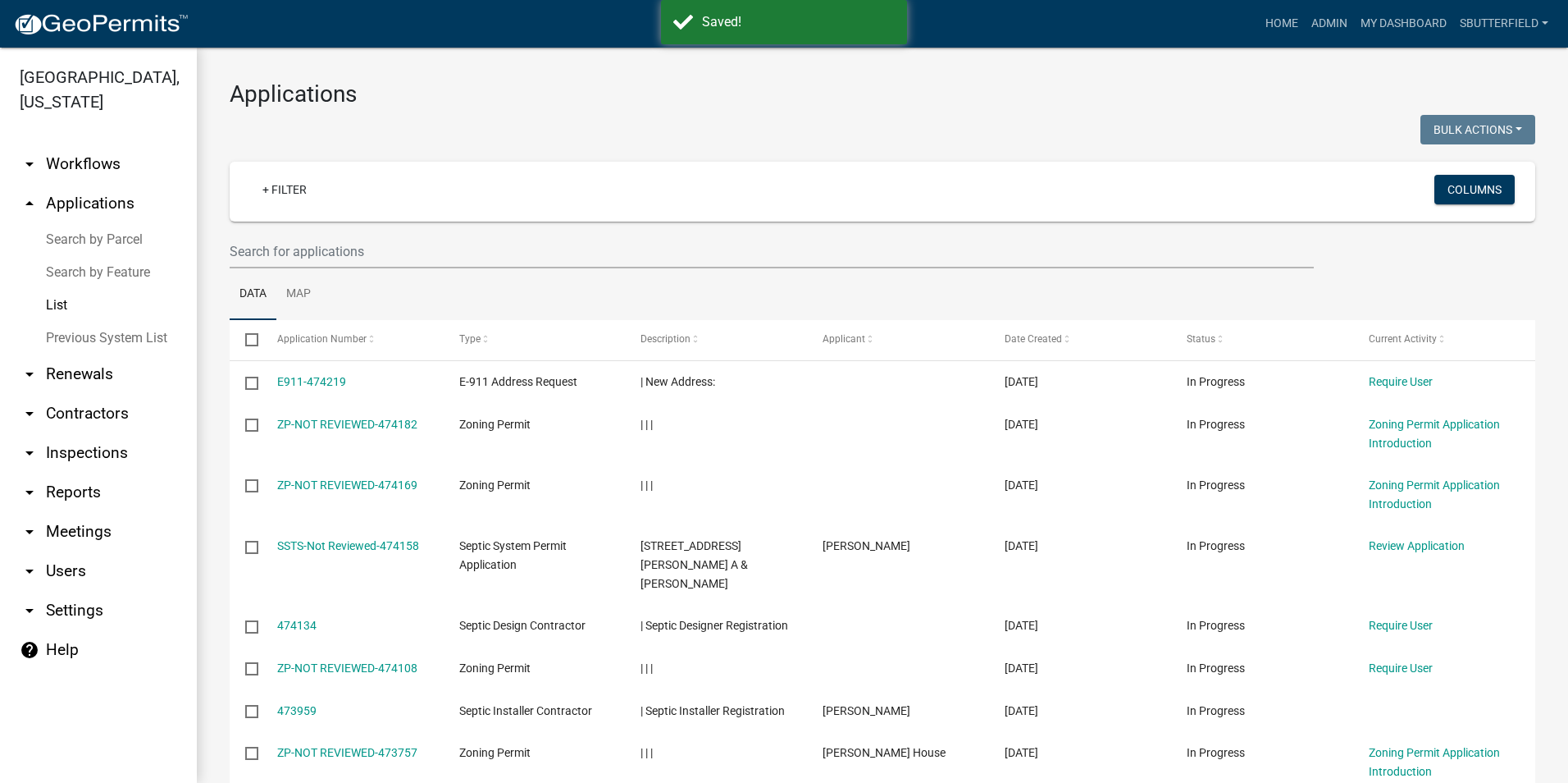
click at [59, 299] on link "List" at bounding box center [98, 305] width 196 height 32
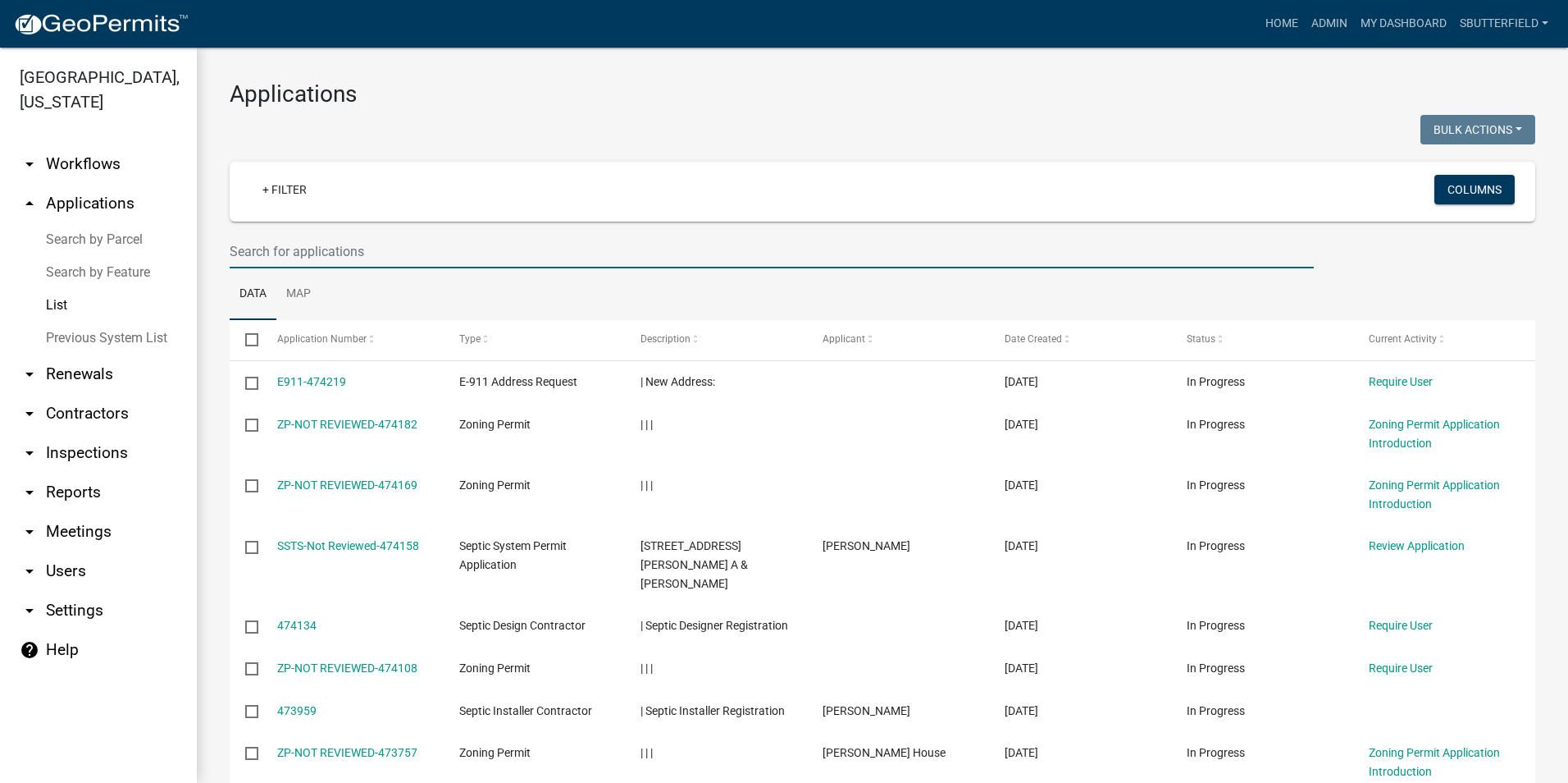
click at [360, 251] on input "text" at bounding box center [772, 252] width 1084 height 33
type input "6004 Brown"
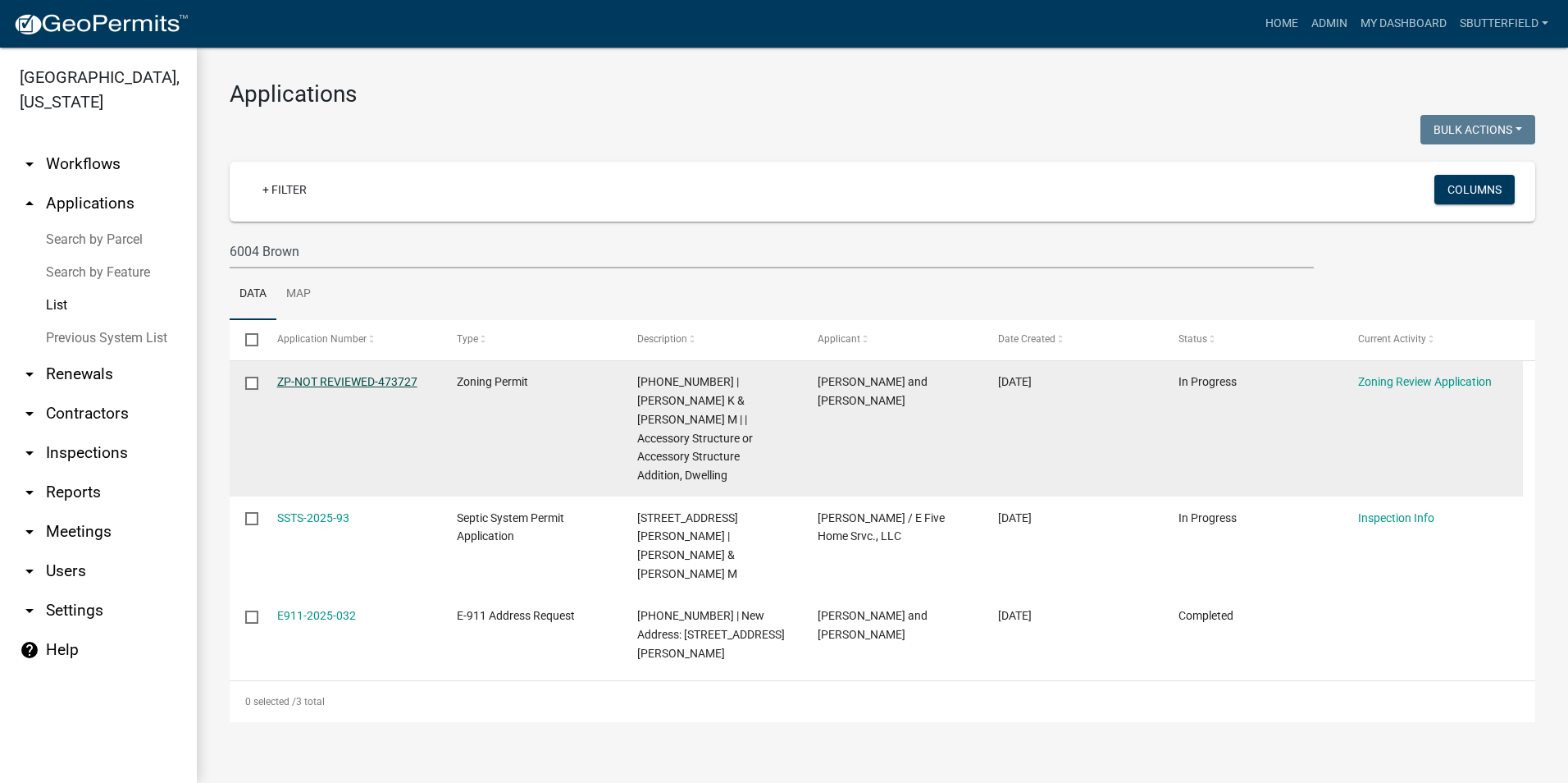
click at [325, 375] on link "ZP-NOT REVIEWED-473727" at bounding box center [347, 381] width 140 height 13
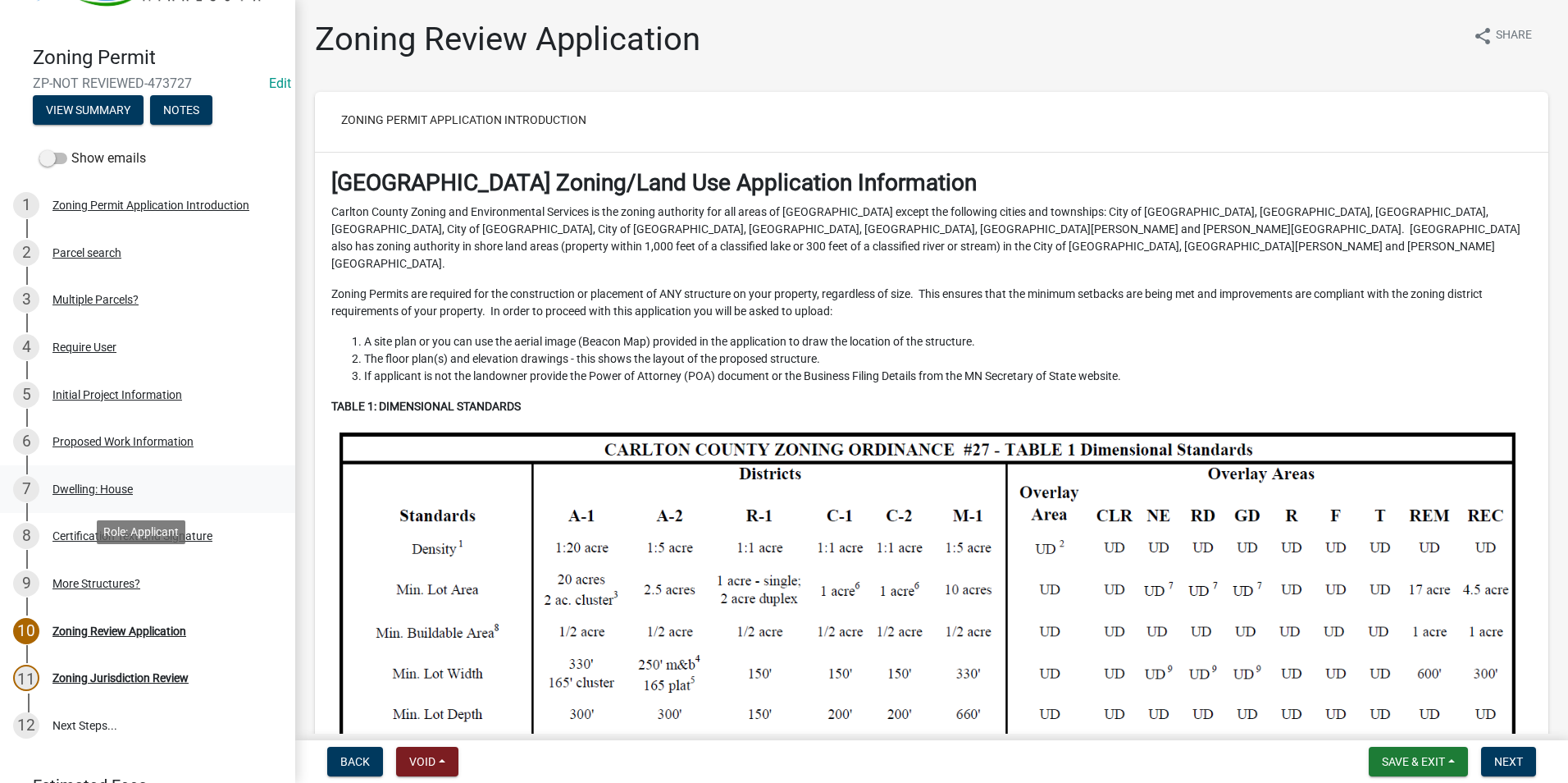
scroll to position [159, 0]
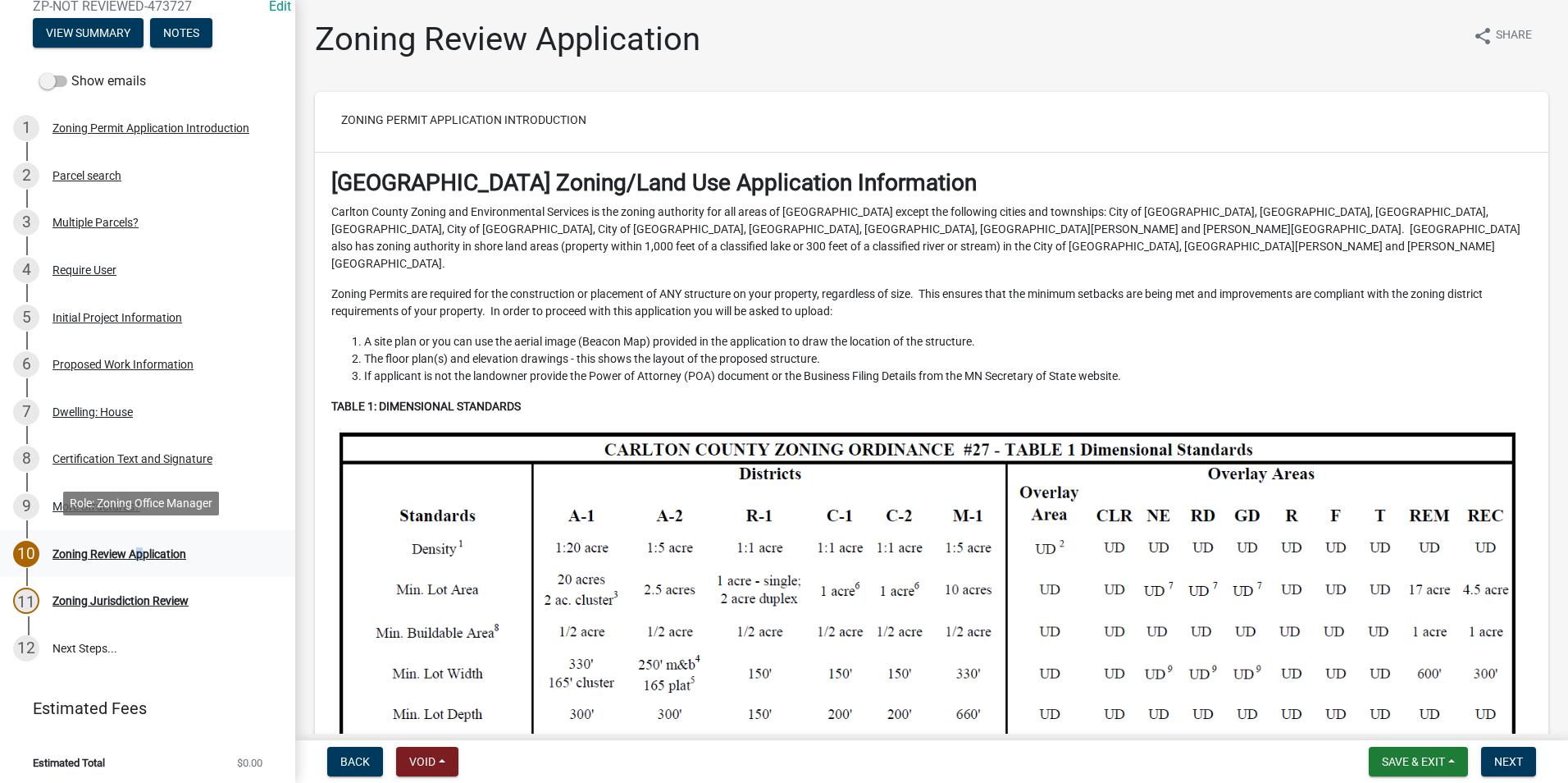
click at [134, 550] on div "Zoning Review Application" at bounding box center [119, 554] width 134 height 12
click at [132, 549] on div "Zoning Review Application" at bounding box center [119, 554] width 134 height 12
click at [57, 549] on div "Zoning Review Application" at bounding box center [119, 554] width 134 height 12
click at [103, 548] on div "Zoning Review Application" at bounding box center [119, 554] width 134 height 12
click at [1435, 759] on span "Save & Exit" at bounding box center [1413, 760] width 63 height 13
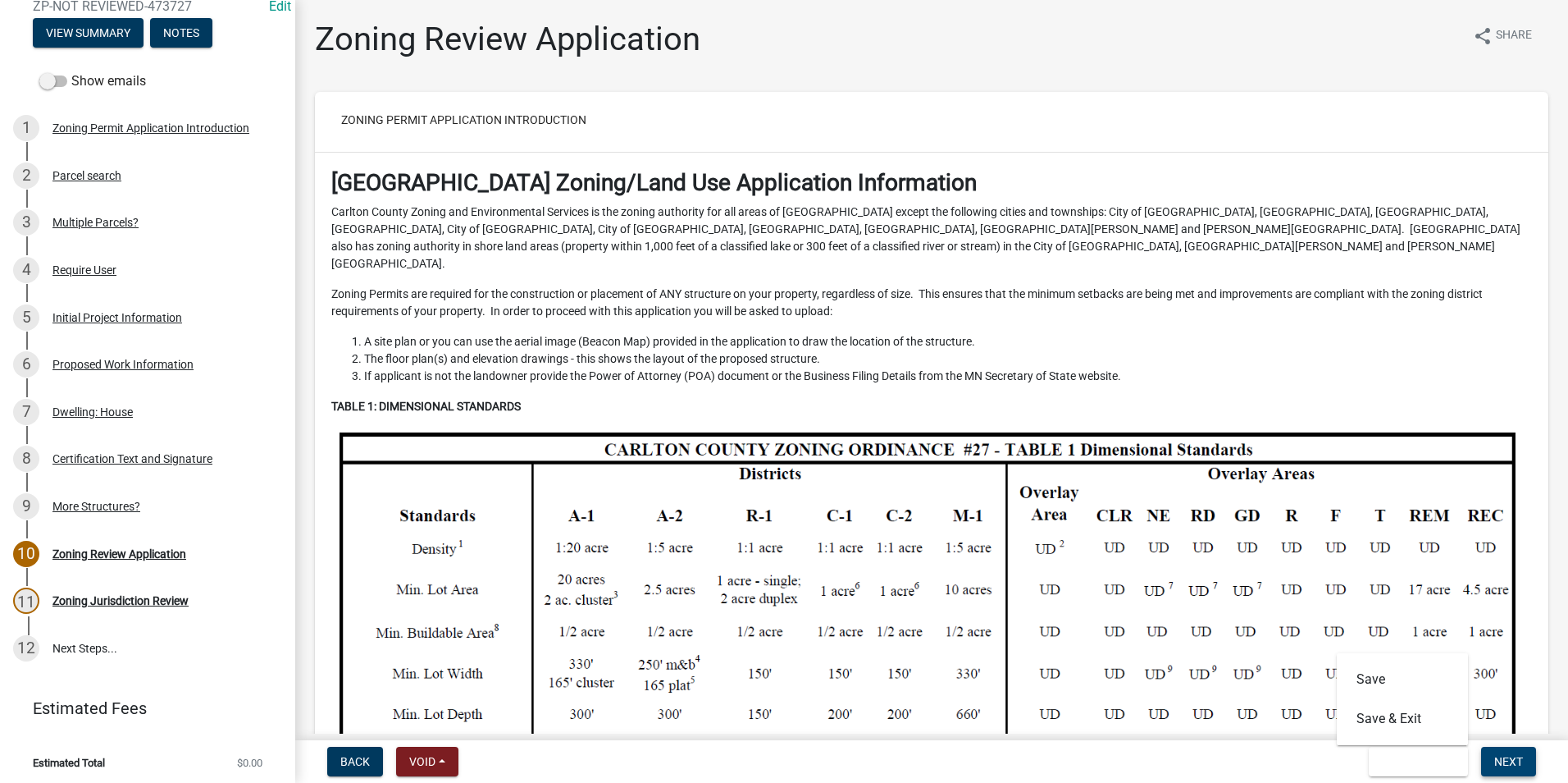
click at [1514, 758] on span "Next" at bounding box center [1508, 760] width 28 height 13
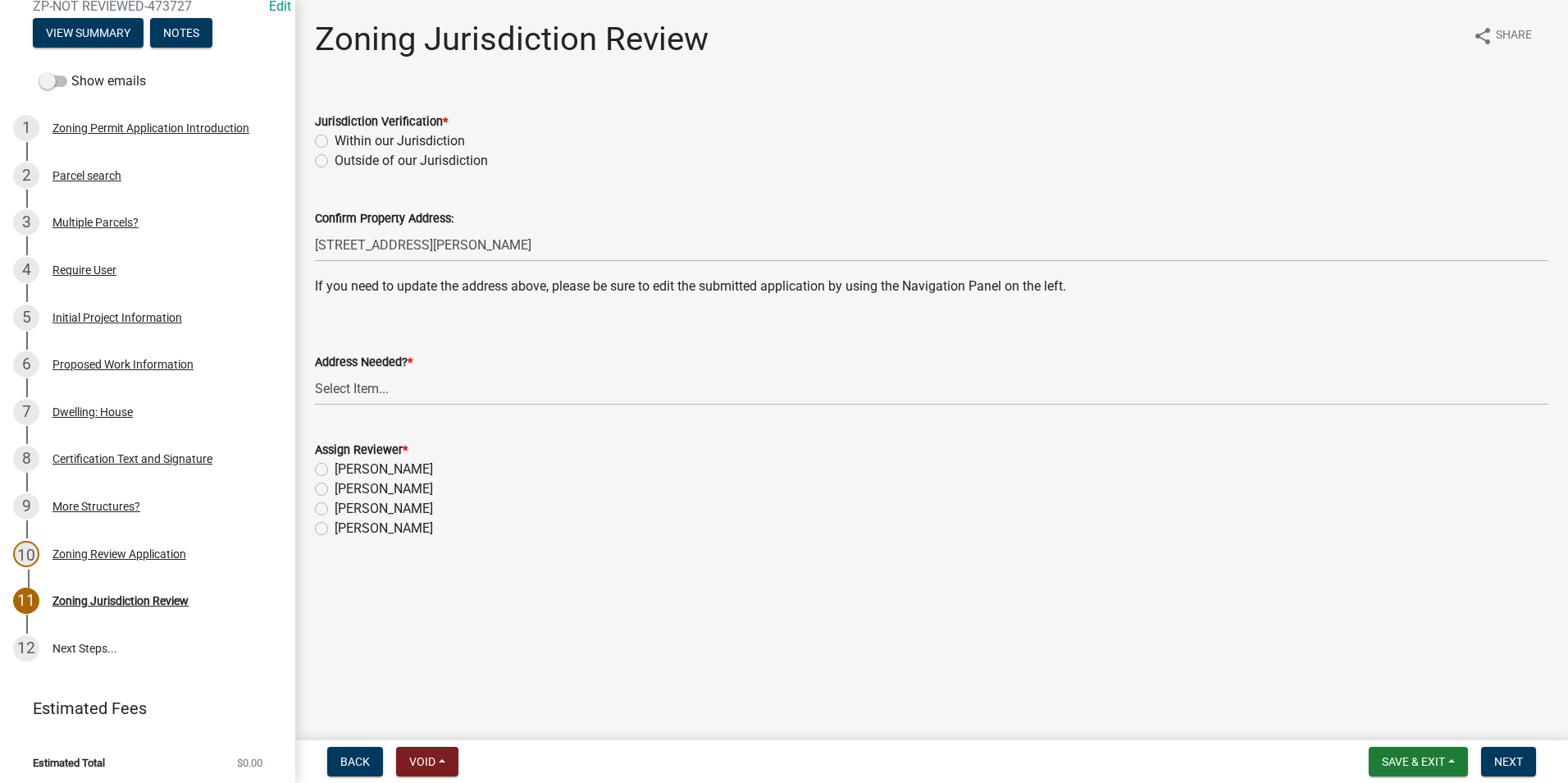
click at [335, 137] on label "Within our Jurisdiction" at bounding box center [400, 141] width 131 height 20
click at [335, 137] on input "Within our Jurisdiction" at bounding box center [340, 137] width 11 height 11
radio input "true"
click at [371, 385] on select "Select Item... Yes No" at bounding box center [932, 388] width 1233 height 33
click at [315, 371] on select "Select Item... Yes No" at bounding box center [932, 388] width 1233 height 33
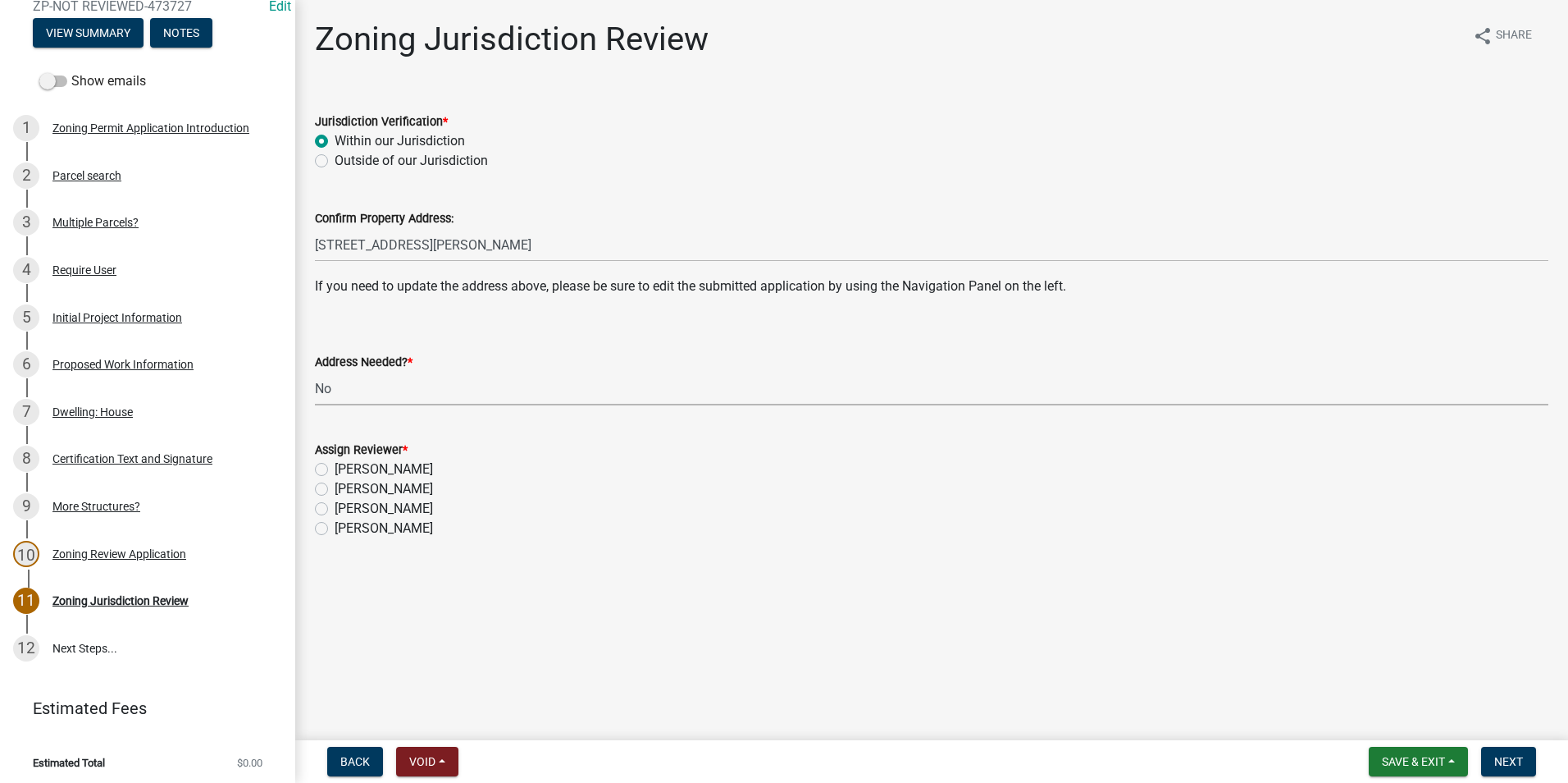
select select "aade736b-b8ba-42e5-ae4c-e00a265c1909"
click at [335, 485] on label "[PERSON_NAME]" at bounding box center [384, 489] width 98 height 20
click at [335, 485] on input "[PERSON_NAME]" at bounding box center [340, 484] width 11 height 11
radio input "true"
click at [1512, 758] on span "Next" at bounding box center [1508, 760] width 28 height 13
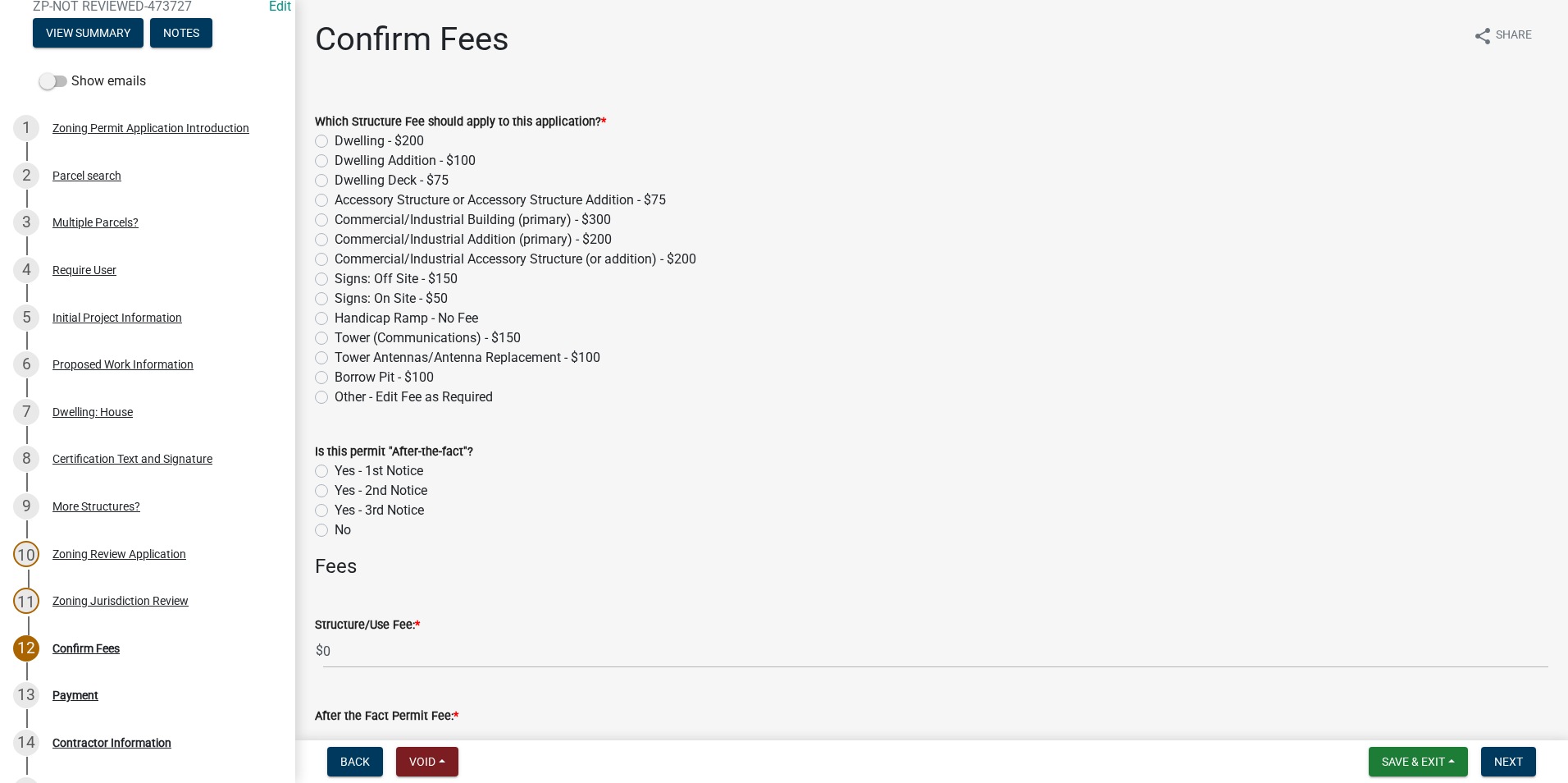
click at [335, 136] on label "Dwelling - $200" at bounding box center [379, 141] width 89 height 20
click at [335, 136] on input "Dwelling - $200" at bounding box center [340, 137] width 11 height 11
radio input "true"
click at [1496, 755] on span "Next" at bounding box center [1508, 760] width 28 height 13
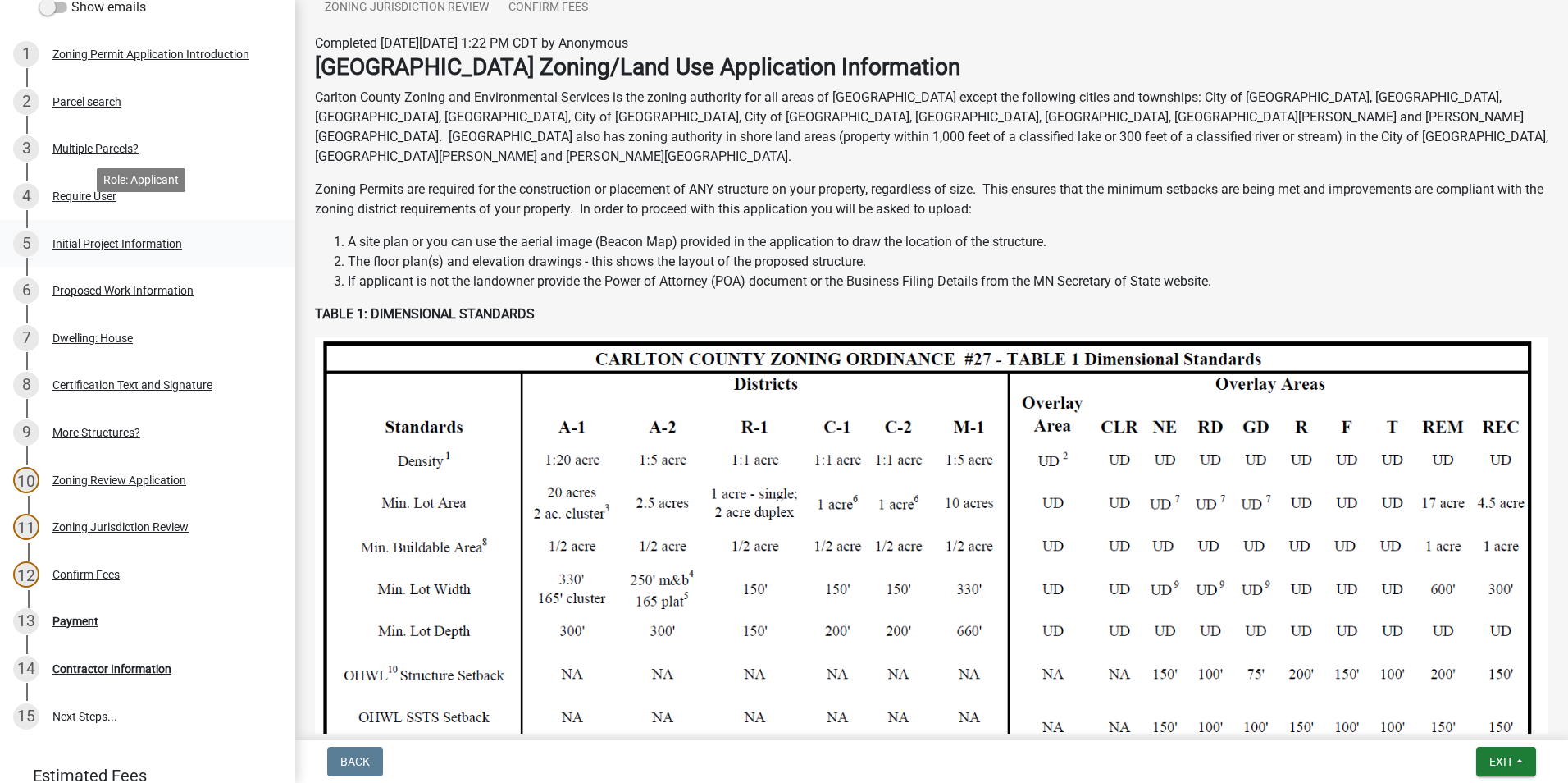
scroll to position [247, 0]
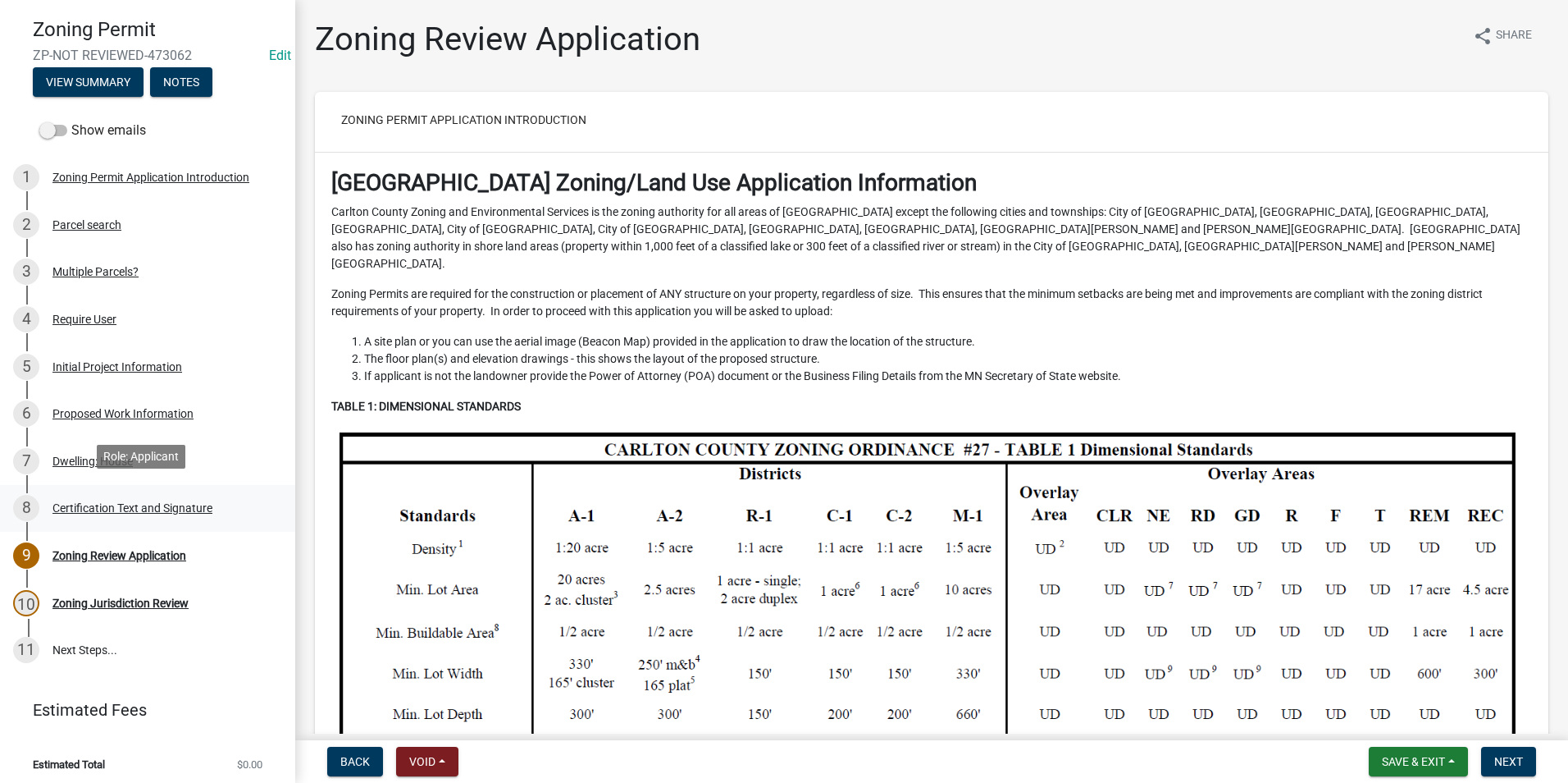
scroll to position [112, 0]
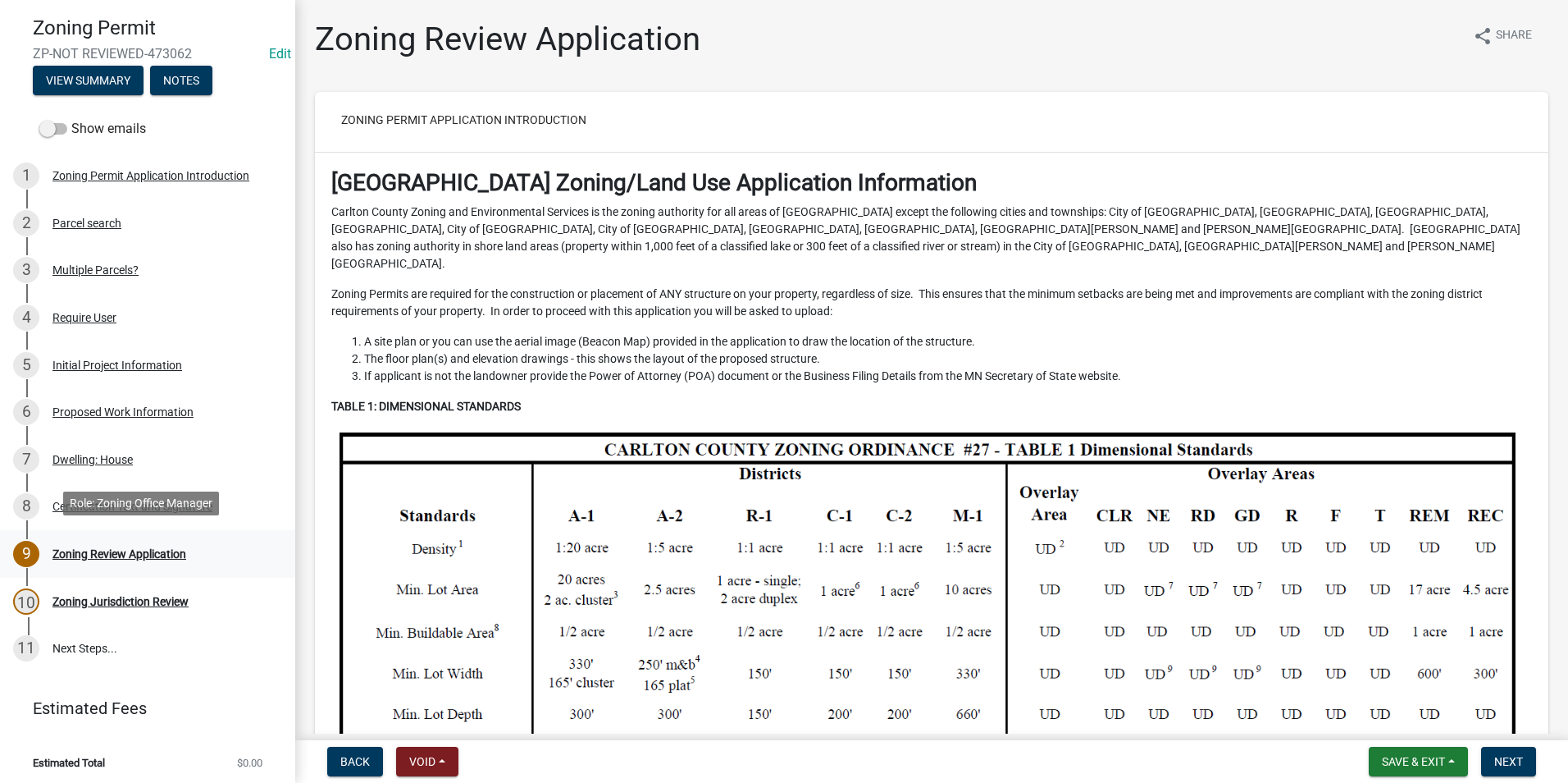
click at [162, 548] on div "Zoning Review Application" at bounding box center [119, 554] width 134 height 12
click at [115, 548] on div "Zoning Review Application" at bounding box center [119, 554] width 134 height 12
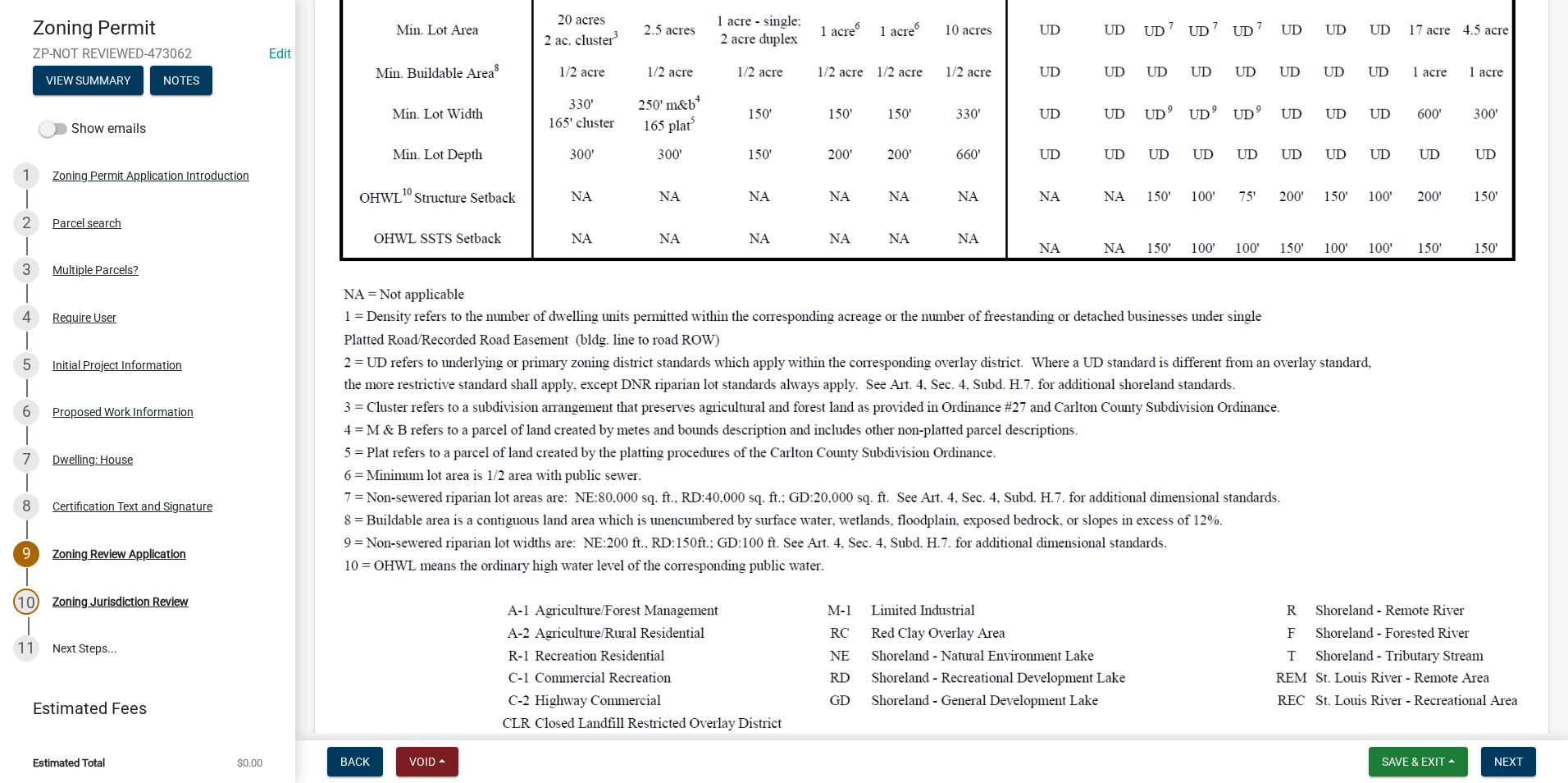
scroll to position [575, 0]
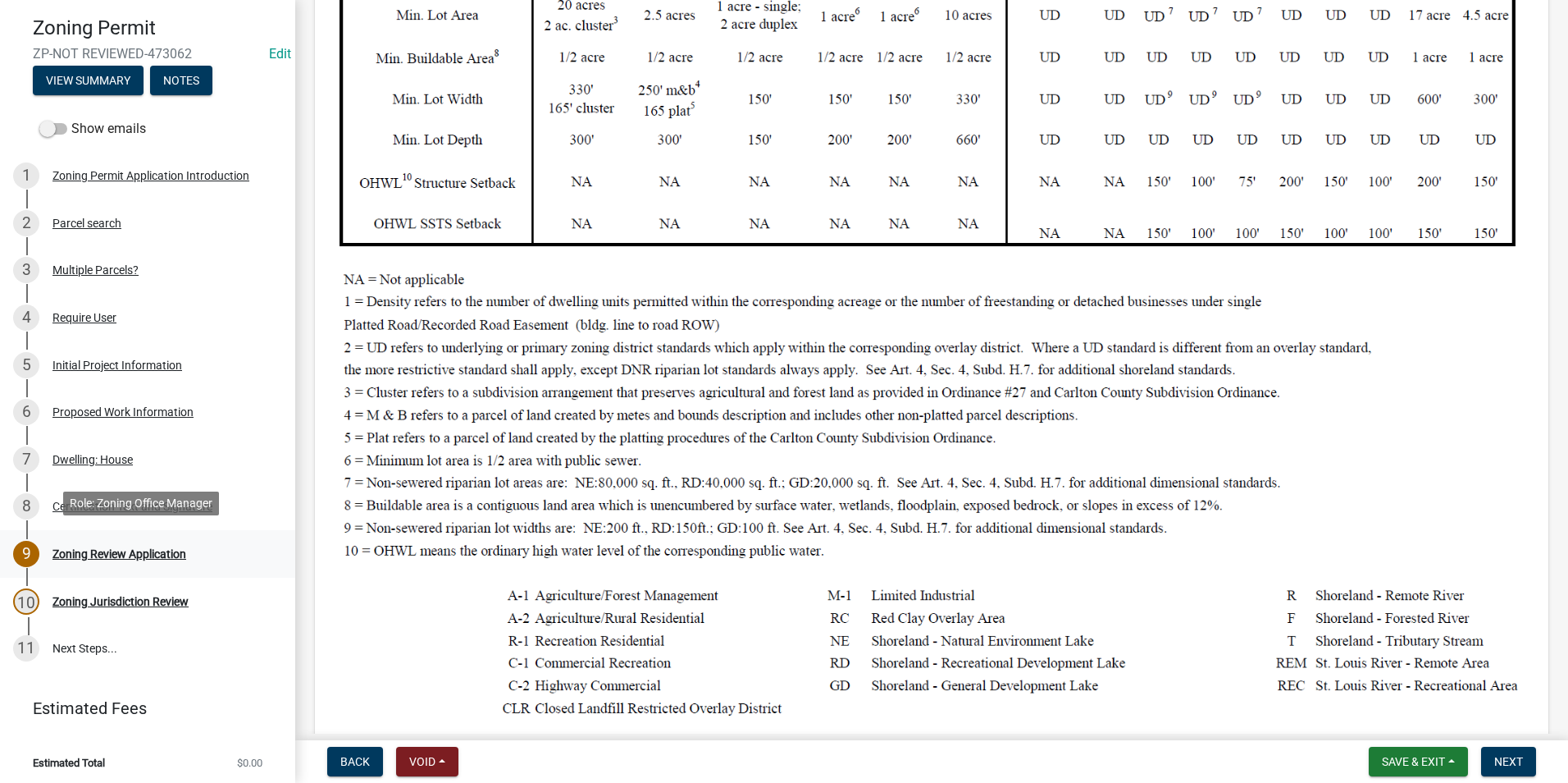
click at [93, 548] on div "Zoning Review Application" at bounding box center [119, 554] width 134 height 12
click at [1514, 759] on span "Next" at bounding box center [1508, 760] width 28 height 13
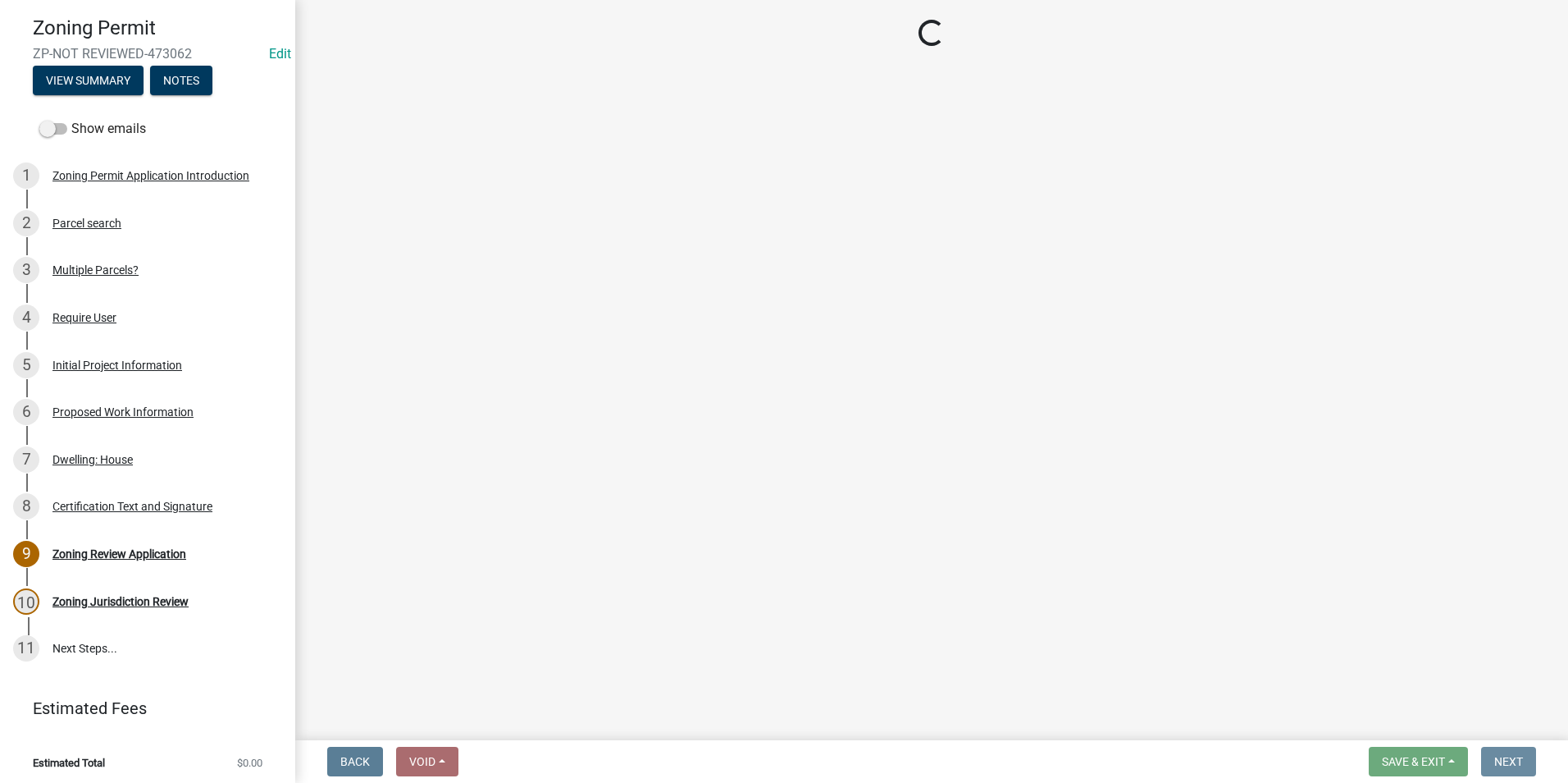
scroll to position [0, 0]
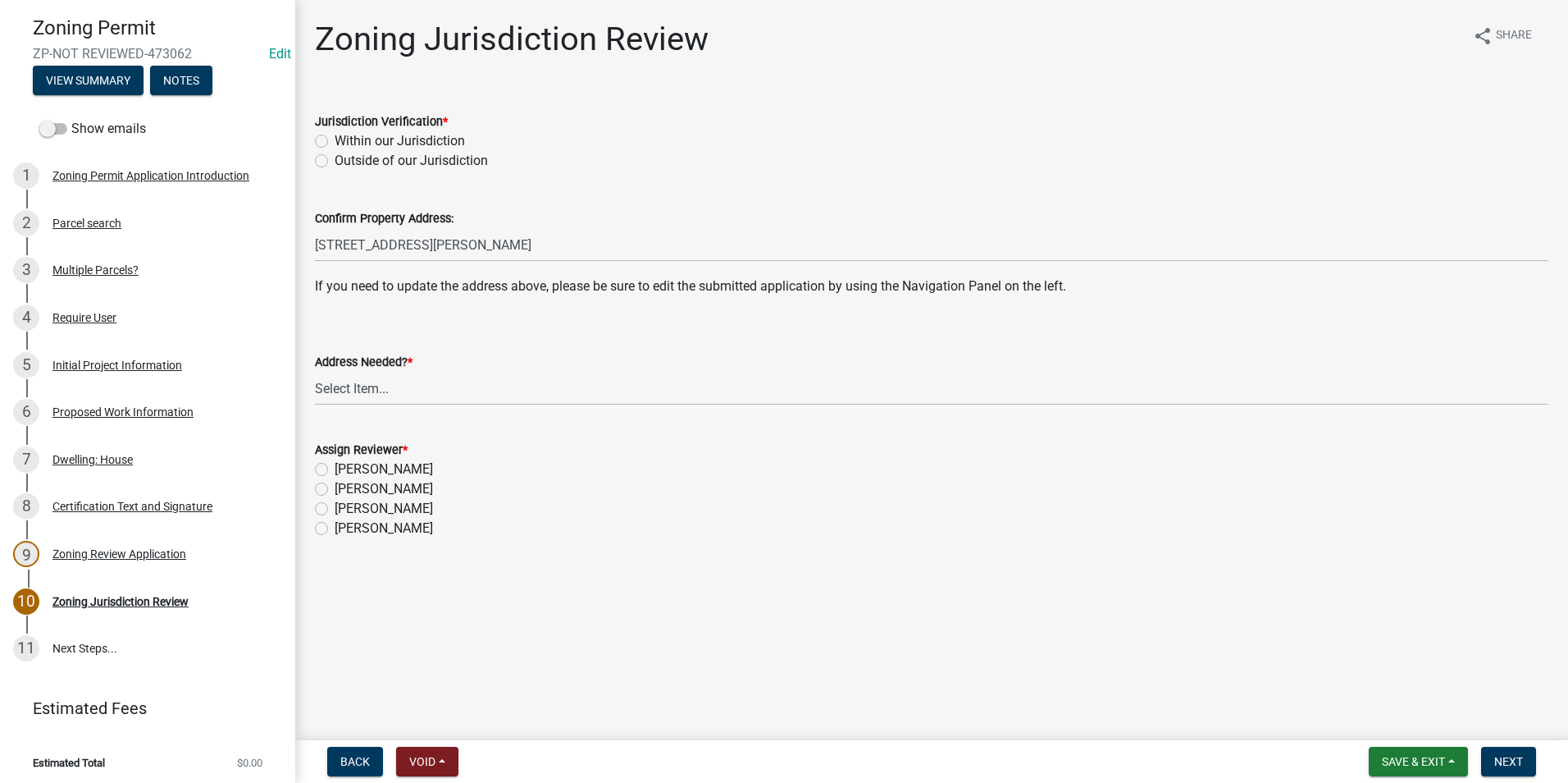
click at [335, 141] on label "Within our Jurisdiction" at bounding box center [400, 141] width 131 height 20
click at [335, 141] on input "Within our Jurisdiction" at bounding box center [340, 137] width 11 height 11
radio input "true"
click at [348, 379] on select "Select Item... Yes No" at bounding box center [932, 388] width 1233 height 33
click at [315, 371] on select "Select Item... Yes No" at bounding box center [932, 388] width 1233 height 33
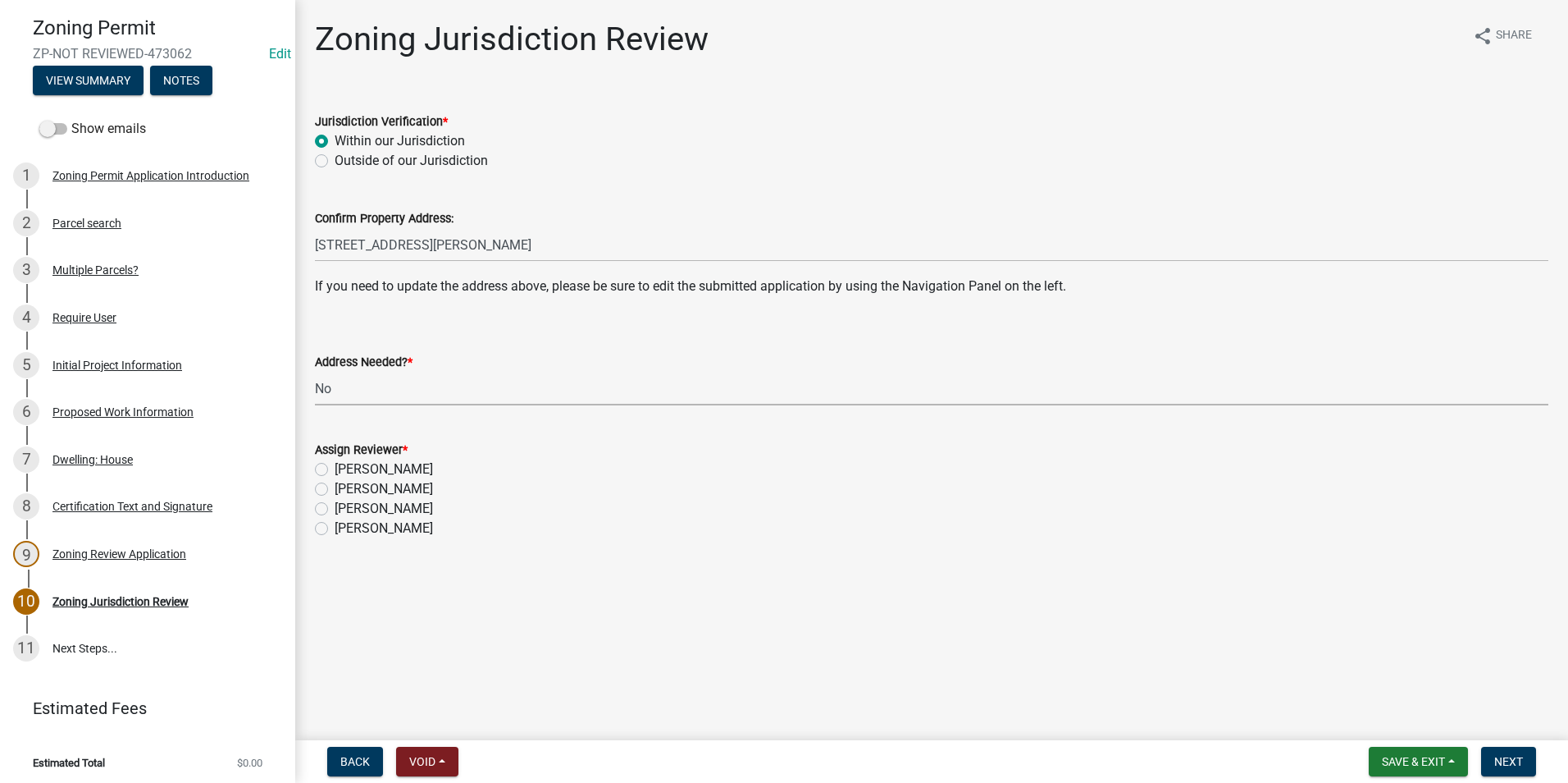
select select "aade736b-b8ba-42e5-ae4c-e00a265c1909"
click at [335, 488] on label "[PERSON_NAME]" at bounding box center [384, 489] width 98 height 20
click at [335, 488] on input "[PERSON_NAME]" at bounding box center [340, 484] width 11 height 11
radio input "true"
click at [1509, 760] on span "Next" at bounding box center [1508, 760] width 28 height 13
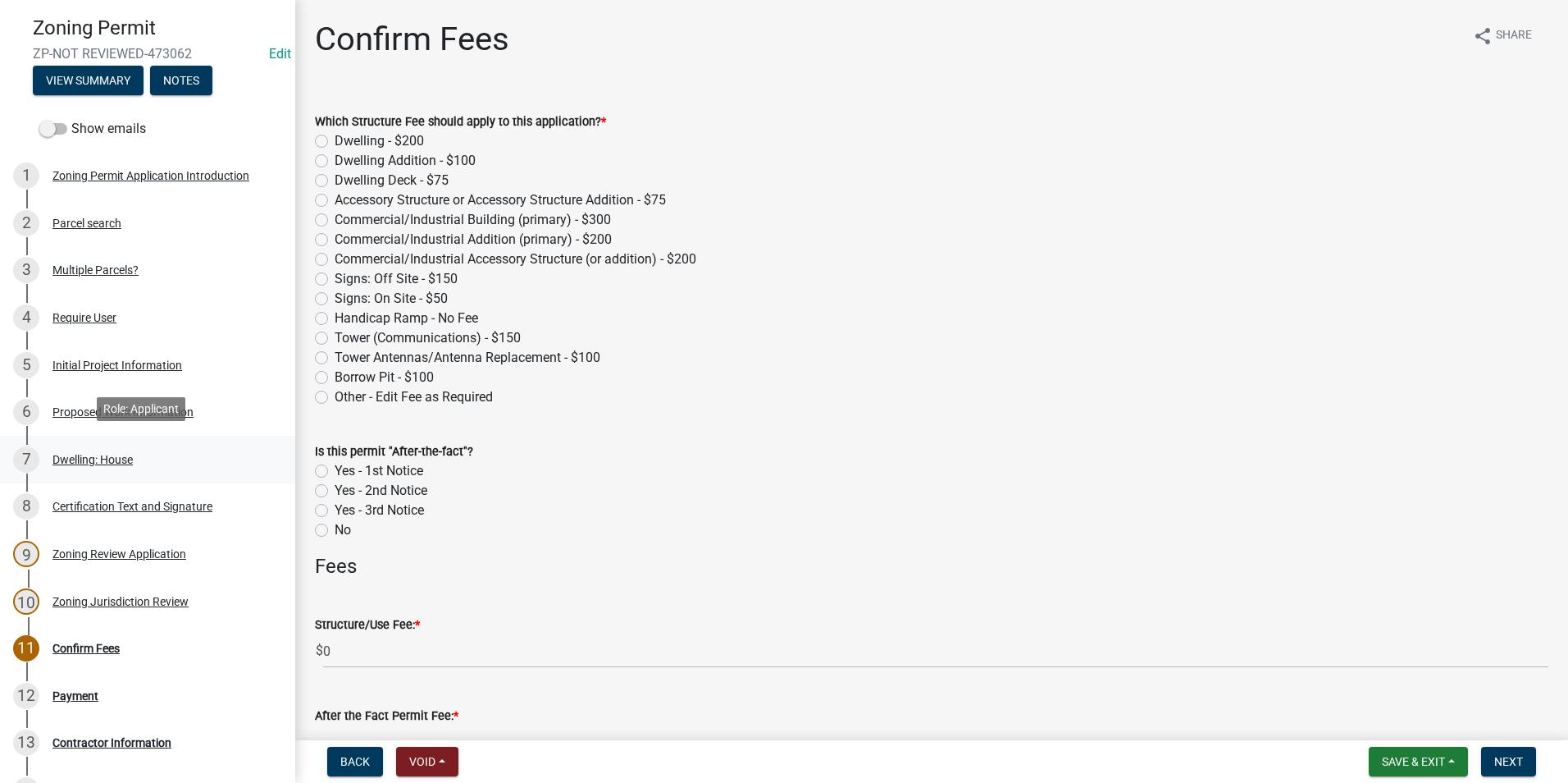
click at [97, 454] on div "Dwelling: House" at bounding box center [92, 460] width 81 height 12
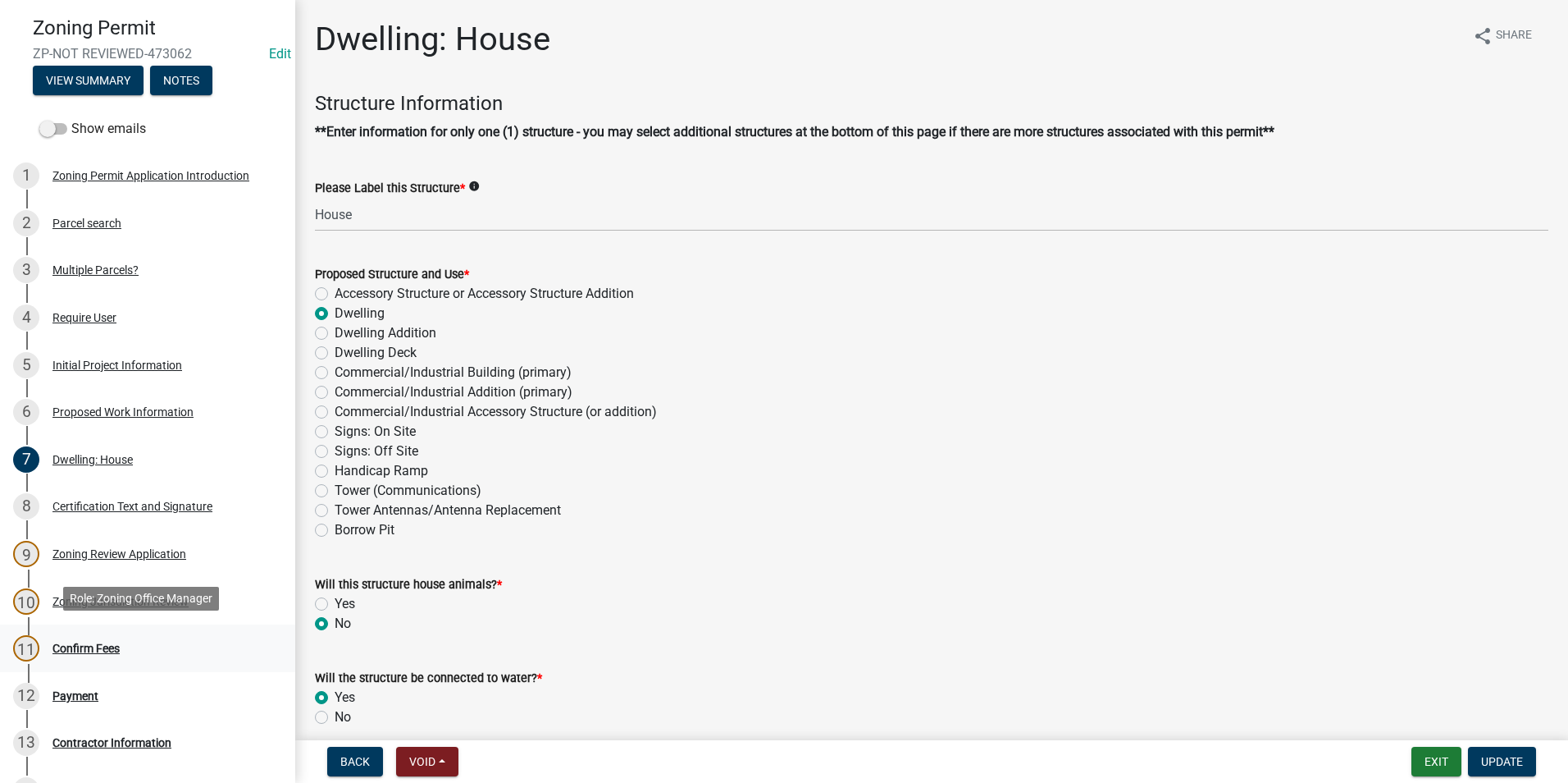
click at [73, 643] on div "Confirm Fees" at bounding box center [85, 648] width 67 height 12
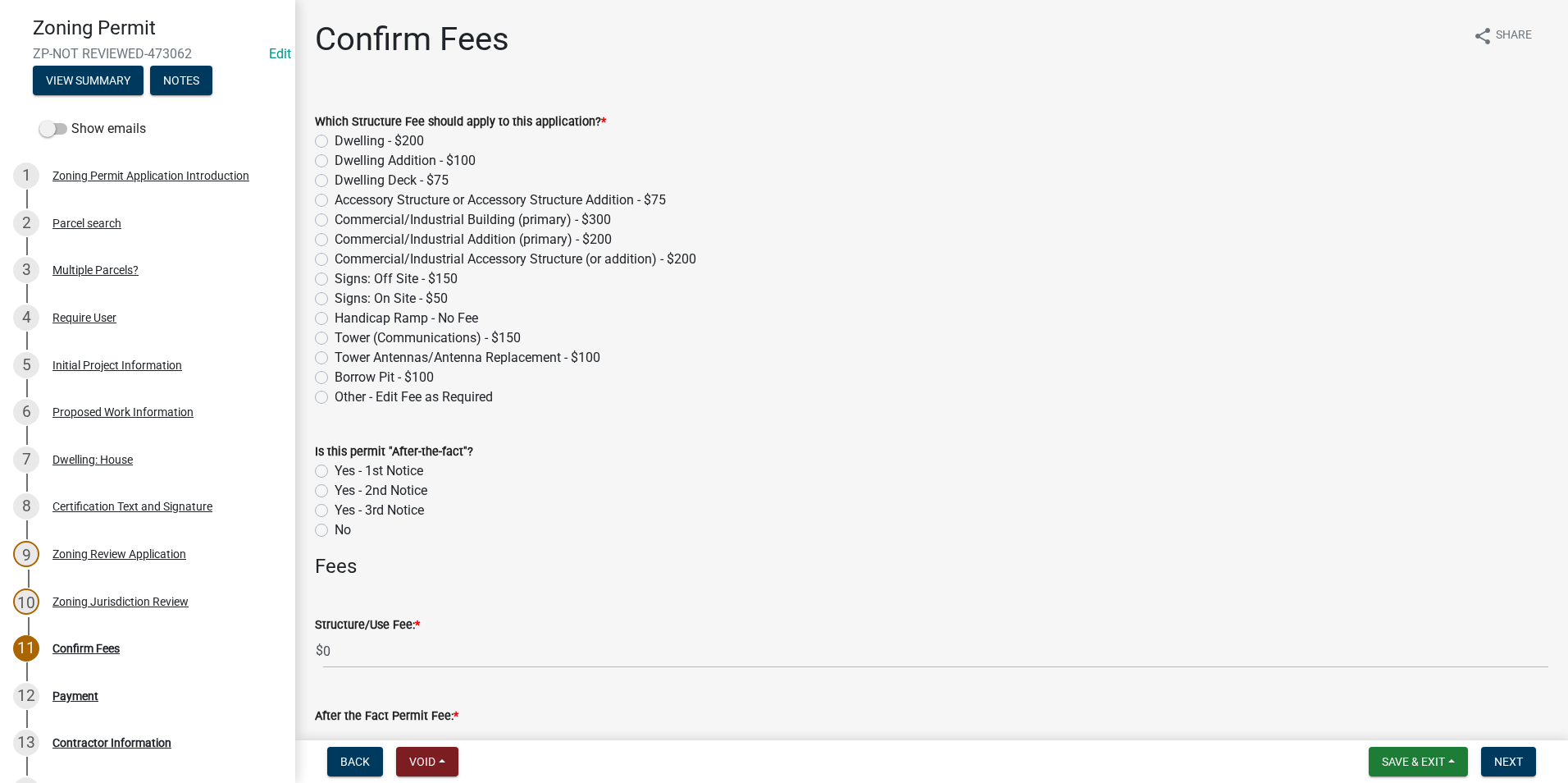
click at [335, 141] on label "Dwelling - $200" at bounding box center [379, 141] width 89 height 20
click at [335, 141] on input "Dwelling - $200" at bounding box center [340, 137] width 11 height 11
radio input "true"
click at [160, 399] on div "6 Proposed Work Information" at bounding box center [140, 412] width 256 height 27
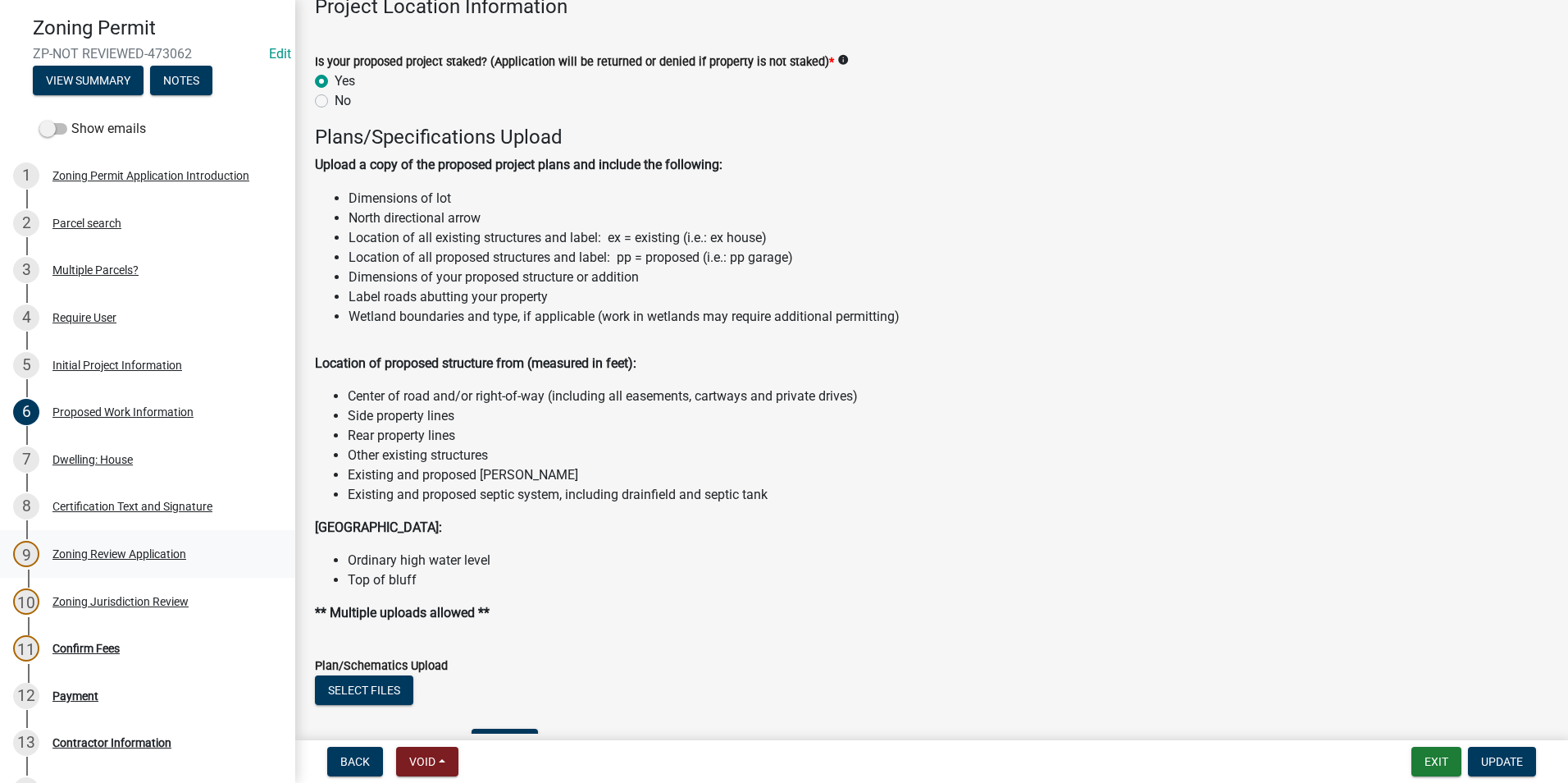
scroll to position [1969, 0]
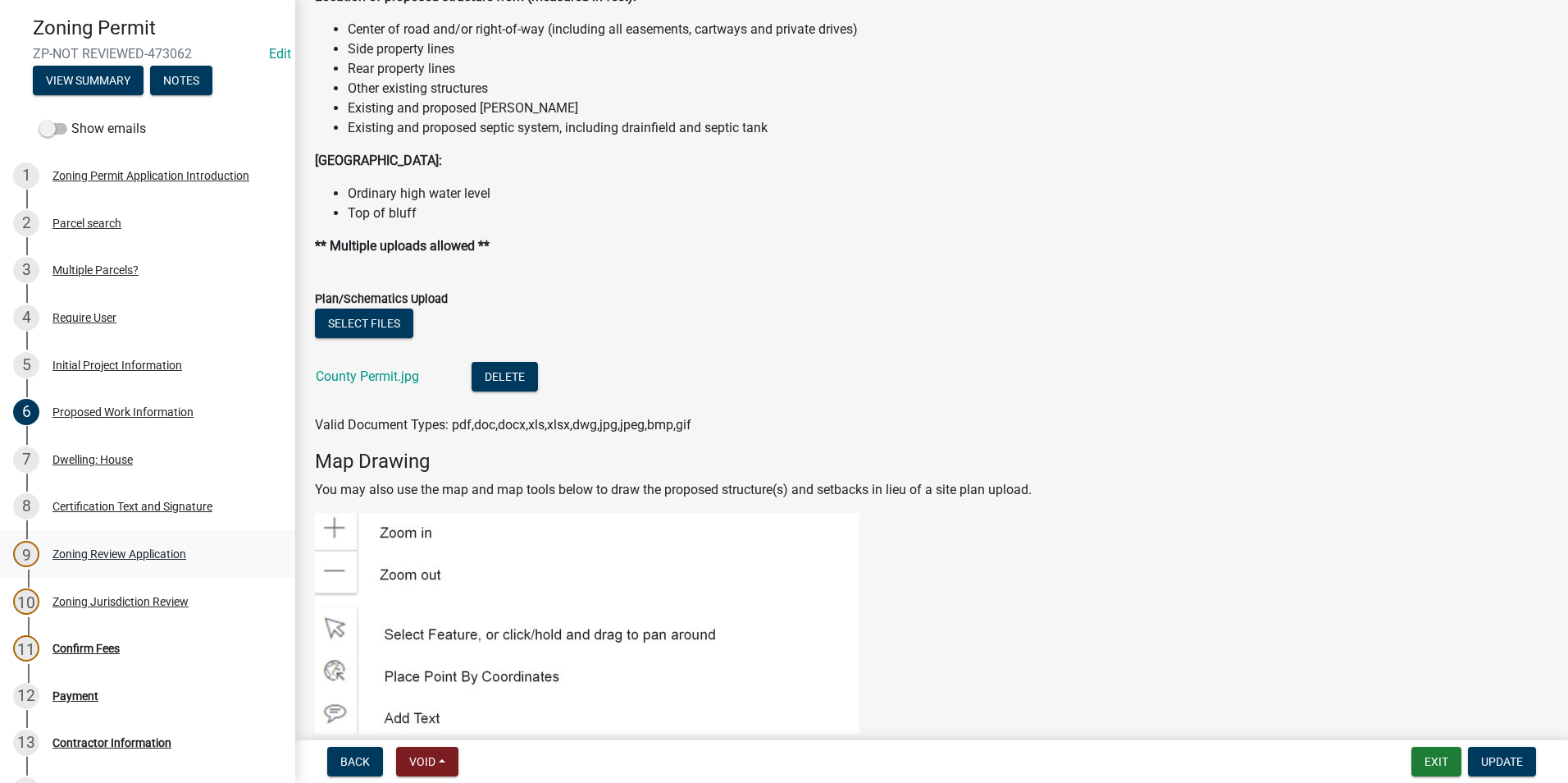
click at [163, 548] on div "Zoning Review Application" at bounding box center [119, 554] width 134 height 12
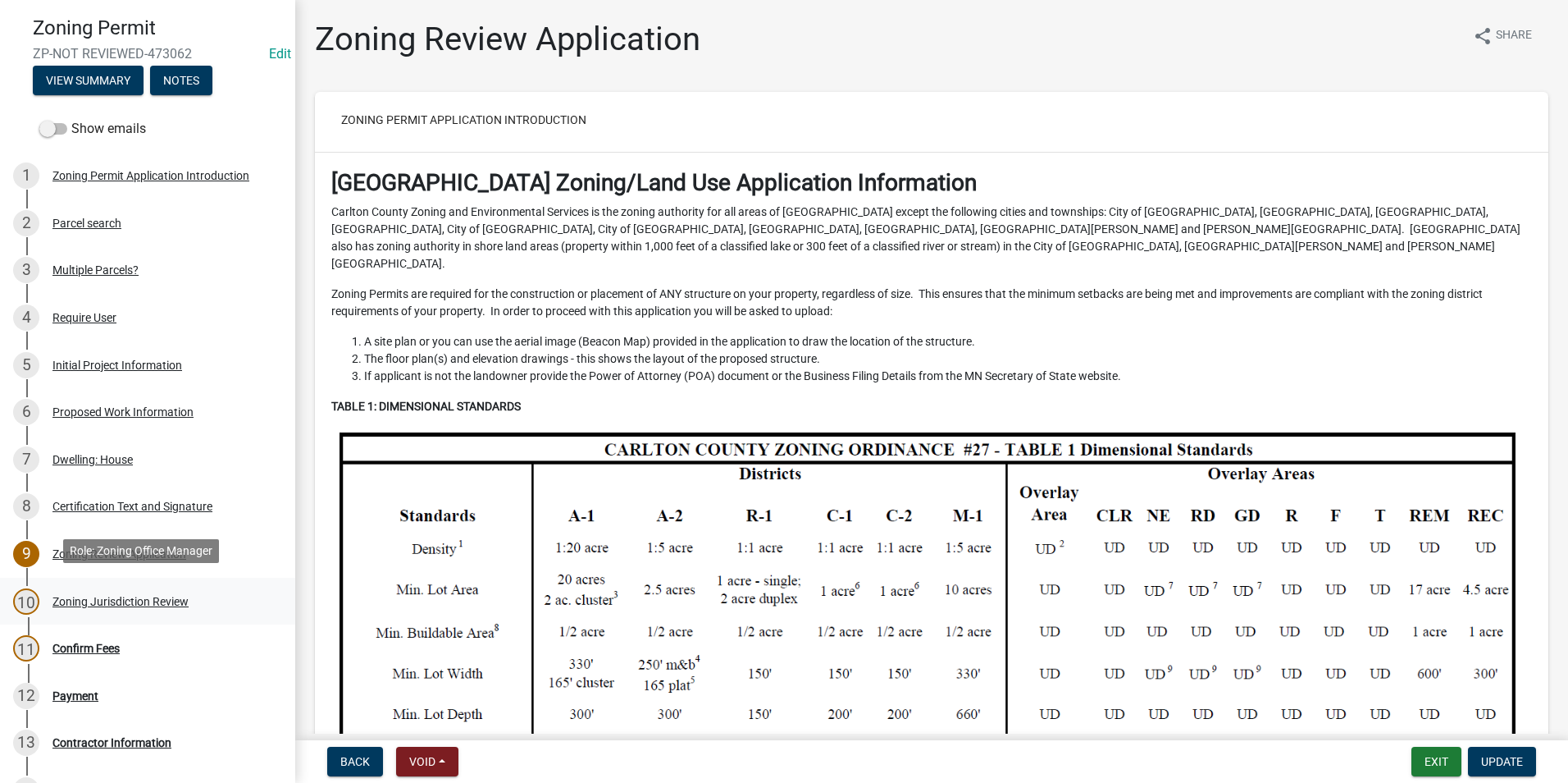
click at [150, 588] on div "10 Zoning Jurisdiction Review" at bounding box center [140, 601] width 256 height 27
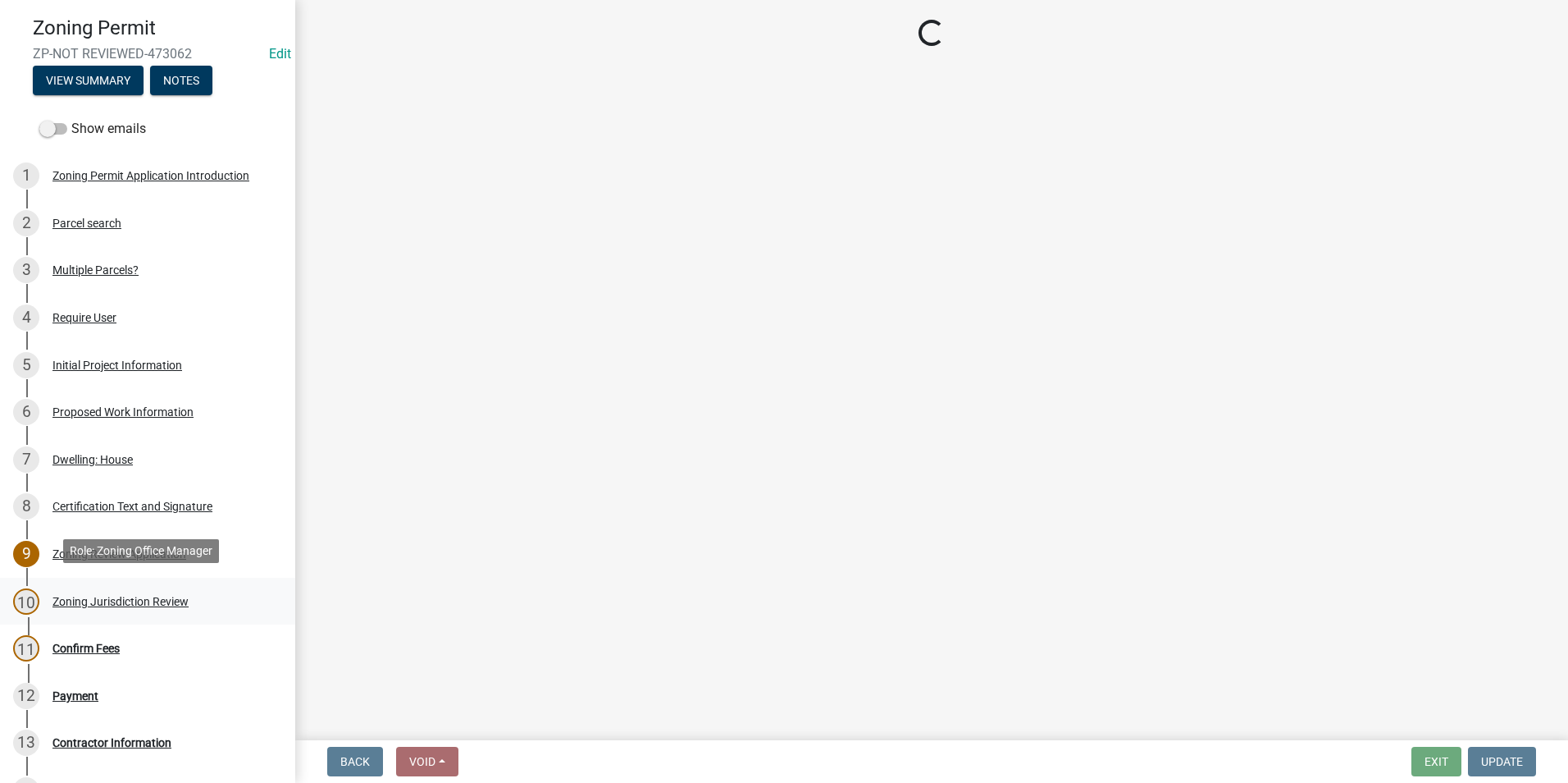
select select "aade736b-b8ba-42e5-ae4c-e00a265c1909"
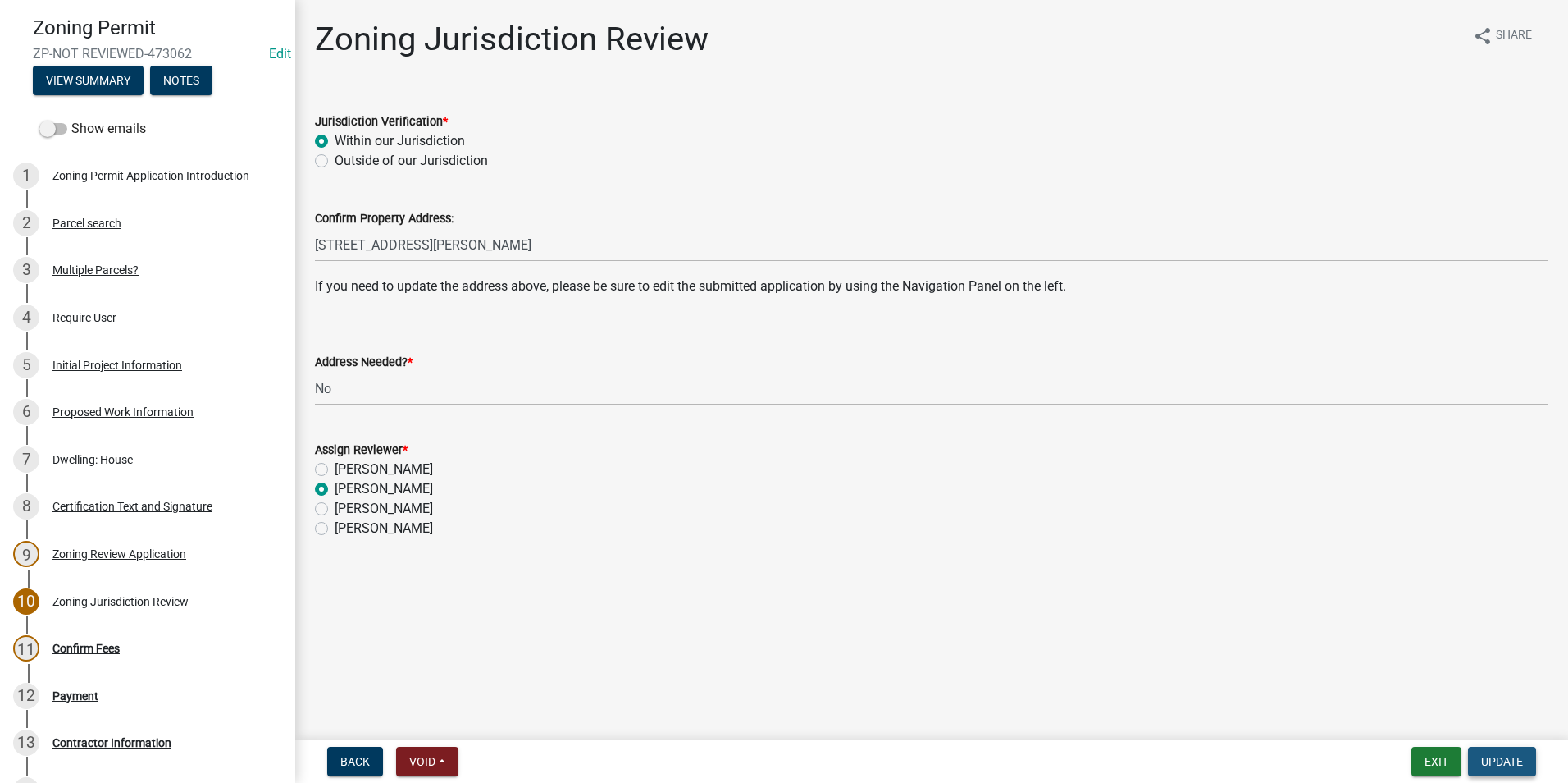
click at [1517, 761] on span "Update" at bounding box center [1501, 760] width 42 height 13
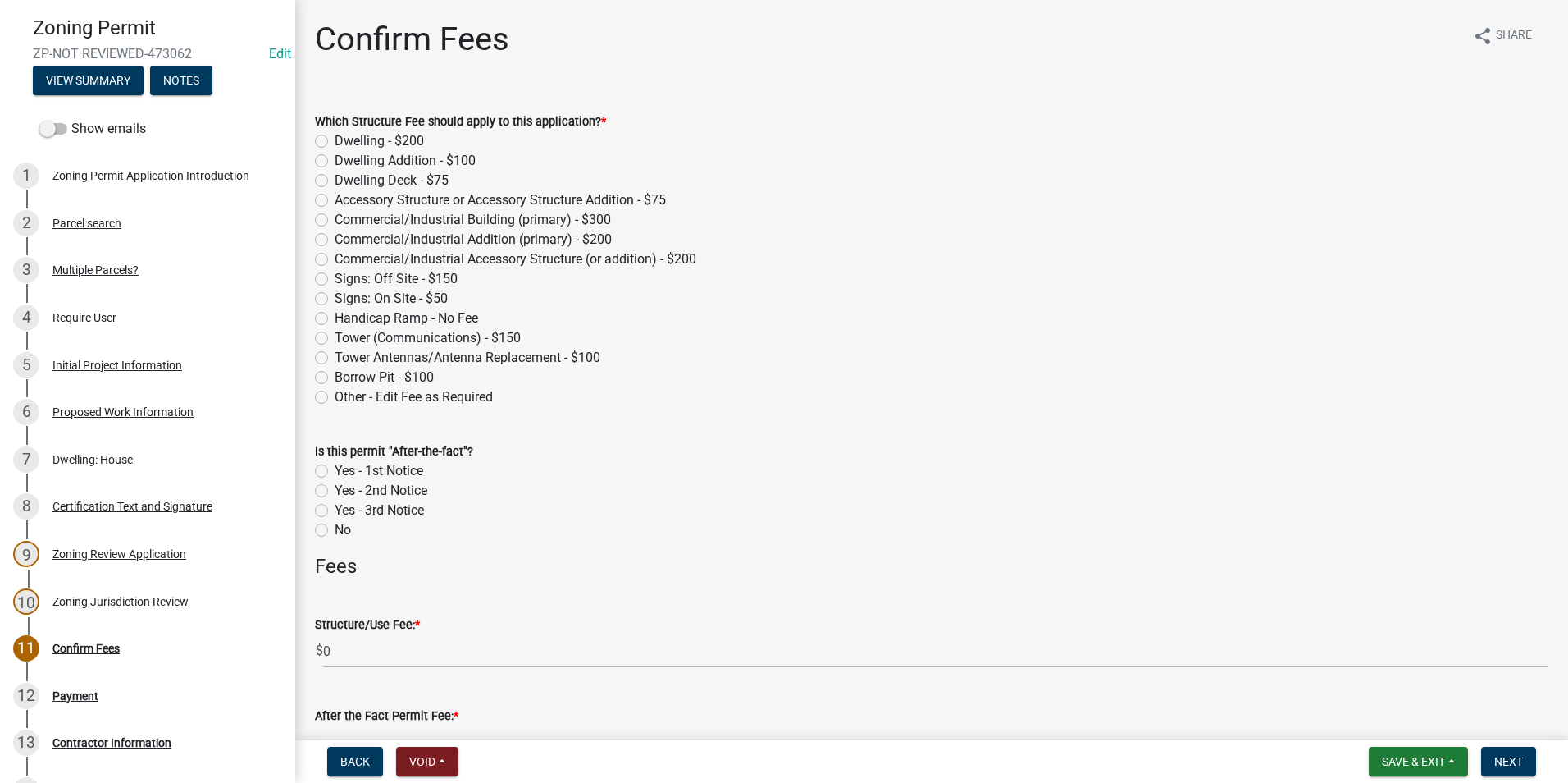
click at [335, 142] on label "Dwelling - $200" at bounding box center [379, 141] width 89 height 20
click at [335, 141] on input "Dwelling - $200" at bounding box center [340, 137] width 11 height 11
radio input "true"
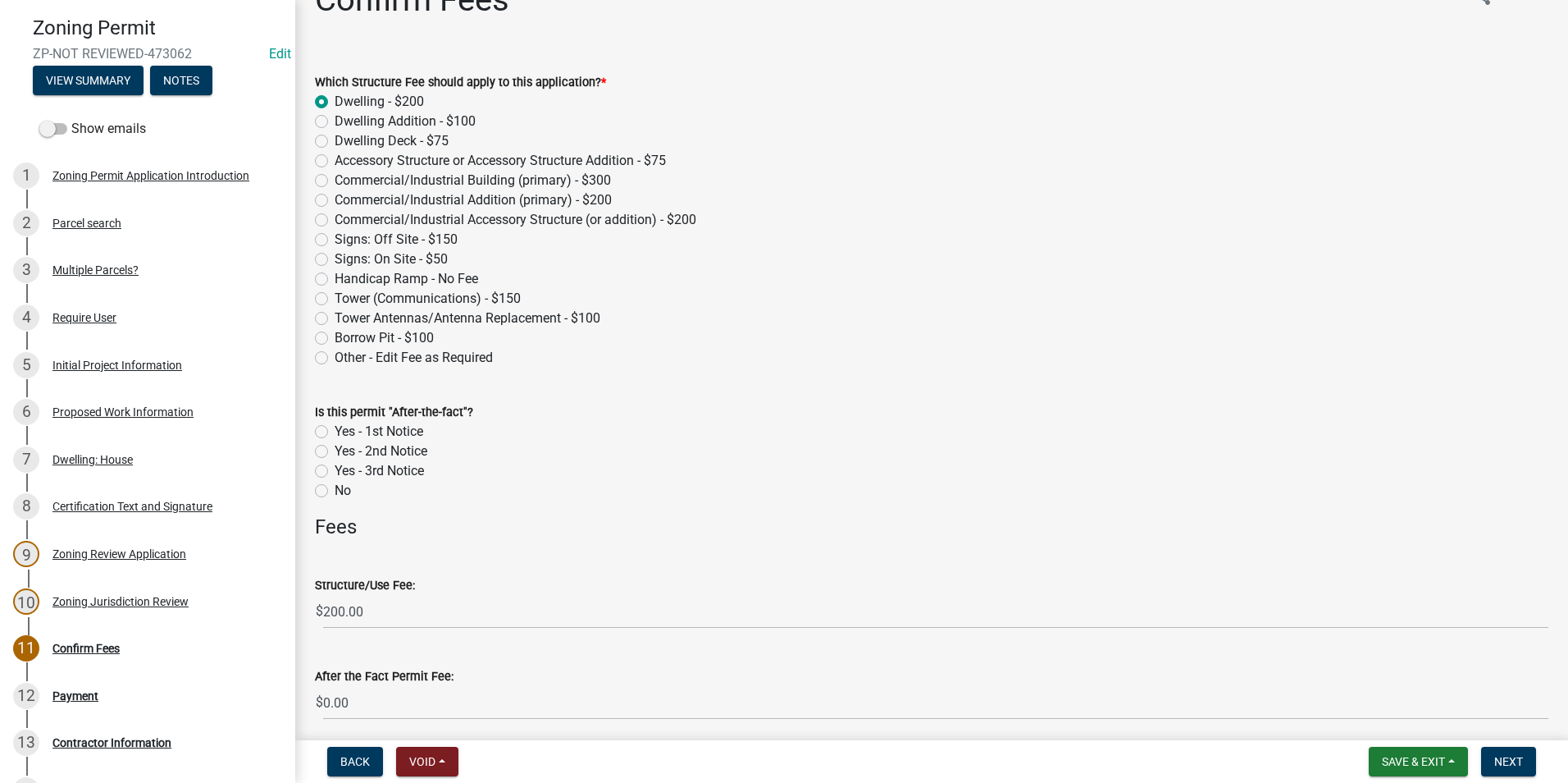
scroll to position [104, 0]
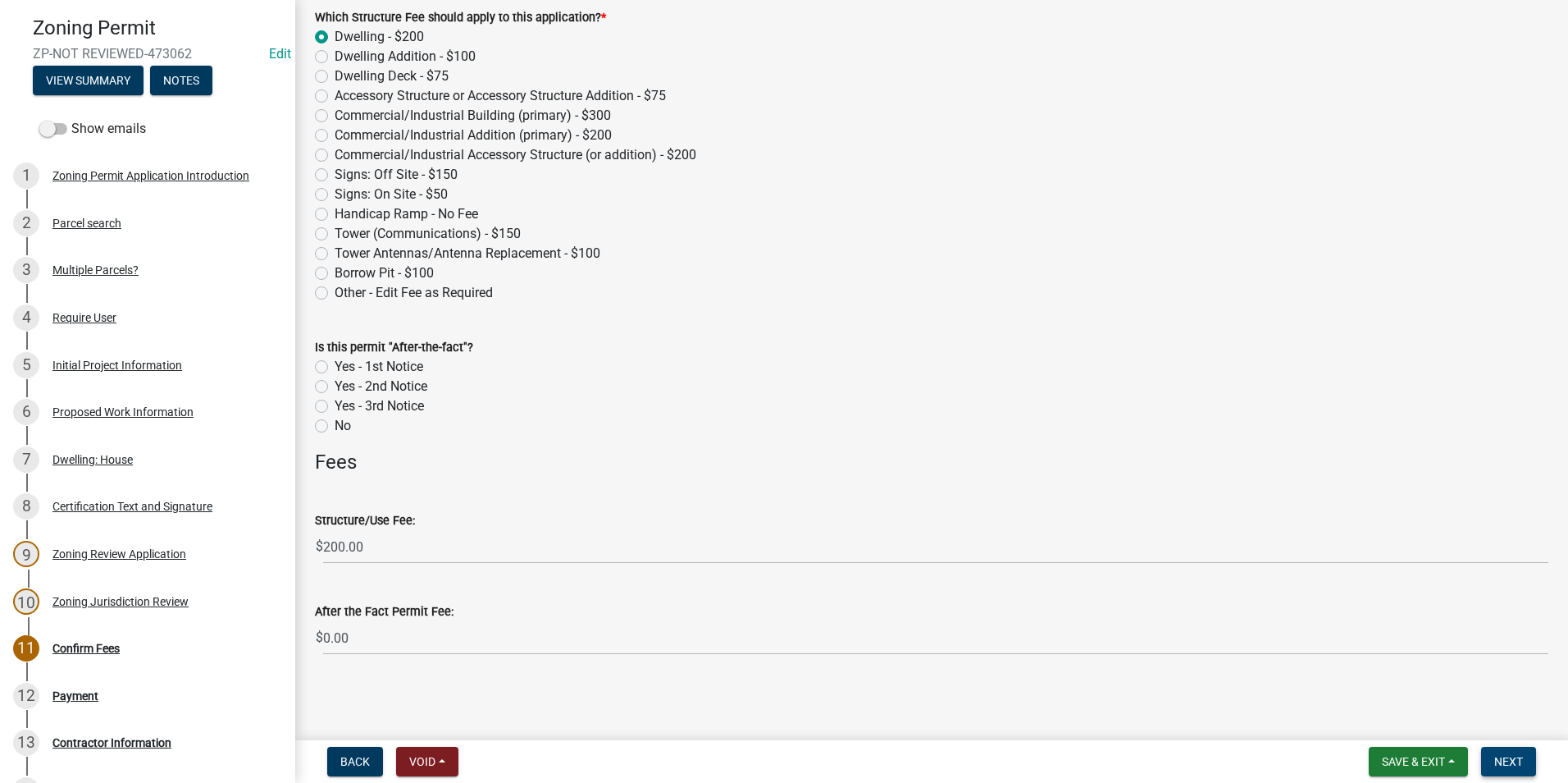
click at [1503, 749] on button "Next" at bounding box center [1508, 761] width 55 height 29
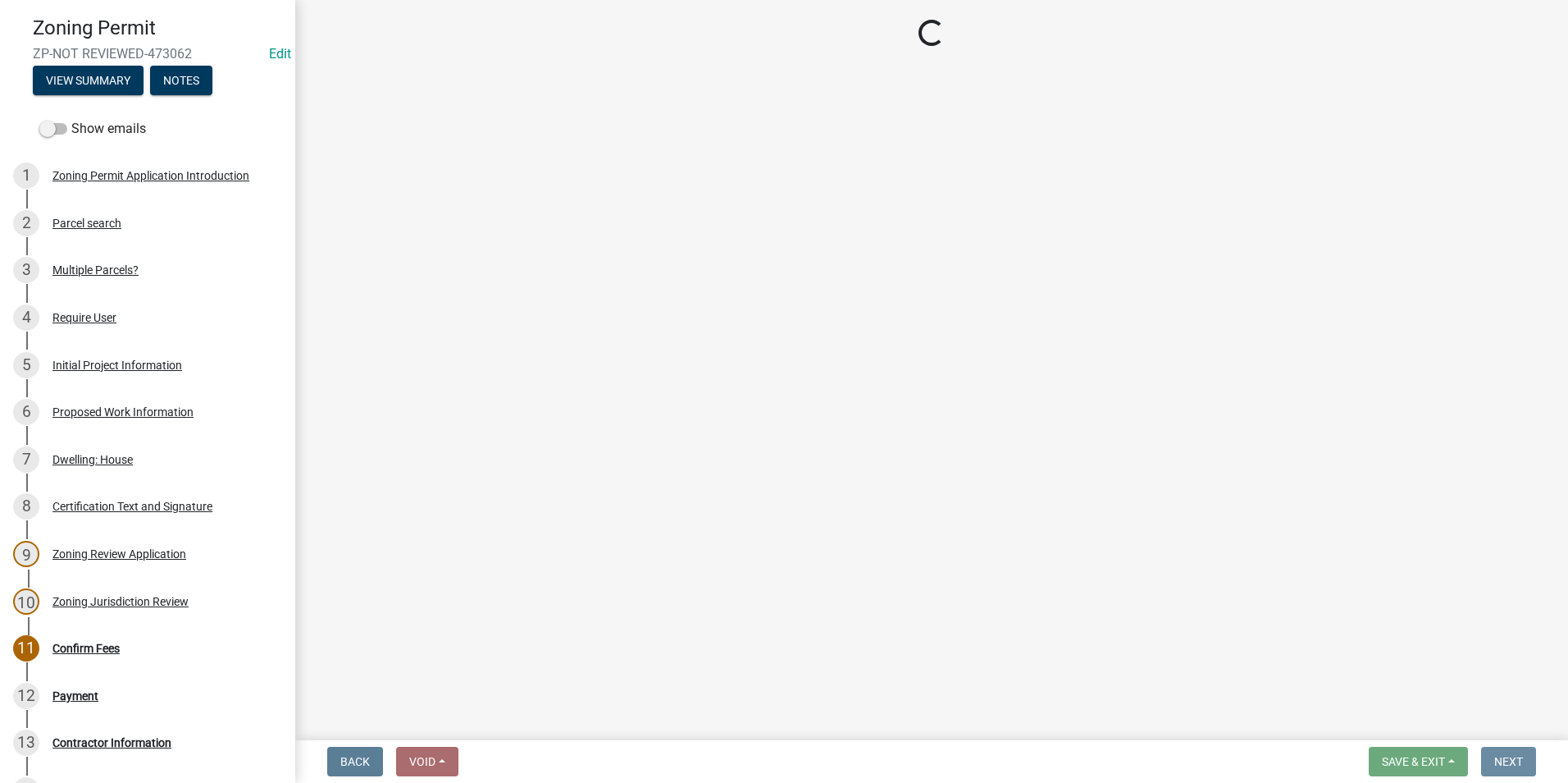
scroll to position [0, 0]
